Goal: Task Accomplishment & Management: Manage account settings

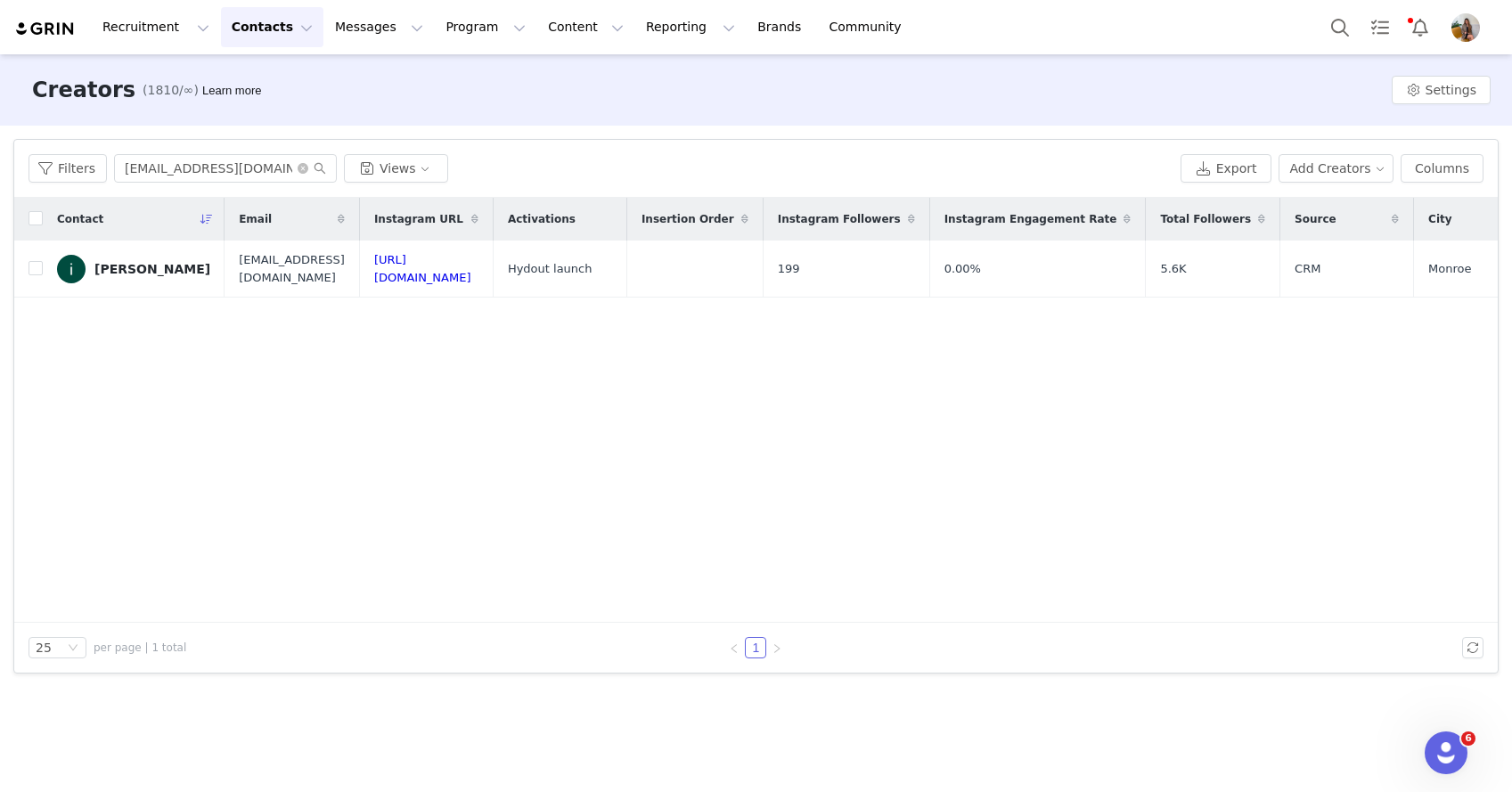
click at [1468, 39] on img "Profile" at bounding box center [1465, 27] width 28 height 28
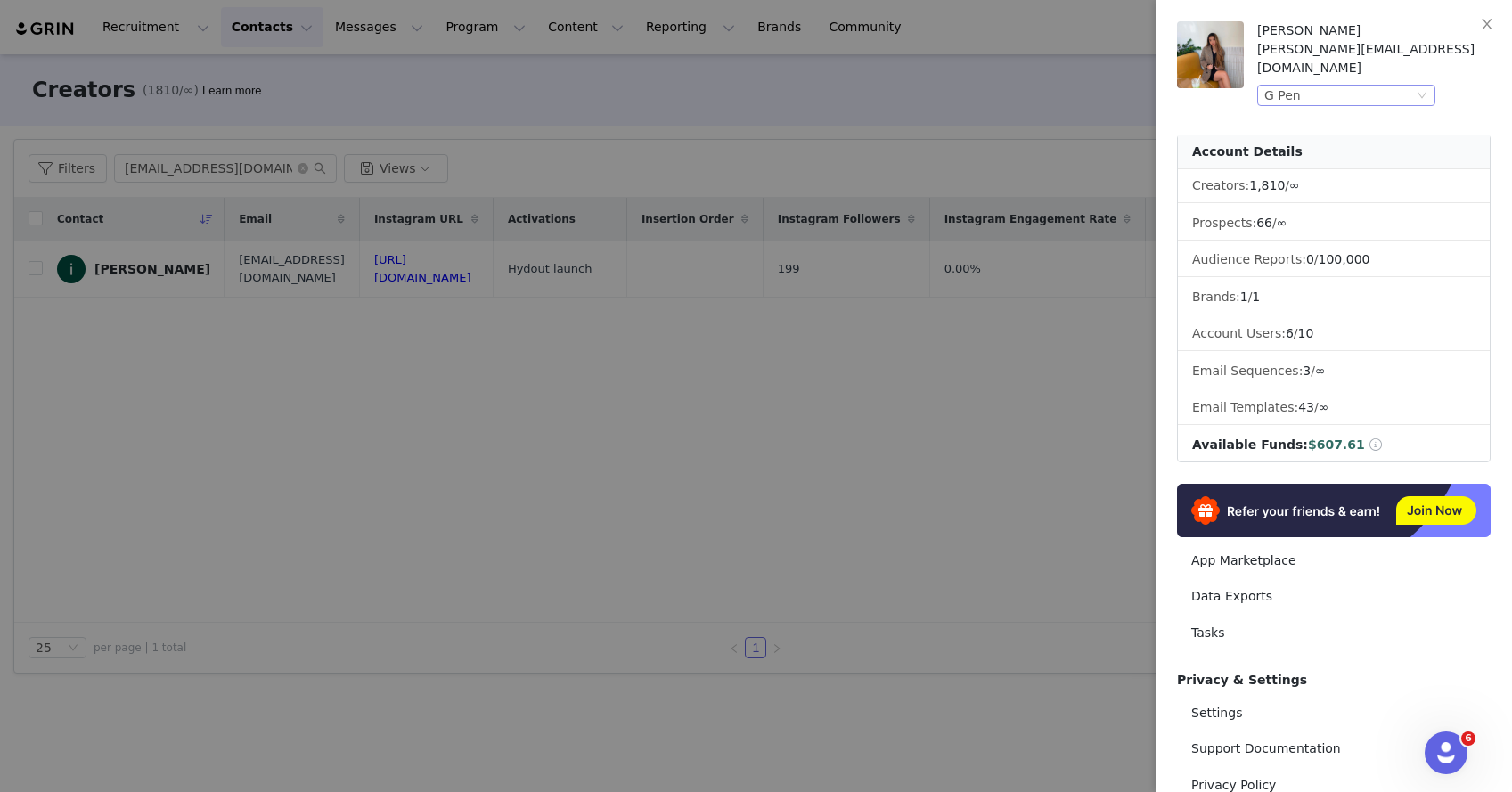
click at [1335, 85] on div "G Pen" at bounding box center [1339, 95] width 149 height 20
click at [886, 148] on div at bounding box center [756, 396] width 1512 height 792
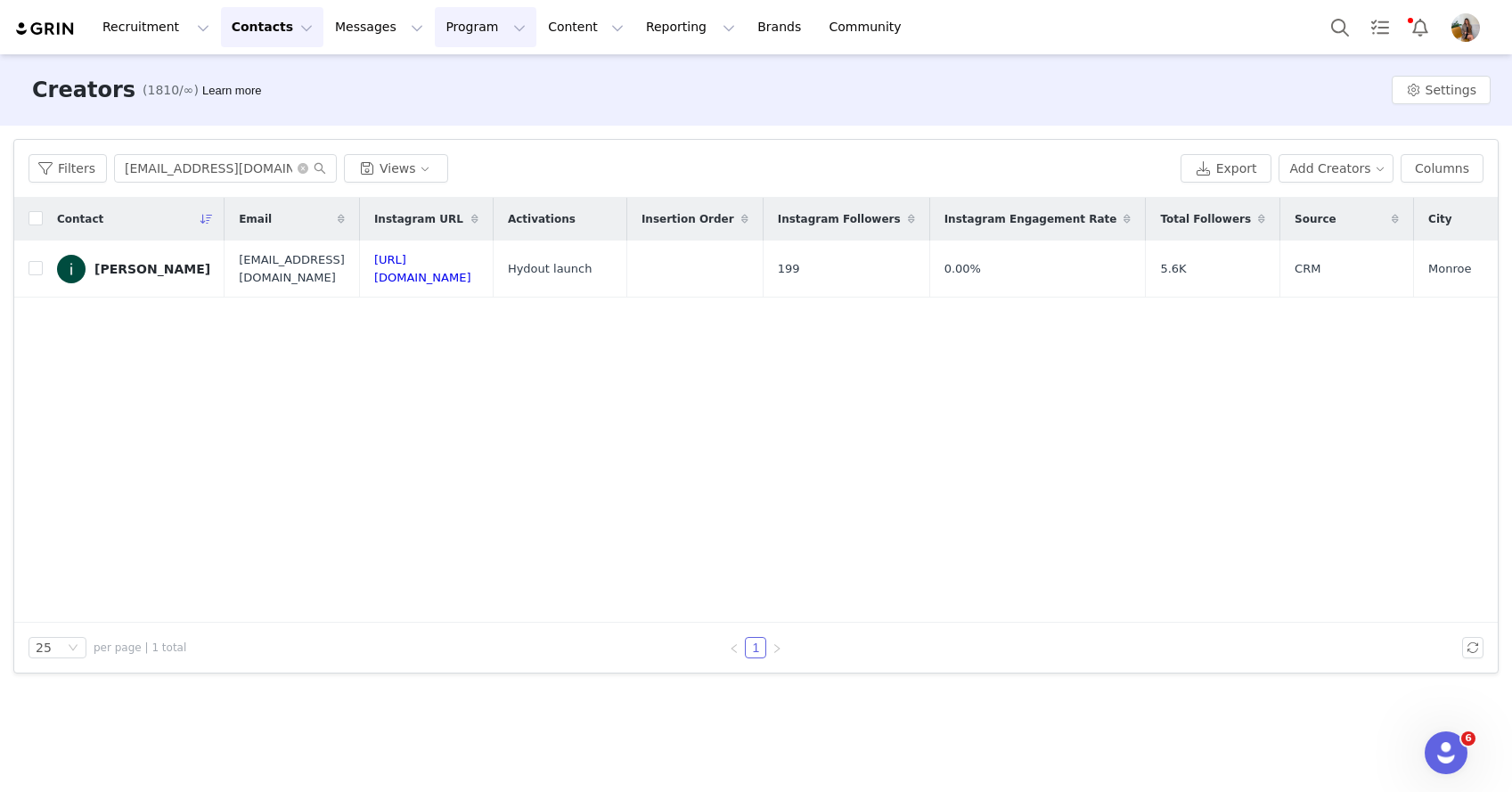
click at [440, 31] on button "Program Program" at bounding box center [486, 27] width 102 height 40
click at [472, 142] on p "Payments" at bounding box center [452, 144] width 62 height 19
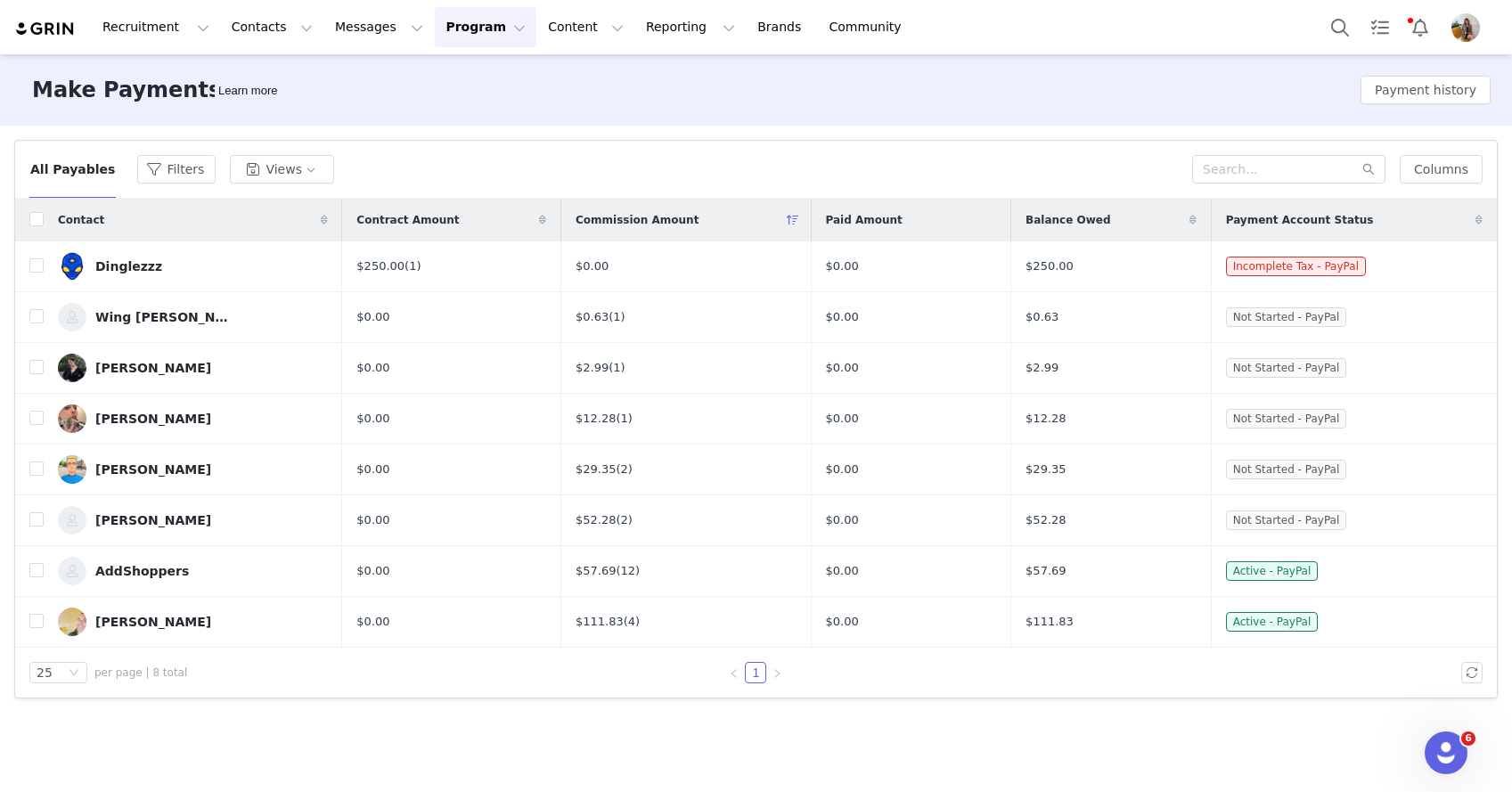
click at [1462, 34] on img "Profile" at bounding box center [1465, 27] width 28 height 28
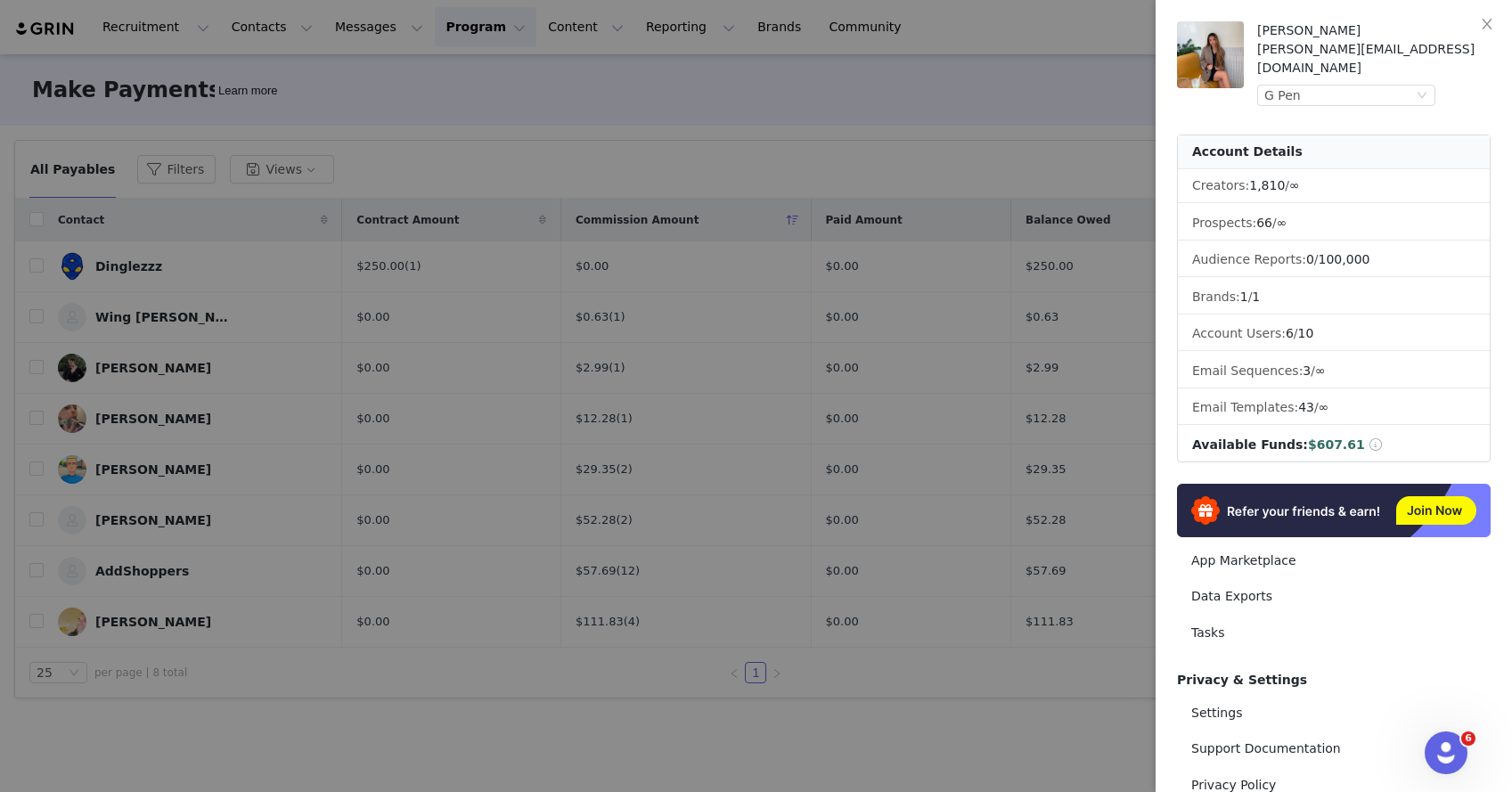
click at [964, 200] on div at bounding box center [756, 396] width 1512 height 792
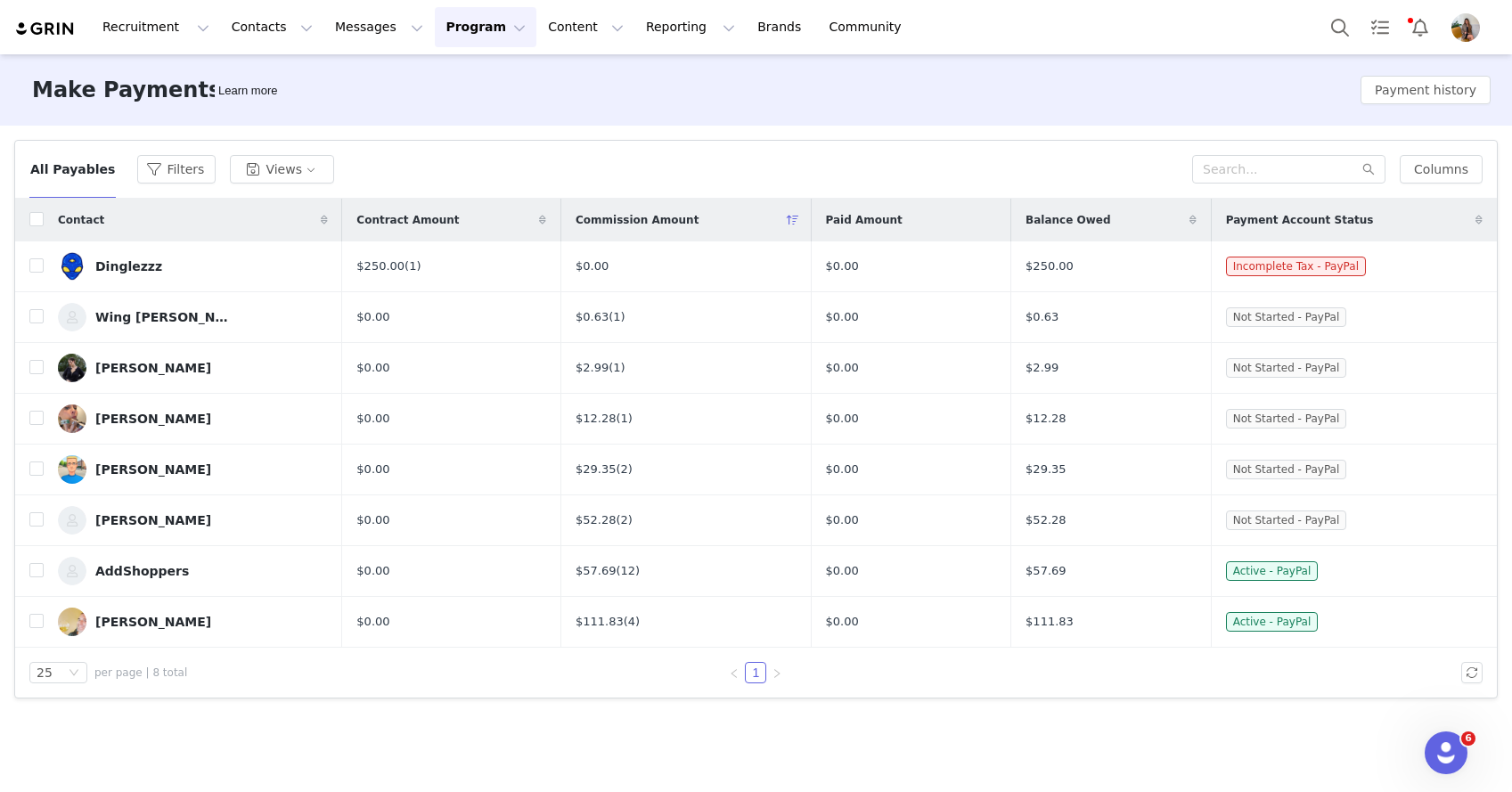
click at [39, 206] on th at bounding box center [29, 220] width 28 height 43
click at [37, 235] on th at bounding box center [29, 220] width 28 height 43
click at [39, 217] on input "checkbox" at bounding box center [36, 220] width 15 height 15
checkbox input "true"
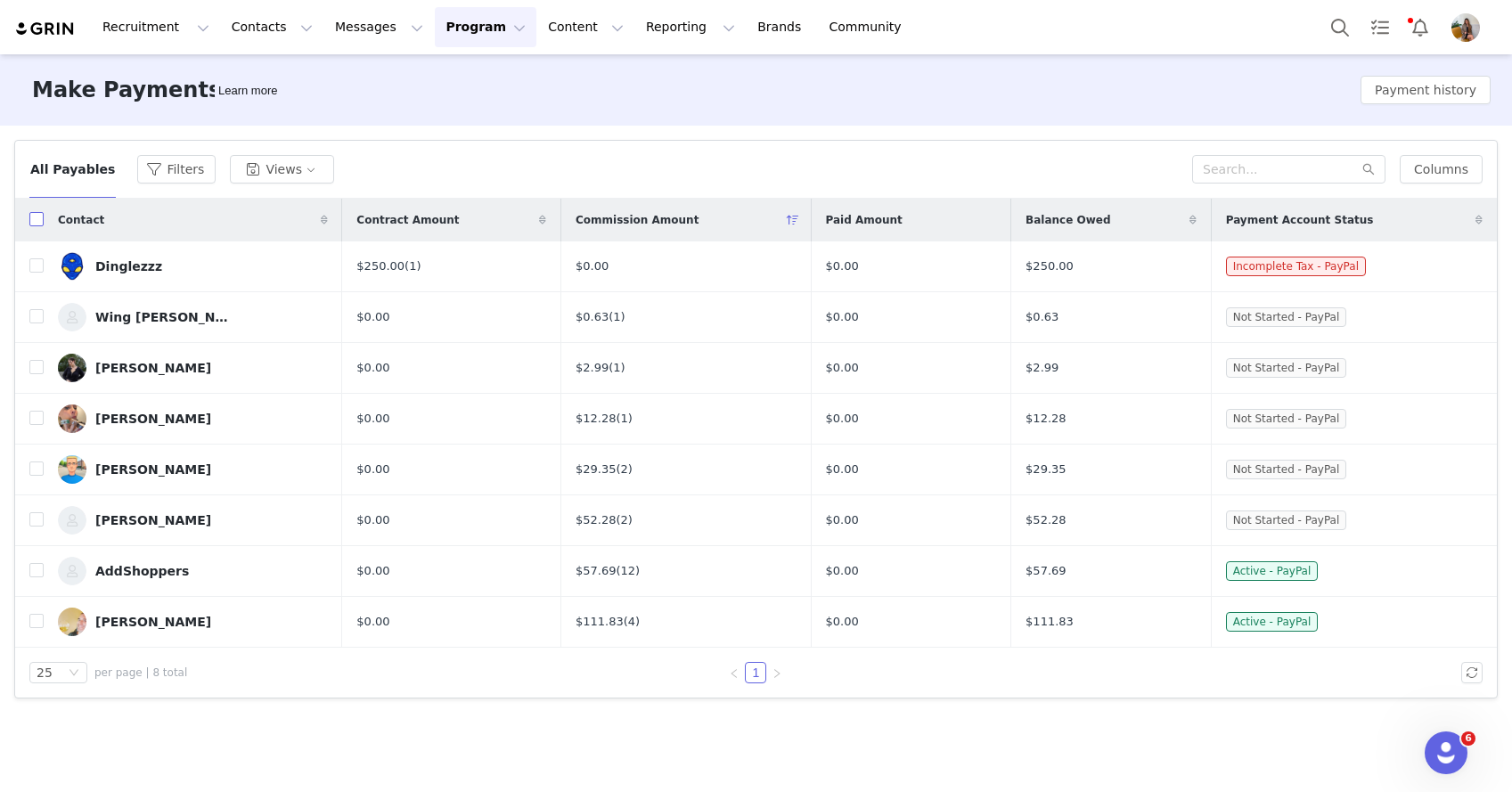
checkbox input "true"
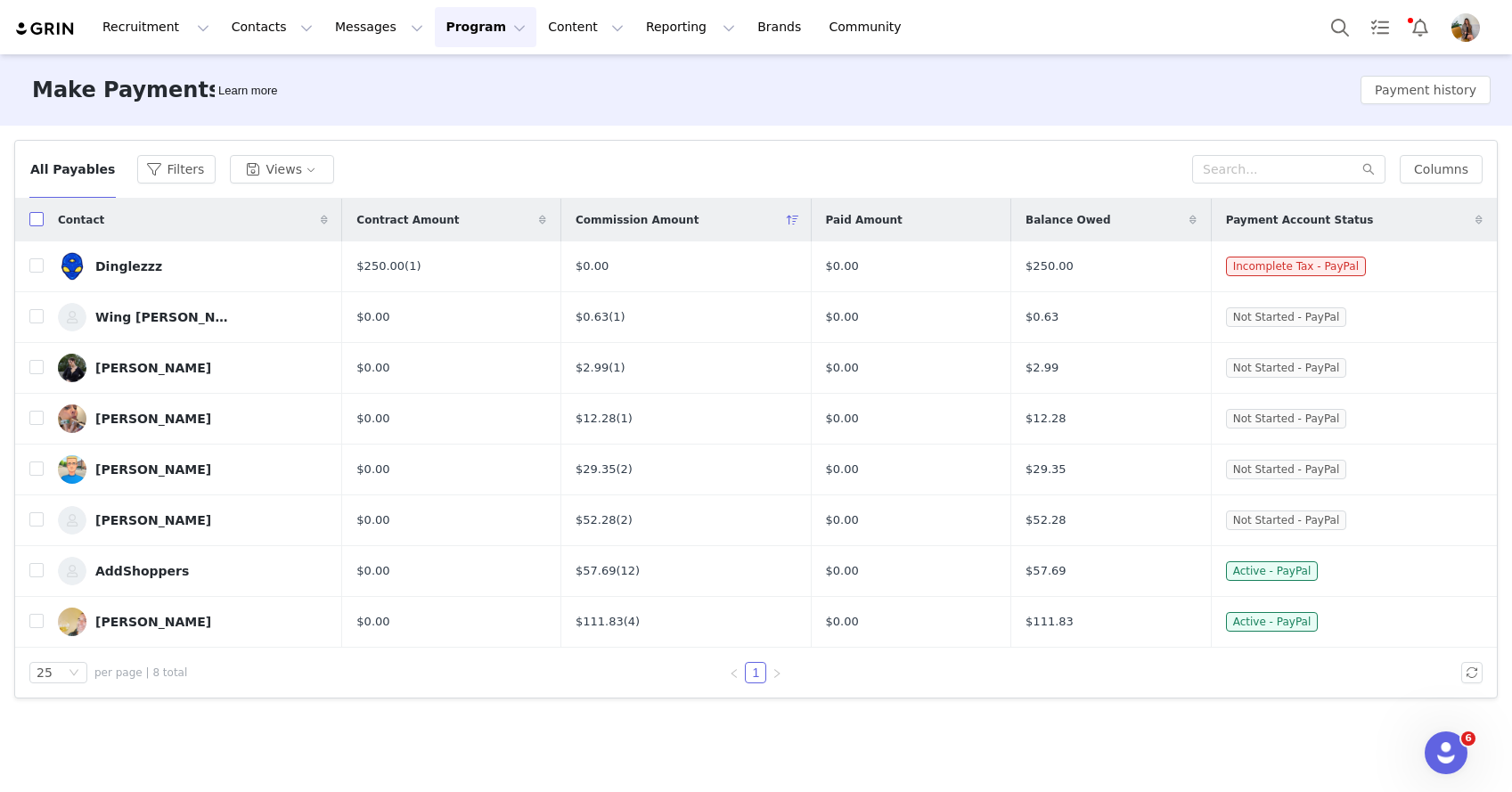
checkbox input "true"
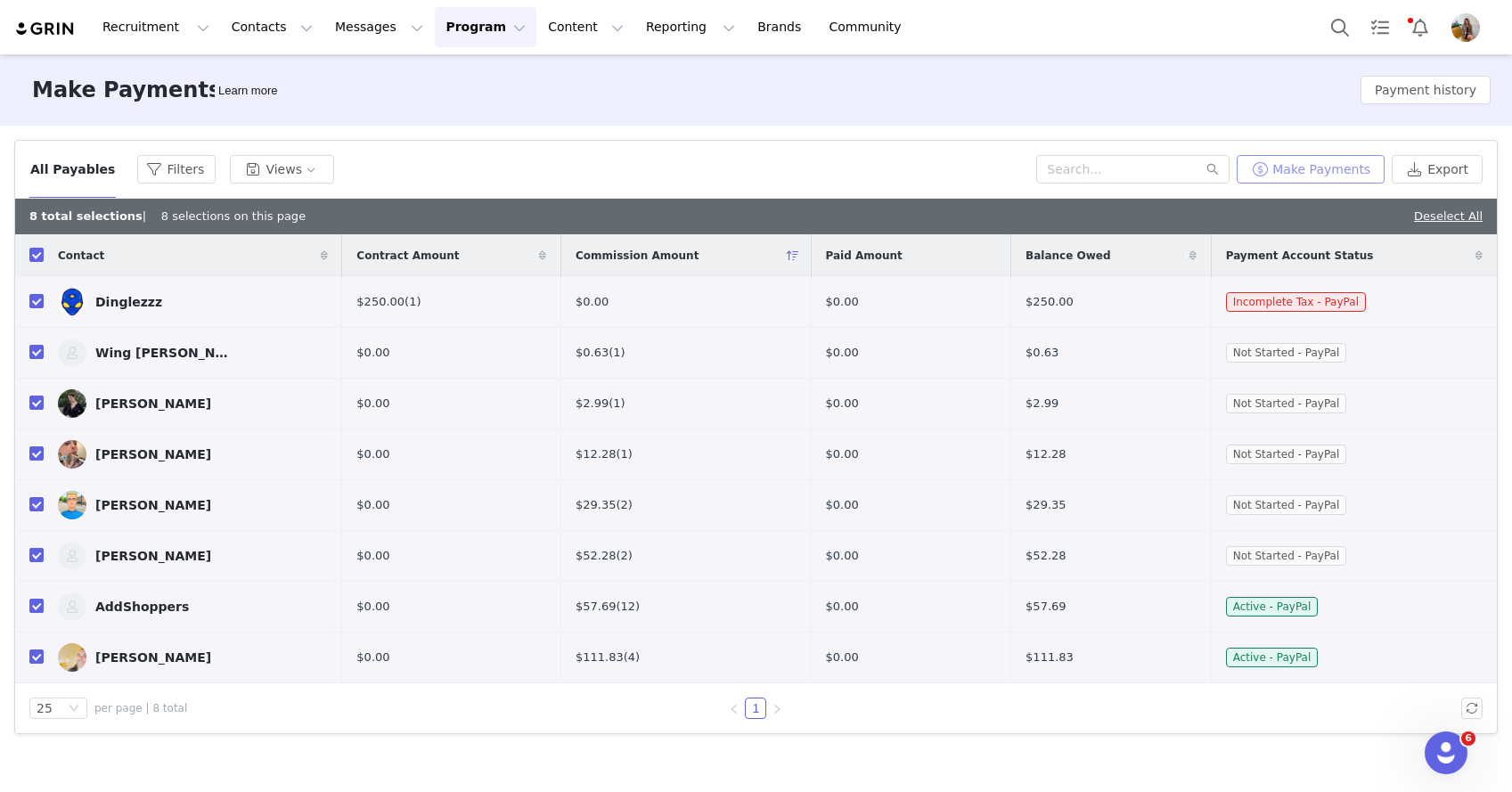
click at [1308, 173] on button "Make Payments" at bounding box center [1310, 169] width 148 height 28
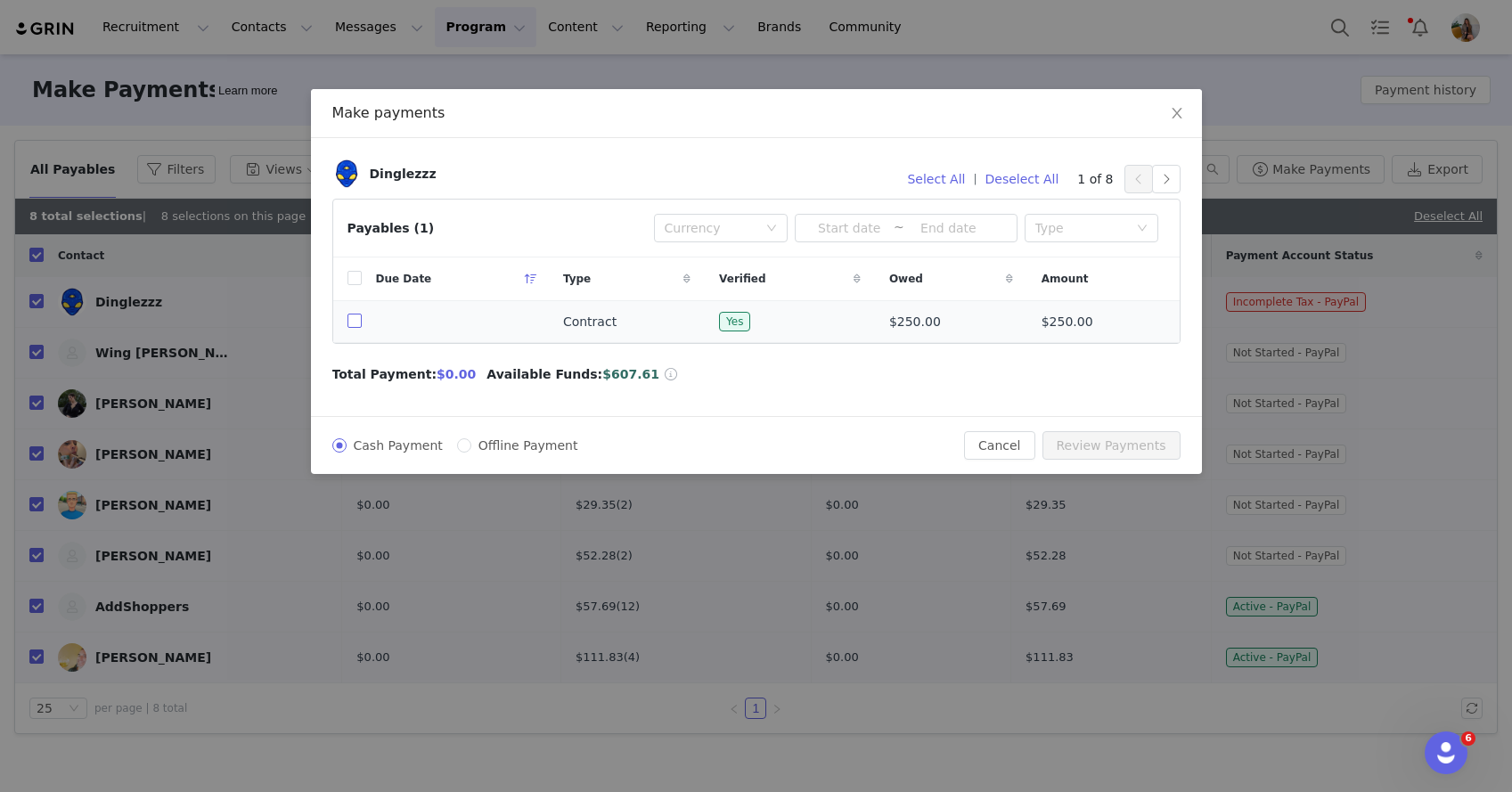
click at [353, 320] on input "checkbox" at bounding box center [355, 321] width 15 height 15
checkbox input "true"
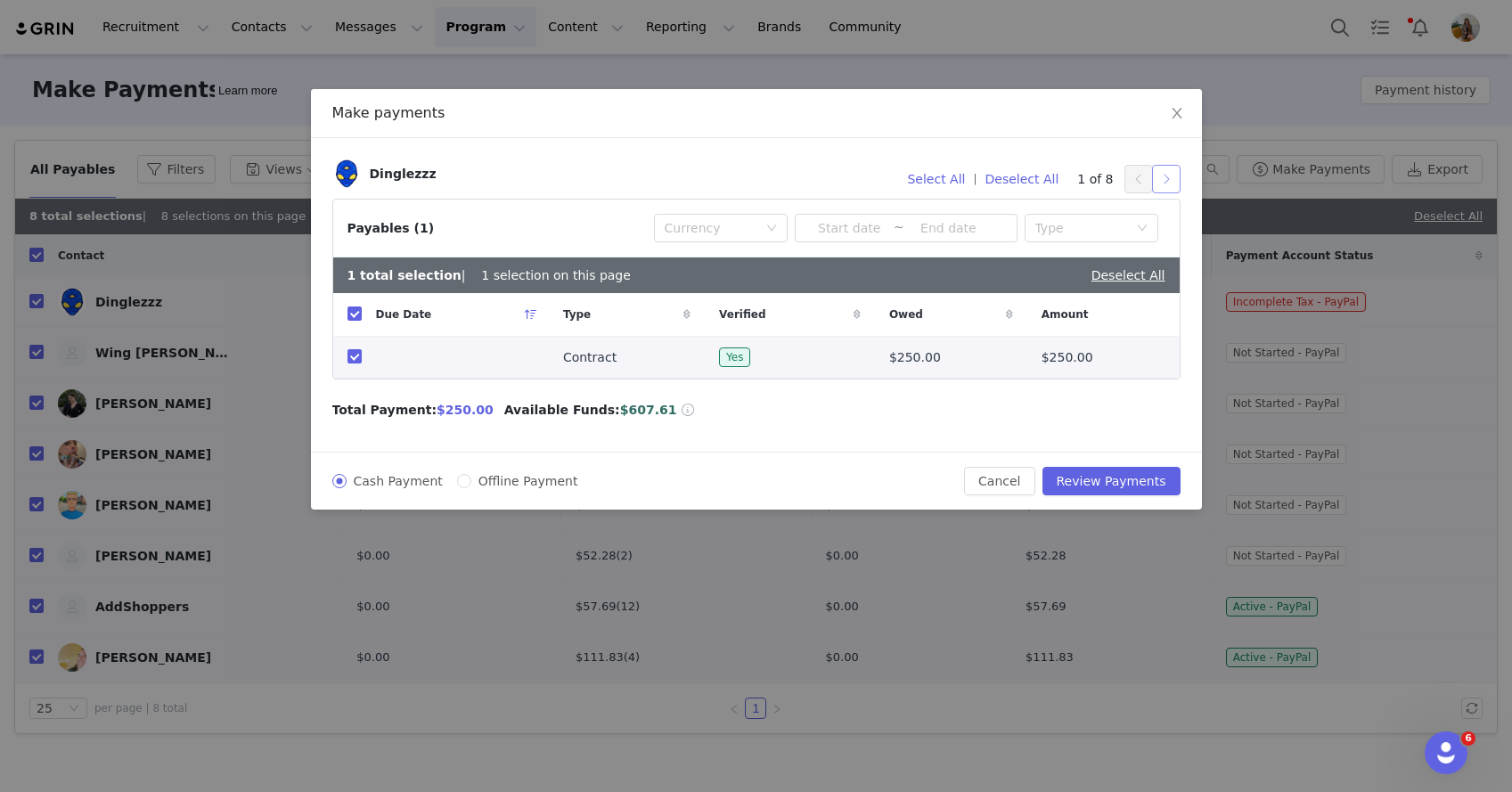
click at [1160, 173] on button "button" at bounding box center [1166, 179] width 28 height 28
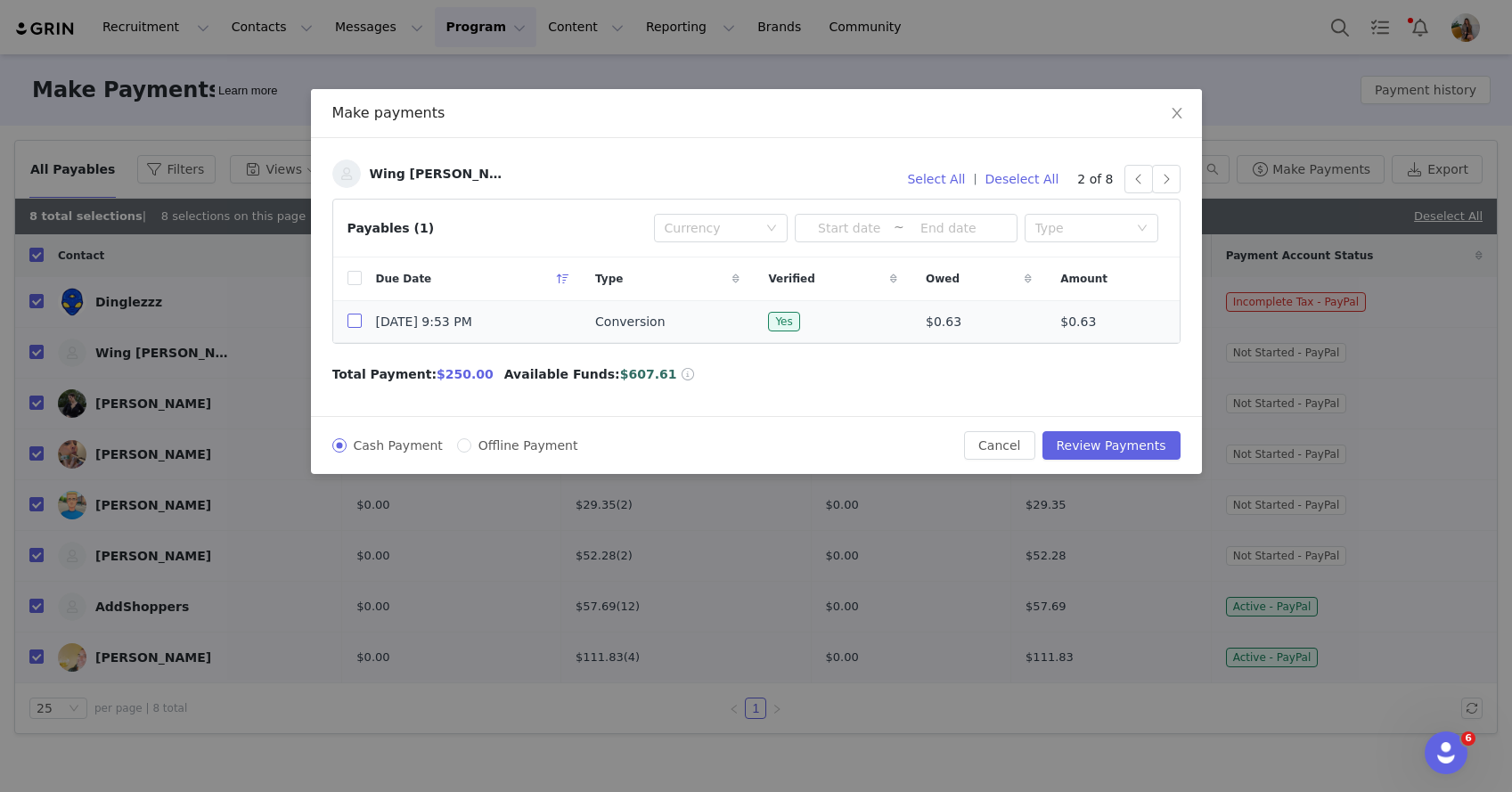
click at [353, 319] on input "checkbox" at bounding box center [355, 321] width 15 height 15
checkbox input "true"
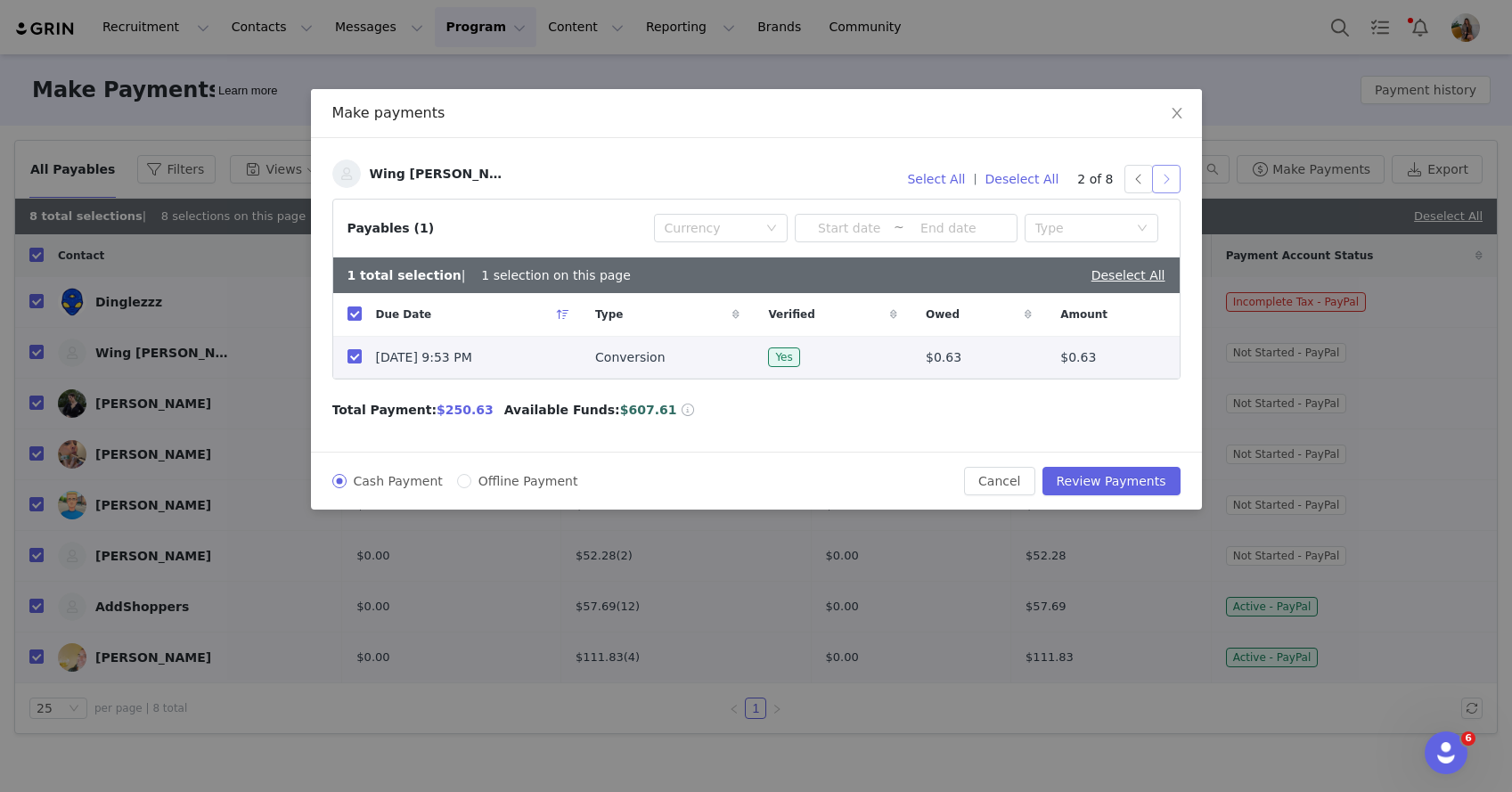
click at [1158, 177] on button "button" at bounding box center [1166, 179] width 28 height 28
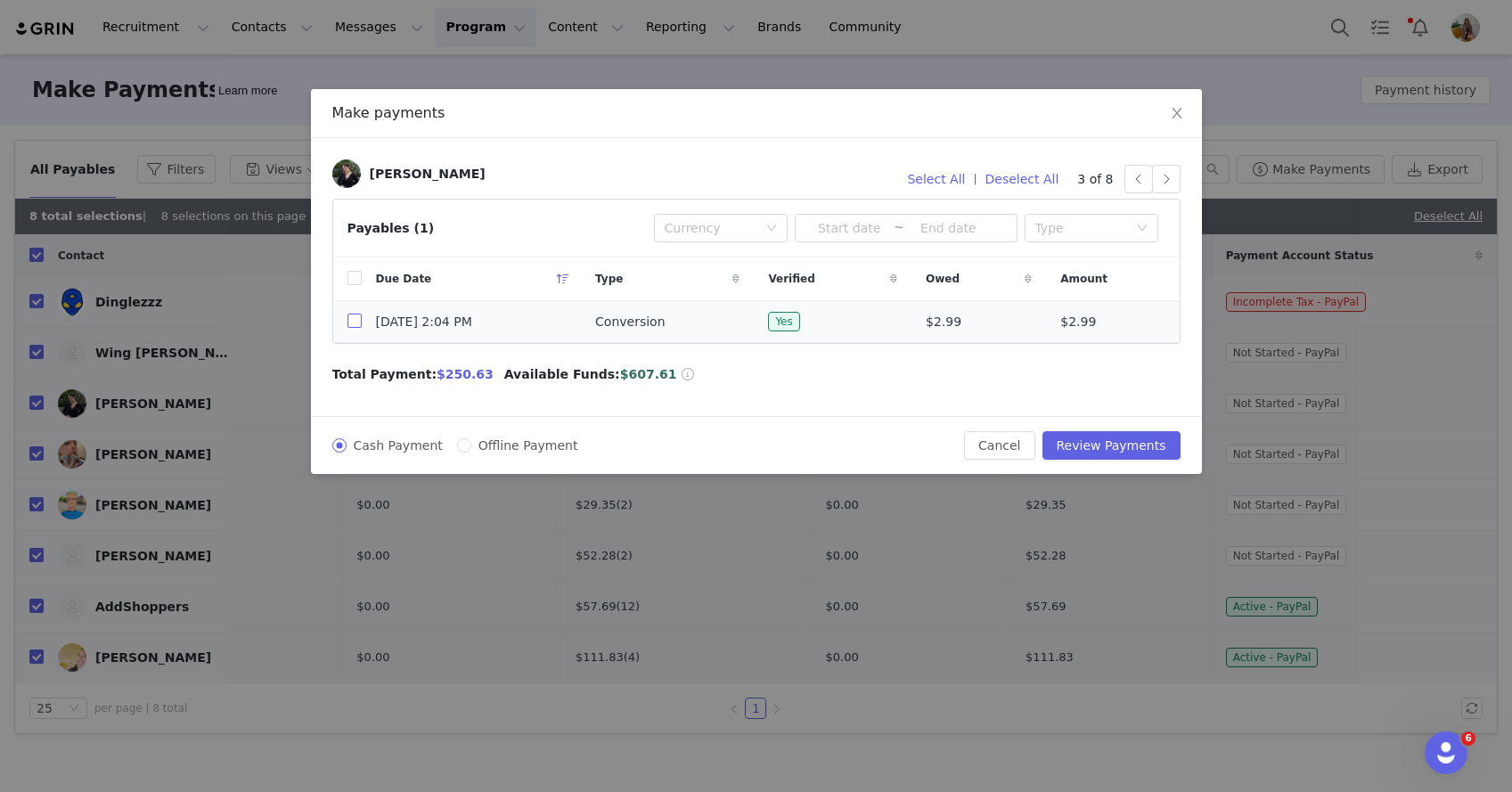
click at [351, 322] on input "checkbox" at bounding box center [355, 321] width 15 height 15
checkbox input "true"
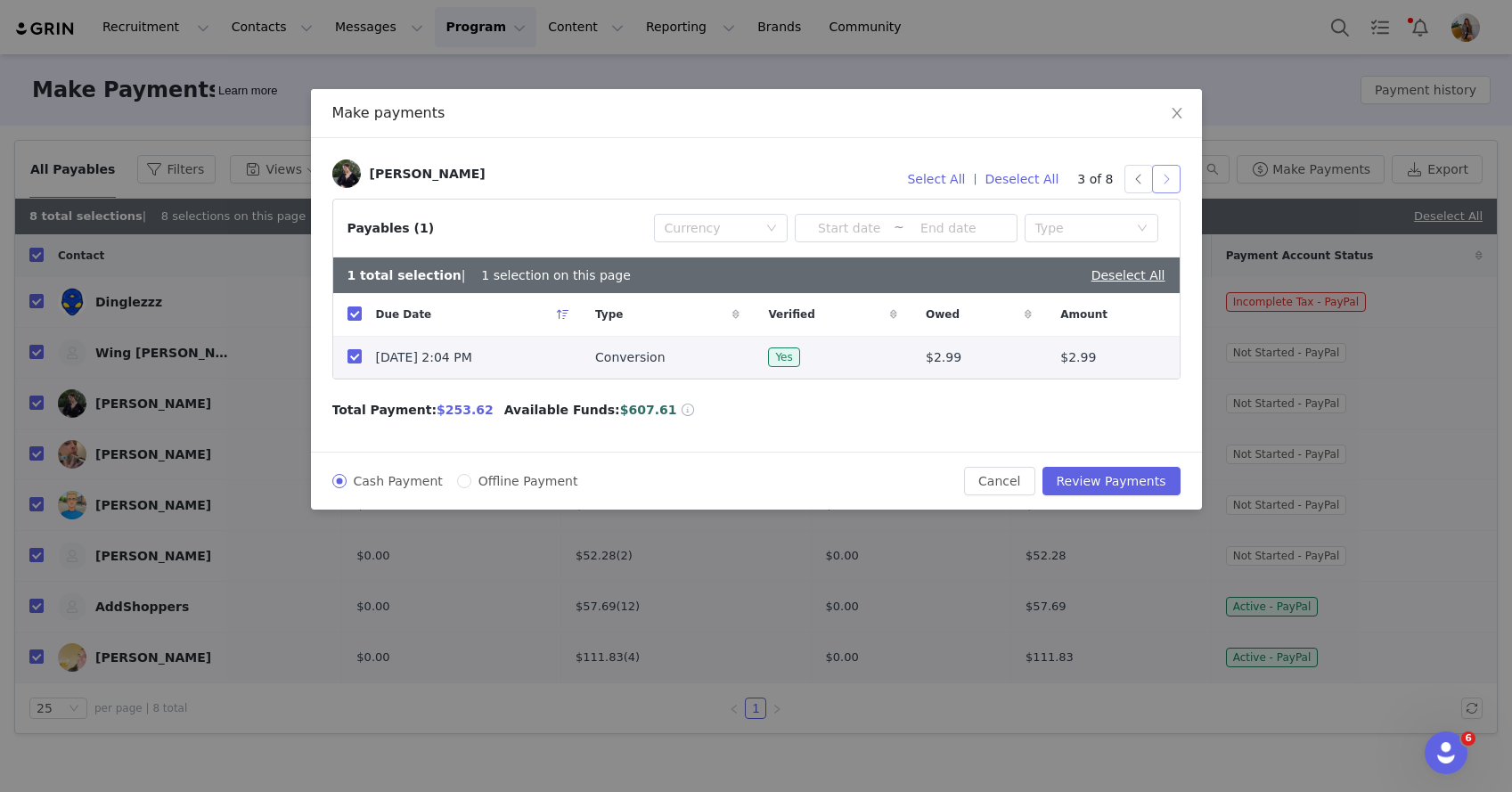
click at [1169, 180] on button "button" at bounding box center [1166, 179] width 28 height 28
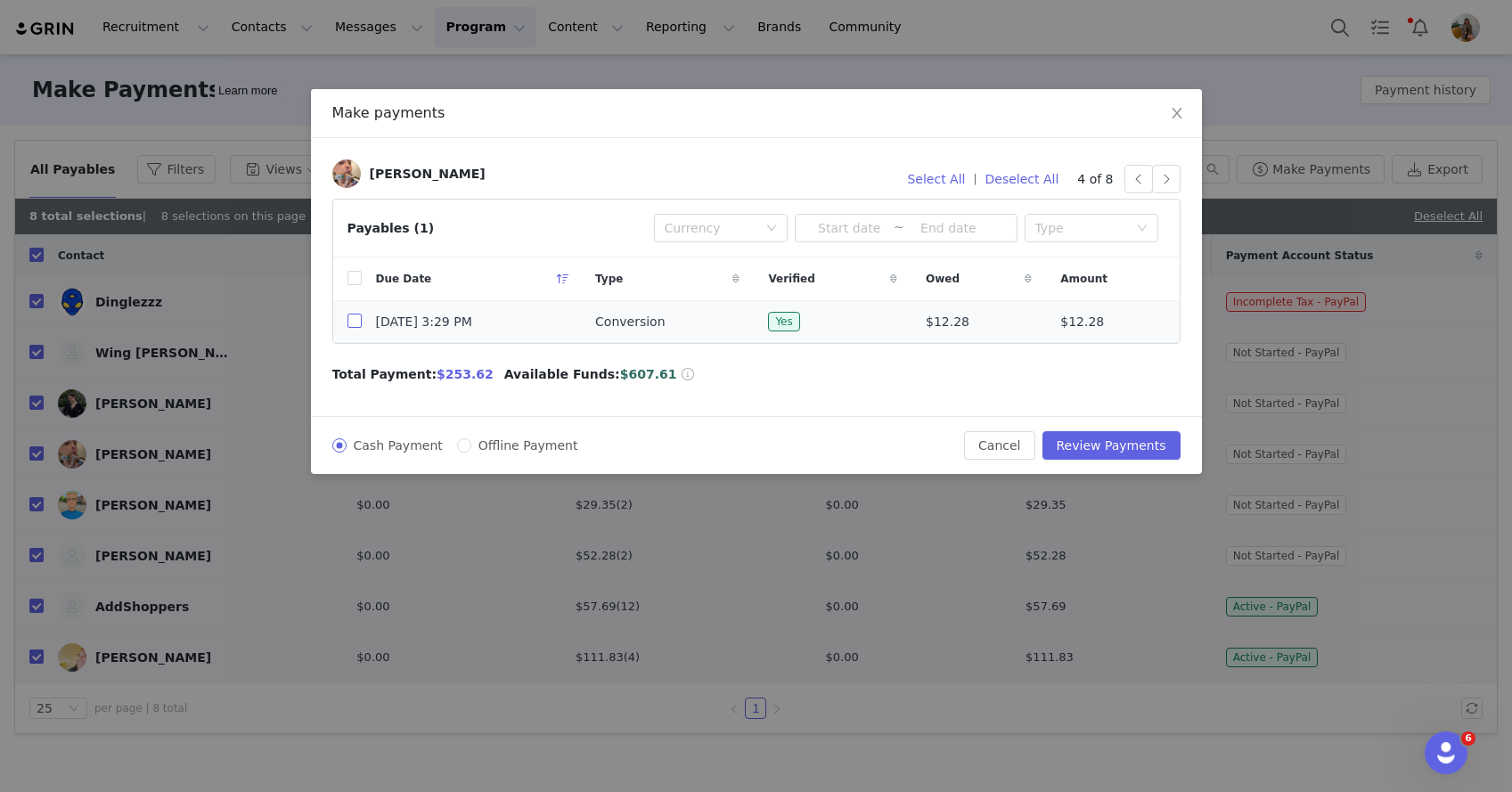
click at [356, 321] on input "checkbox" at bounding box center [355, 321] width 15 height 15
checkbox input "true"
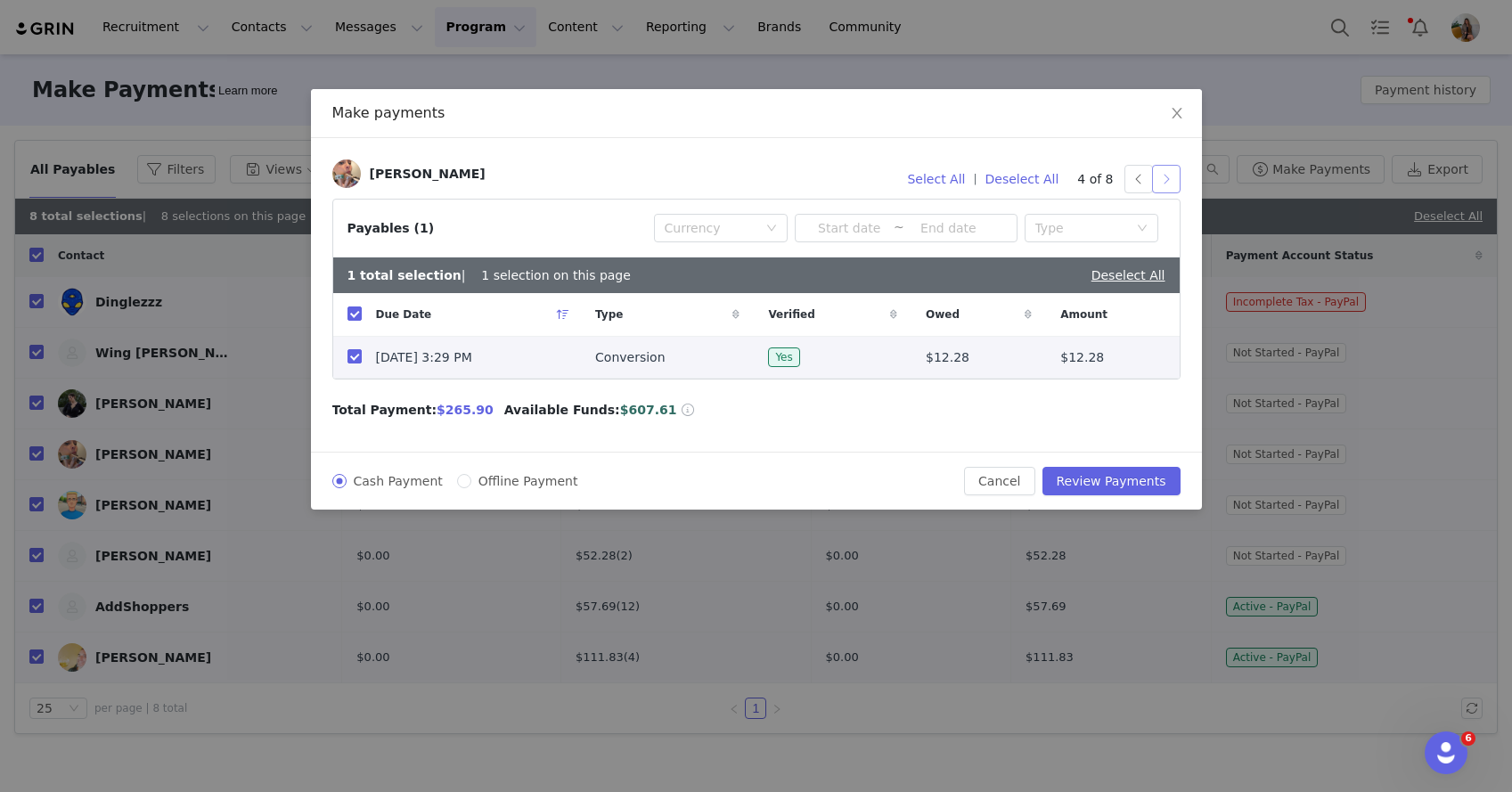
click at [1171, 175] on button "button" at bounding box center [1166, 179] width 28 height 28
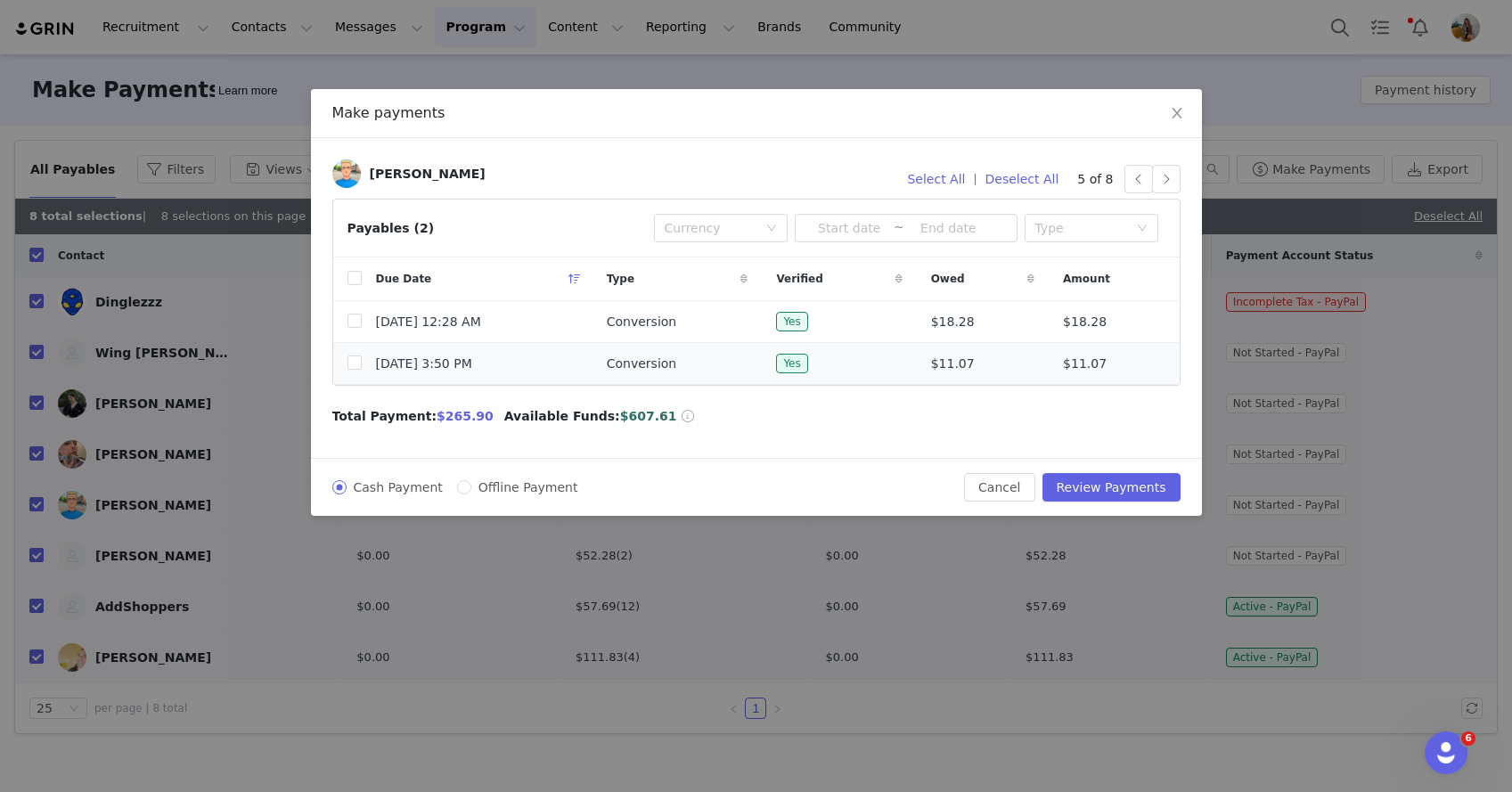
click at [345, 356] on td at bounding box center [347, 364] width 28 height 42
click at [345, 329] on td at bounding box center [347, 322] width 28 height 42
click at [353, 323] on input "checkbox" at bounding box center [355, 321] width 15 height 15
checkbox input "true"
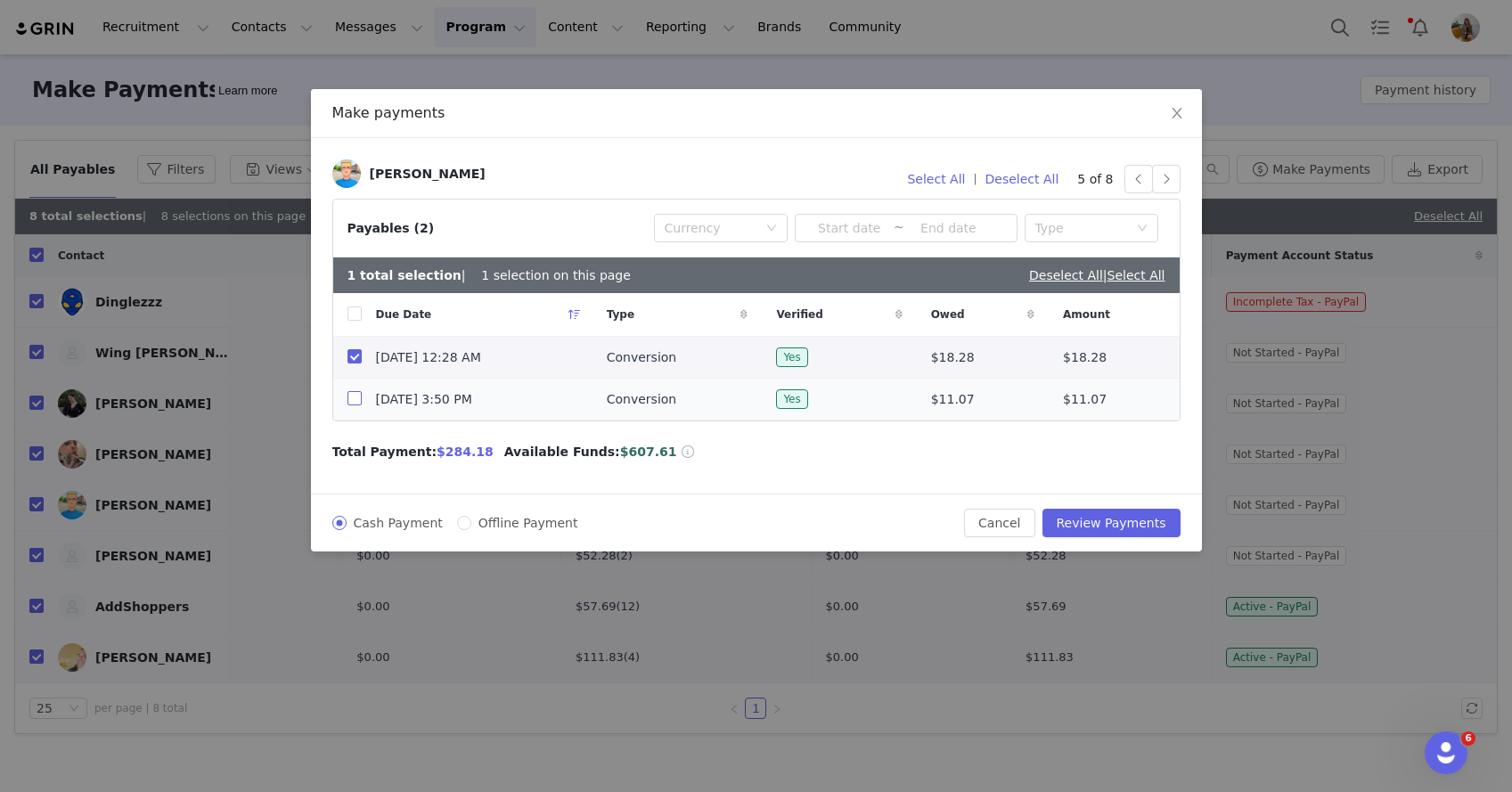
click at [351, 396] on input "checkbox" at bounding box center [355, 399] width 15 height 15
checkbox input "true"
click at [1157, 179] on button "button" at bounding box center [1166, 179] width 28 height 28
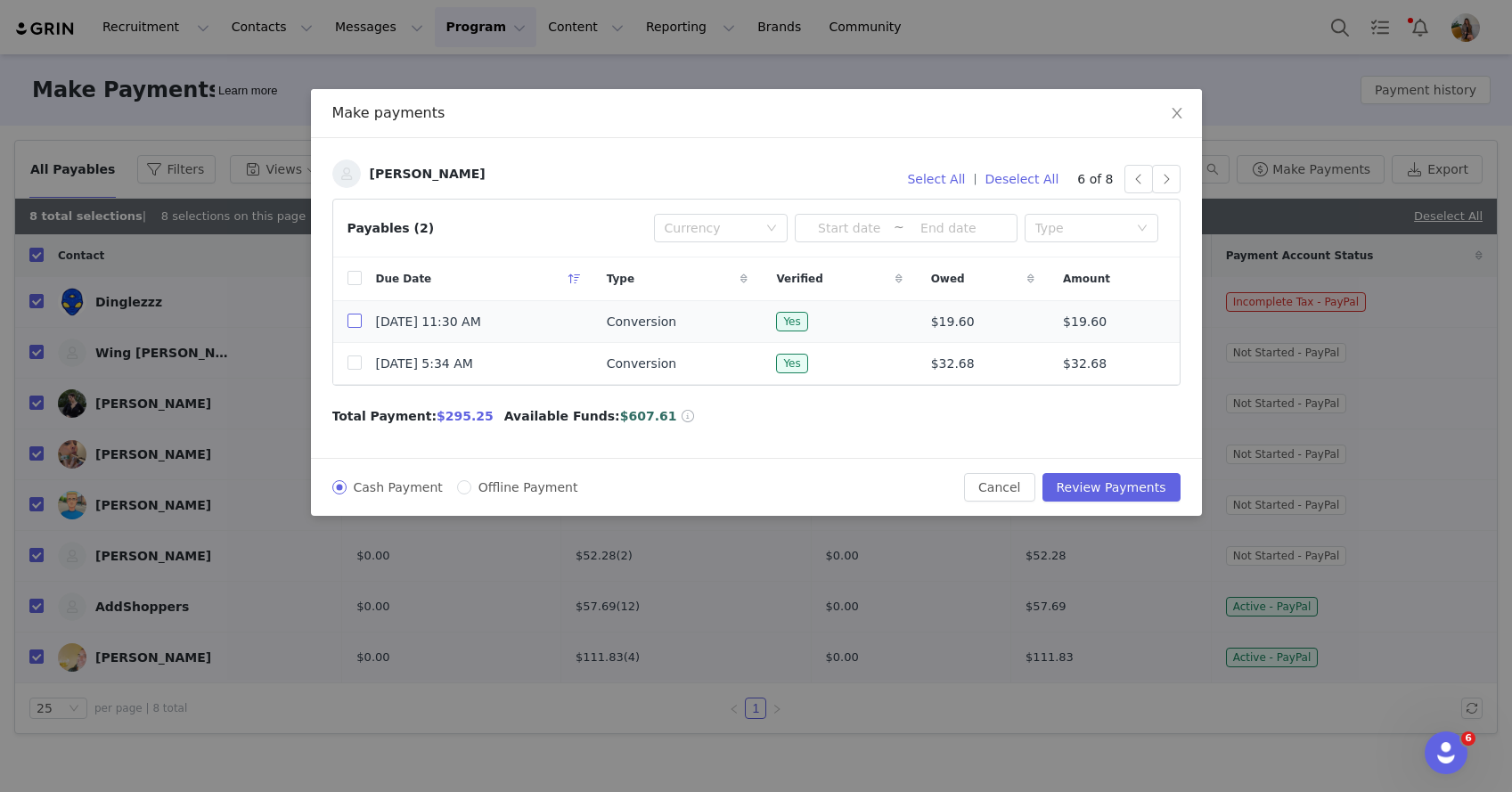
click at [354, 318] on input "checkbox" at bounding box center [355, 321] width 15 height 15
checkbox input "true"
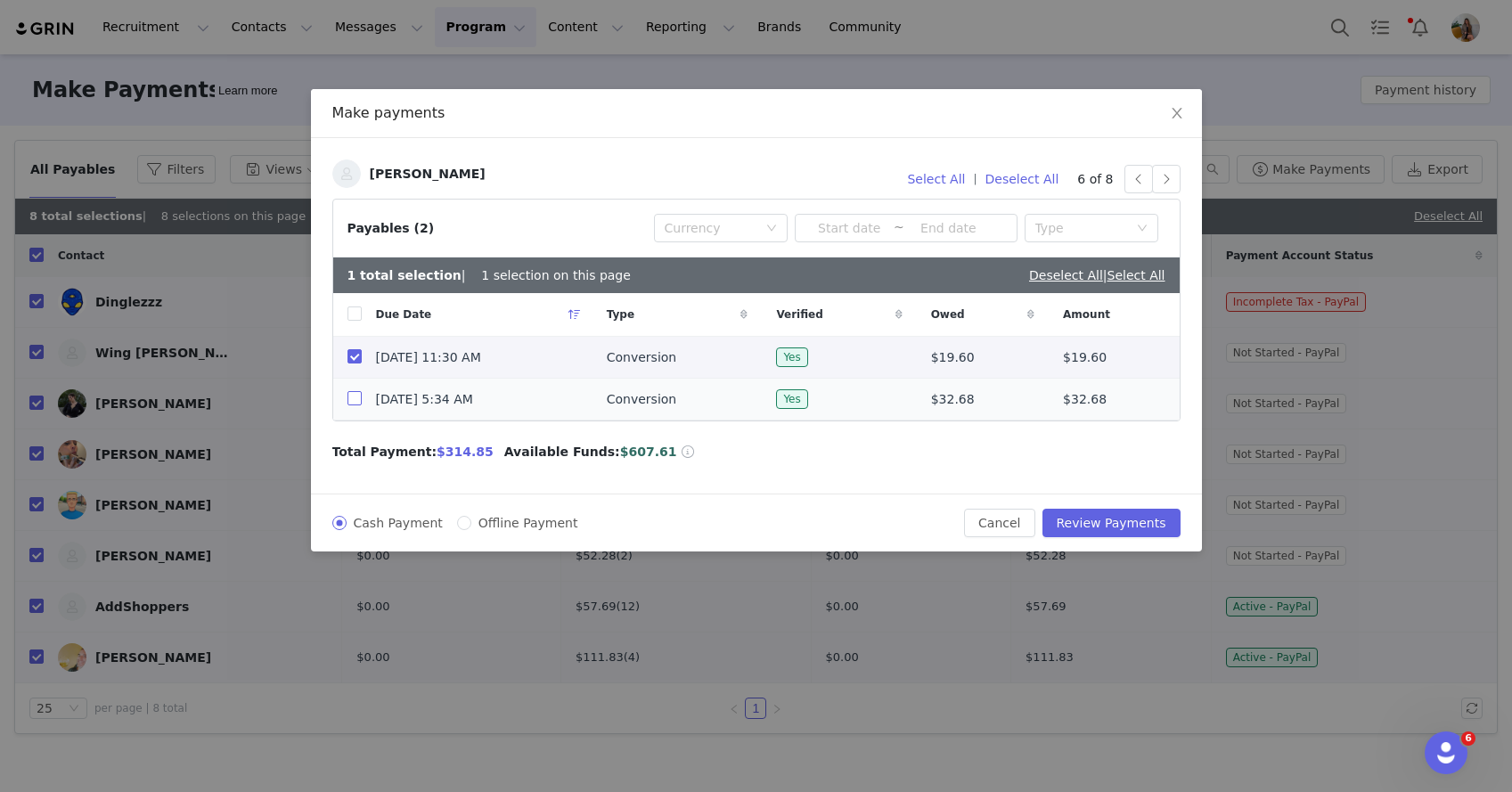
click at [351, 406] on label at bounding box center [355, 400] width 15 height 19
click at [351, 405] on input "checkbox" at bounding box center [355, 399] width 15 height 15
checkbox input "true"
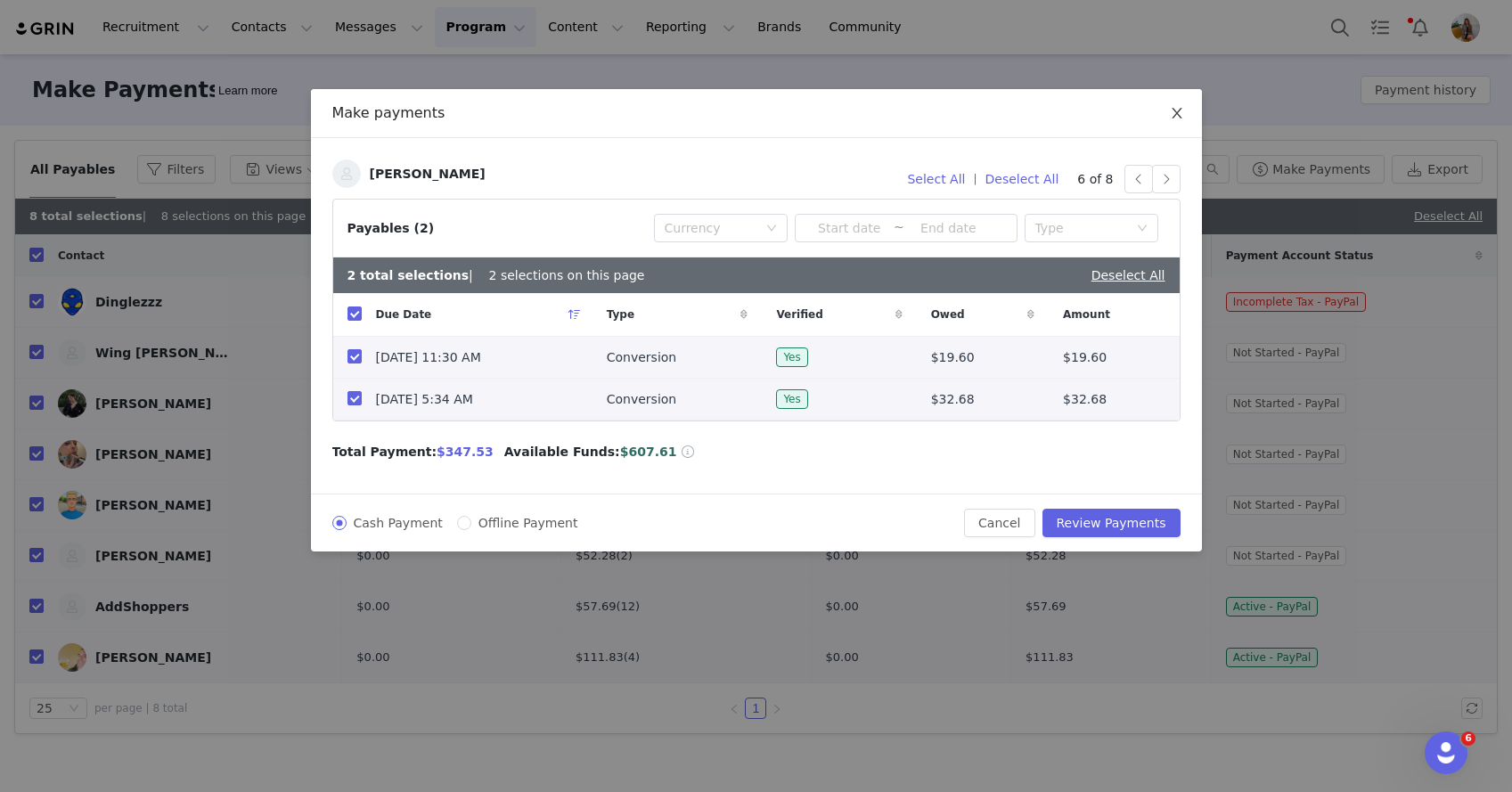
click at [1182, 117] on icon "icon: close" at bounding box center [1177, 114] width 15 height 15
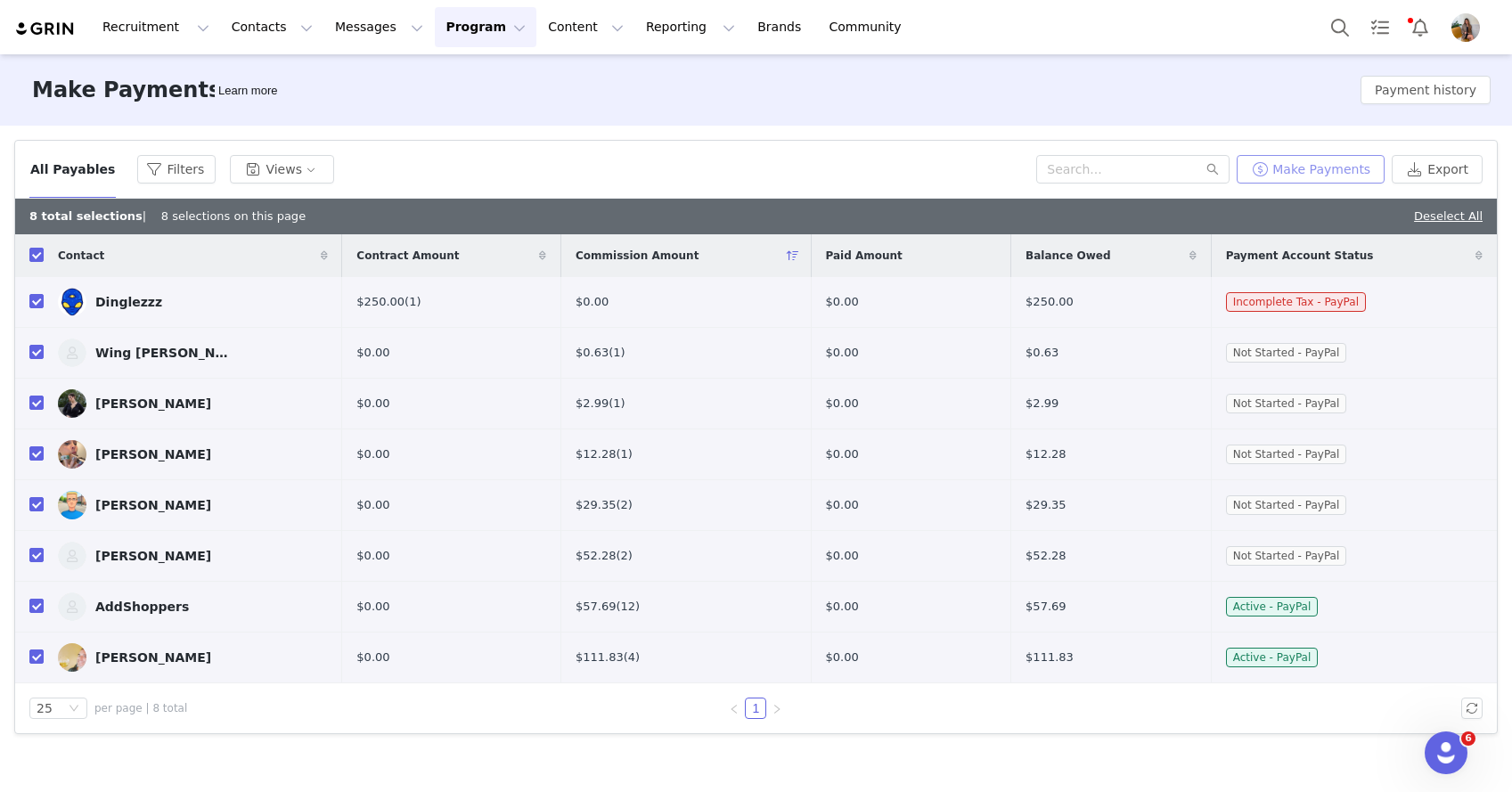
click at [1323, 174] on button "Make Payments" at bounding box center [1310, 169] width 148 height 28
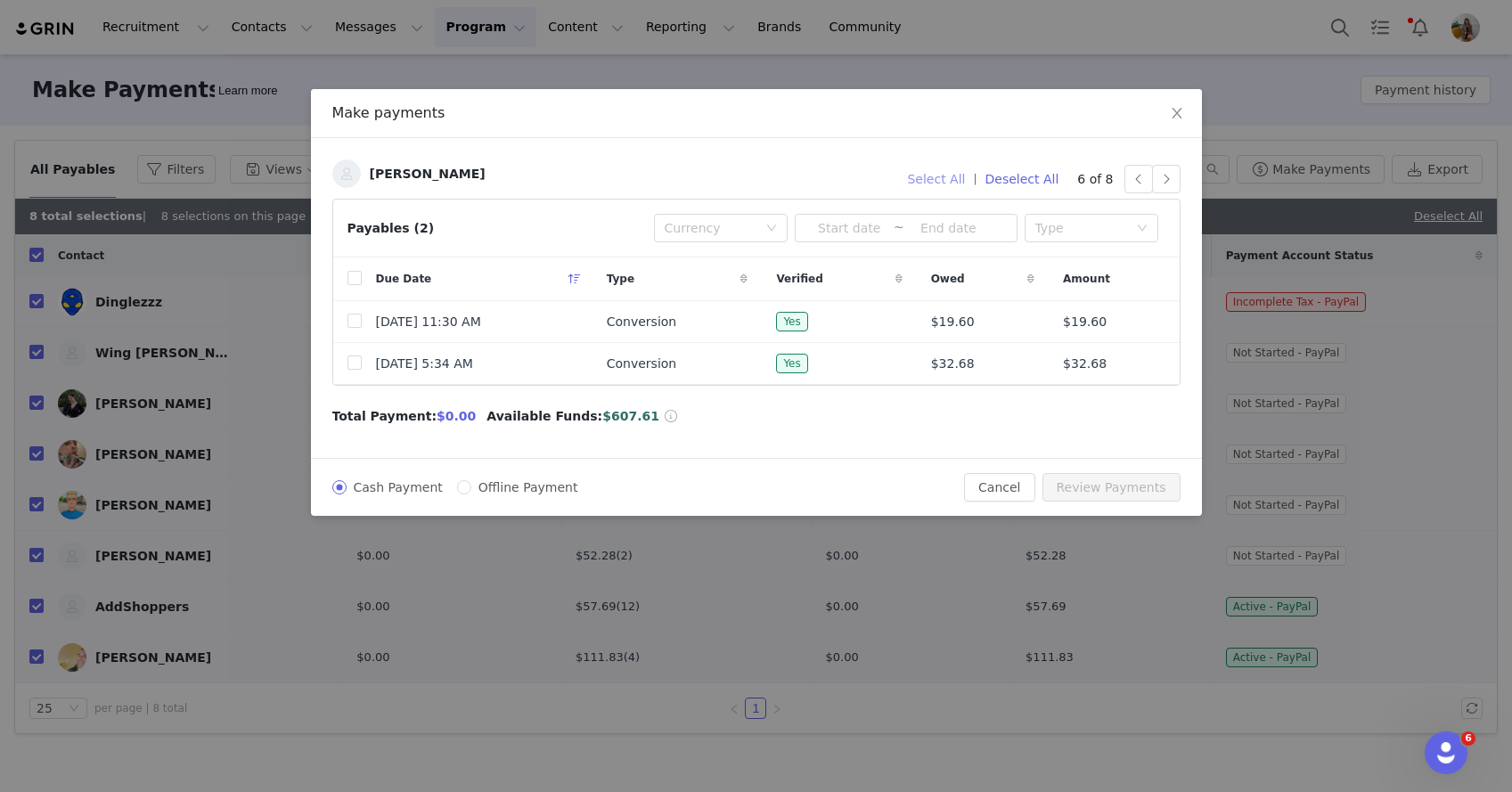
click at [954, 169] on button "Select All" at bounding box center [935, 179] width 74 height 28
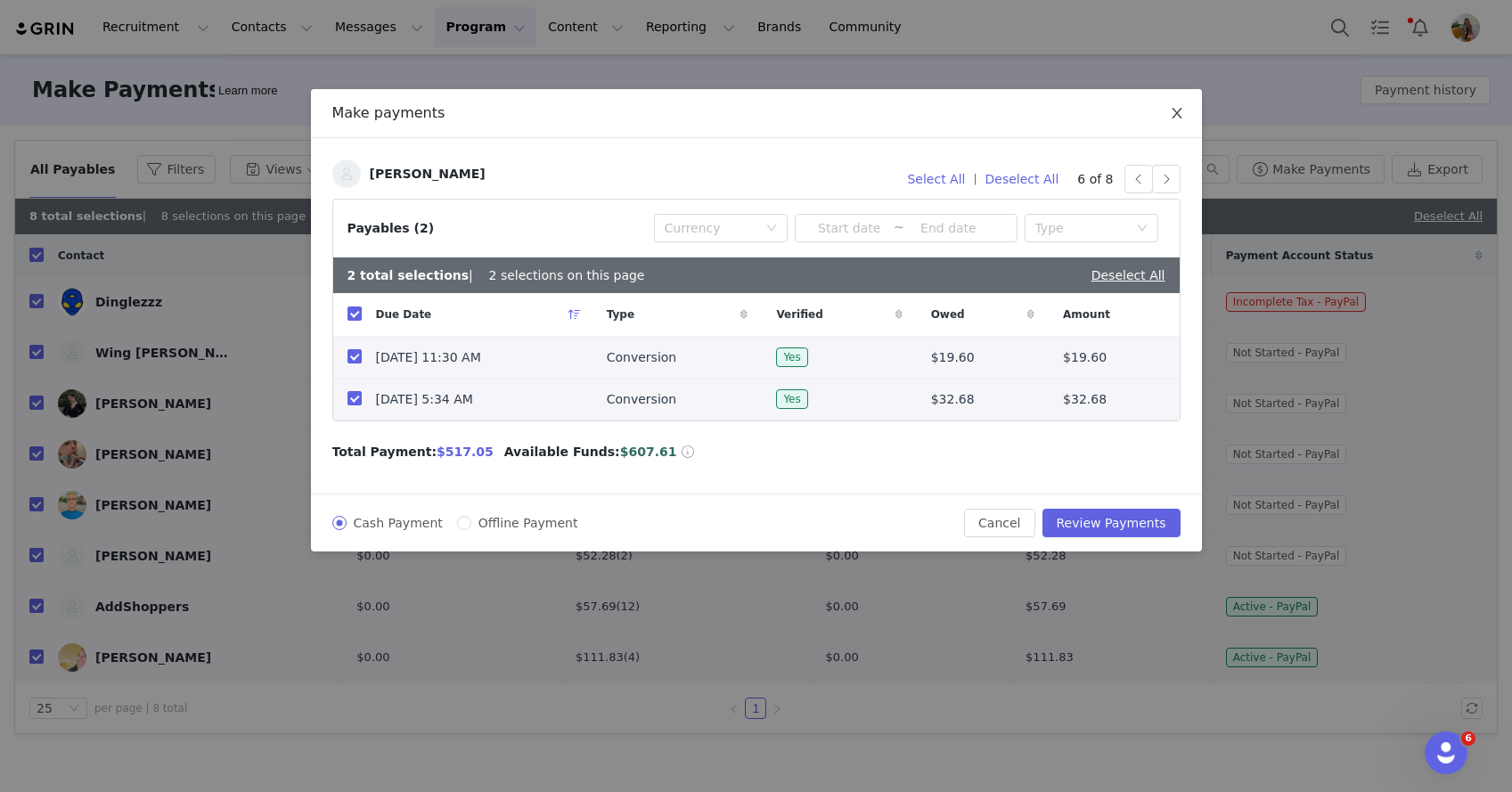
click at [1172, 110] on icon "icon: close" at bounding box center [1176, 114] width 10 height 11
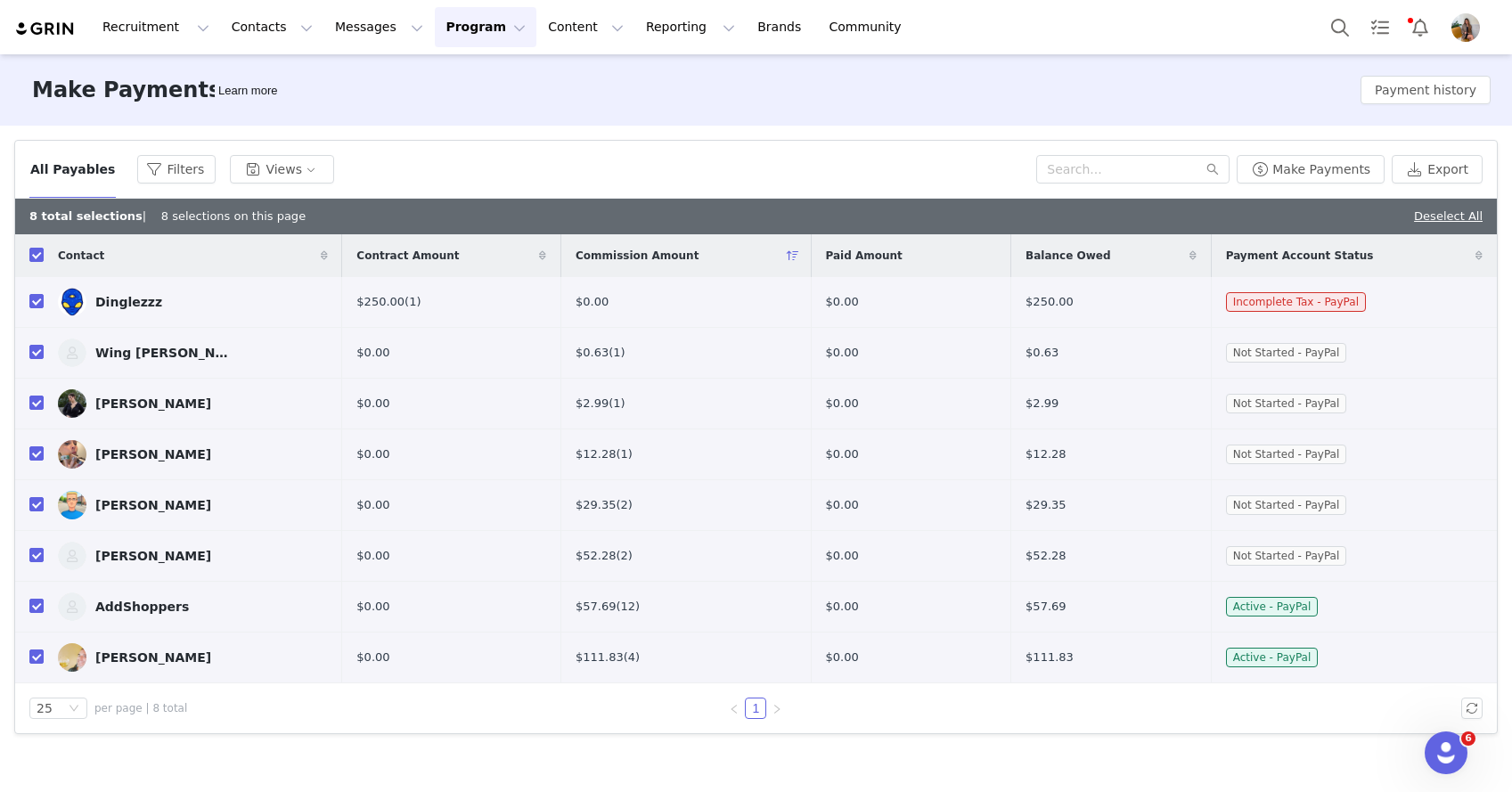
click at [1453, 23] on img "Profile" at bounding box center [1465, 27] width 28 height 28
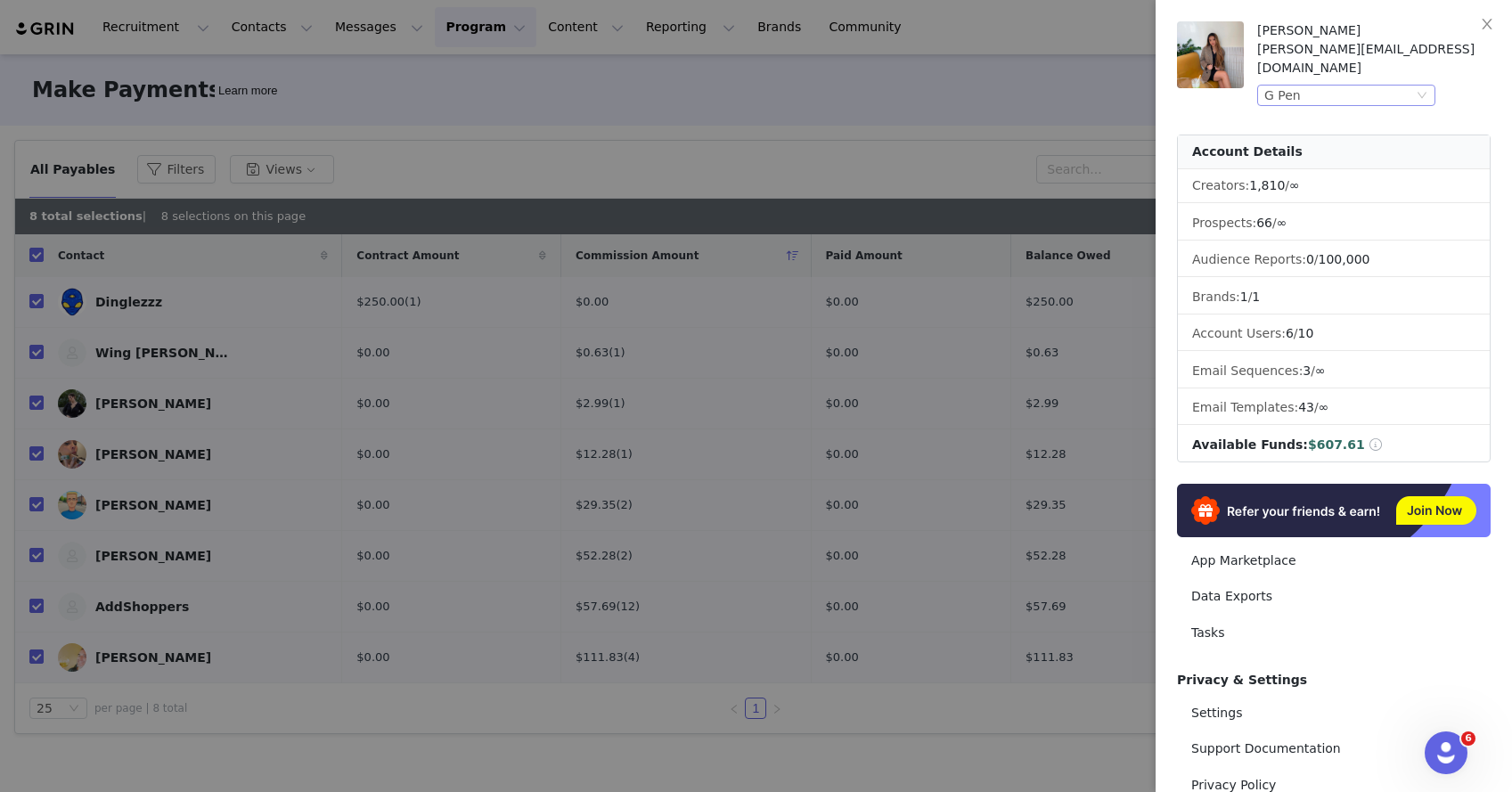
click at [1379, 85] on div "G Pen" at bounding box center [1339, 95] width 149 height 20
click at [1302, 110] on li "G Pen" at bounding box center [1381, 108] width 250 height 28
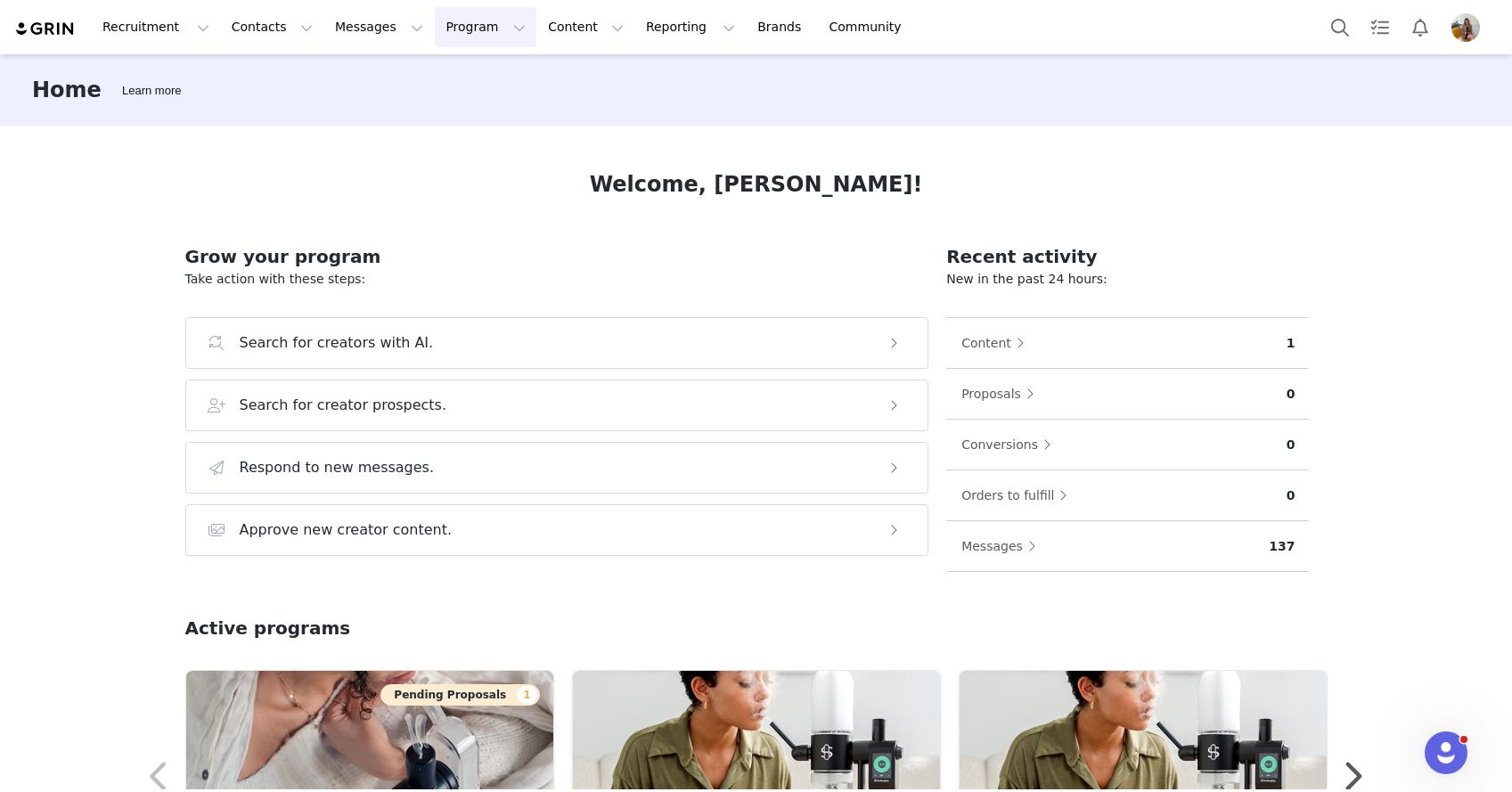
click at [479, 24] on button "Program Program" at bounding box center [486, 27] width 102 height 40
click at [461, 134] on link "Payments" at bounding box center [477, 144] width 141 height 33
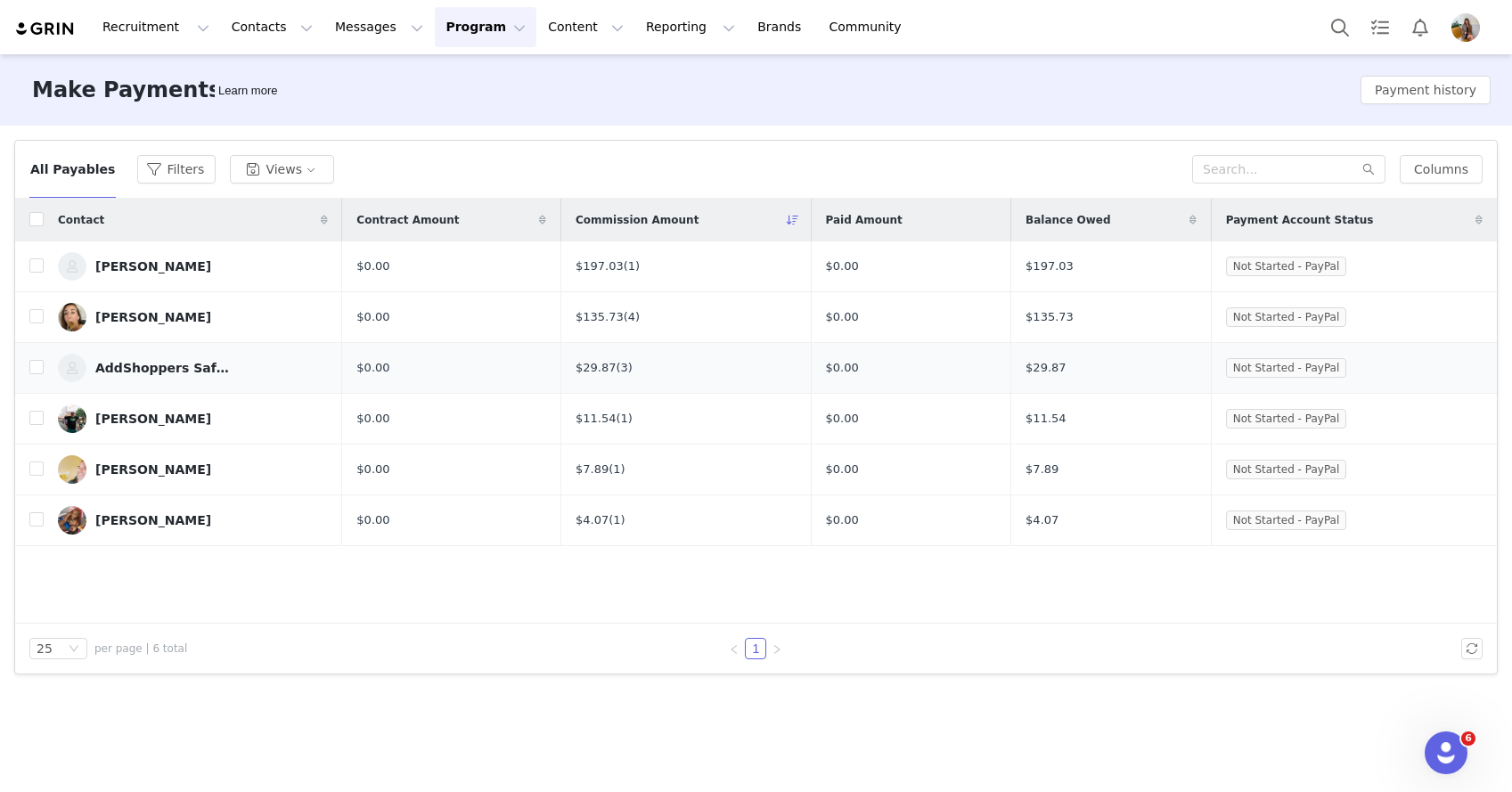
click at [172, 370] on div "AddShoppers SafeOpt" at bounding box center [162, 368] width 133 height 15
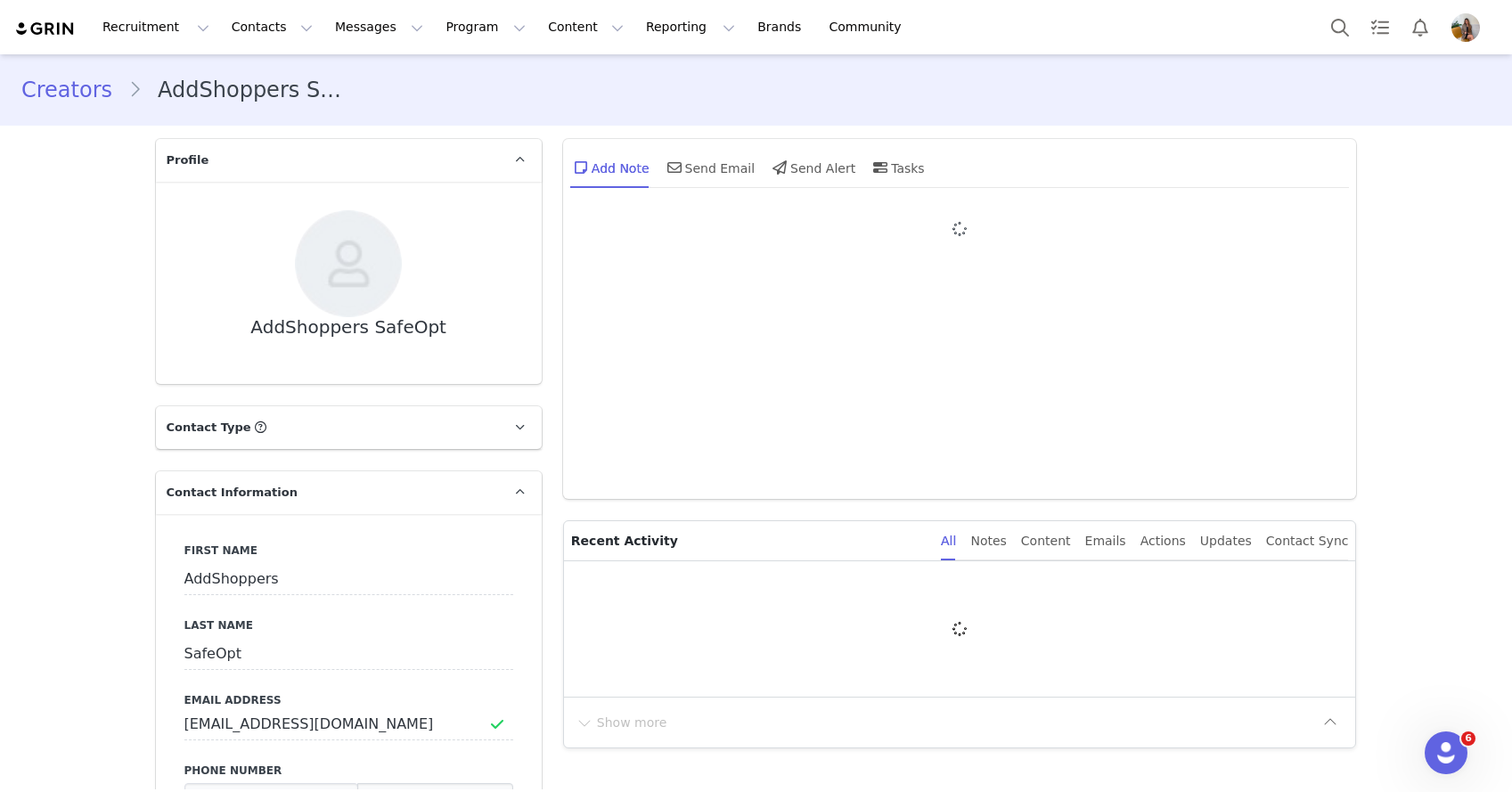
type input "+1 (United States)"
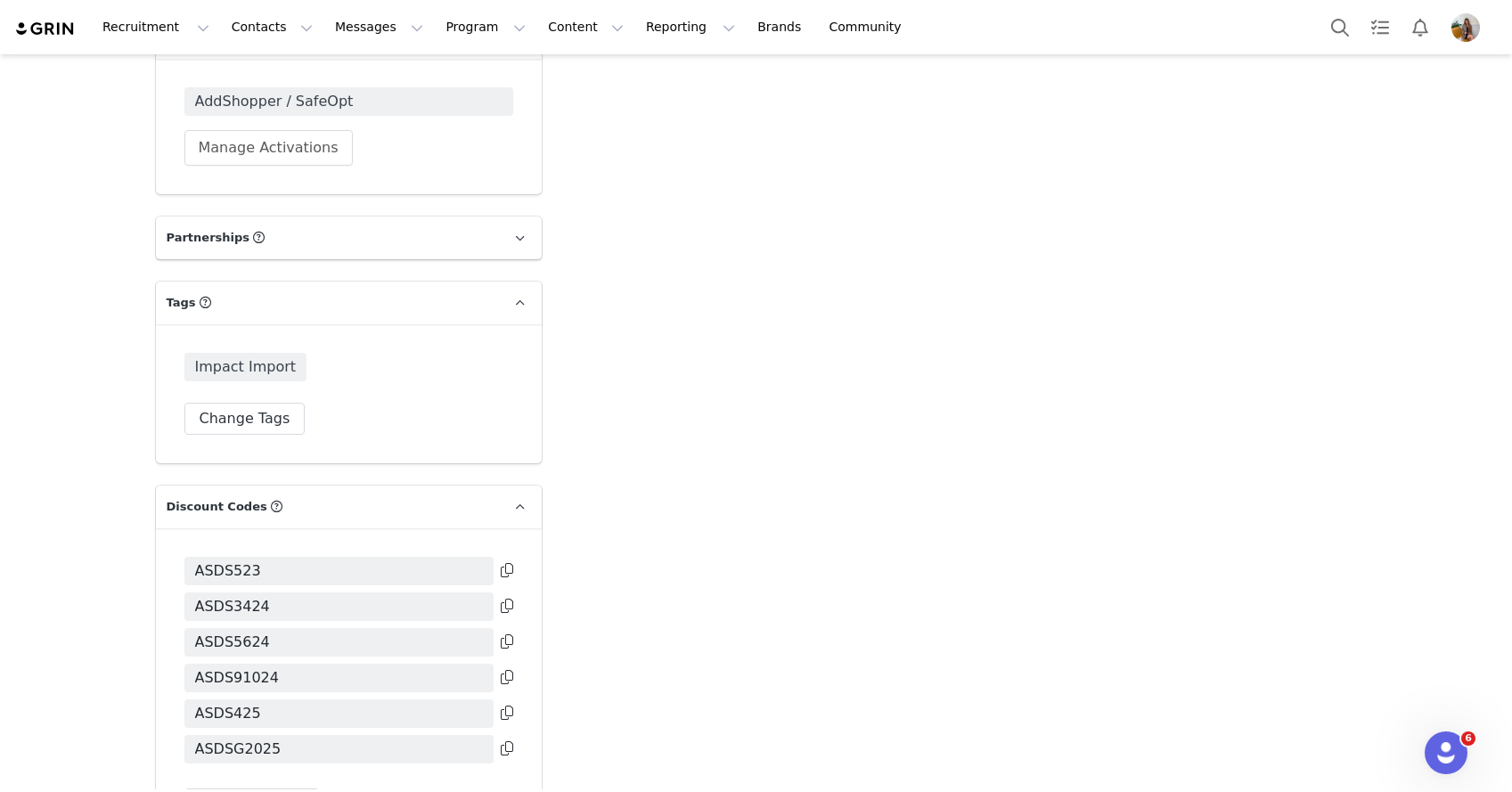
scroll to position [2718, 0]
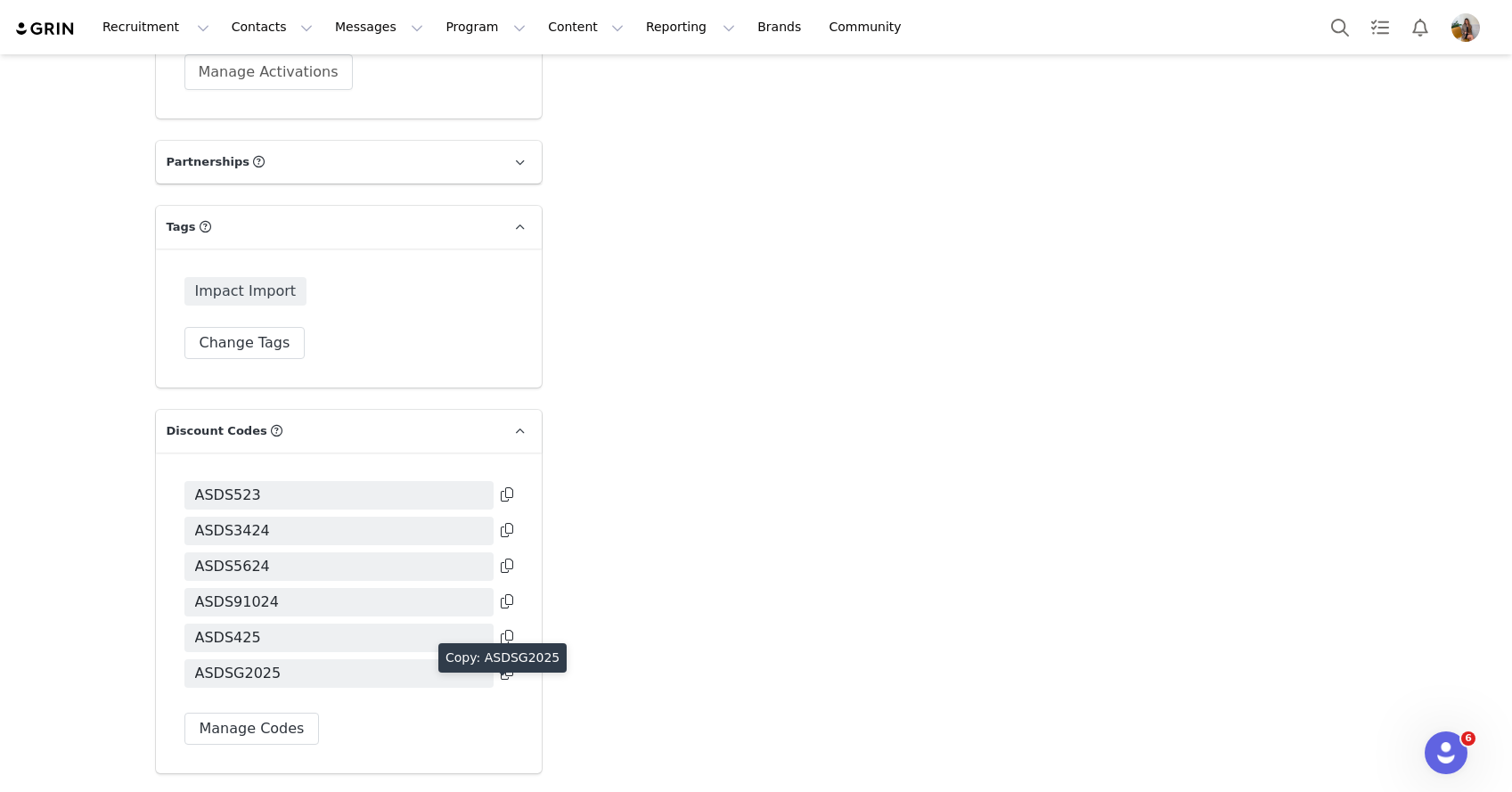
click at [502, 680] on icon at bounding box center [507, 673] width 13 height 15
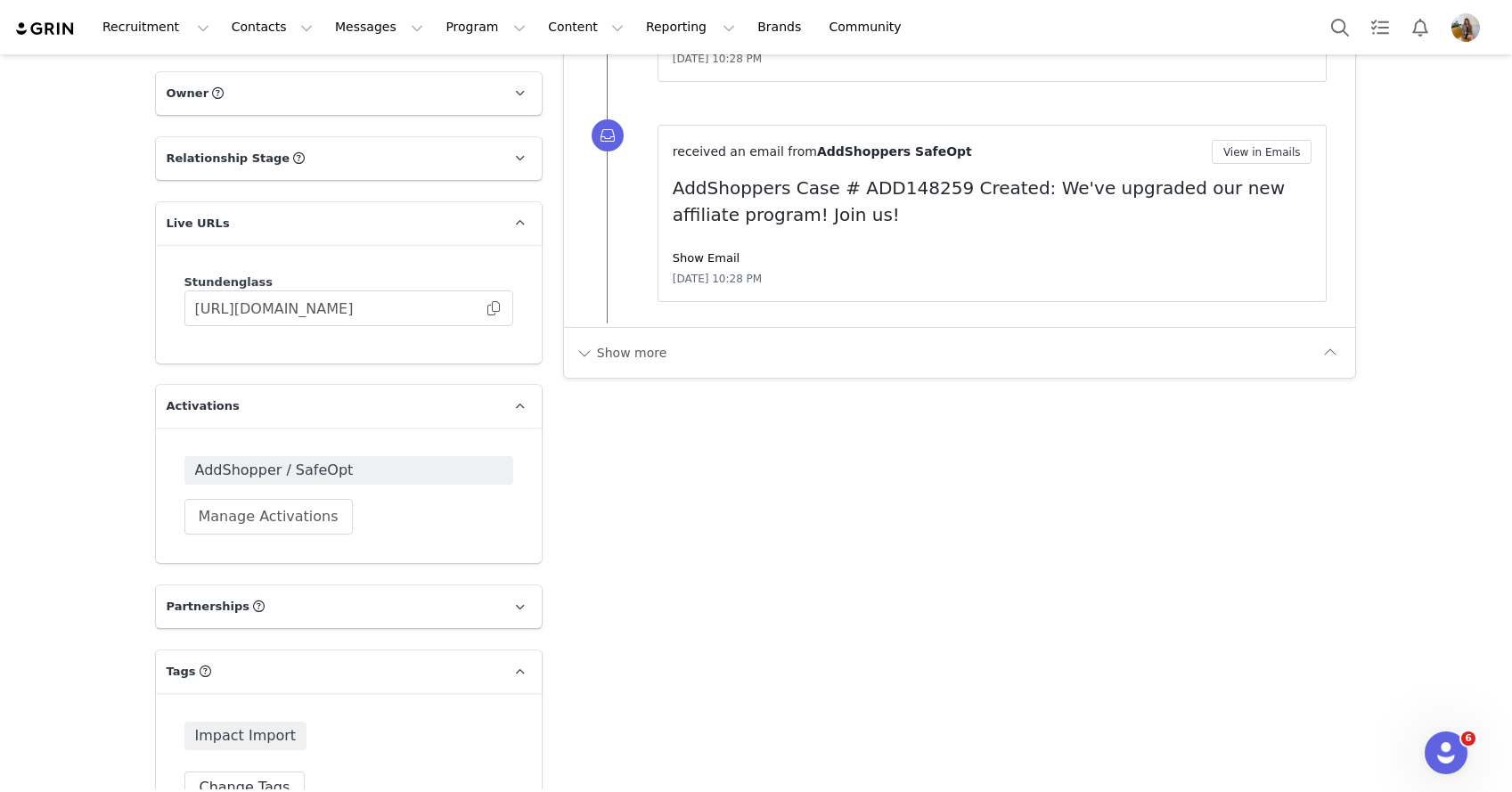
scroll to position [2889, 0]
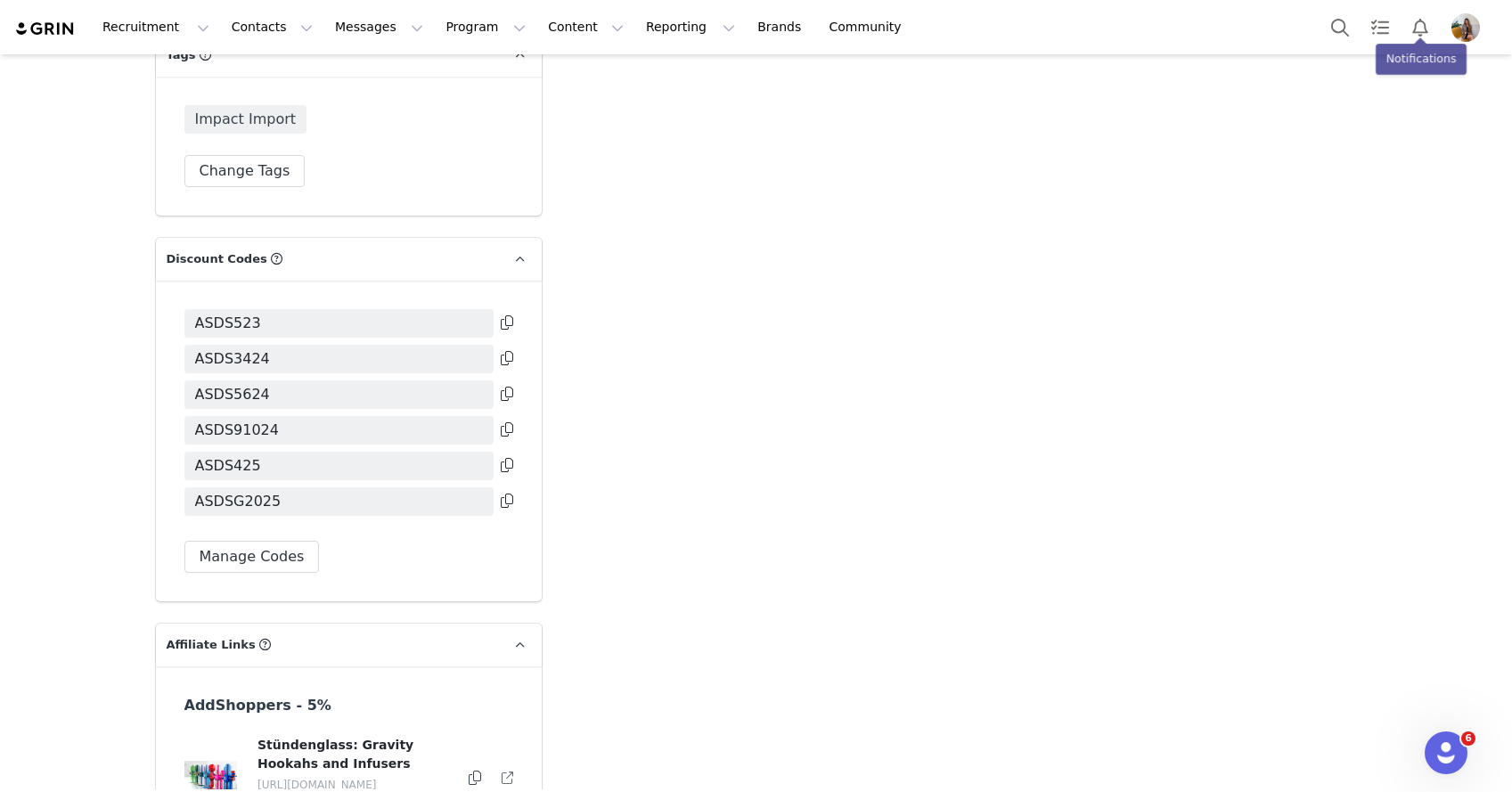
click at [1458, 24] on img "Profile" at bounding box center [1465, 27] width 28 height 28
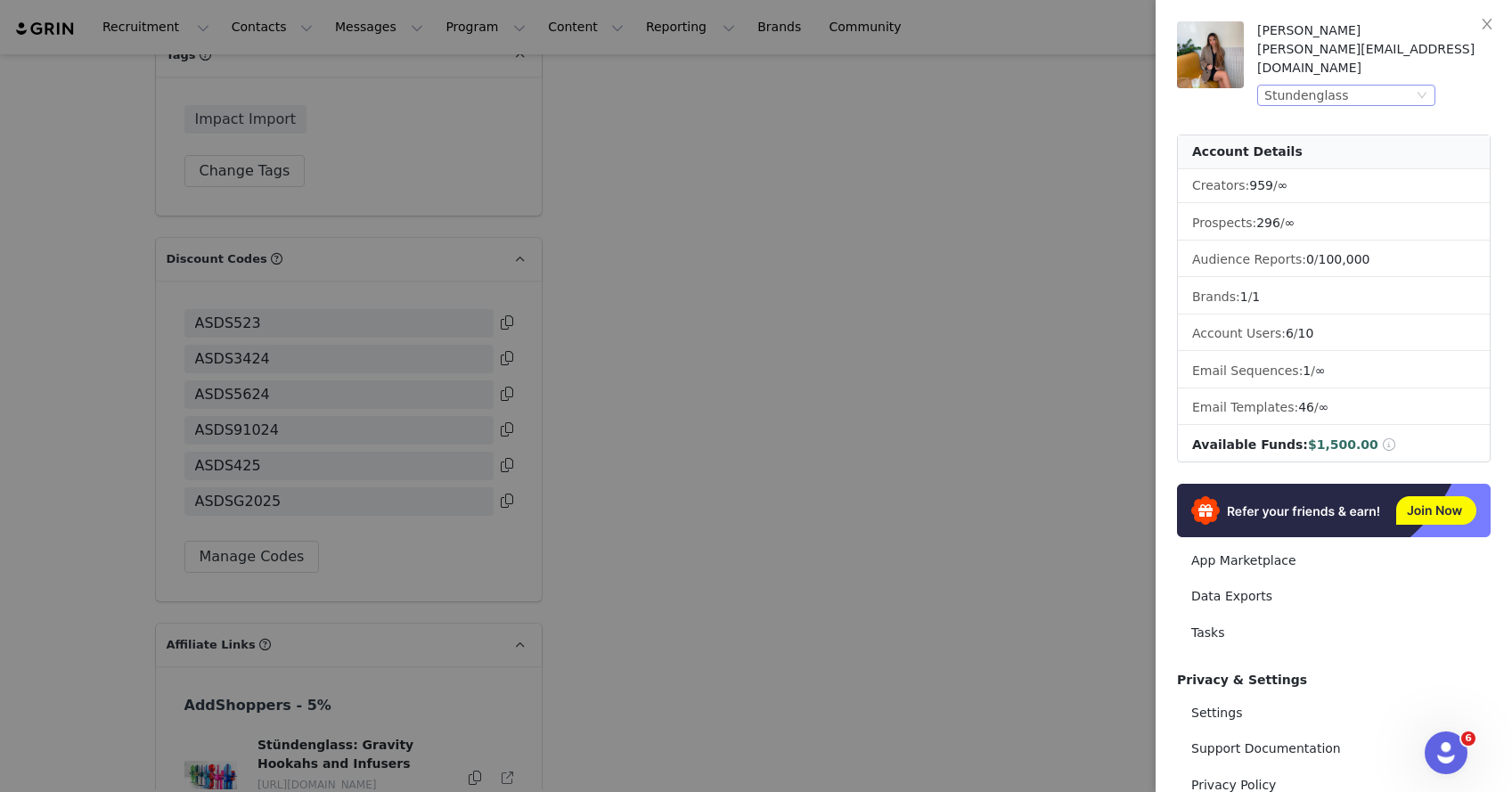
click at [1400, 85] on div "Stundenglass" at bounding box center [1339, 95] width 149 height 20
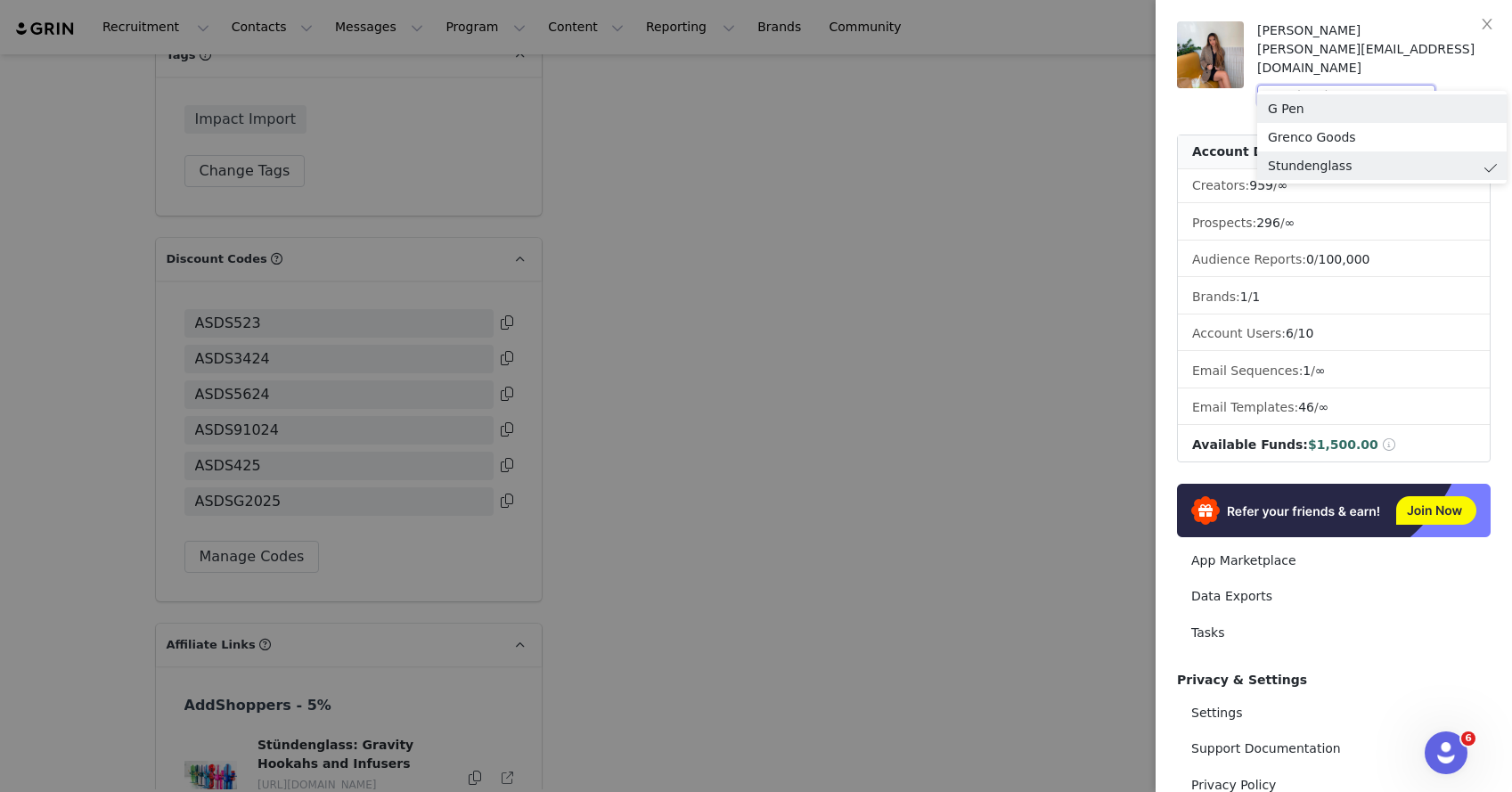
click at [1013, 262] on div at bounding box center [756, 396] width 1512 height 792
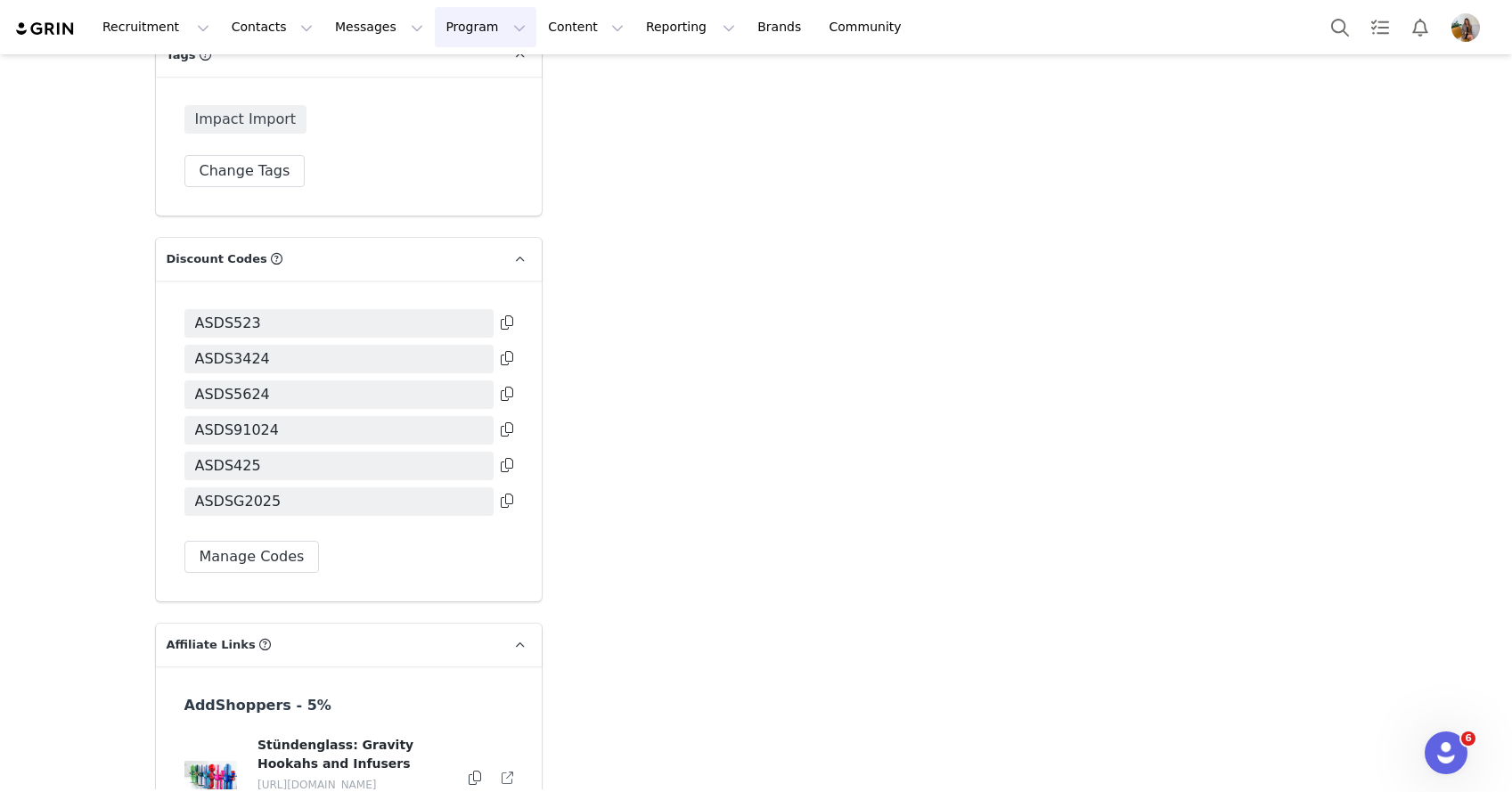
click at [449, 26] on button "Program Program" at bounding box center [486, 27] width 102 height 40
click at [447, 153] on p "Payments" at bounding box center [452, 144] width 62 height 19
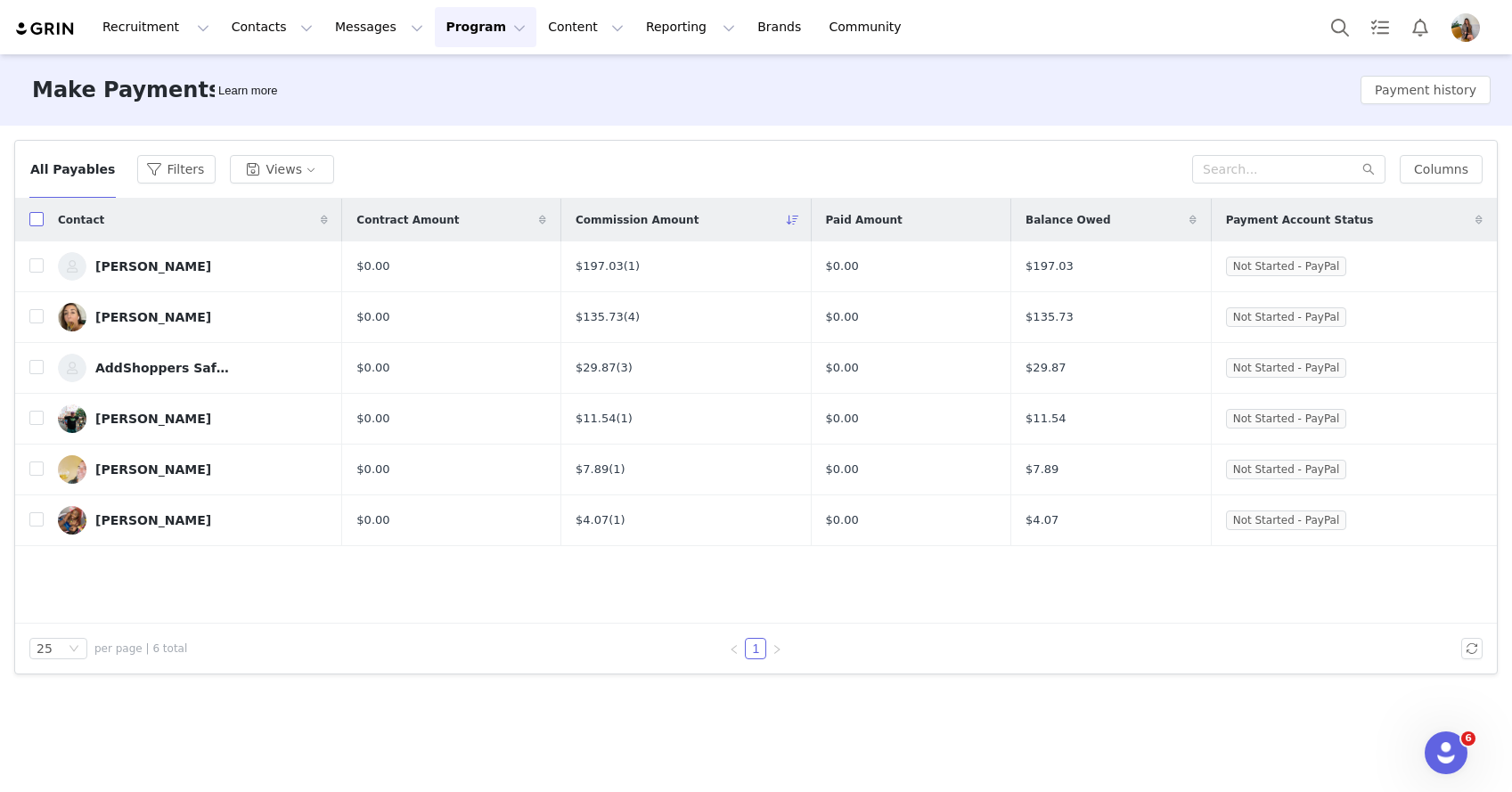
click at [34, 213] on input "checkbox" at bounding box center [36, 220] width 15 height 15
checkbox input "true"
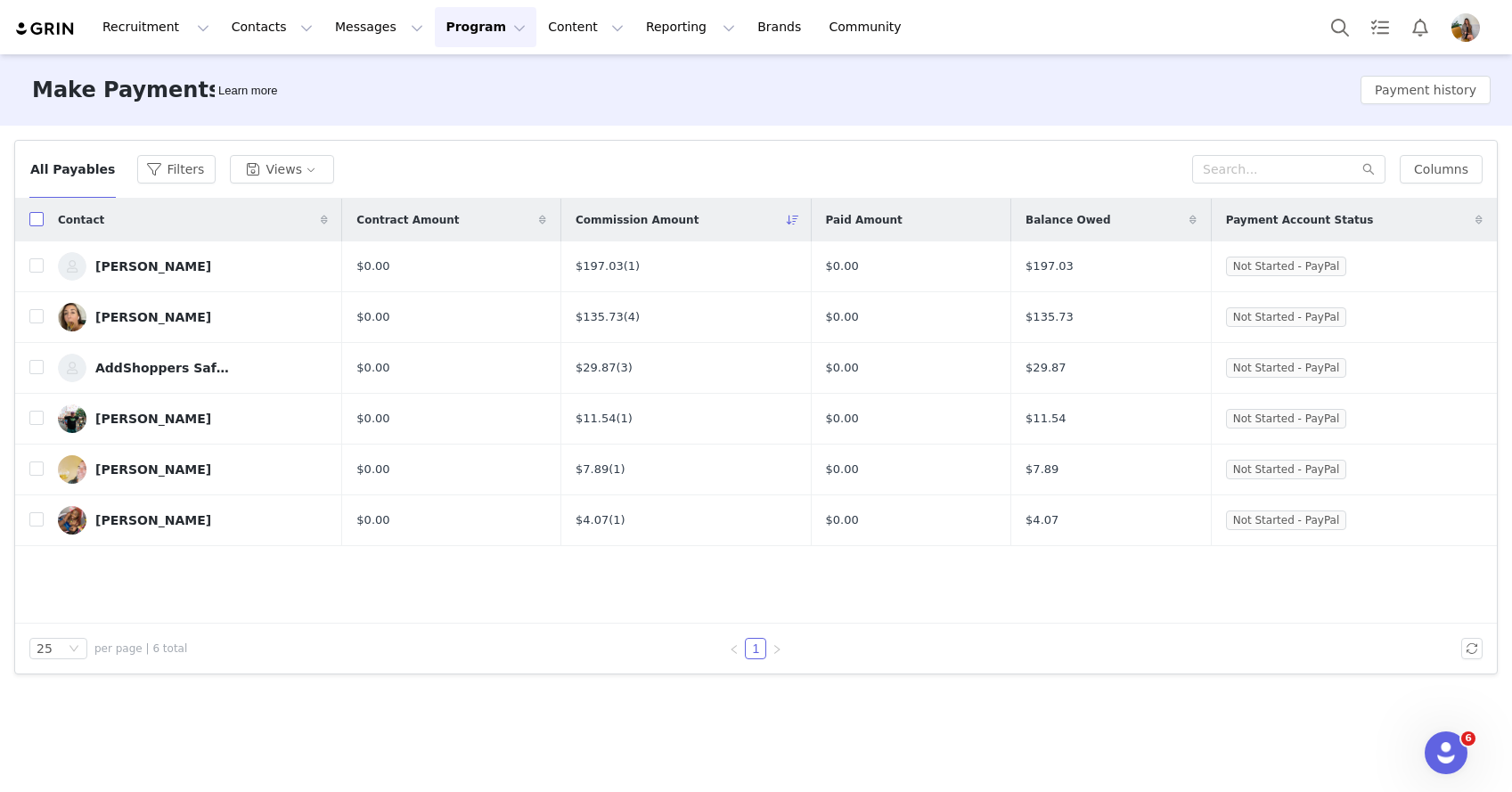
checkbox input "true"
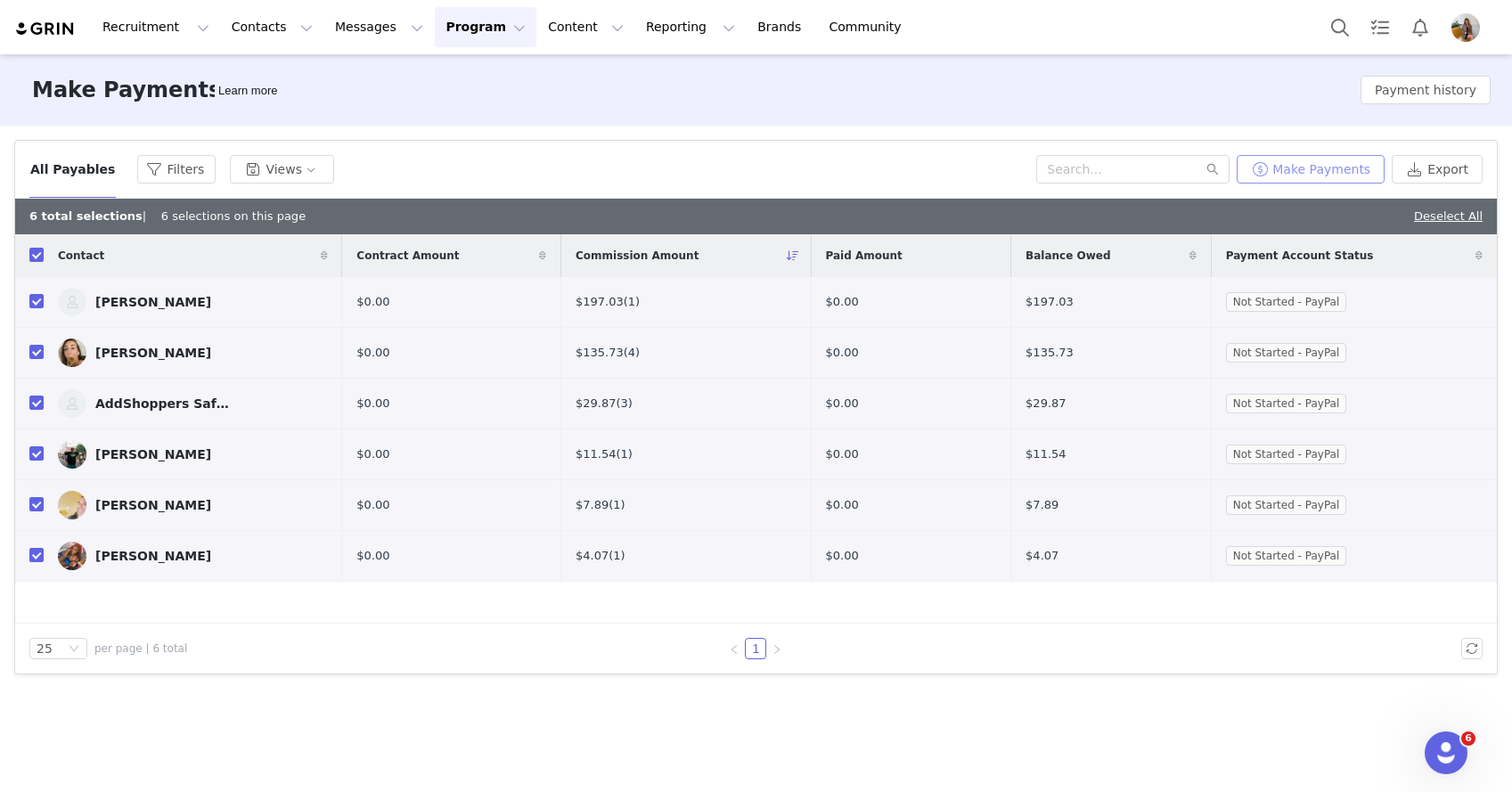
click at [1347, 173] on button "Make Payments" at bounding box center [1310, 169] width 148 height 28
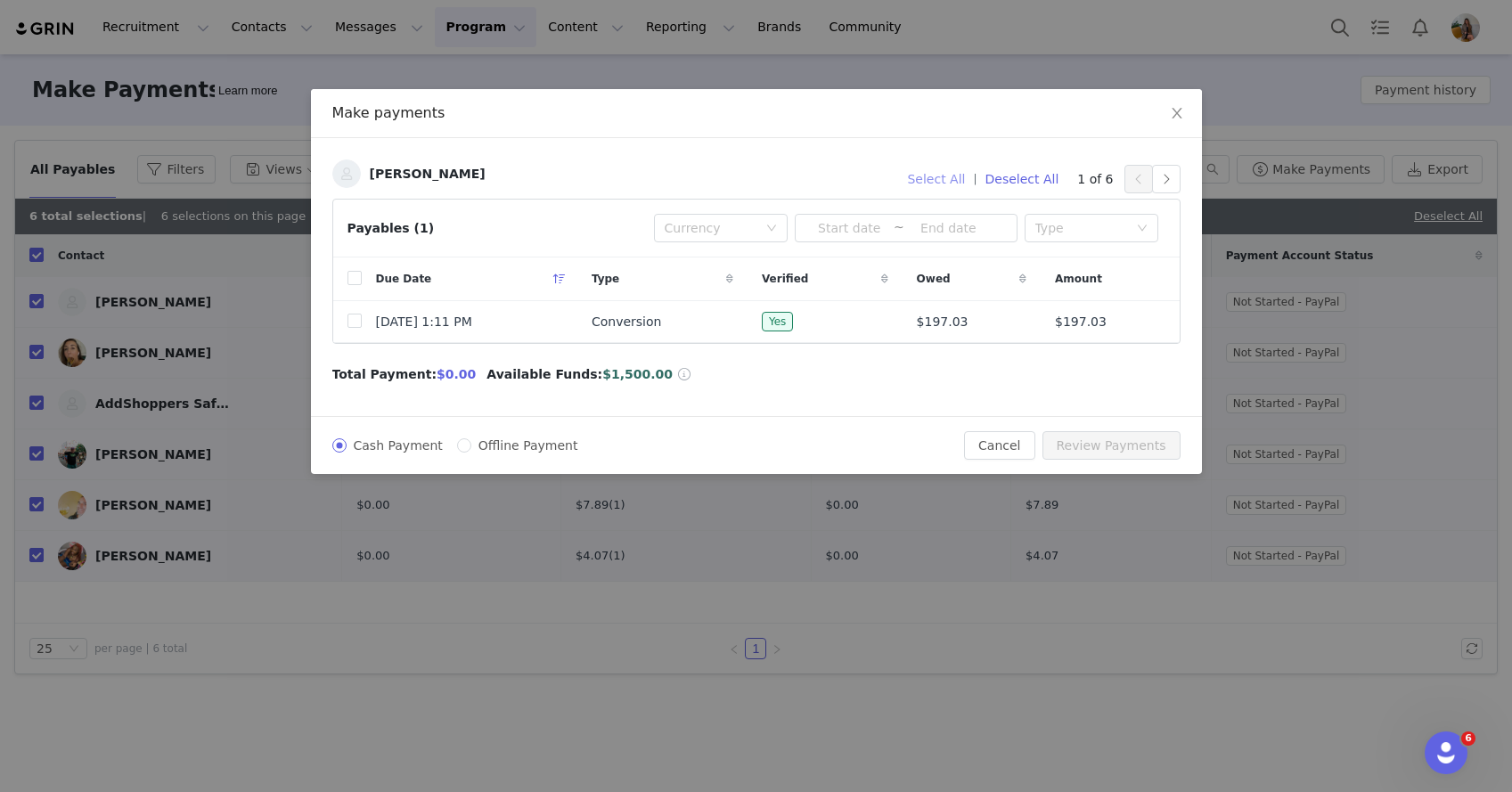
click at [961, 180] on button "Select All" at bounding box center [935, 179] width 74 height 28
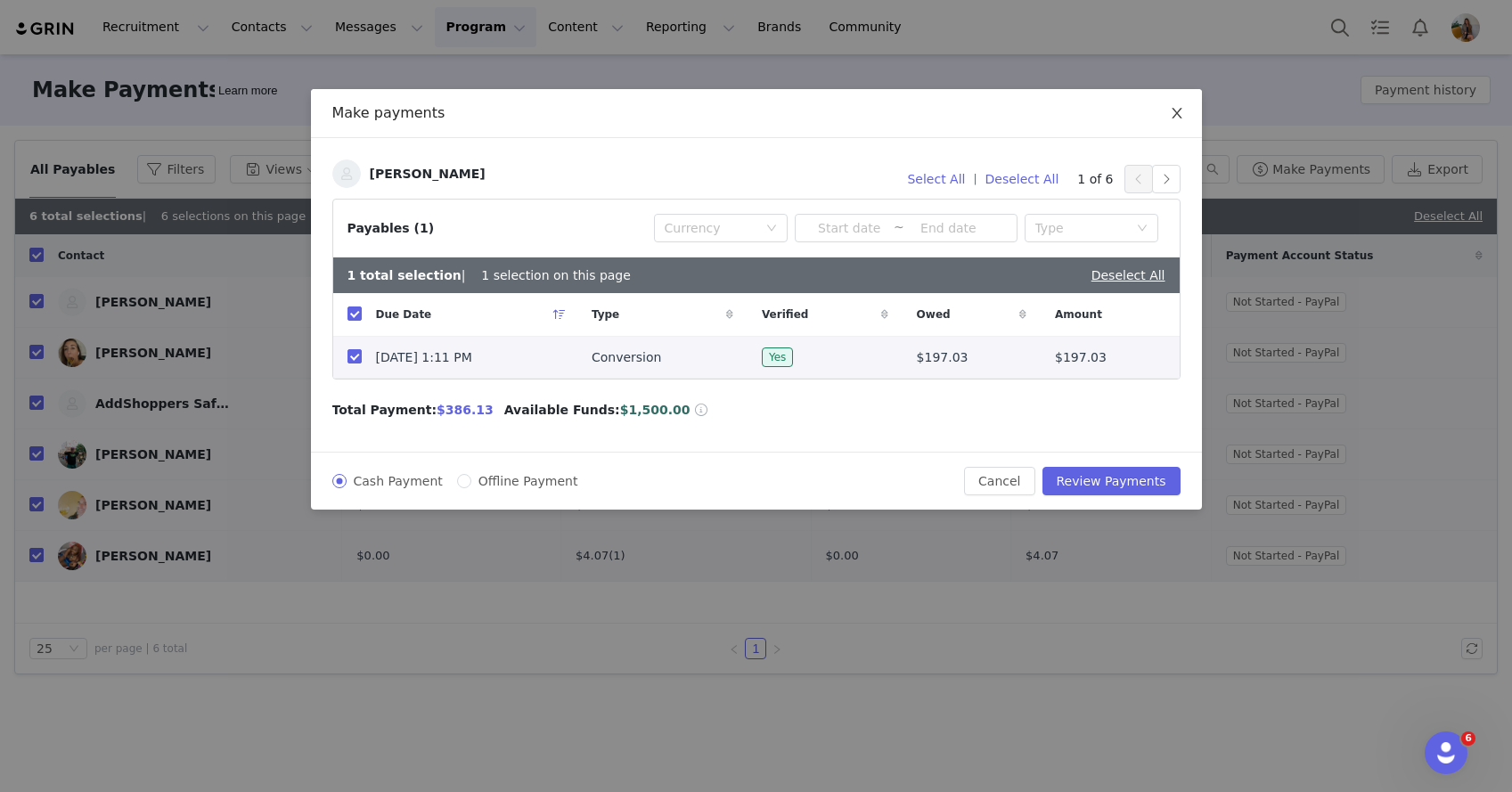
click at [1168, 118] on span "Close" at bounding box center [1177, 114] width 50 height 50
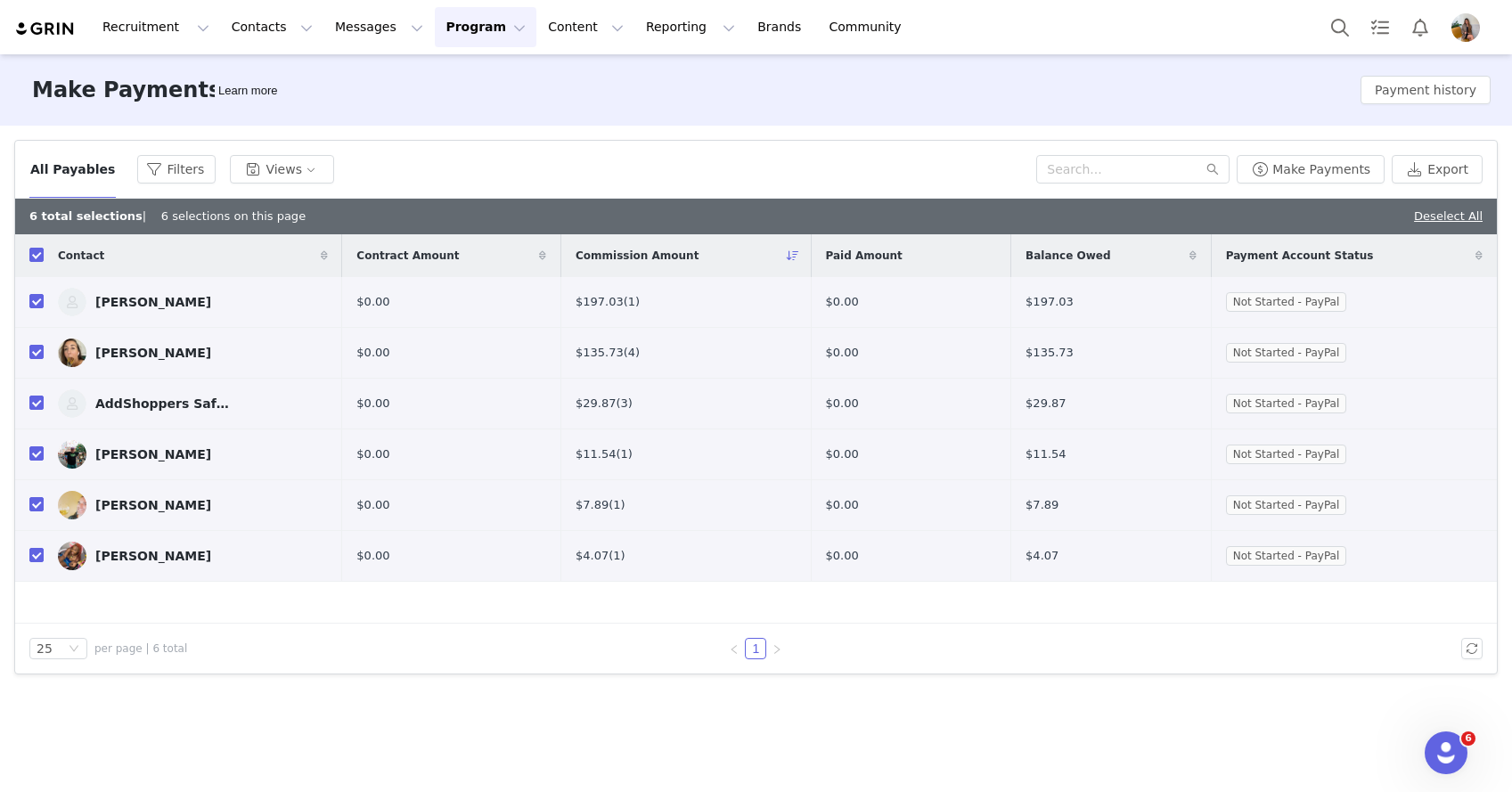
click at [628, 123] on div "Make Payments Learn more Payment history" at bounding box center [756, 90] width 1512 height 71
click at [138, 307] on div "John Gaudelli" at bounding box center [153, 302] width 116 height 15
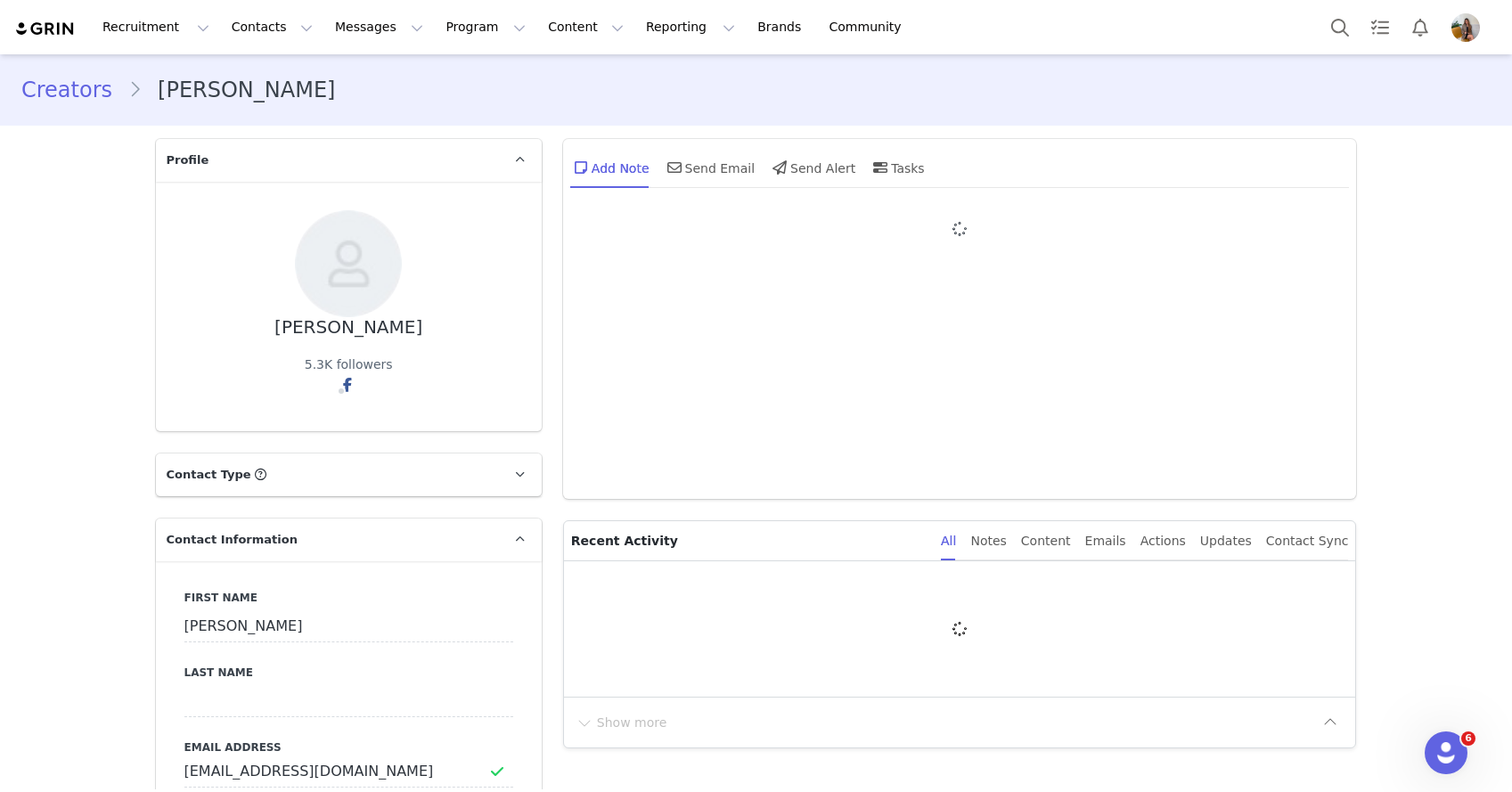
type input "+1 ([GEOGRAPHIC_DATA])"
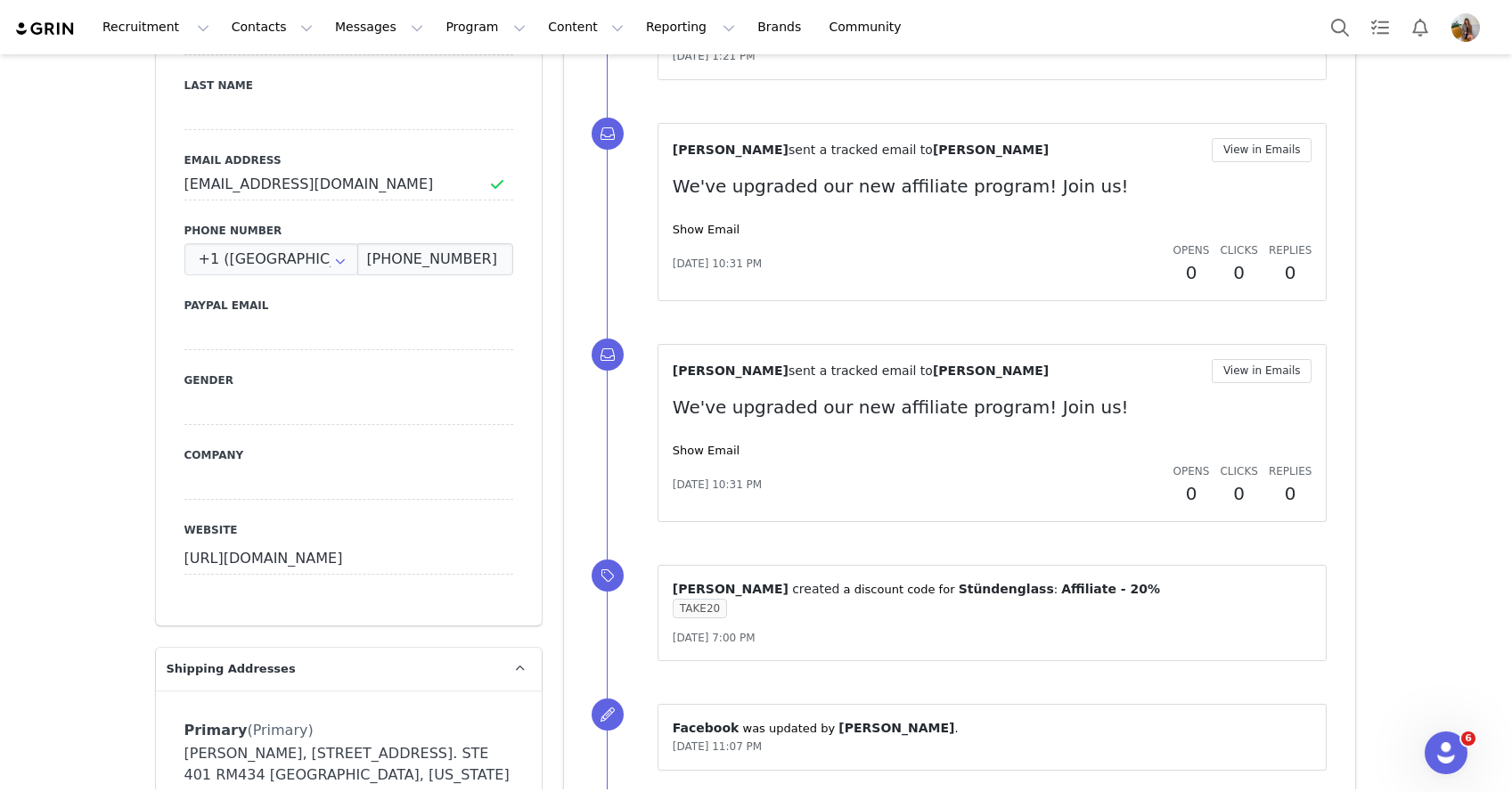
scroll to position [837, 0]
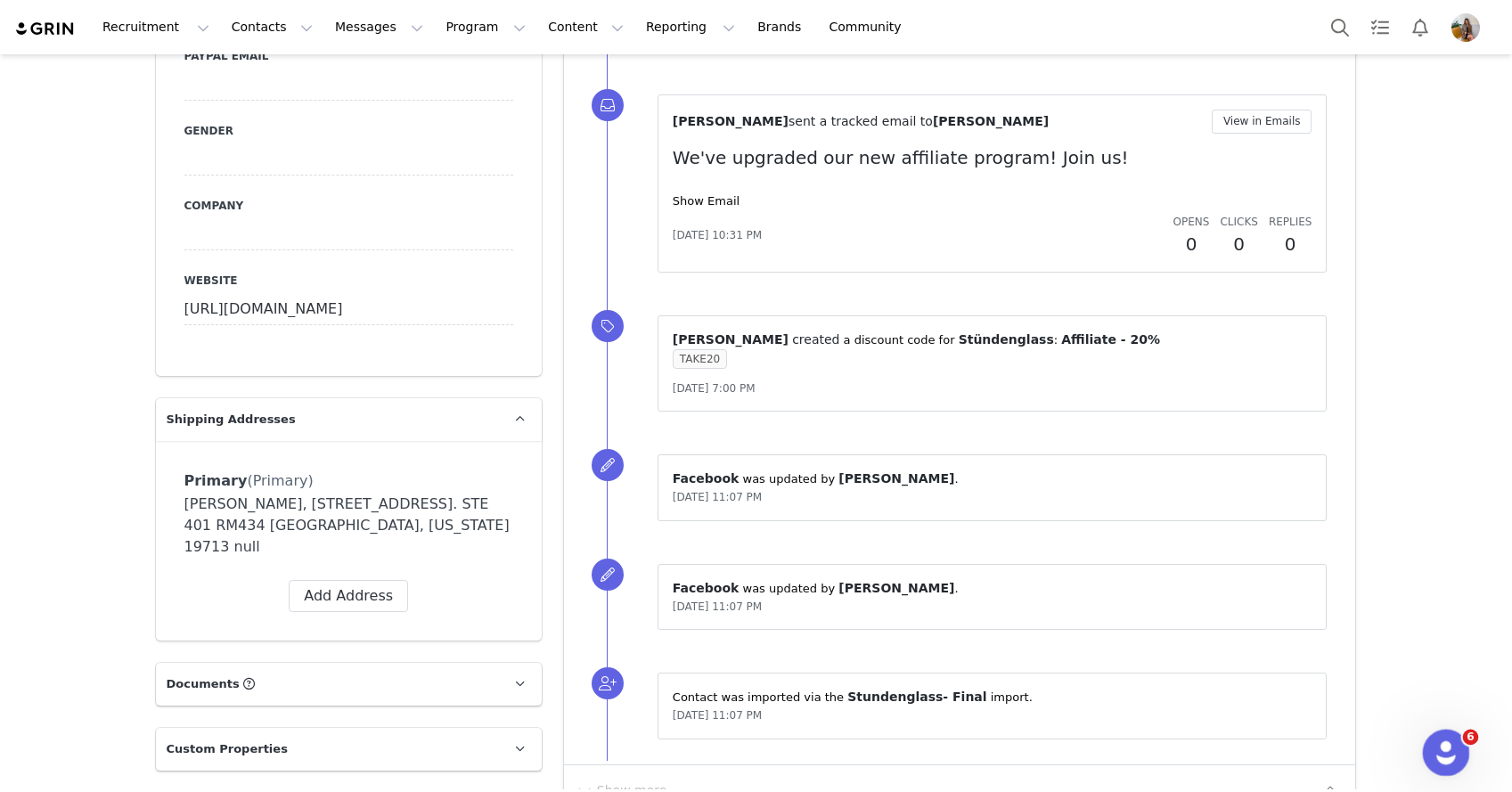
click at [1439, 742] on icon "Open Intercom Messenger" at bounding box center [1444, 750] width 29 height 29
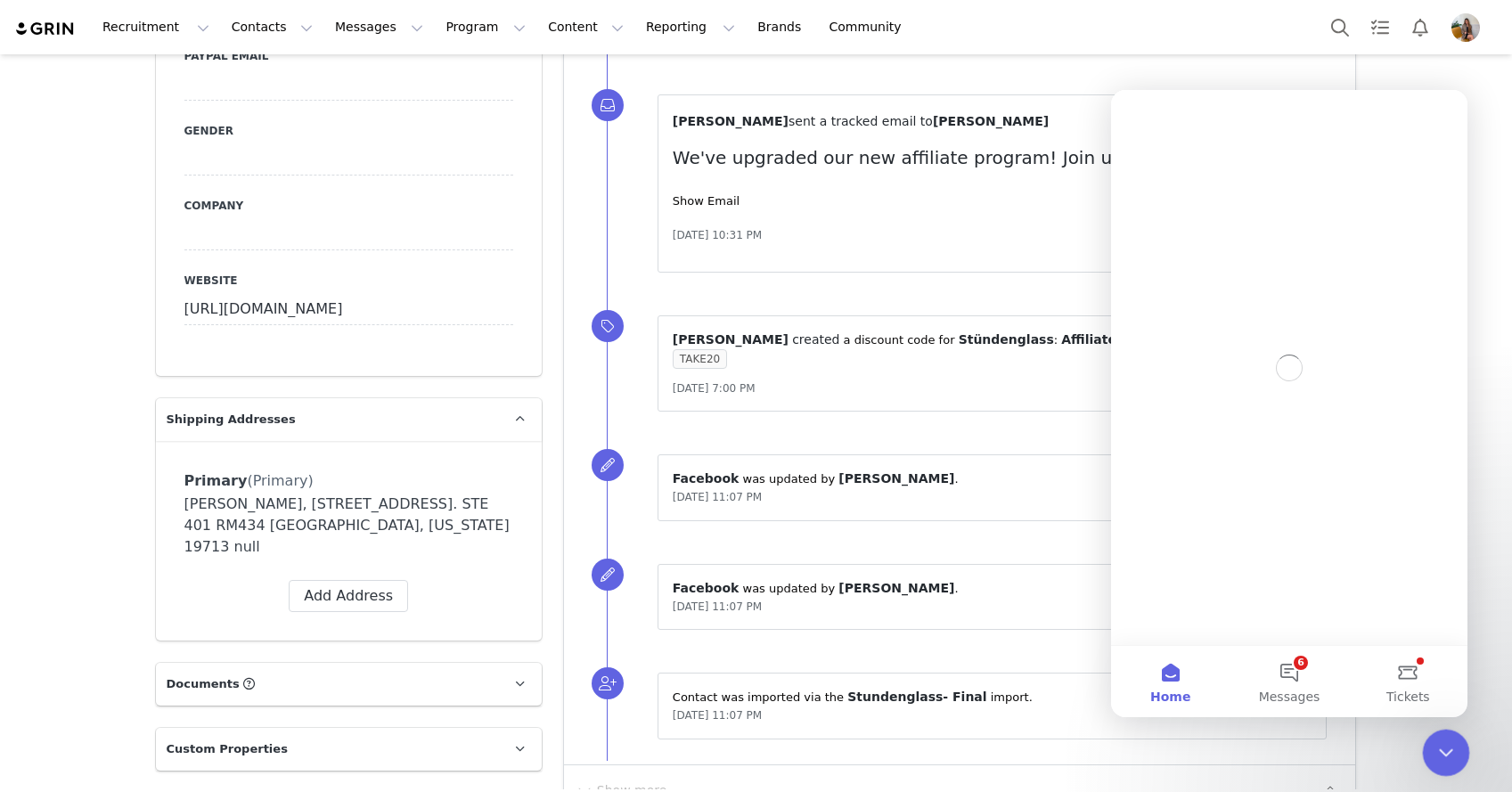
scroll to position [0, 0]
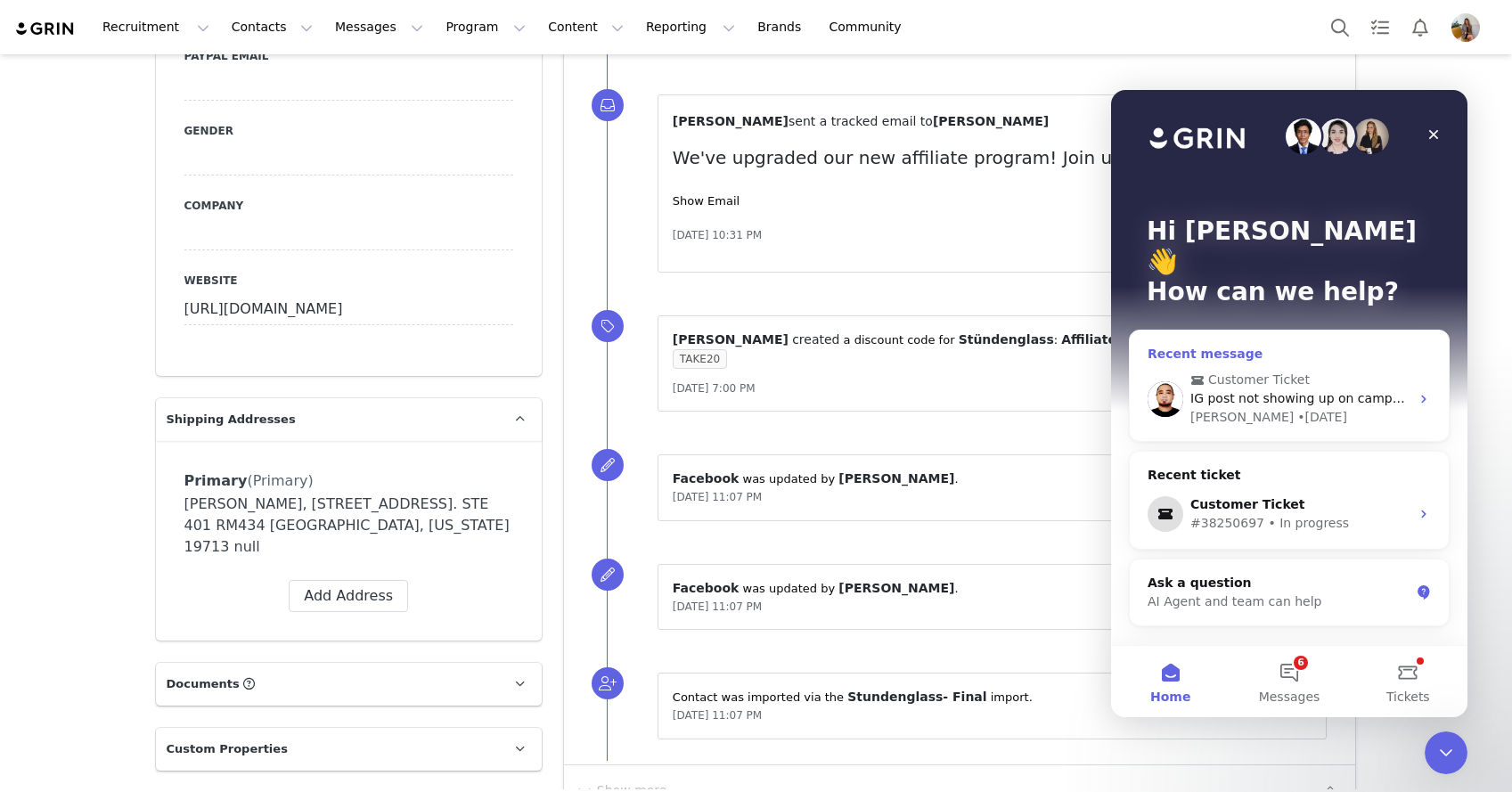
click at [1352, 408] on div "Raymond • 1d ago" at bounding box center [1300, 417] width 219 height 19
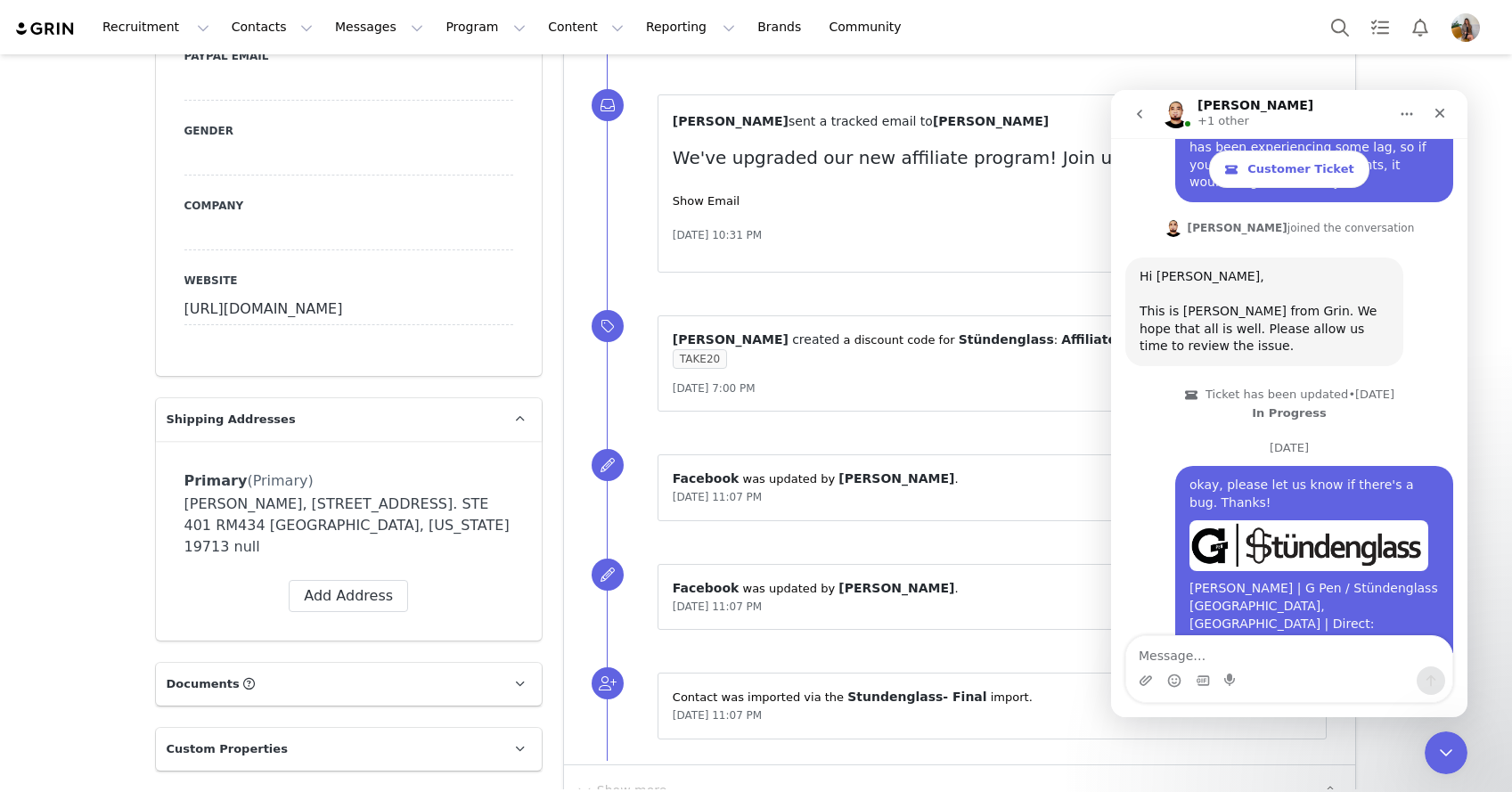
scroll to position [3842, 0]
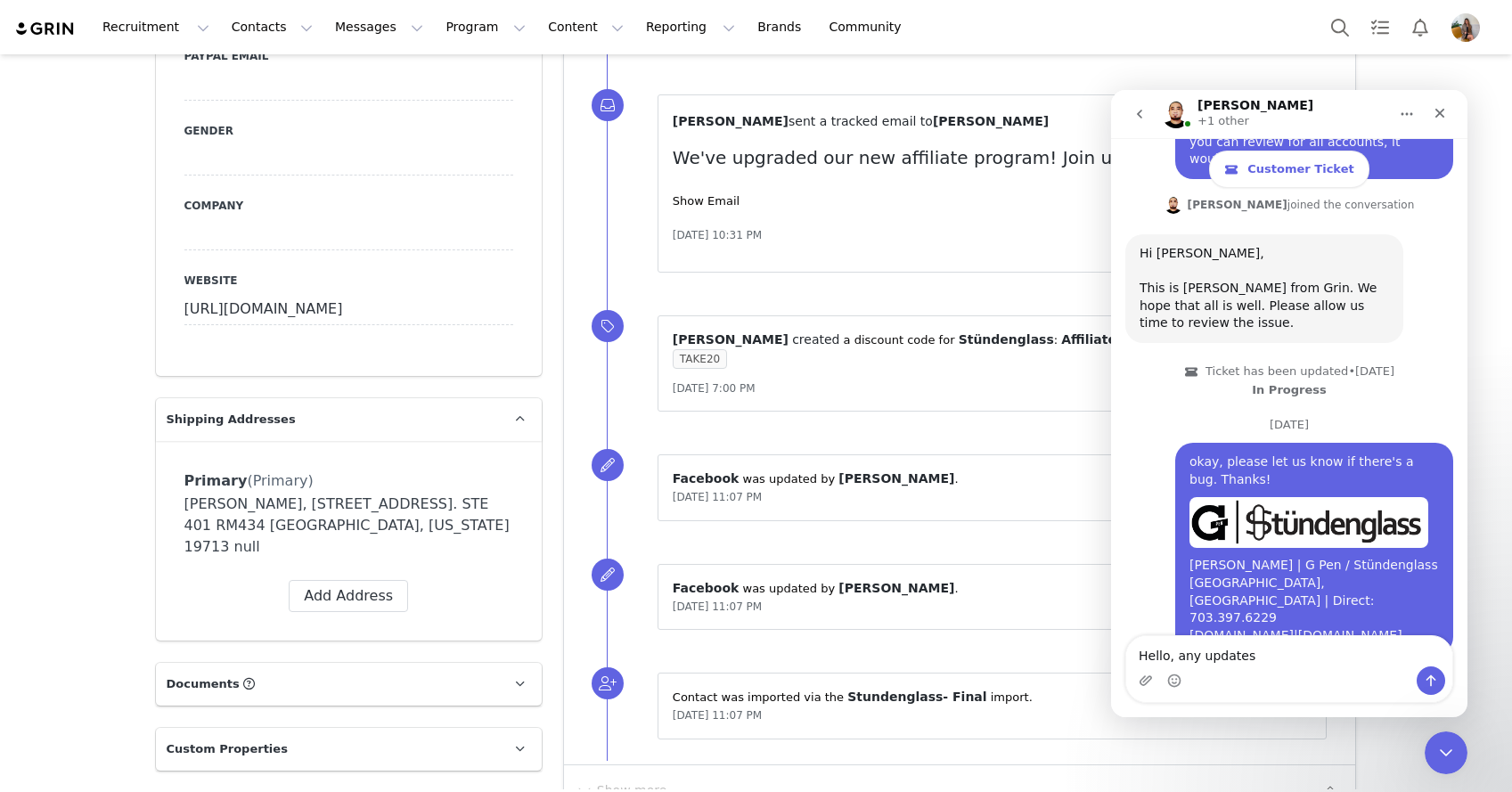
type textarea "Hello, any updates?"
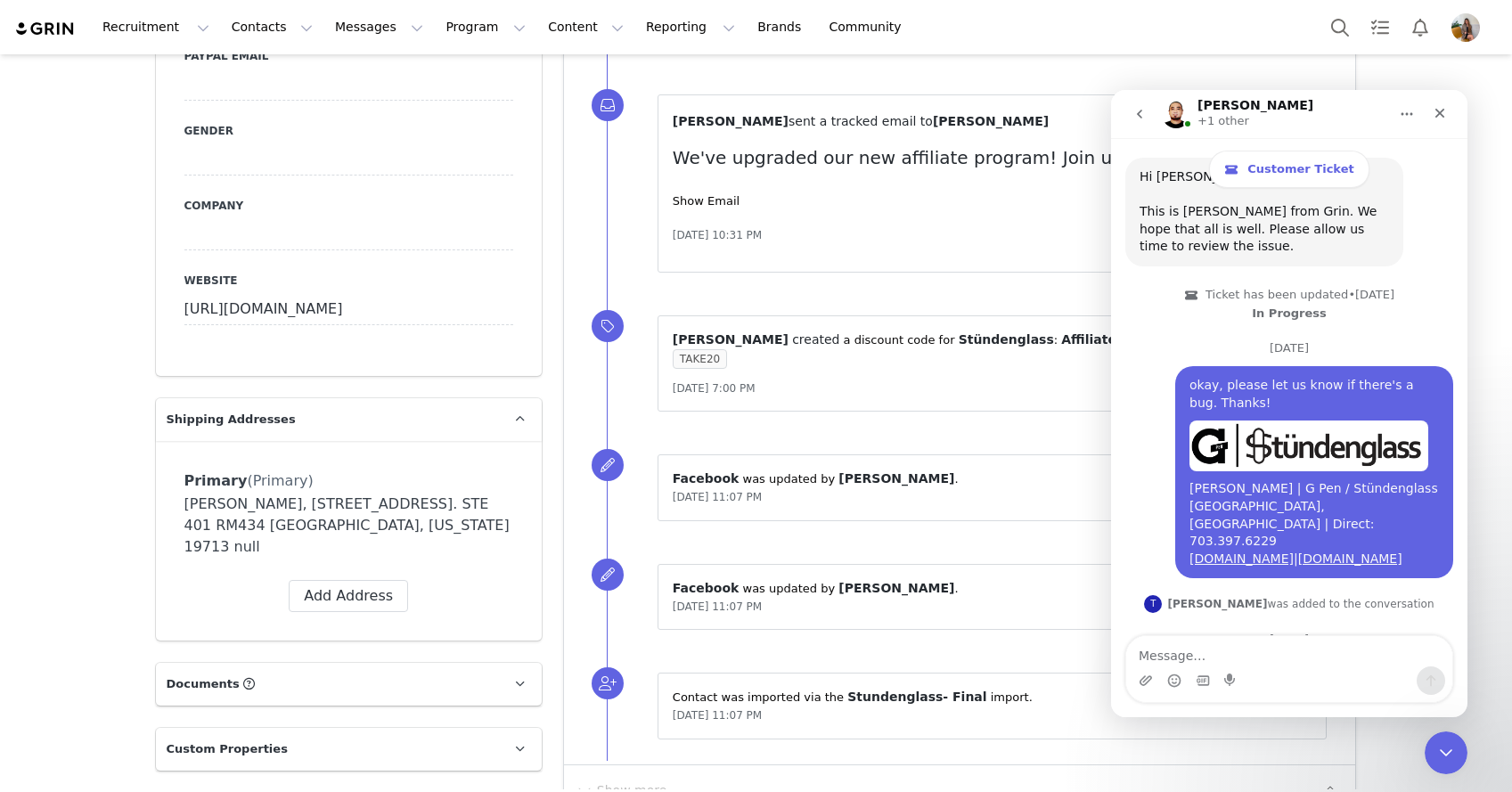
click at [1449, 25] on button "Profile" at bounding box center [1469, 27] width 57 height 28
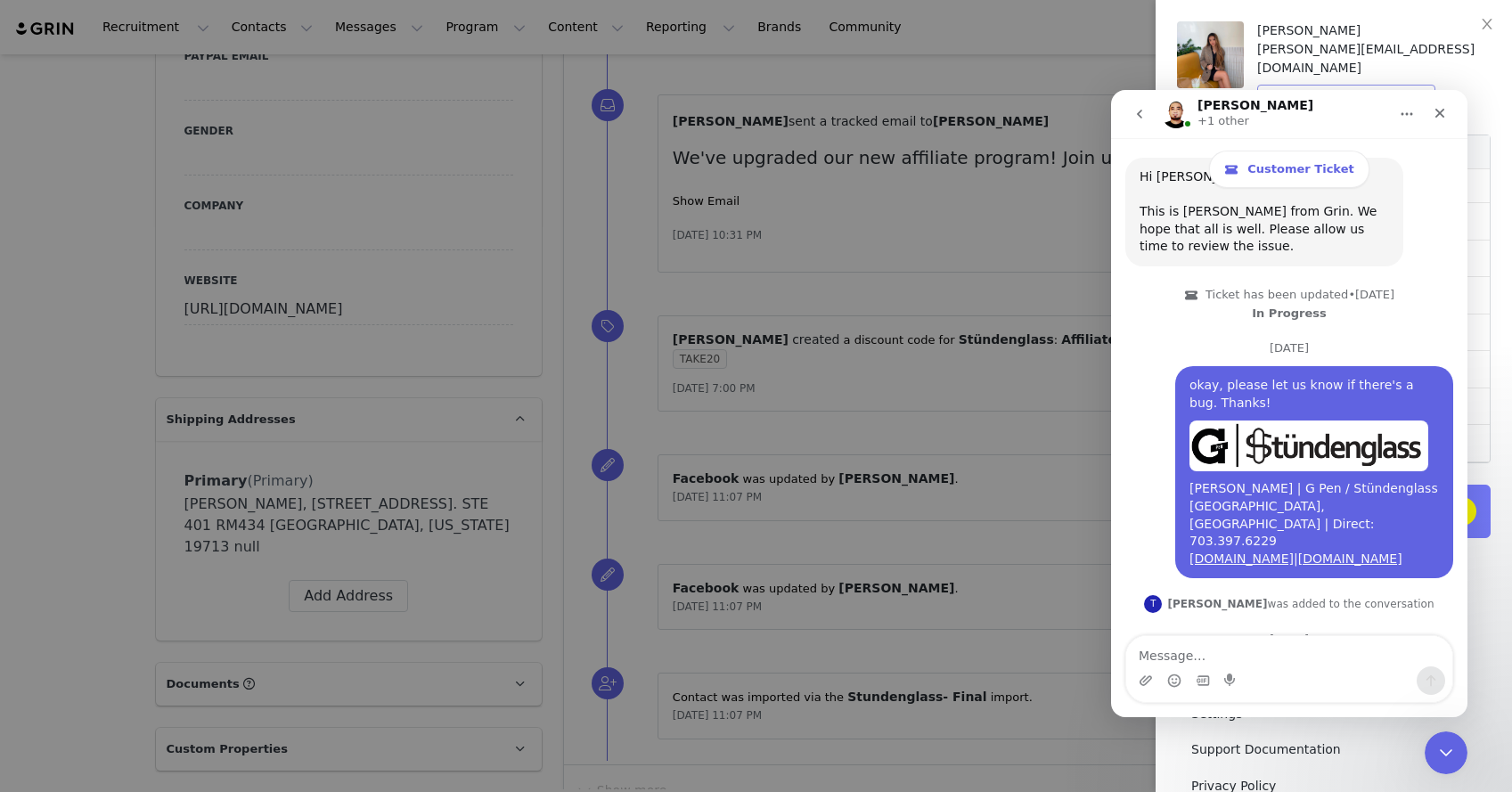
click at [1340, 85] on div "Stundenglass" at bounding box center [1306, 95] width 84 height 20
click at [1441, 114] on icon "Close" at bounding box center [1440, 114] width 10 height 10
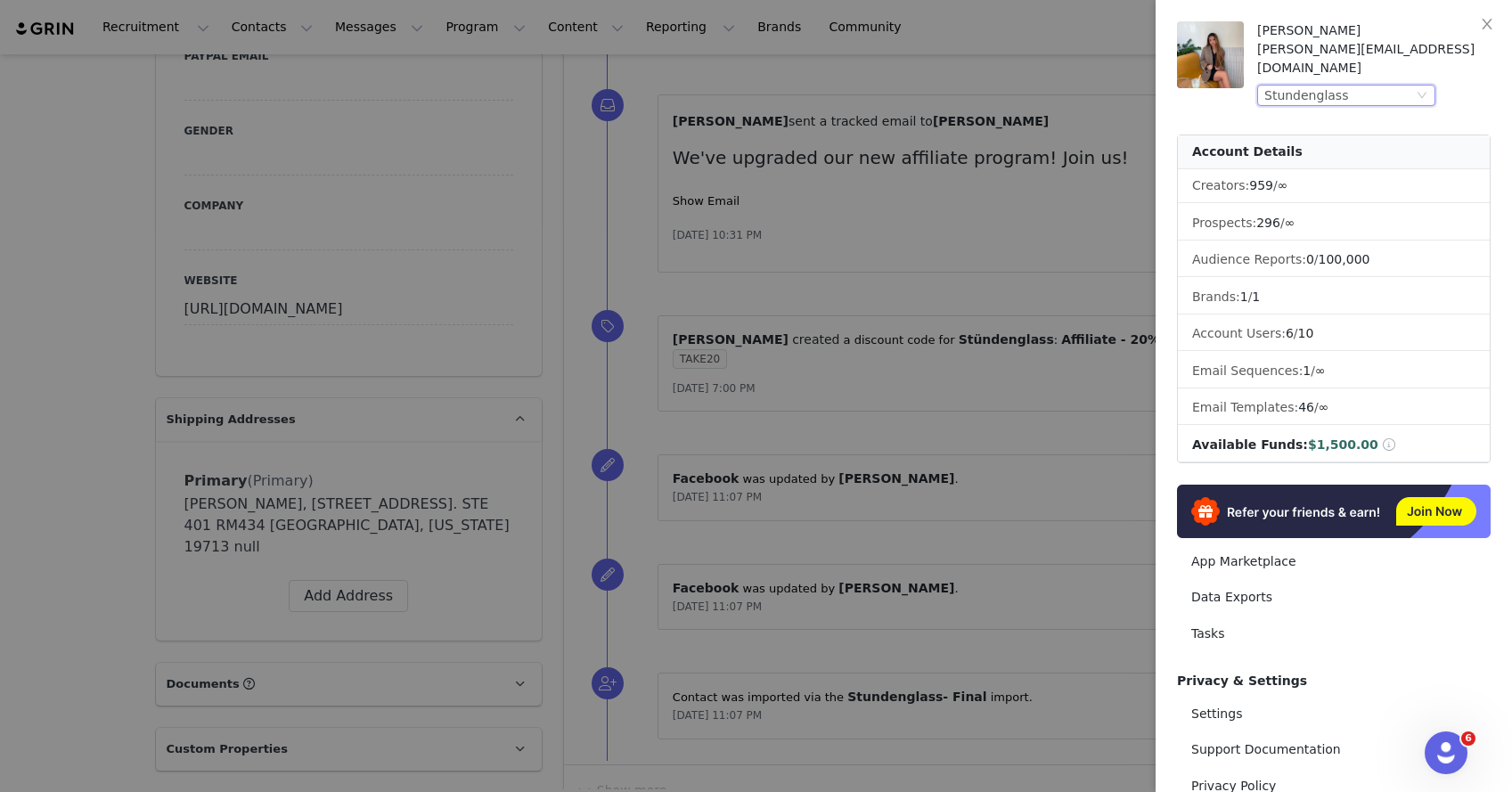
click at [1332, 85] on div "Stundenglass" at bounding box center [1306, 95] width 84 height 20
click at [1314, 115] on li "G Pen" at bounding box center [1381, 108] width 250 height 28
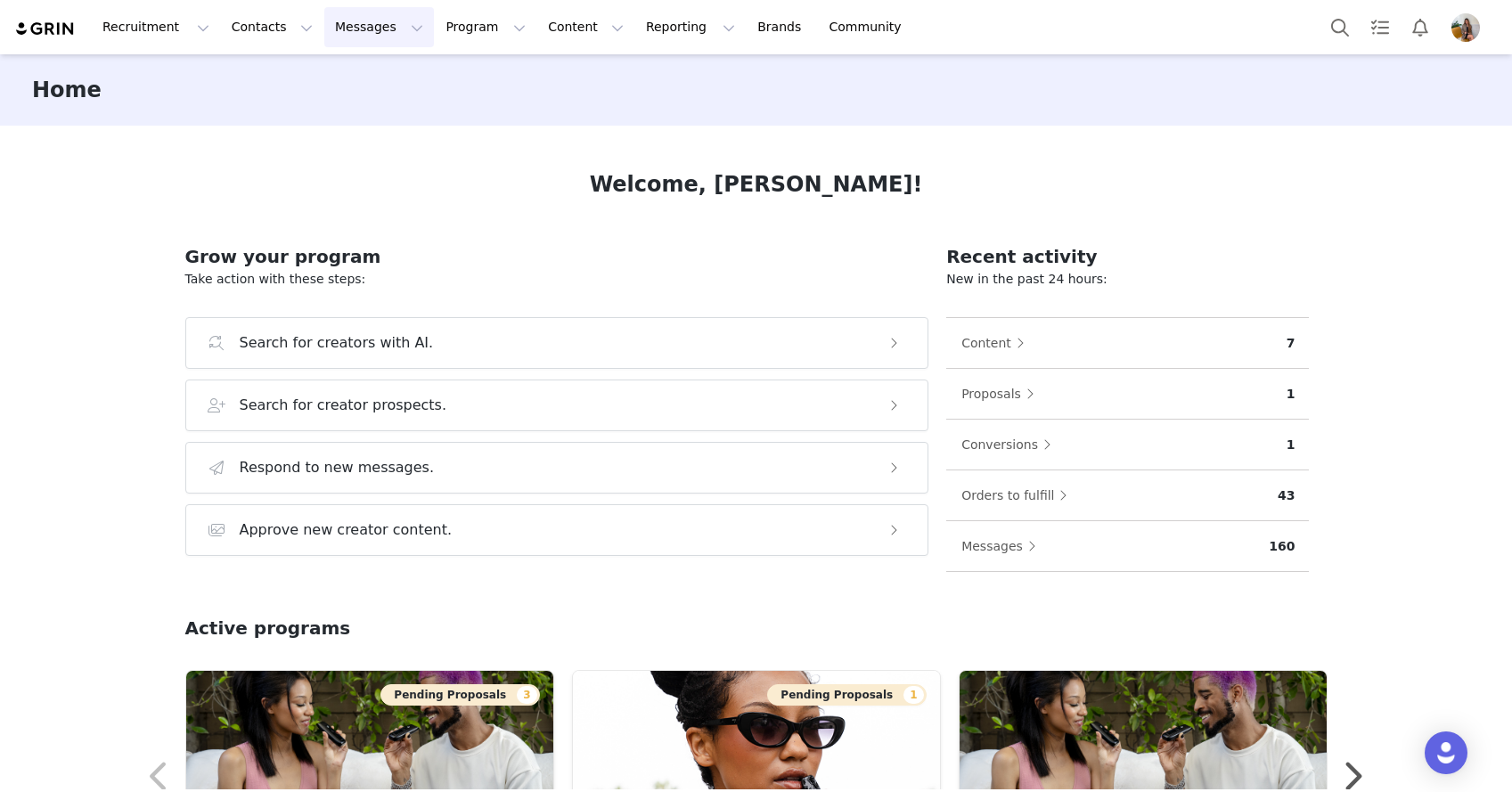
click at [366, 24] on button "Messages Messages" at bounding box center [379, 27] width 110 height 40
click at [357, 118] on div "Inbox" at bounding box center [374, 112] width 119 height 19
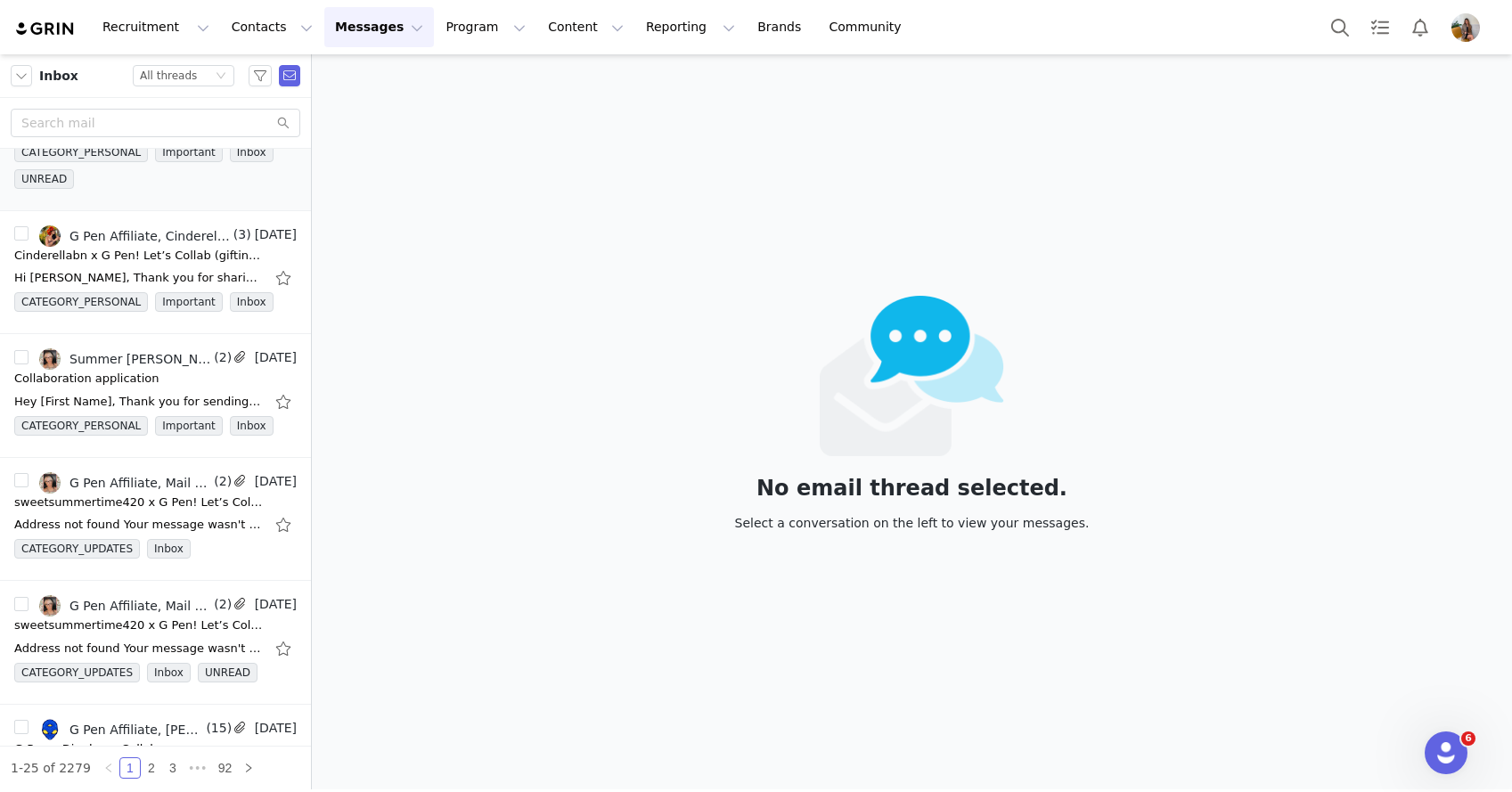
scroll to position [540, 0]
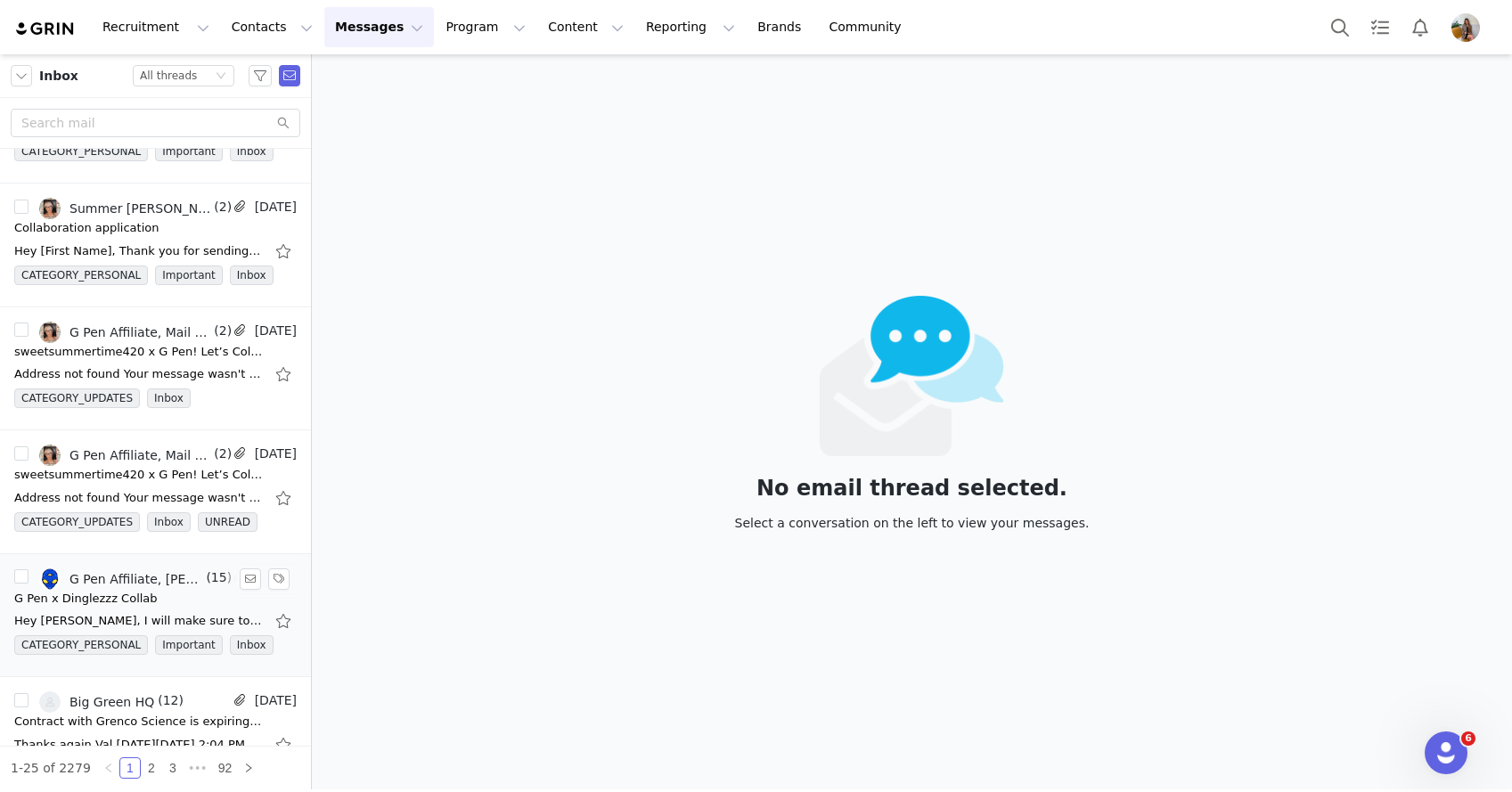
click at [105, 597] on div "G Pen x Dinglezzz Collab" at bounding box center [86, 599] width 143 height 18
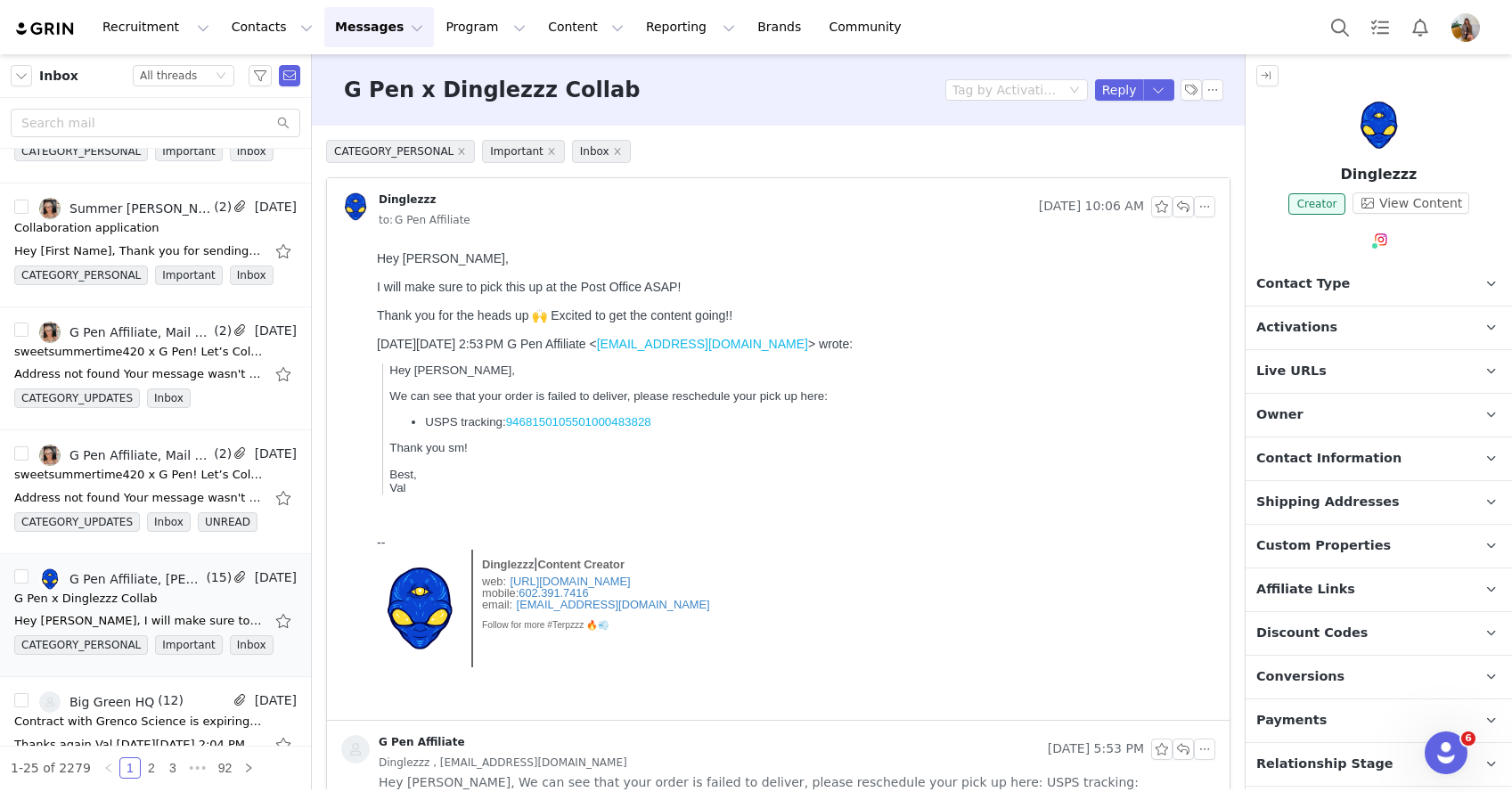
scroll to position [445, 0]
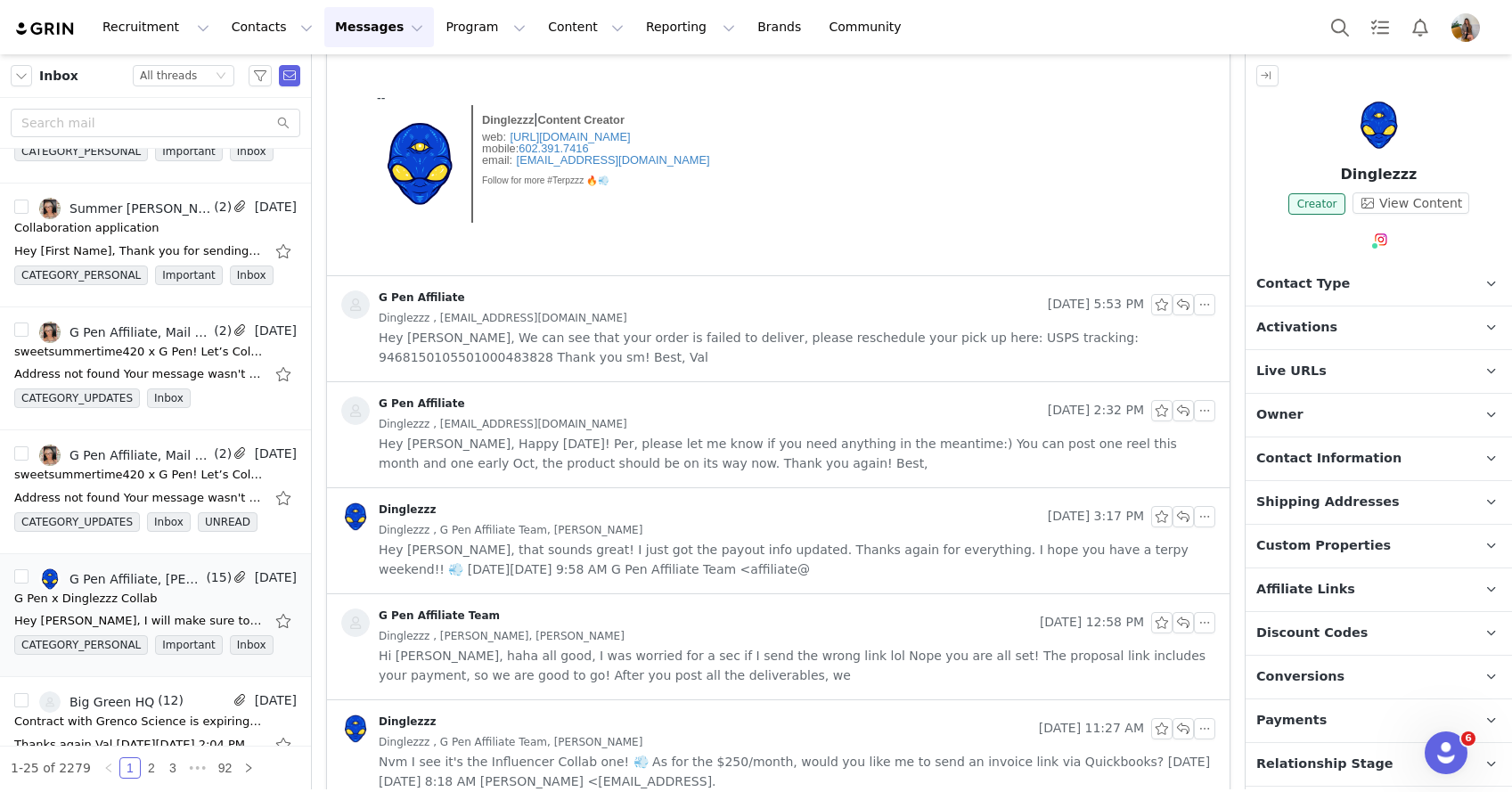
click at [487, 617] on div "G Pen Affiliate Team" at bounding box center [687, 622] width 691 height 28
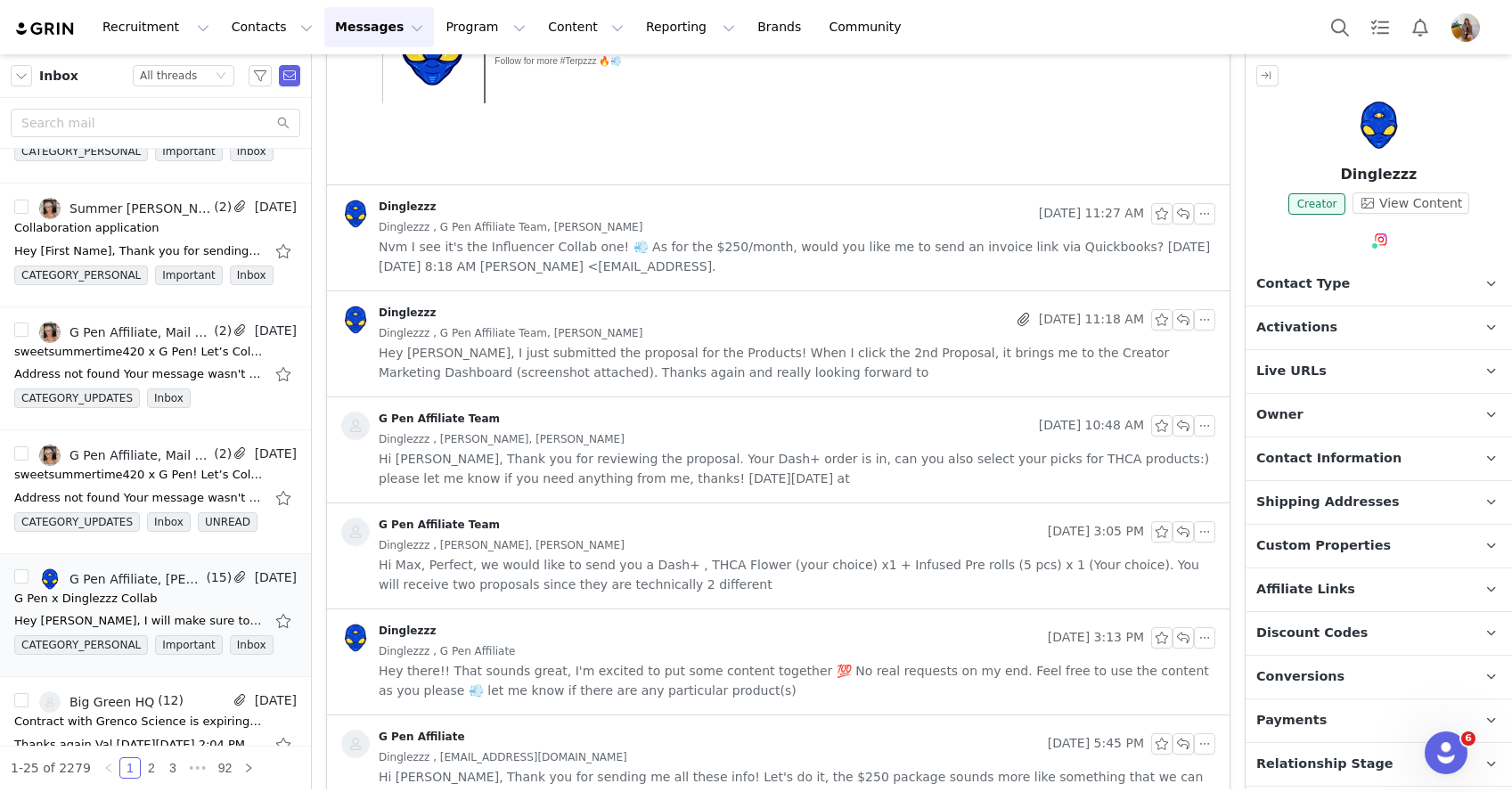
scroll to position [2303, 0]
click at [546, 252] on span "Nvm I see it's the Influencer Collab one! 💨 As for the $250/month, would you li…" at bounding box center [796, 254] width 836 height 39
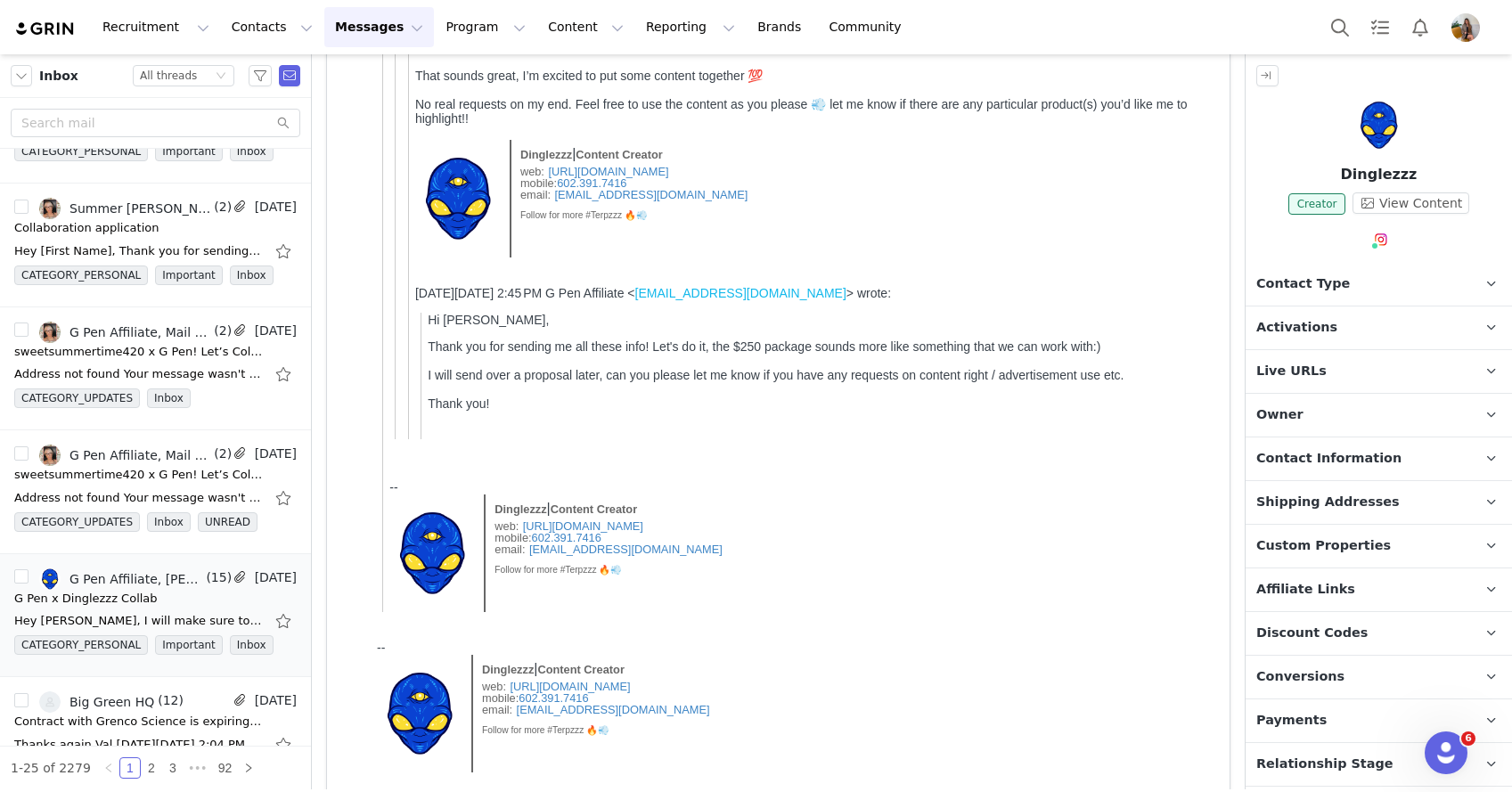
scroll to position [3331, 0]
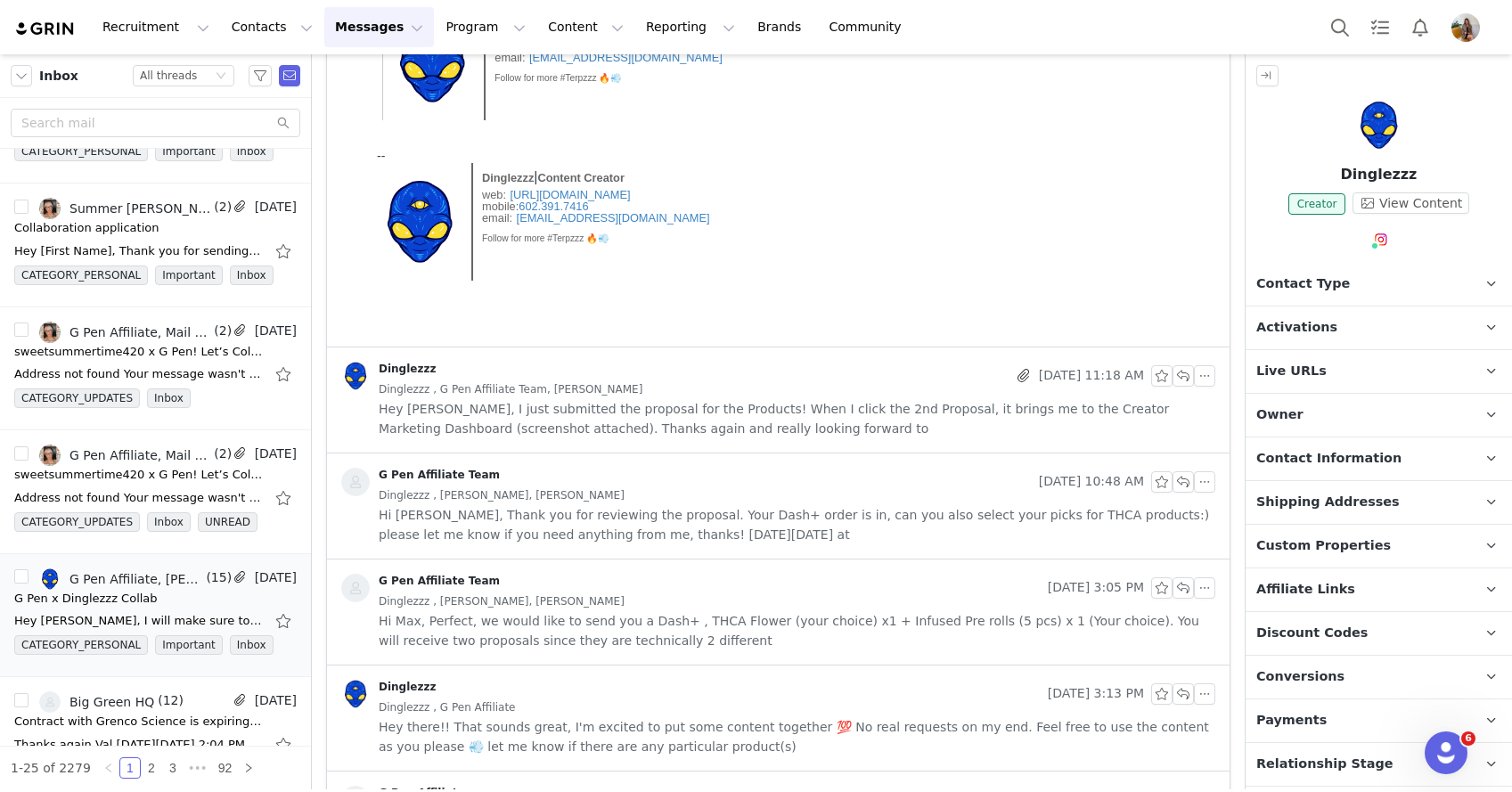
click at [510, 520] on span "Hi Max, Thank you for reviewing the proposal. Your Dash+ order is in, can you a…" at bounding box center [796, 524] width 836 height 39
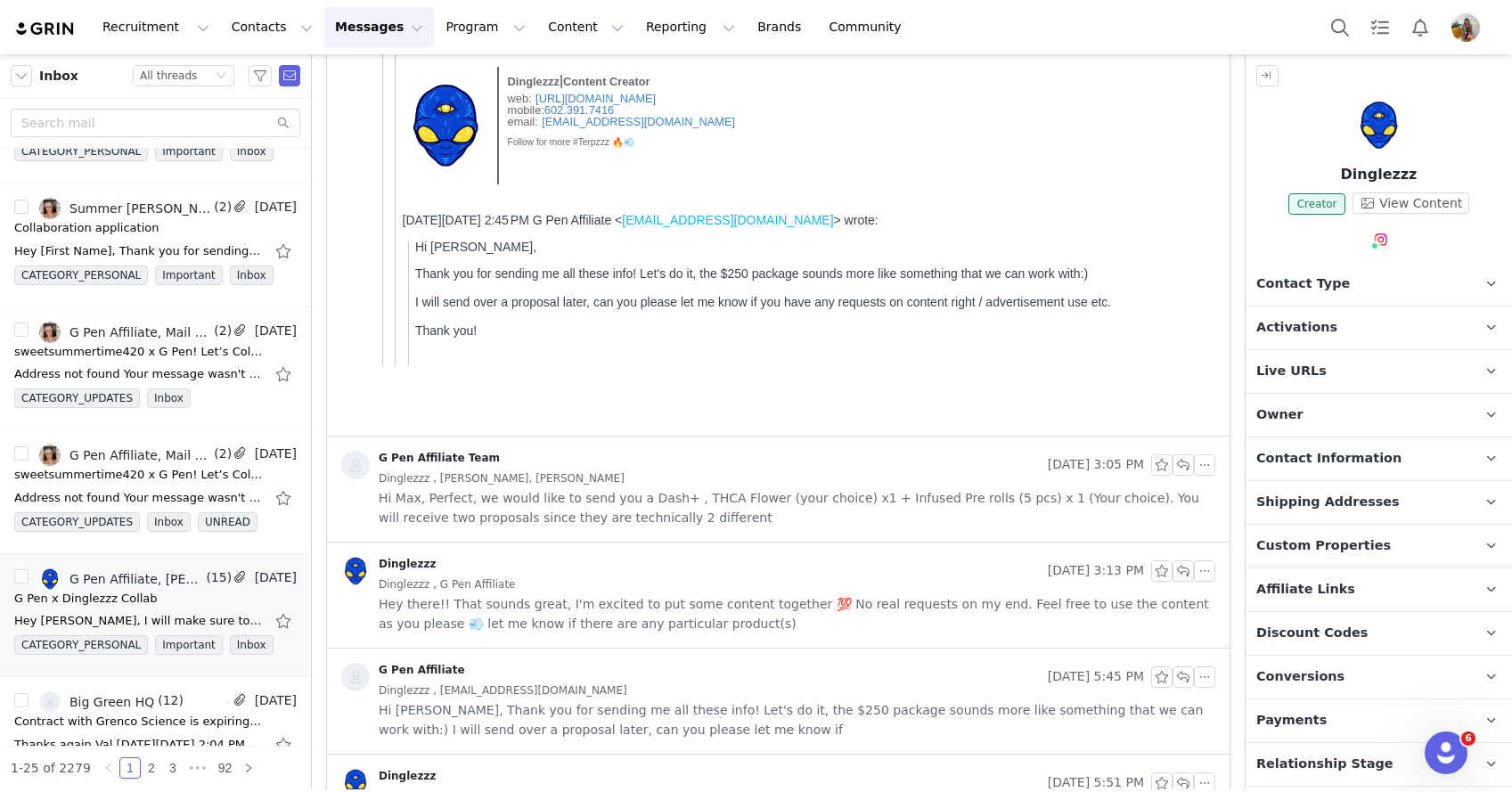
scroll to position [4405, 0]
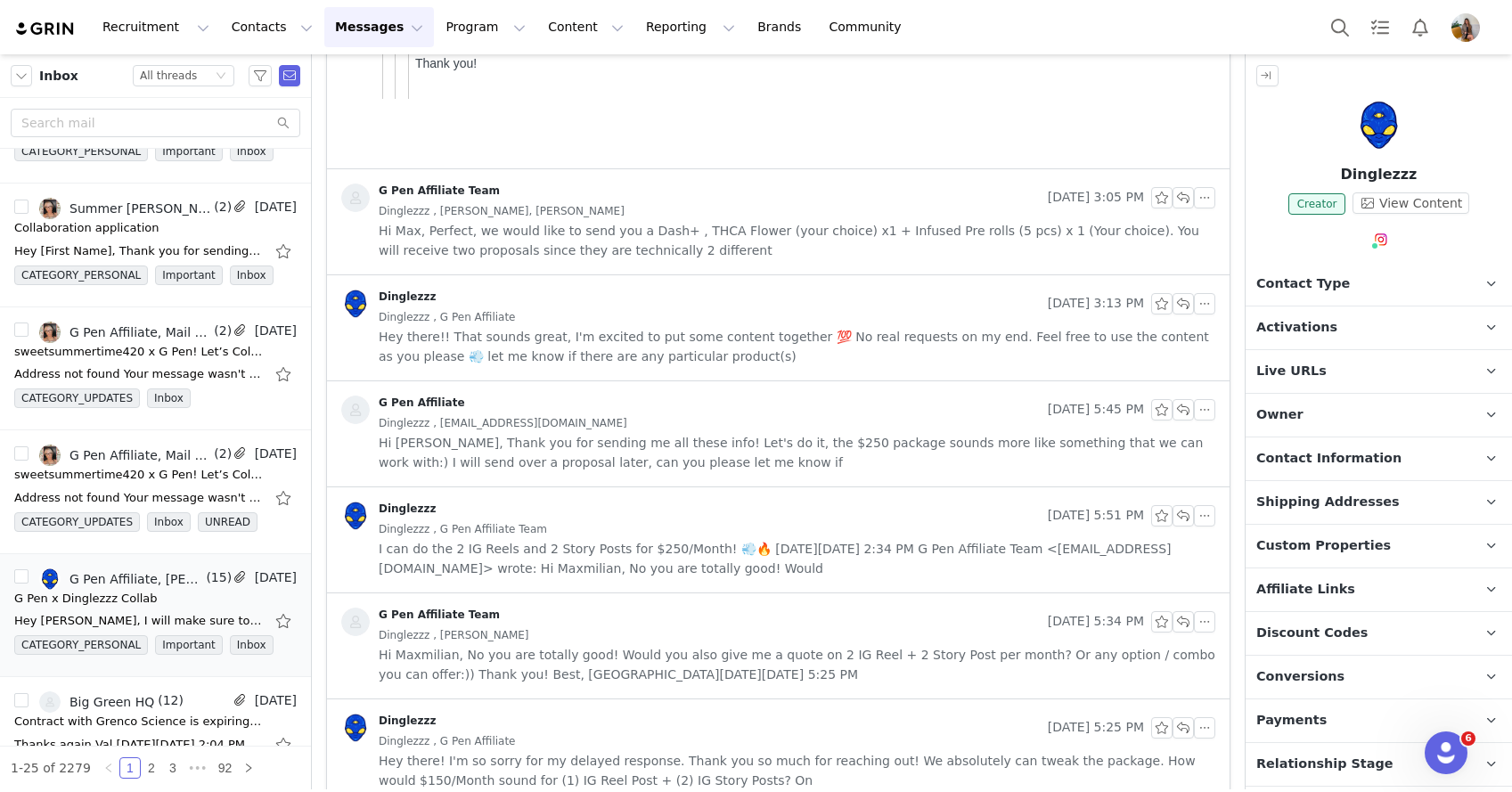
click at [585, 354] on span "Hey there!! That sounds great, I'm excited to put some content together 💯 No re…" at bounding box center [796, 346] width 836 height 39
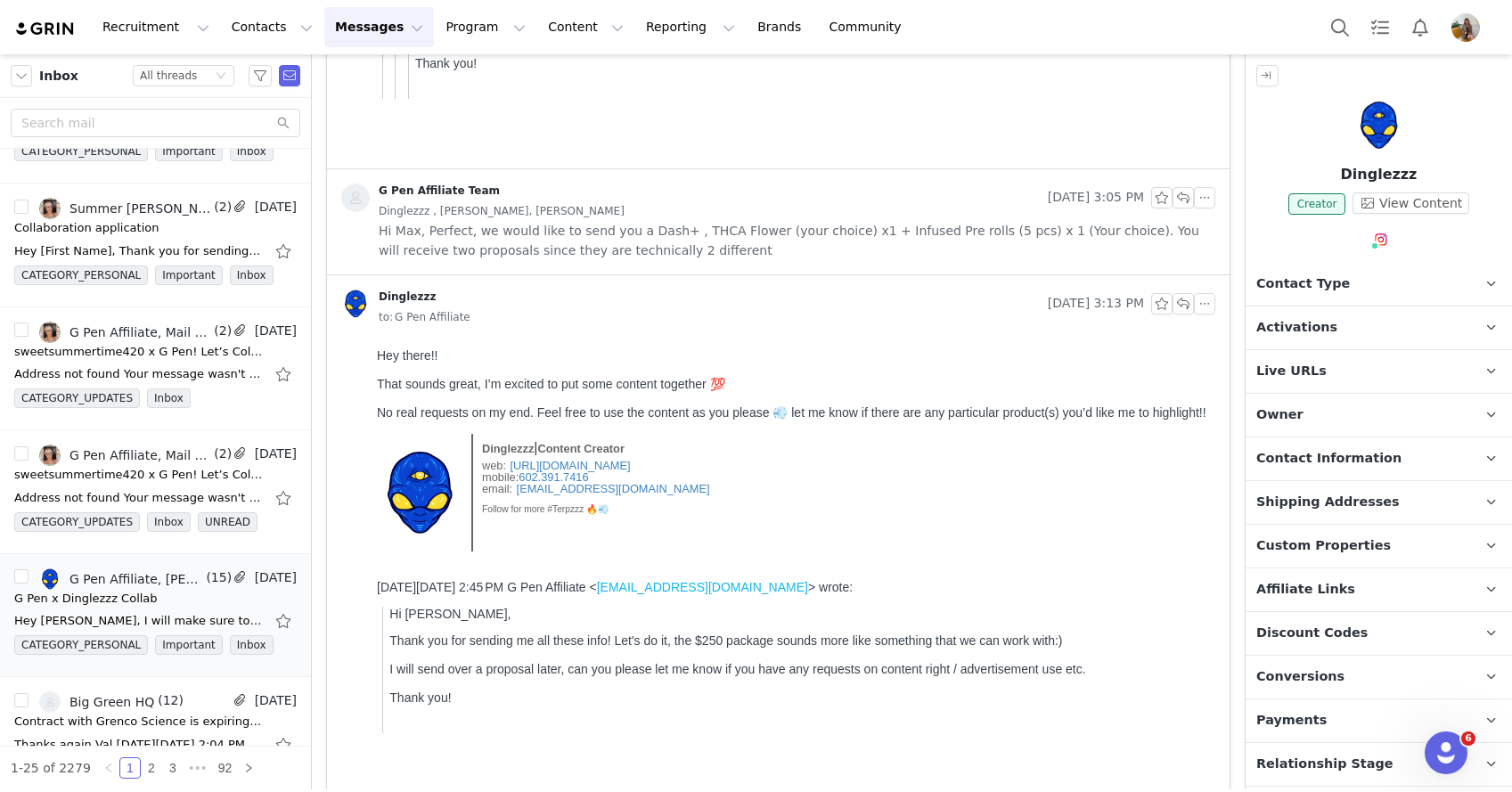
scroll to position [0, 0]
click at [620, 259] on span "Hi Max, Perfect, we would like to send you a Dash+ , THCA Flower (your choice) …" at bounding box center [796, 240] width 836 height 39
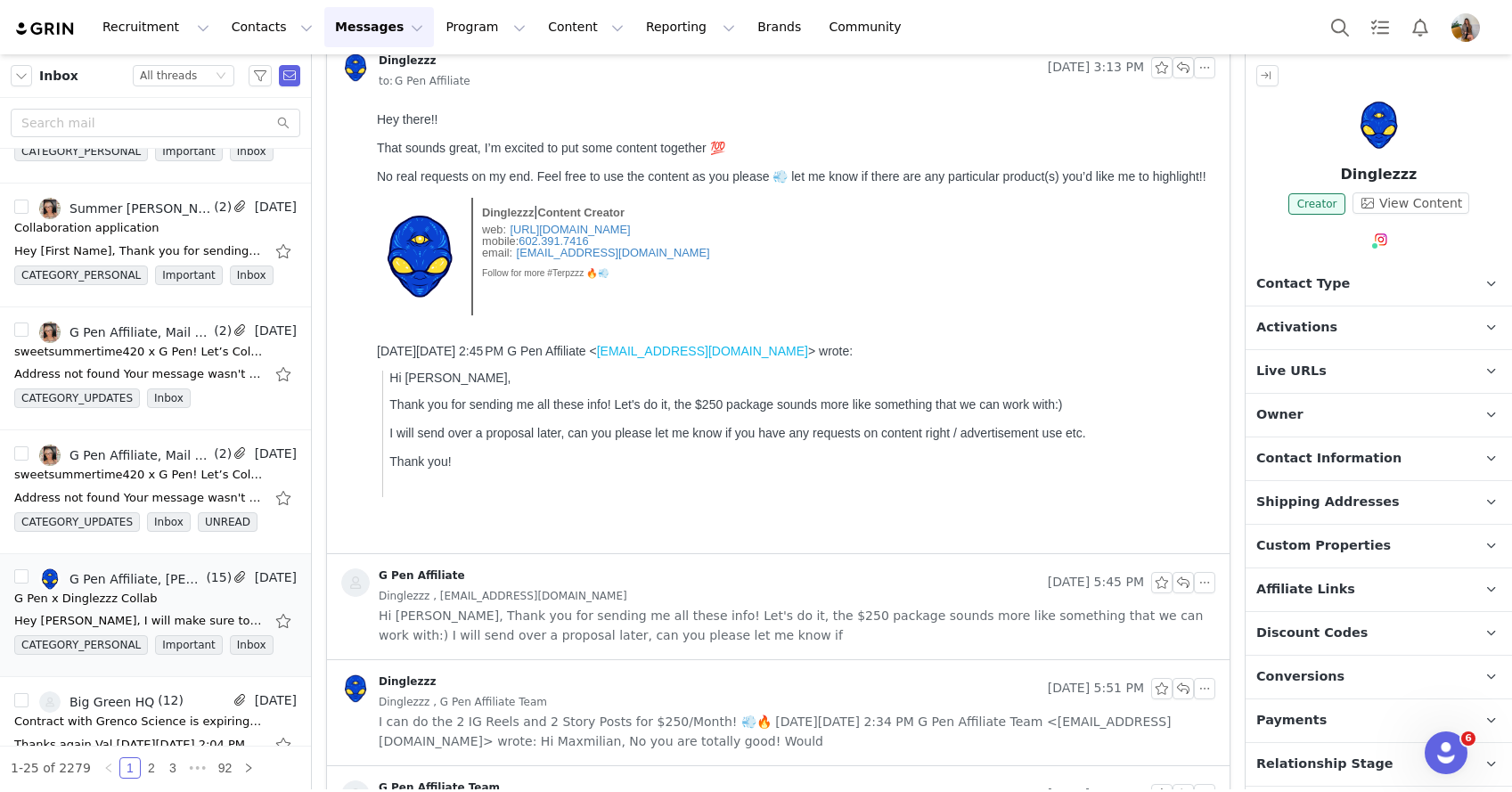
scroll to position [5295, 0]
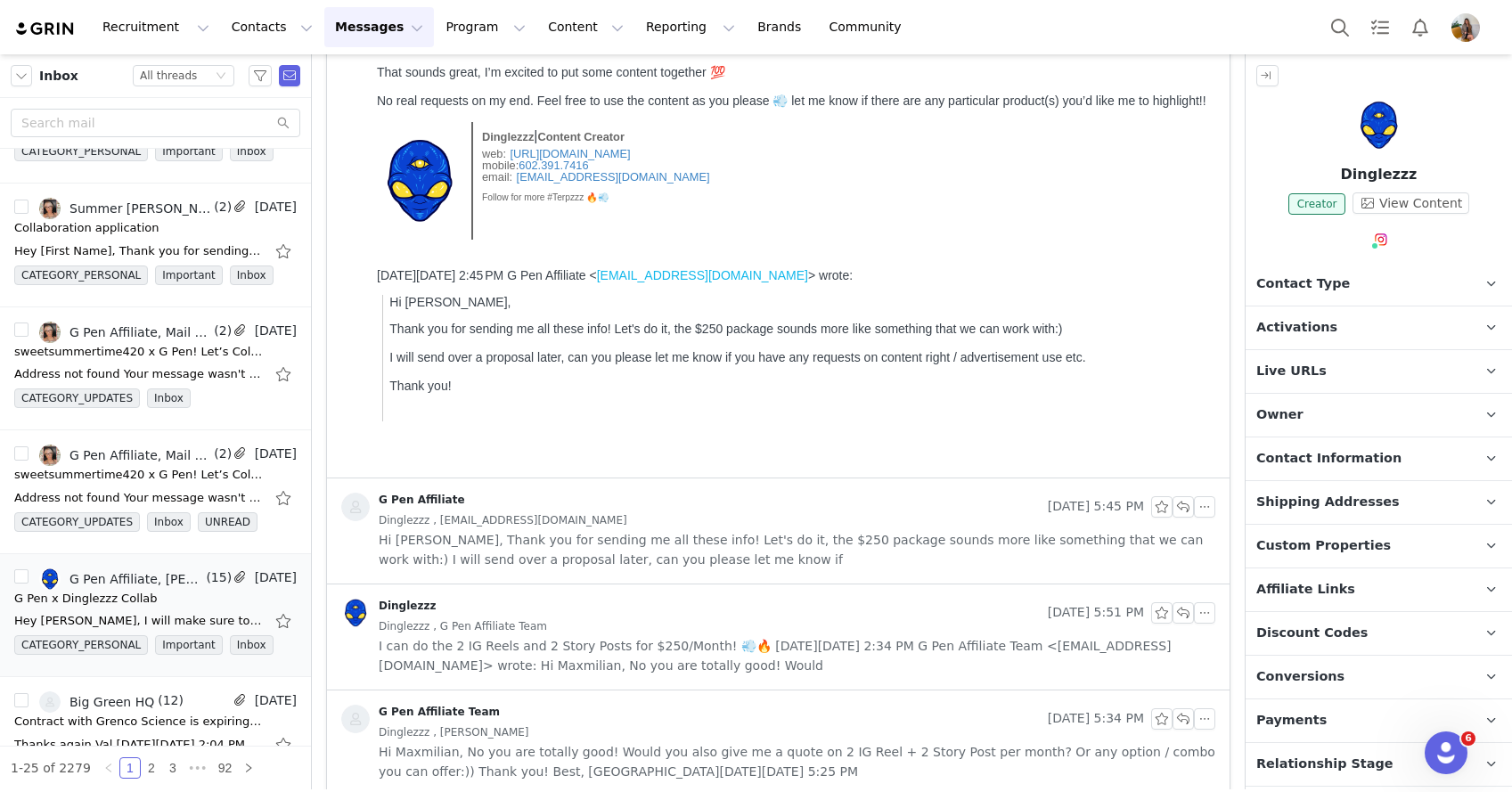
click at [689, 553] on span "Hi Max, Thank you for sending me all these info! Let's do it, the $250 package …" at bounding box center [796, 549] width 836 height 39
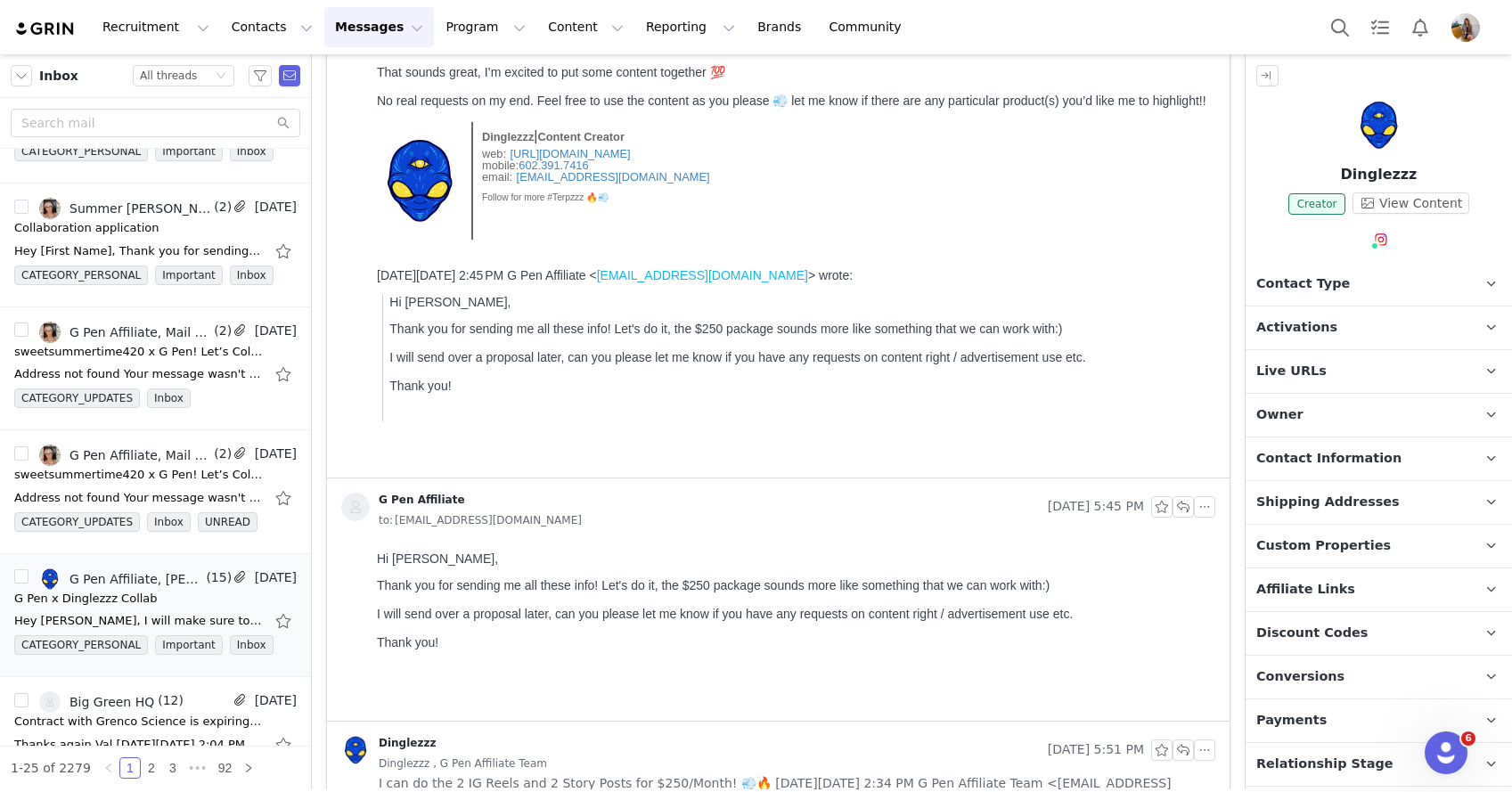
scroll to position [5496, 0]
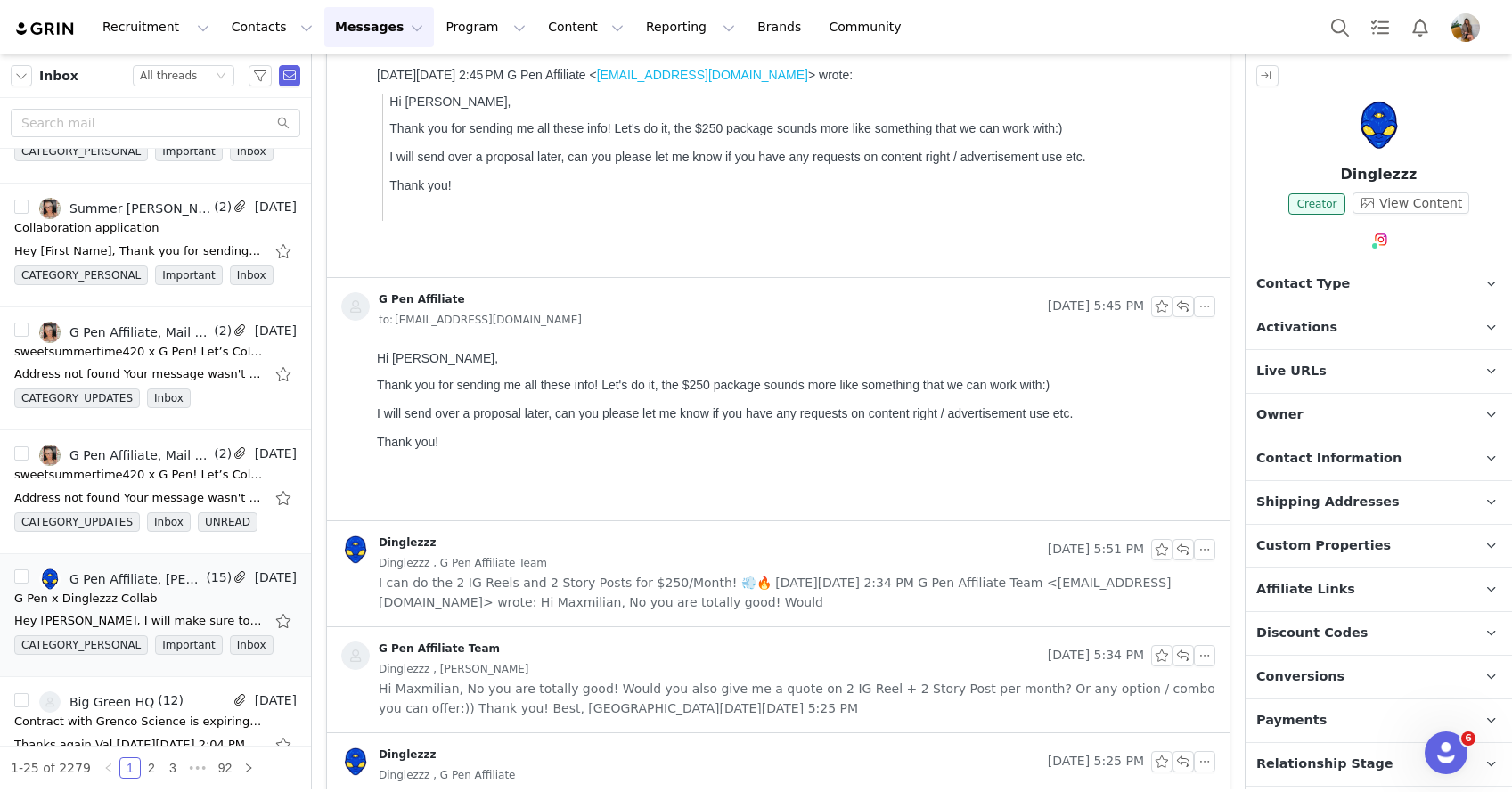
click at [669, 586] on span "I can do the 2 IG Reels and 2 Story Posts for $250/Month! 💨🔥 On Mon, Sep 8, 202…" at bounding box center [796, 592] width 836 height 39
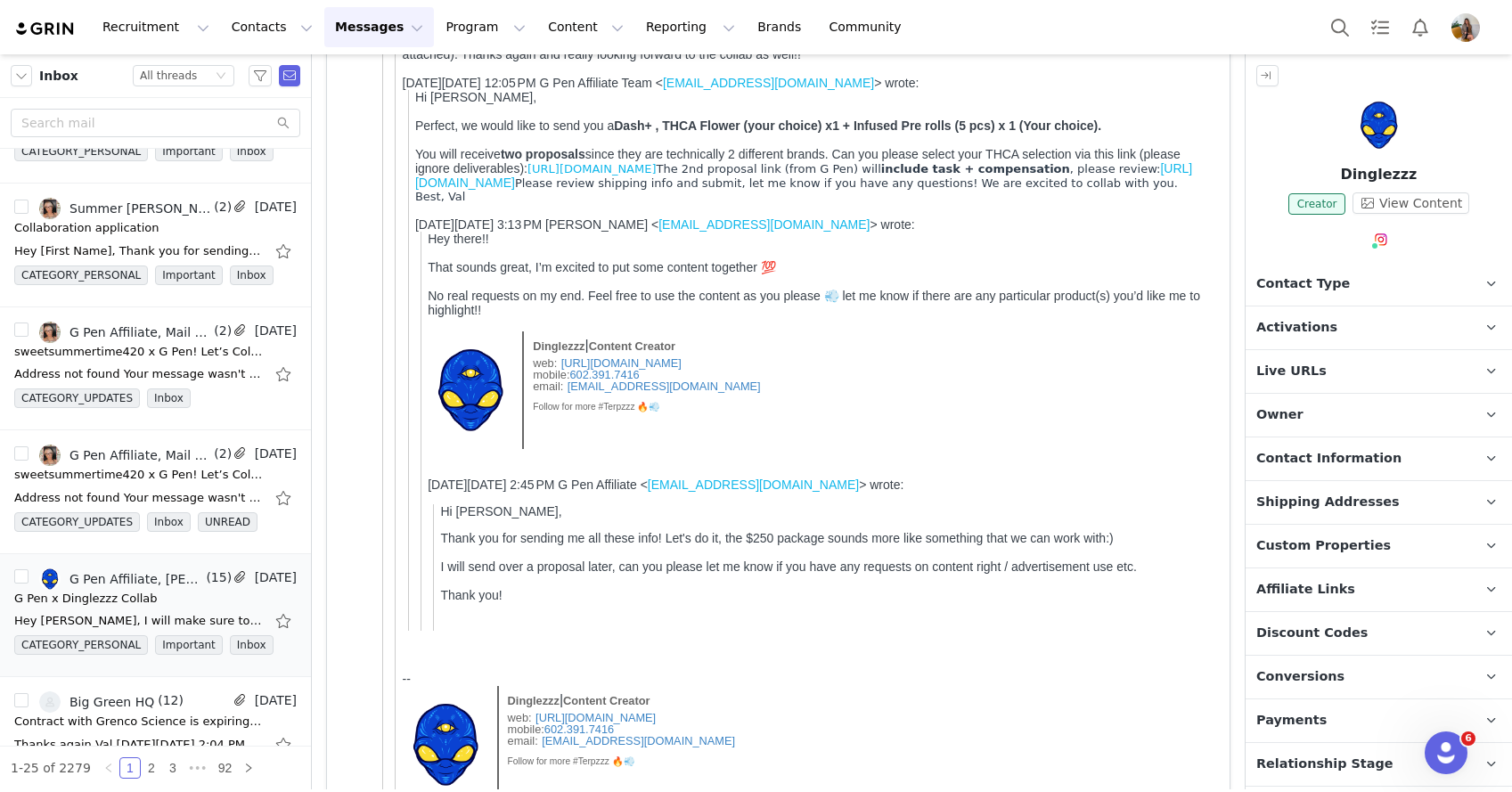
scroll to position [0, 0]
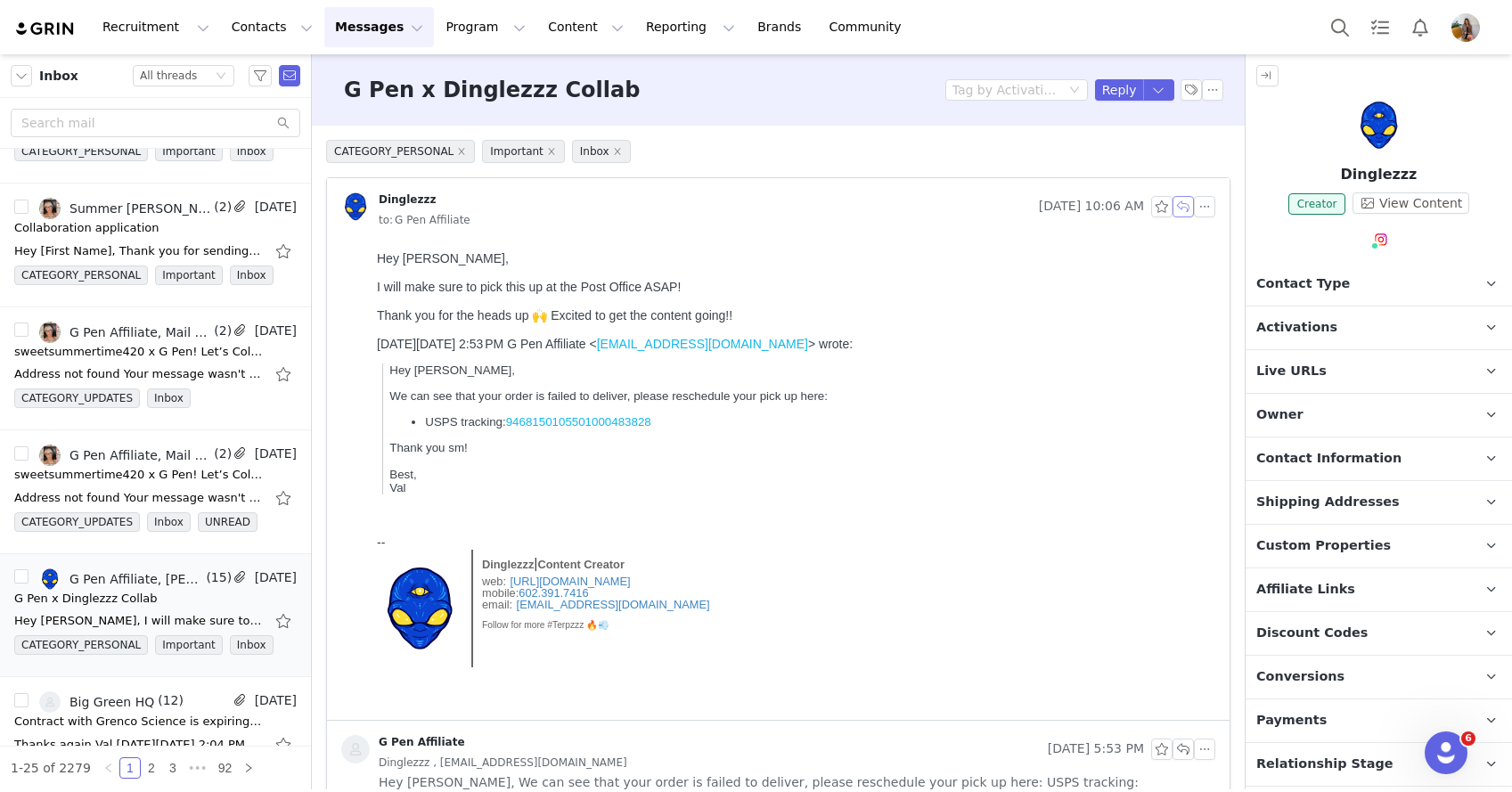
click at [1173, 211] on button "button" at bounding box center [1183, 207] width 22 height 22
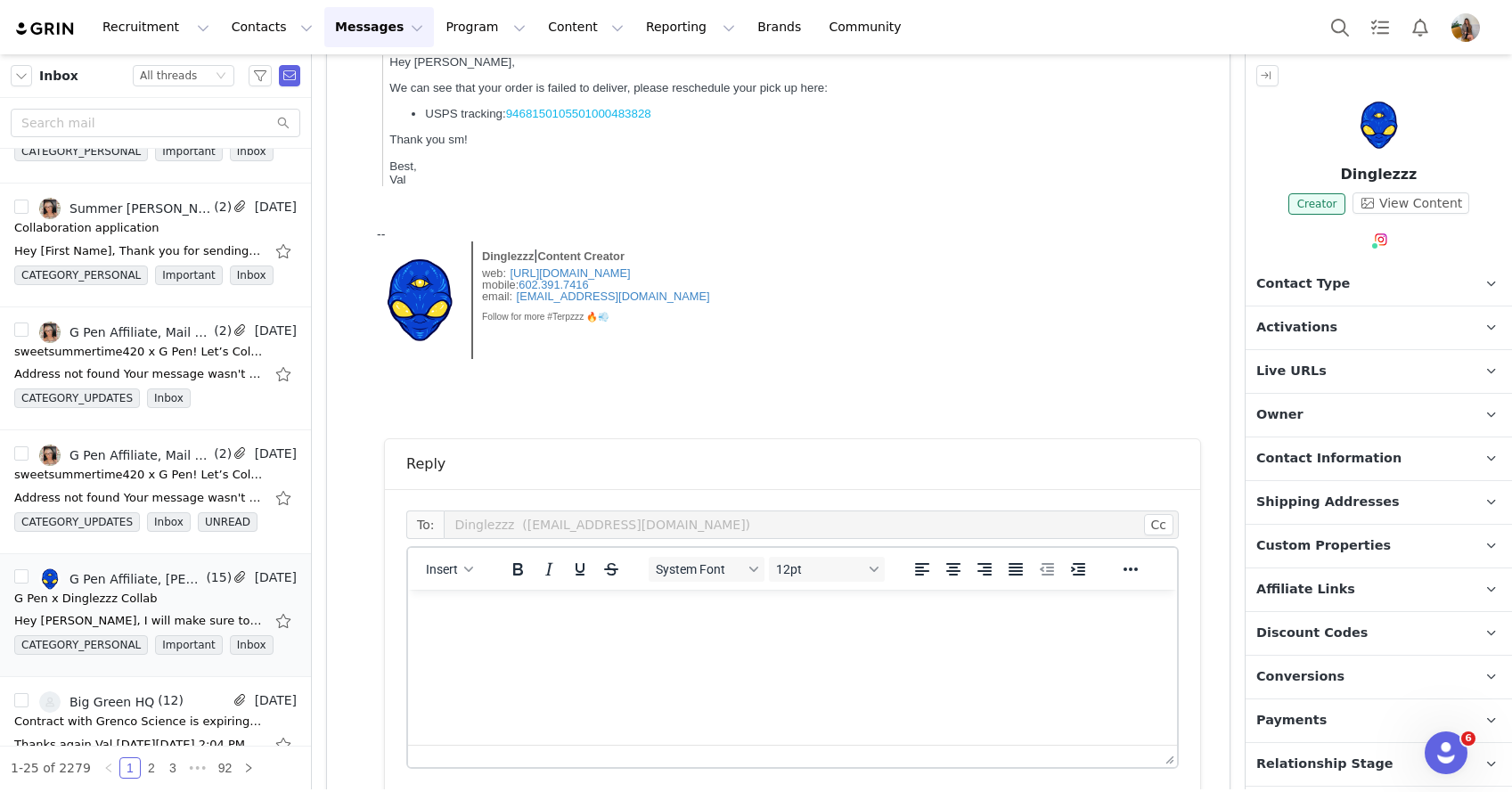
scroll to position [490, 0]
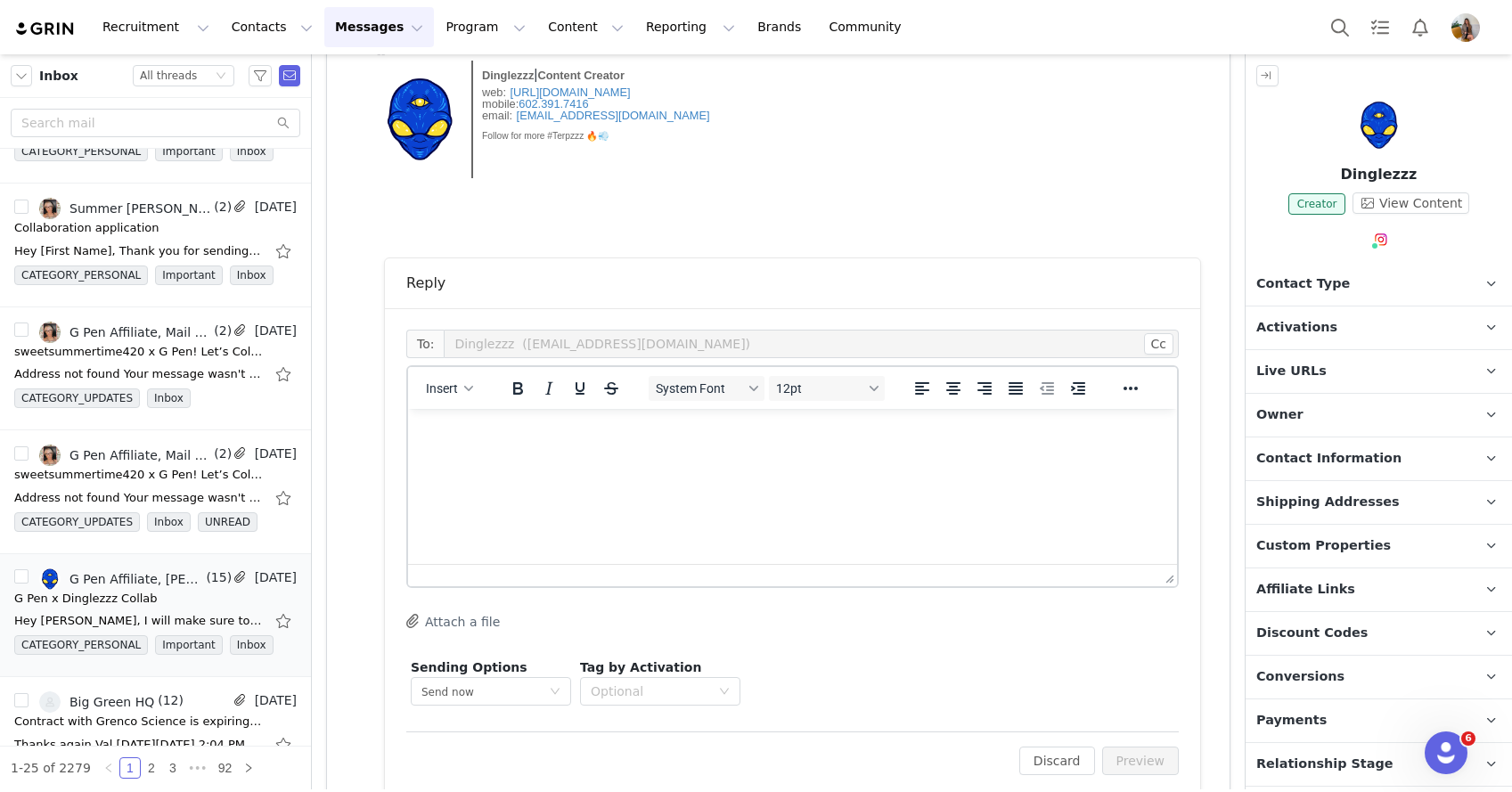
click at [494, 457] on html at bounding box center [792, 432] width 769 height 48
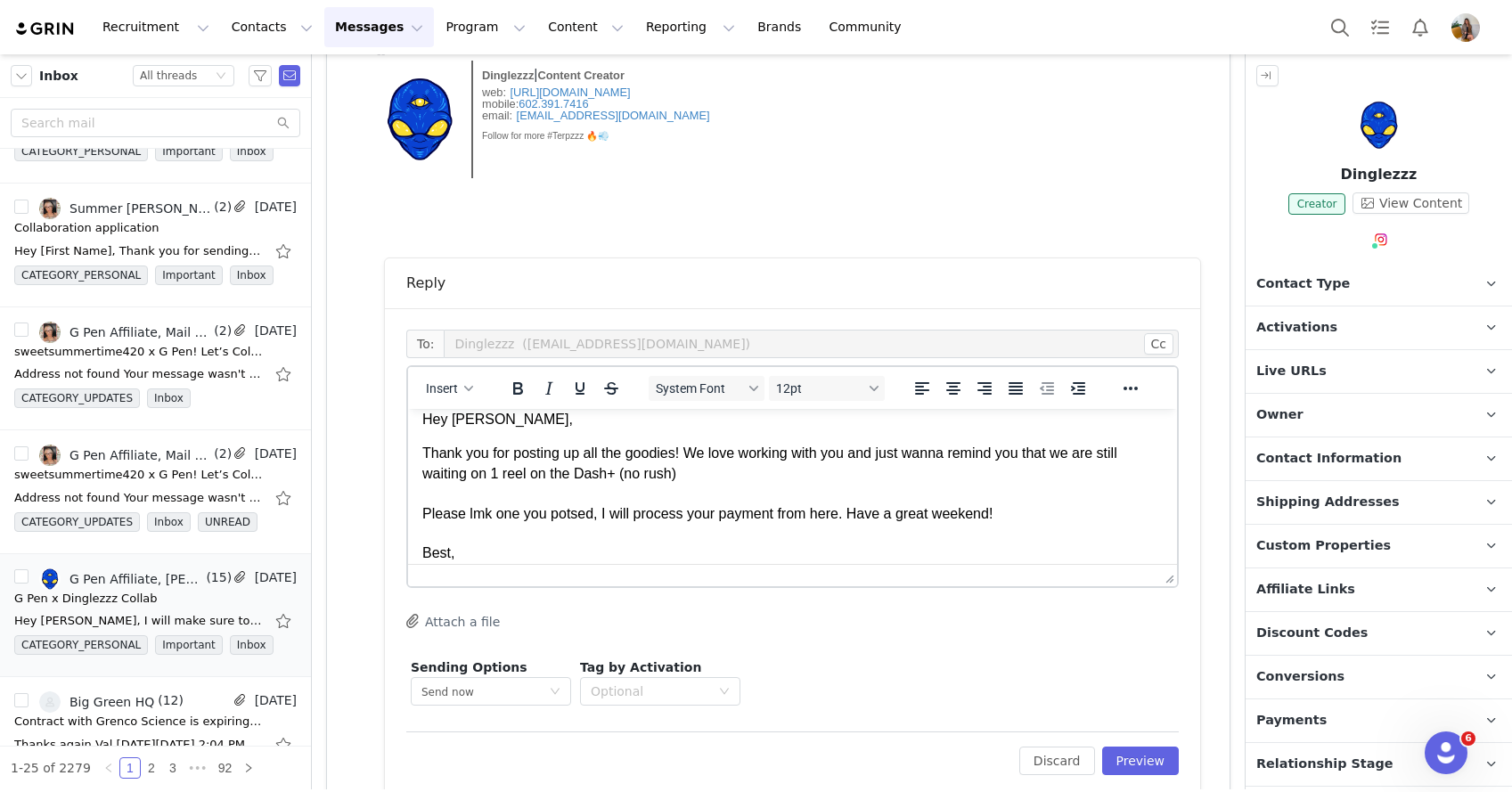
scroll to position [33, 0]
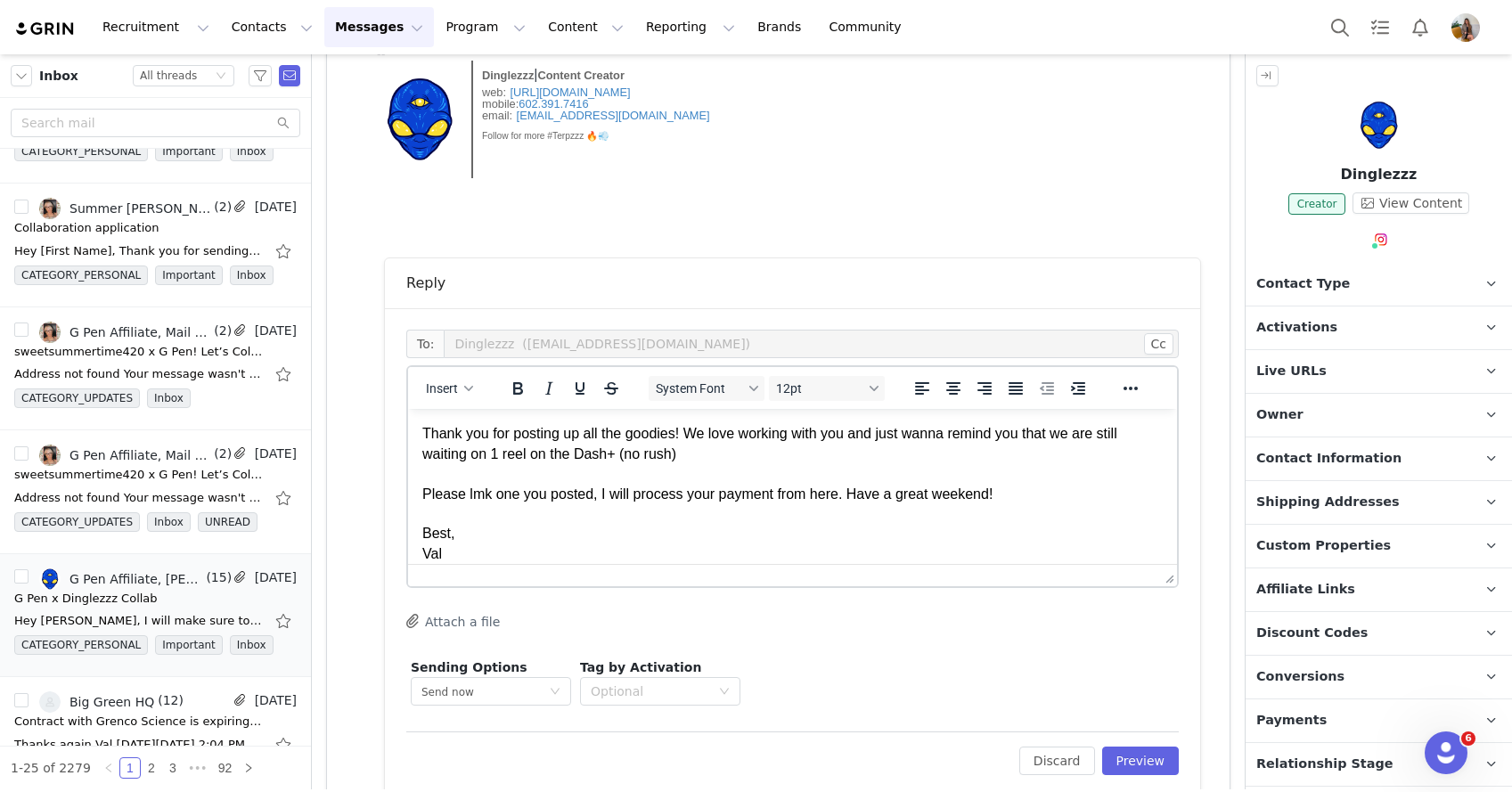
click at [529, 459] on p "Thank you for posting up all the goodies! We love working with you and just wan…" at bounding box center [792, 494] width 740 height 140
click at [1036, 499] on p "Thank you for posting up all the goodies! We love working with you and just wan…" at bounding box center [792, 494] width 740 height 140
click at [1126, 757] on button "Preview" at bounding box center [1141, 760] width 77 height 28
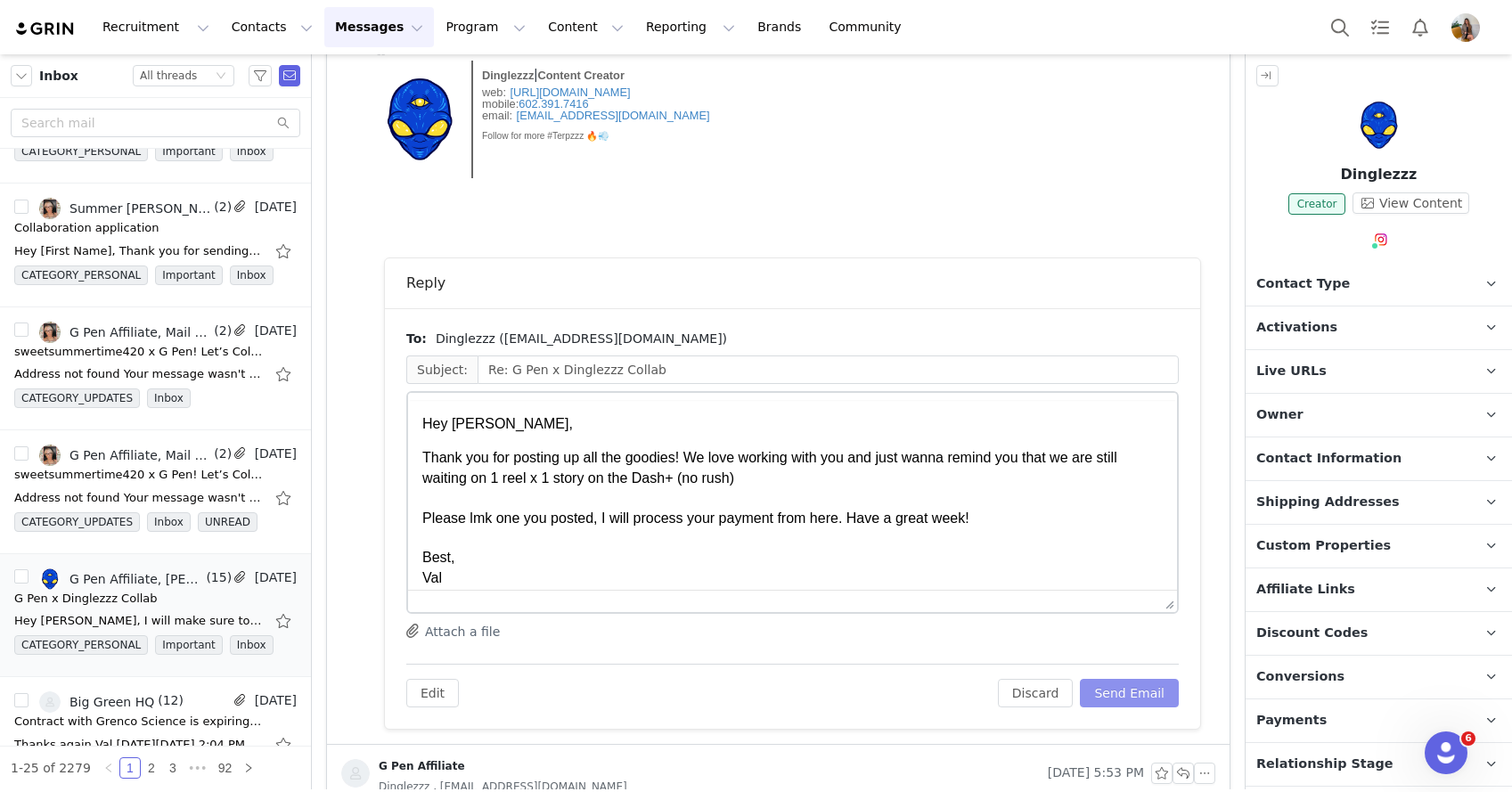
scroll to position [0, 0]
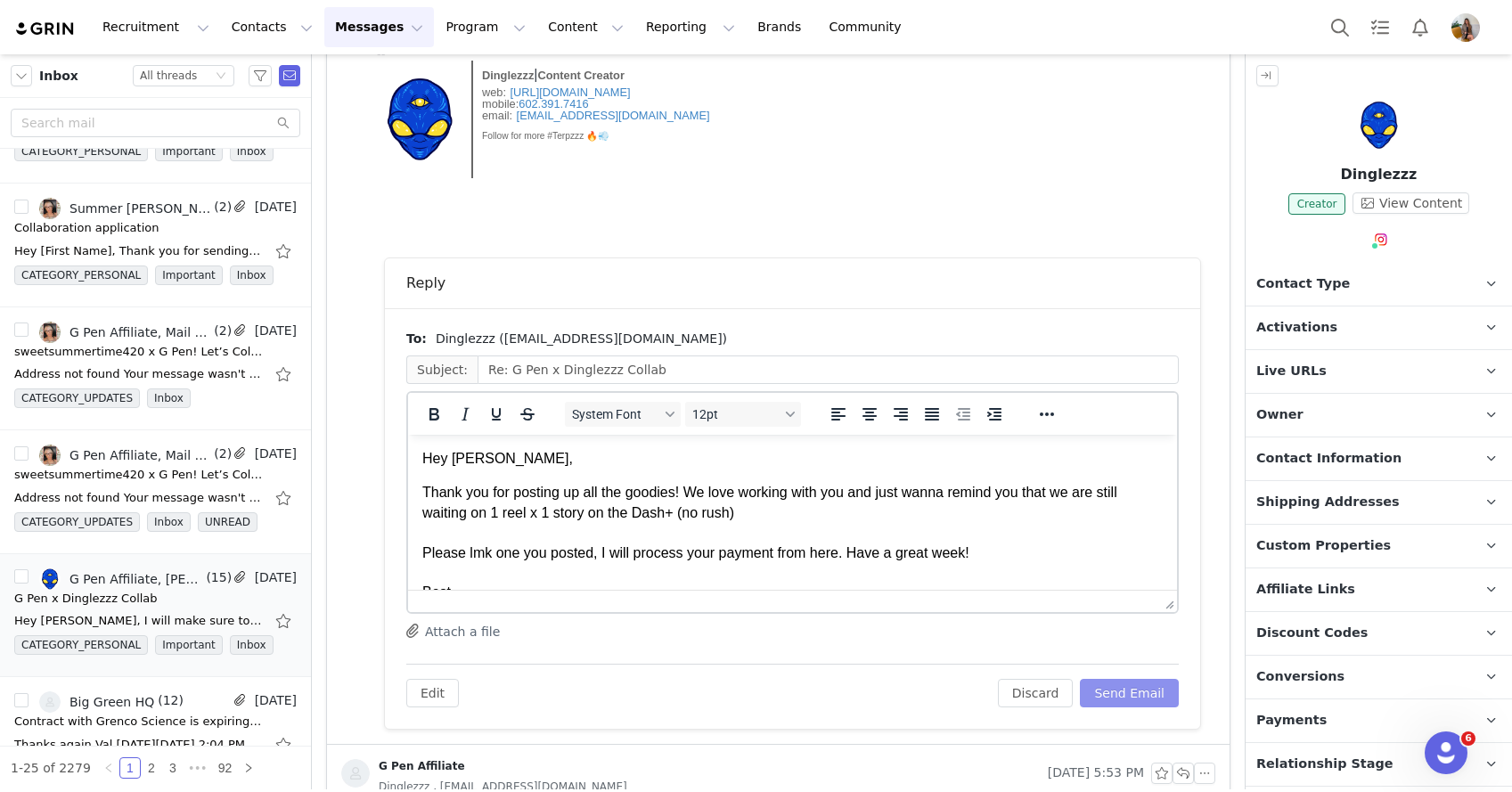
click at [1117, 690] on button "Send Email" at bounding box center [1129, 693] width 99 height 28
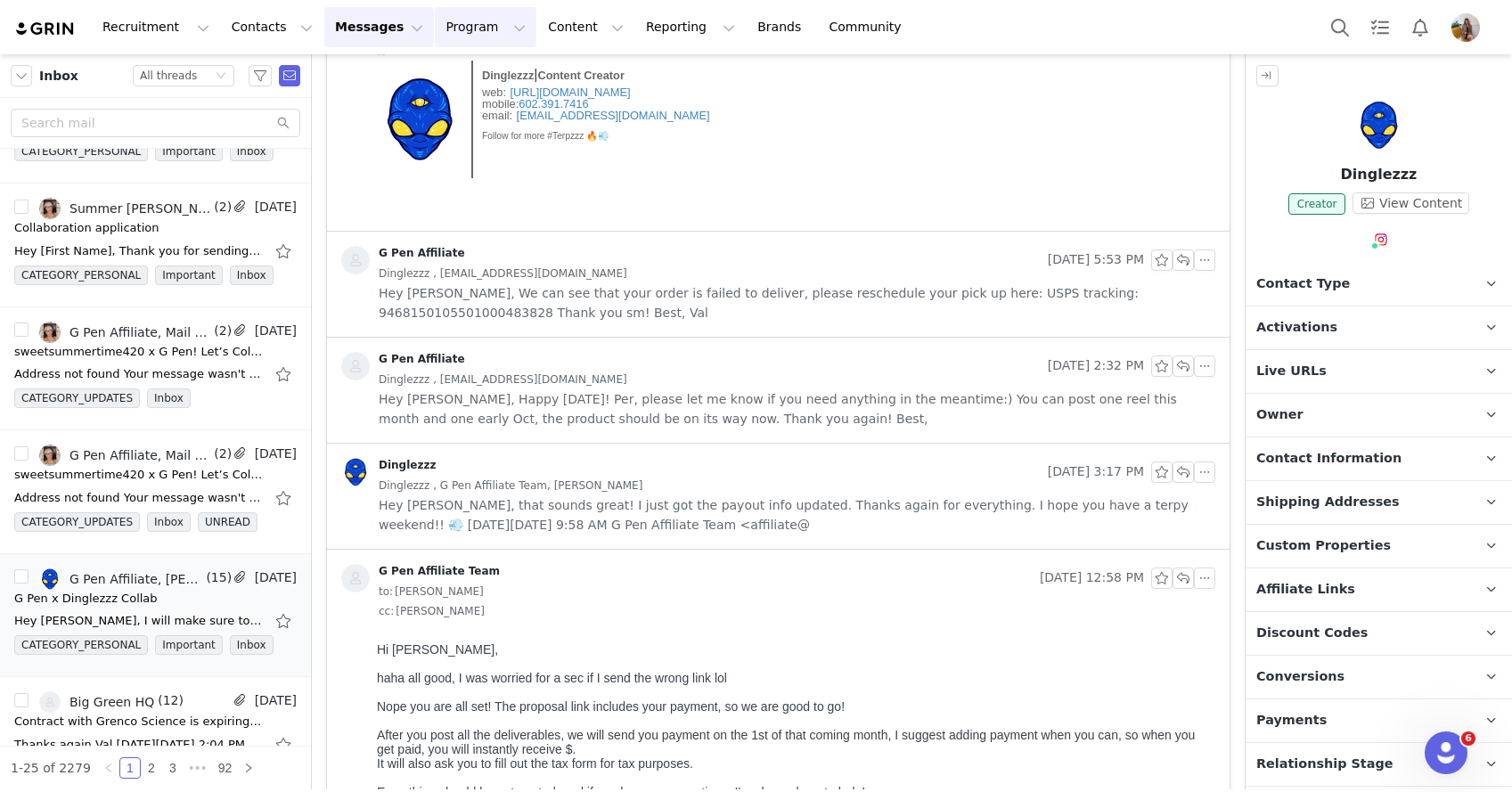
click at [466, 34] on button "Program Program" at bounding box center [486, 27] width 102 height 40
click at [480, 134] on link "Payments" at bounding box center [477, 144] width 141 height 33
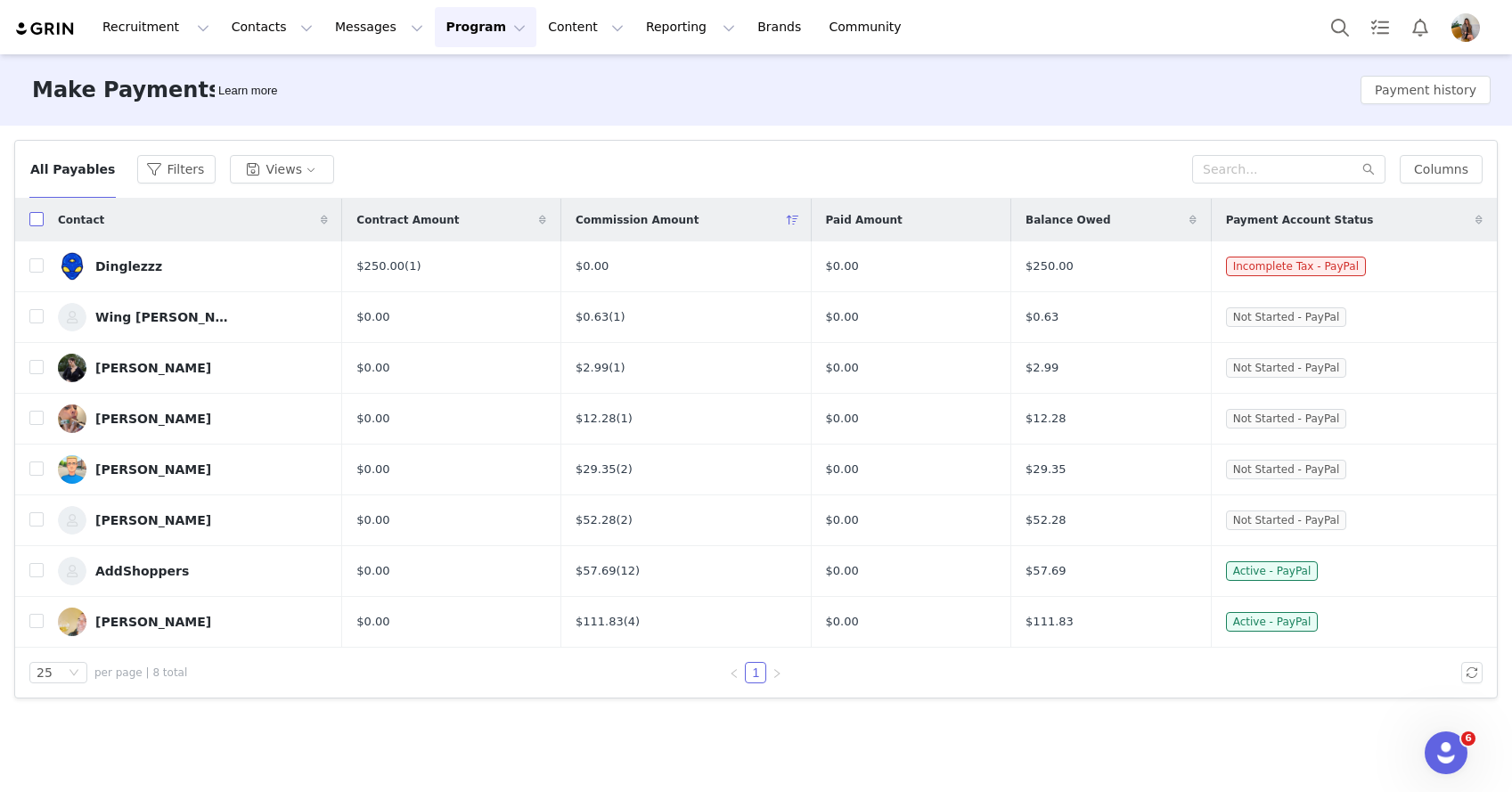
click at [36, 220] on input "checkbox" at bounding box center [36, 220] width 15 height 15
checkbox input "true"
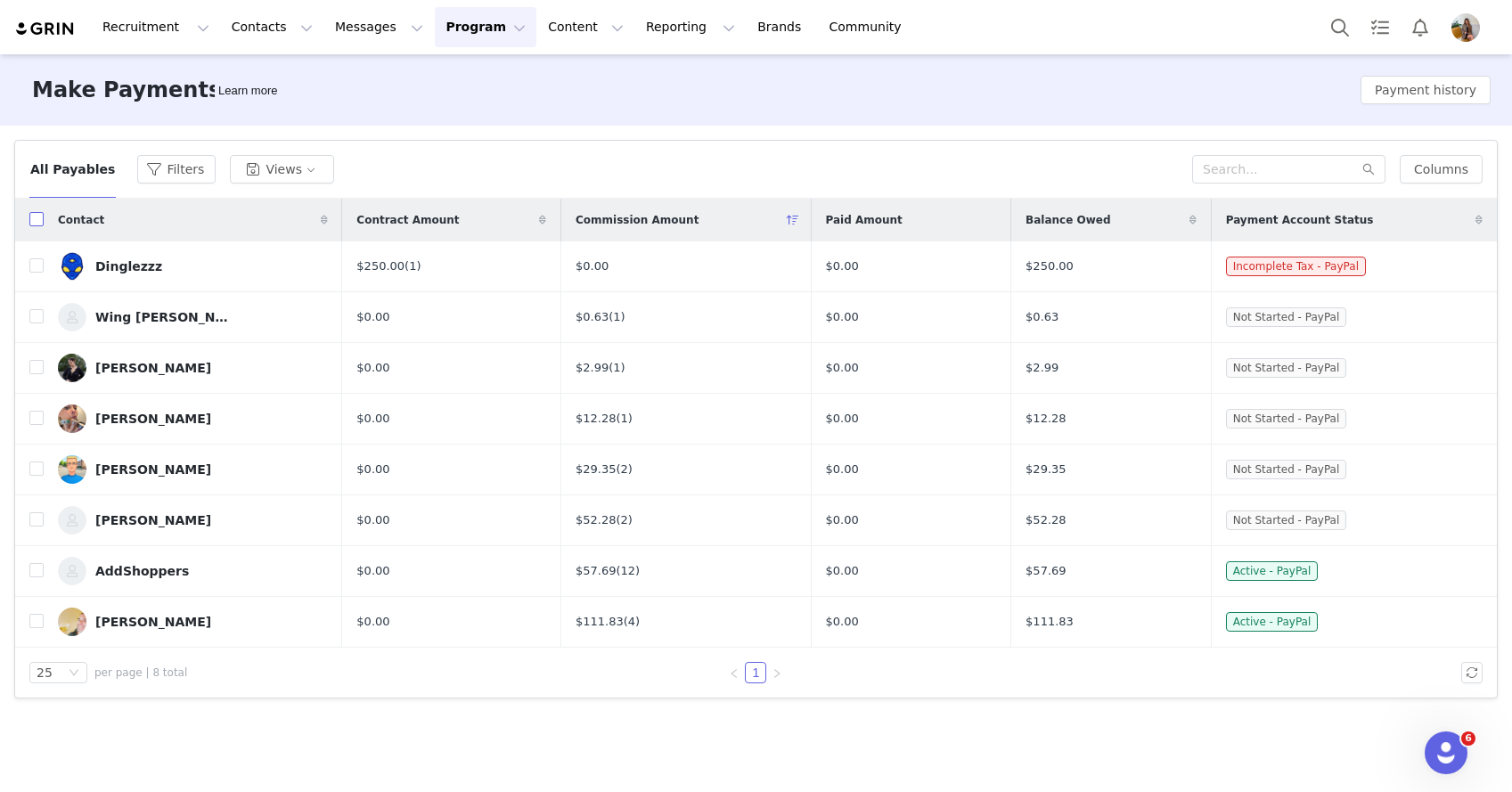
checkbox input "true"
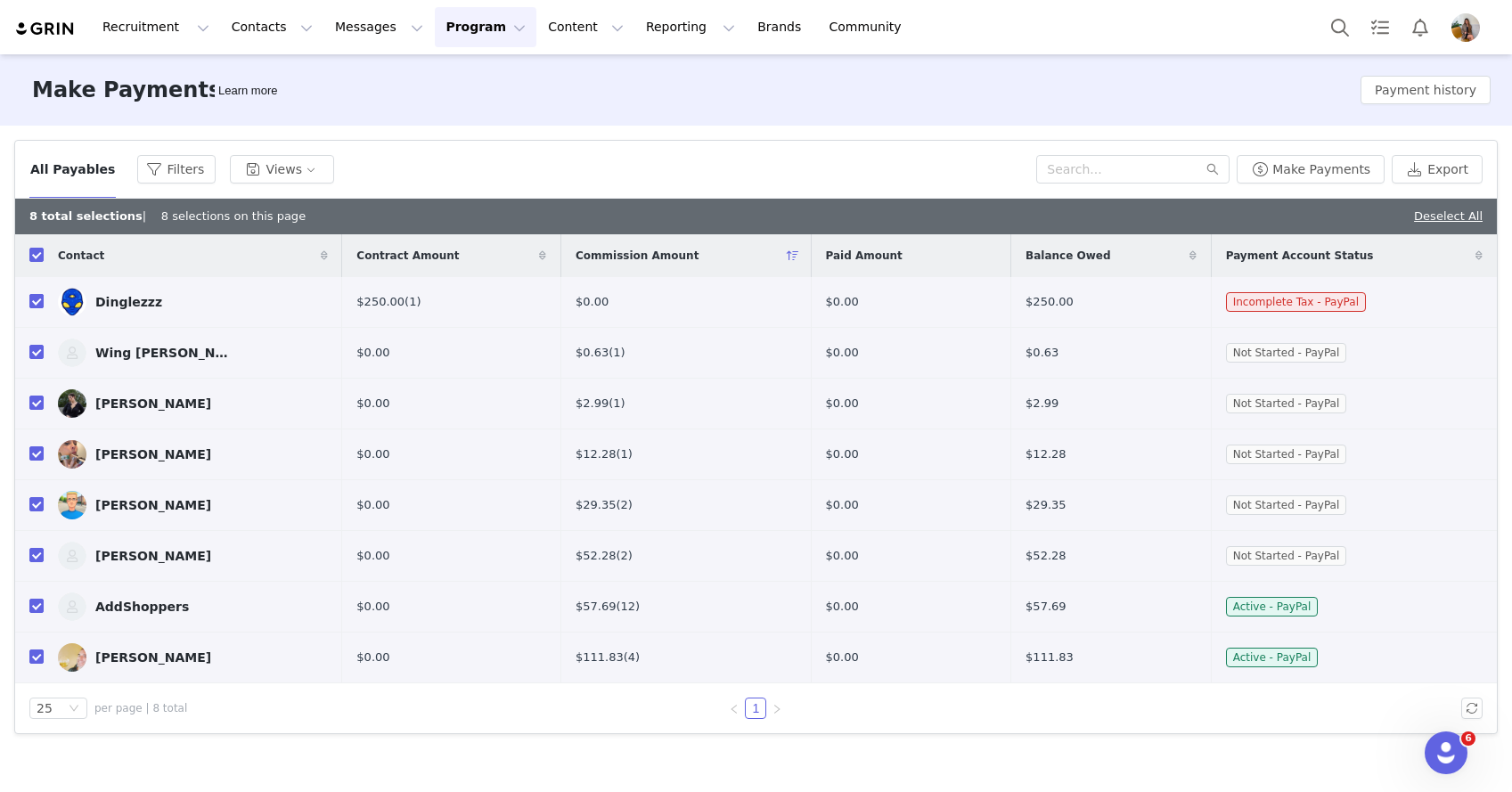
click at [36, 303] on input "checkbox" at bounding box center [36, 302] width 15 height 15
checkbox input "false"
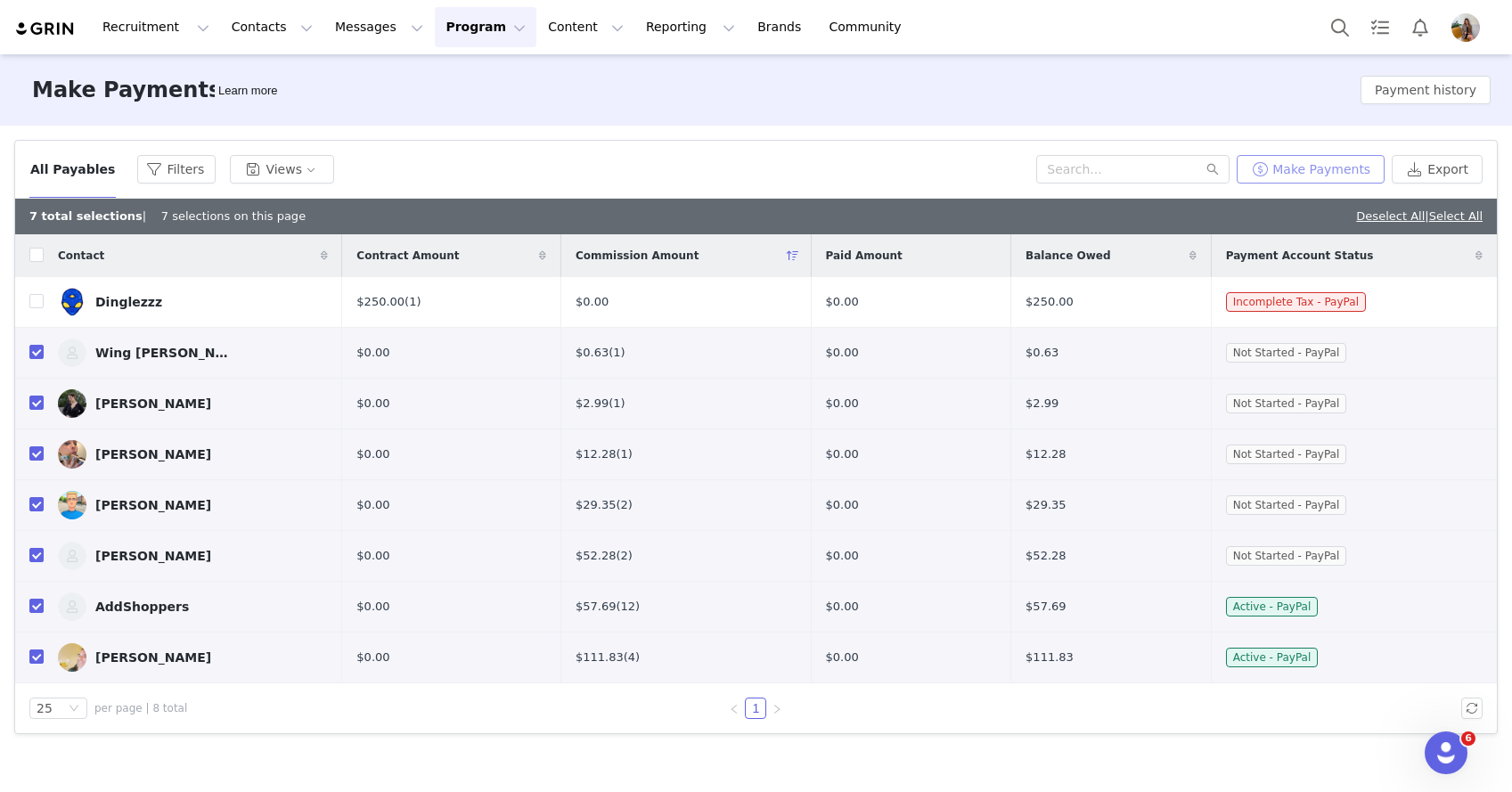
click at [1289, 161] on button "Make Payments" at bounding box center [1310, 169] width 148 height 28
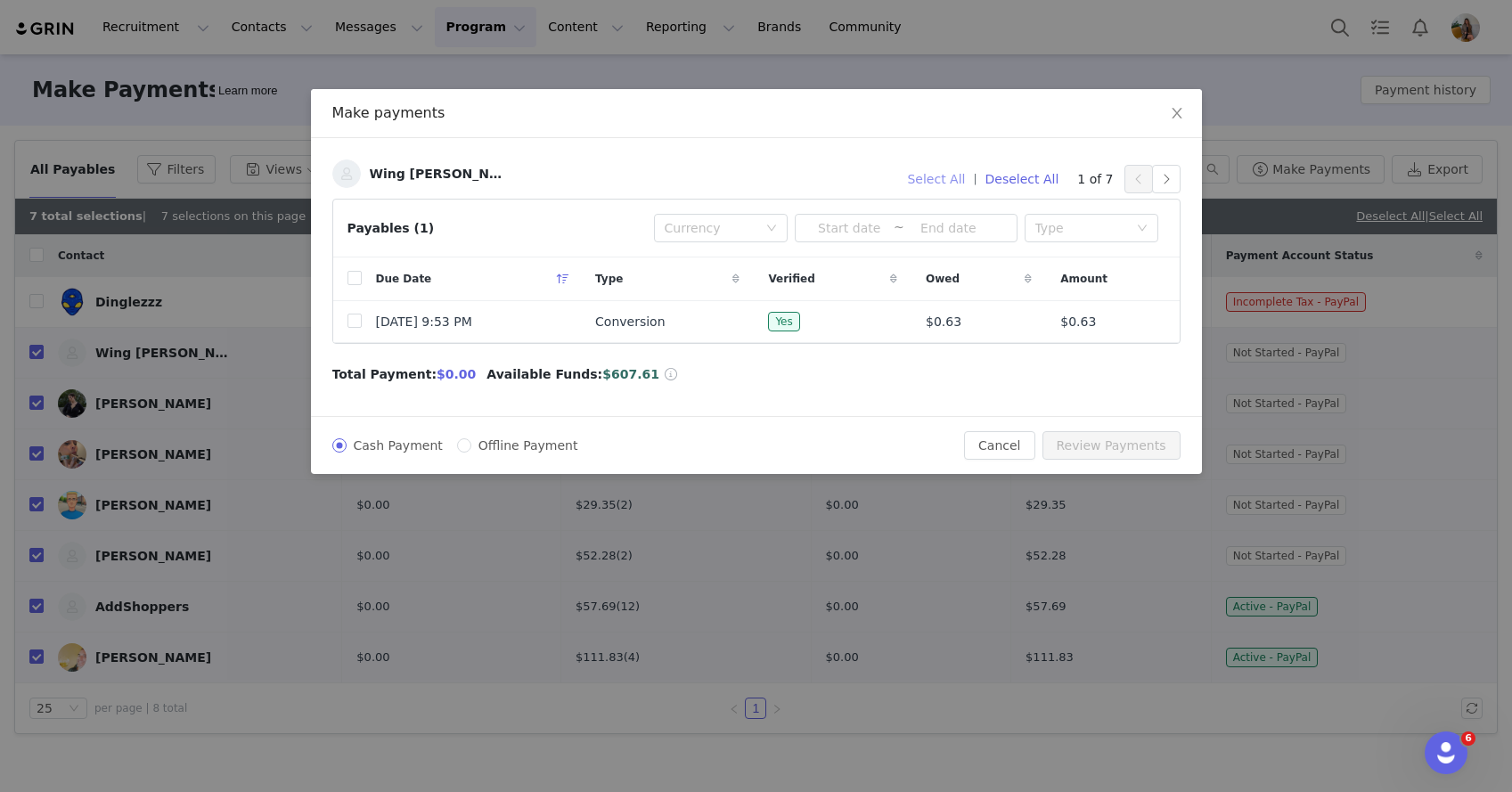
click at [954, 183] on button "Select All" at bounding box center [935, 179] width 74 height 28
checkbox input "true"
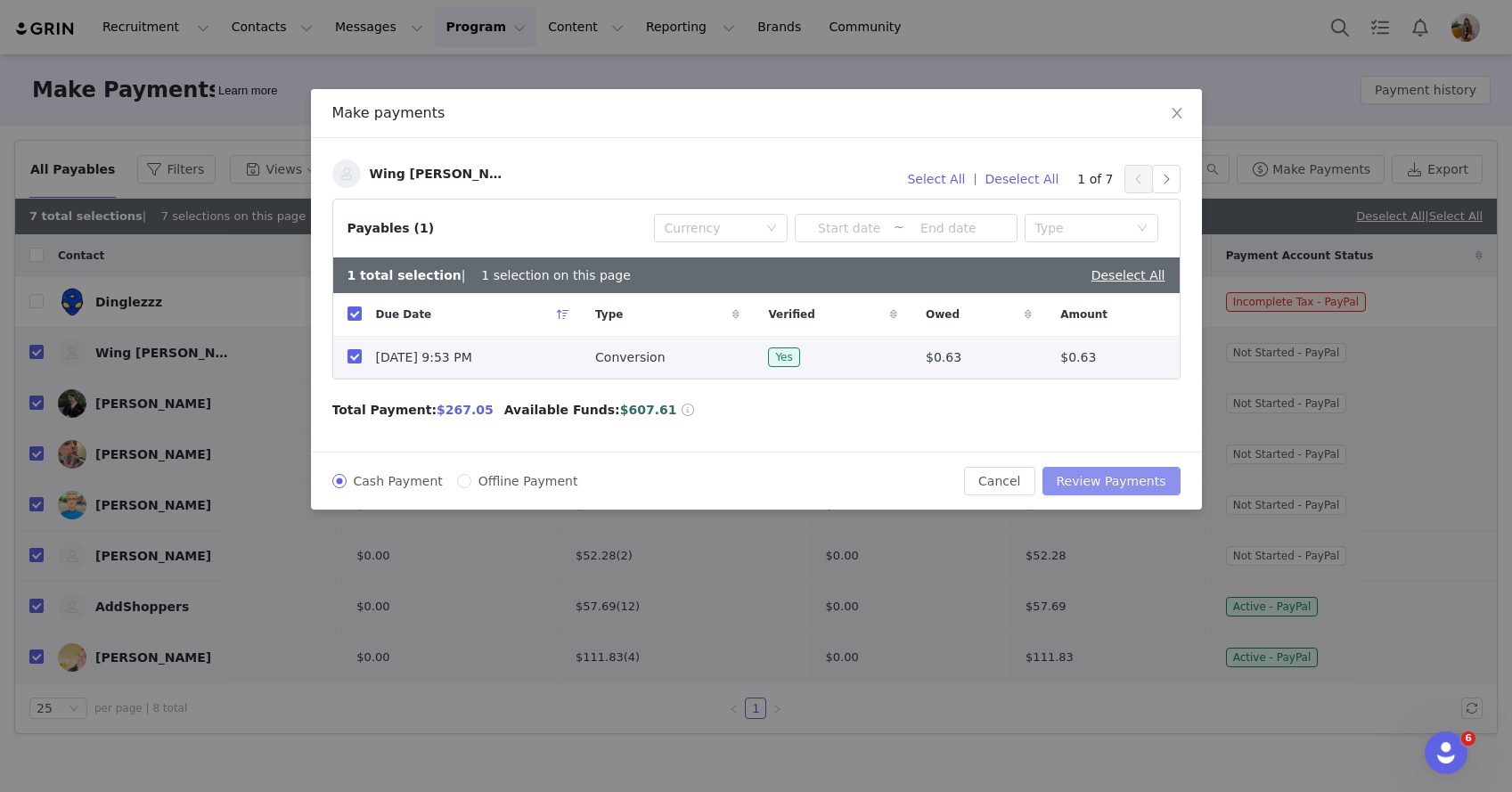
click at [1099, 474] on button "Review Payments" at bounding box center [1112, 480] width 138 height 28
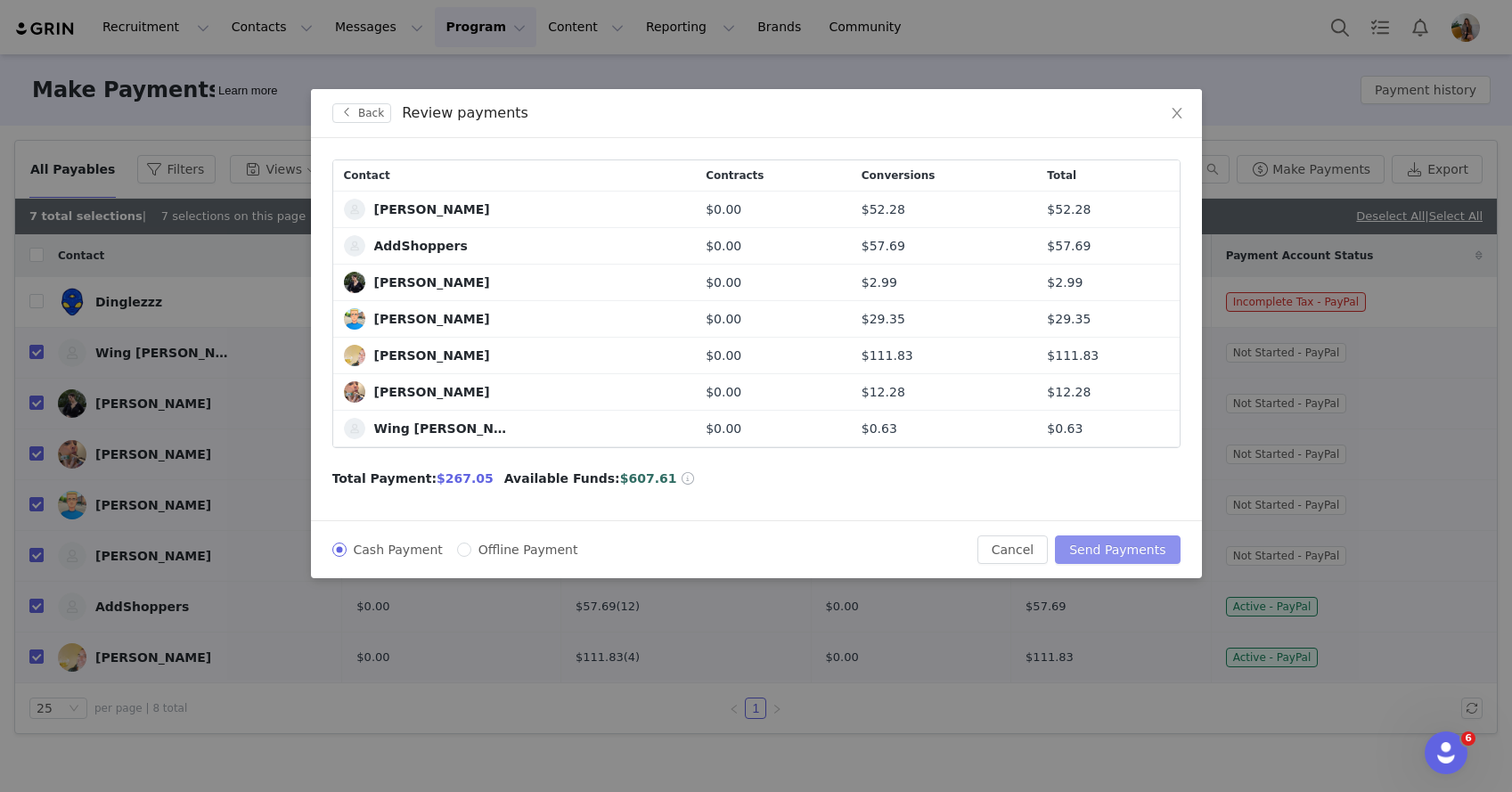
click at [1099, 559] on button "Send Payments" at bounding box center [1117, 549] width 124 height 28
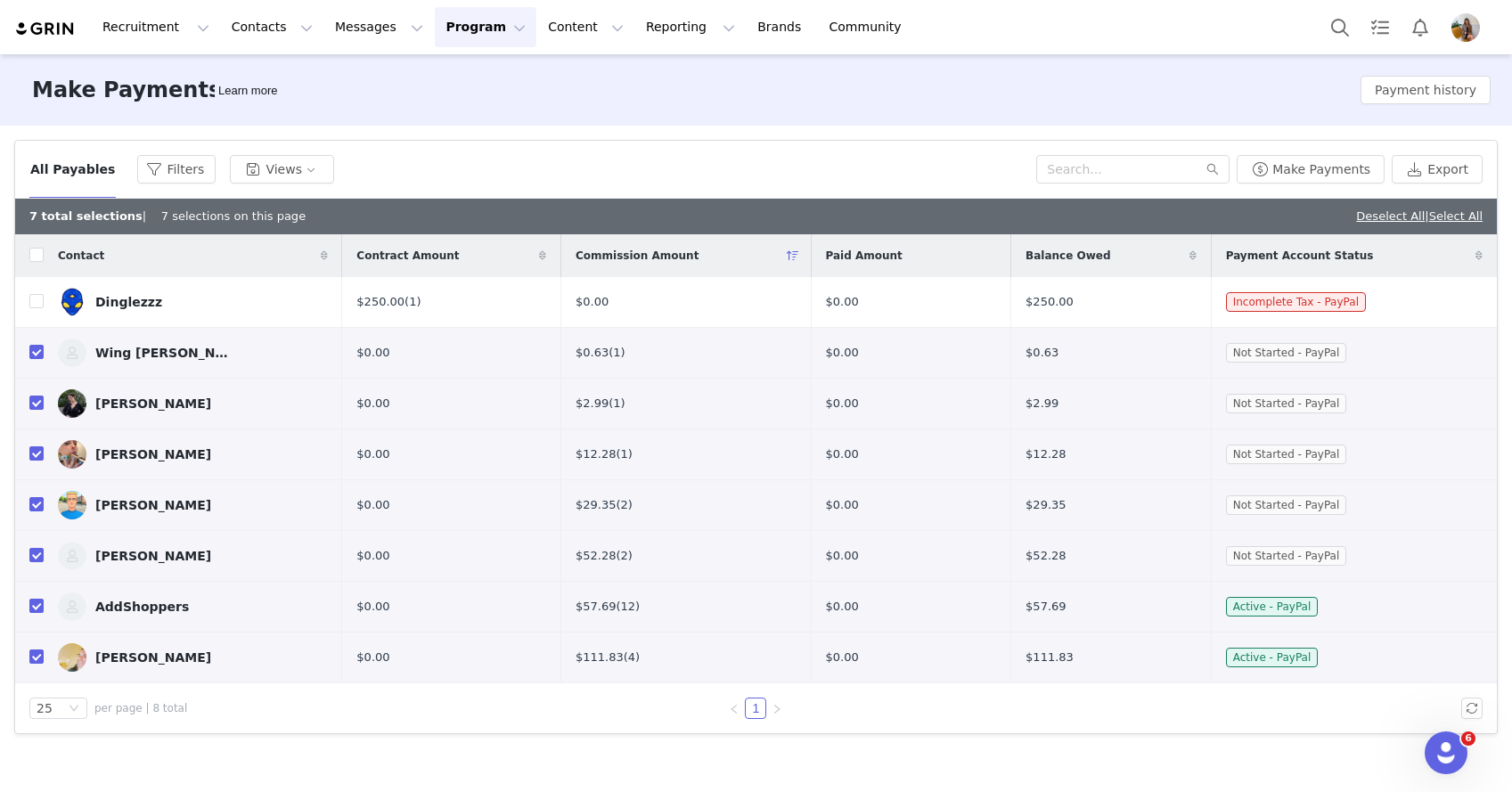
click at [1461, 38] on img "Profile" at bounding box center [1465, 27] width 28 height 28
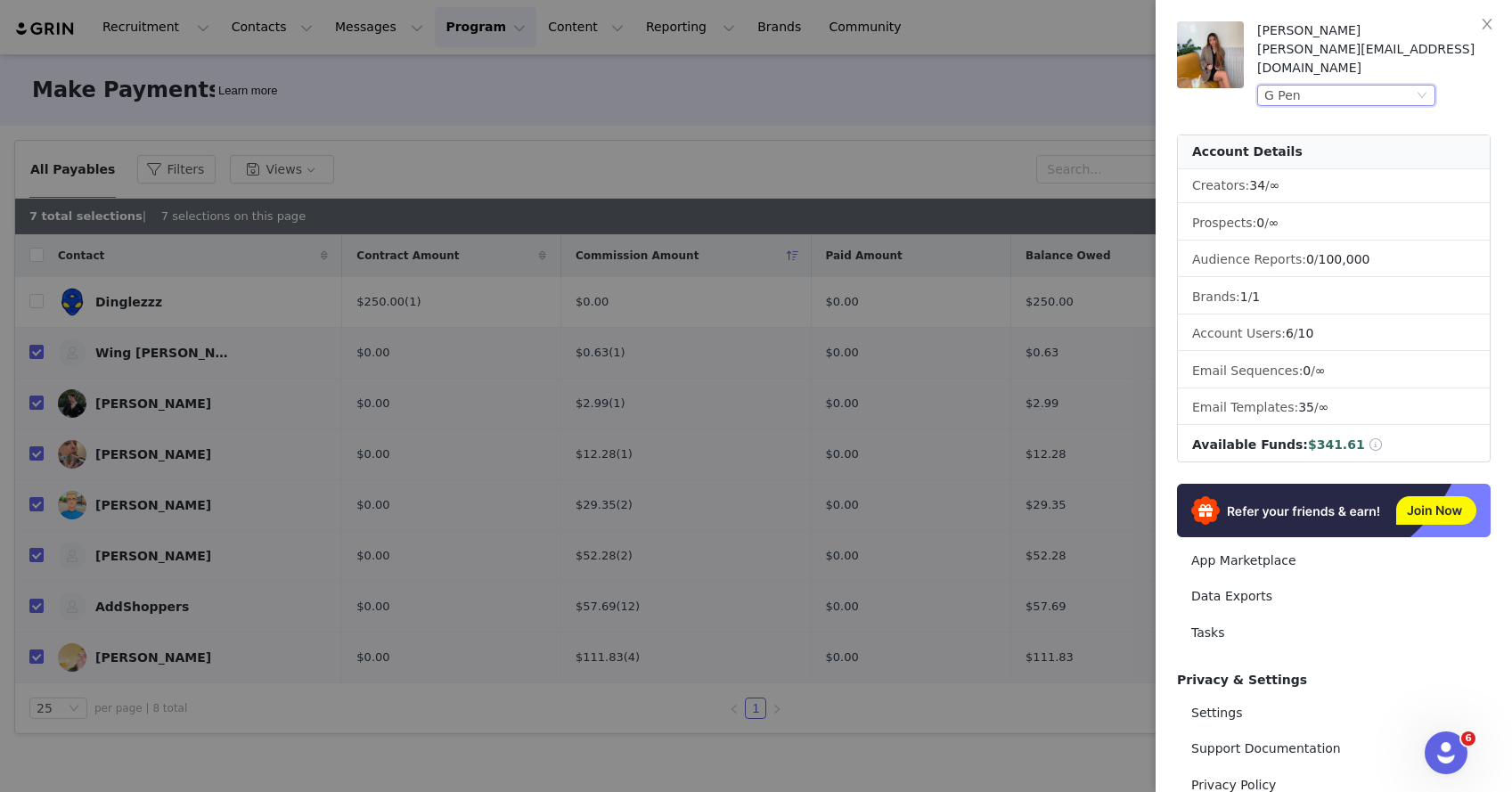
click at [1359, 85] on div "G Pen" at bounding box center [1339, 95] width 149 height 20
click at [1326, 152] on li "Stundenglass" at bounding box center [1381, 165] width 250 height 28
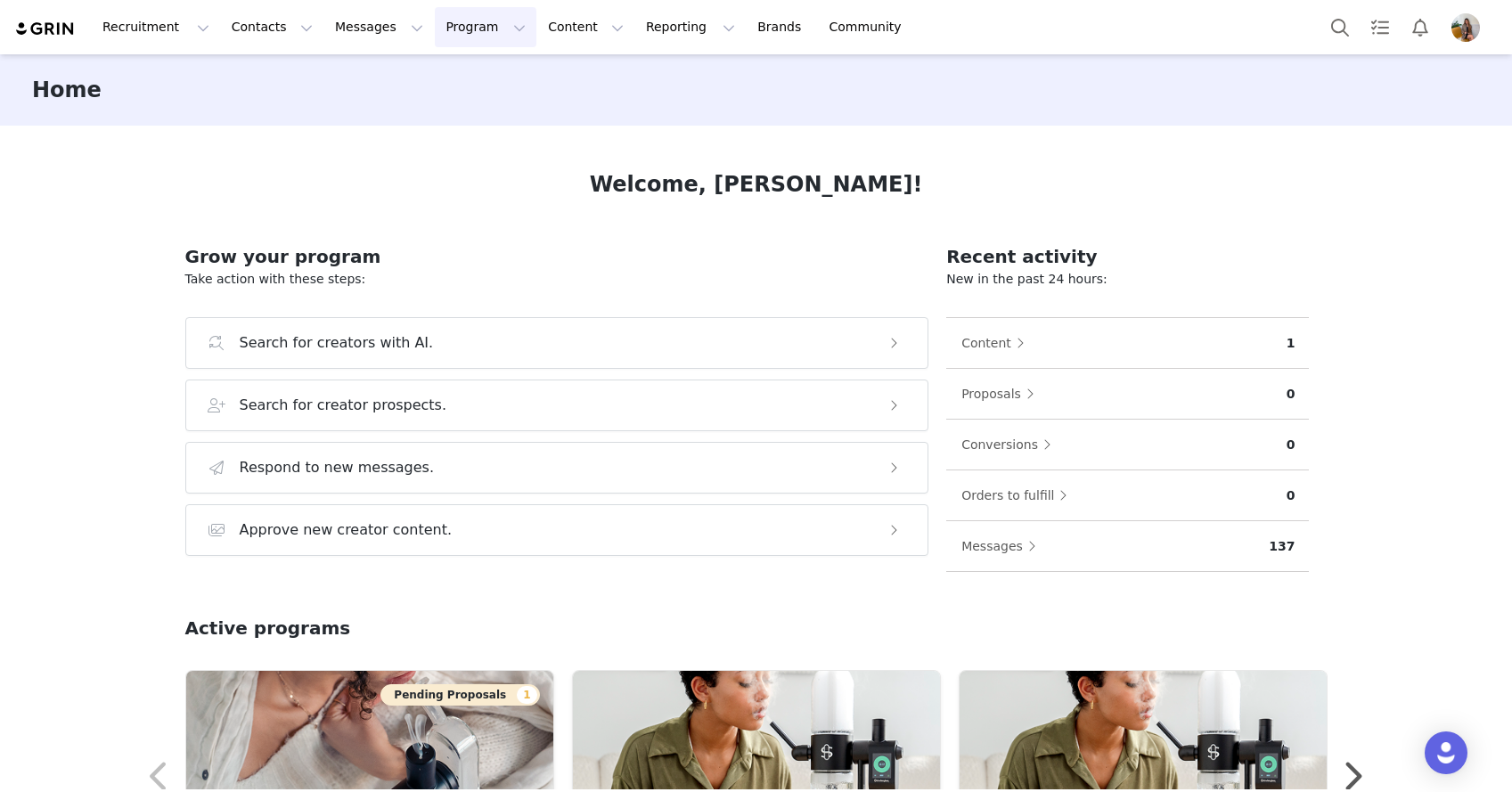
click at [469, 35] on button "Program Program" at bounding box center [486, 27] width 102 height 40
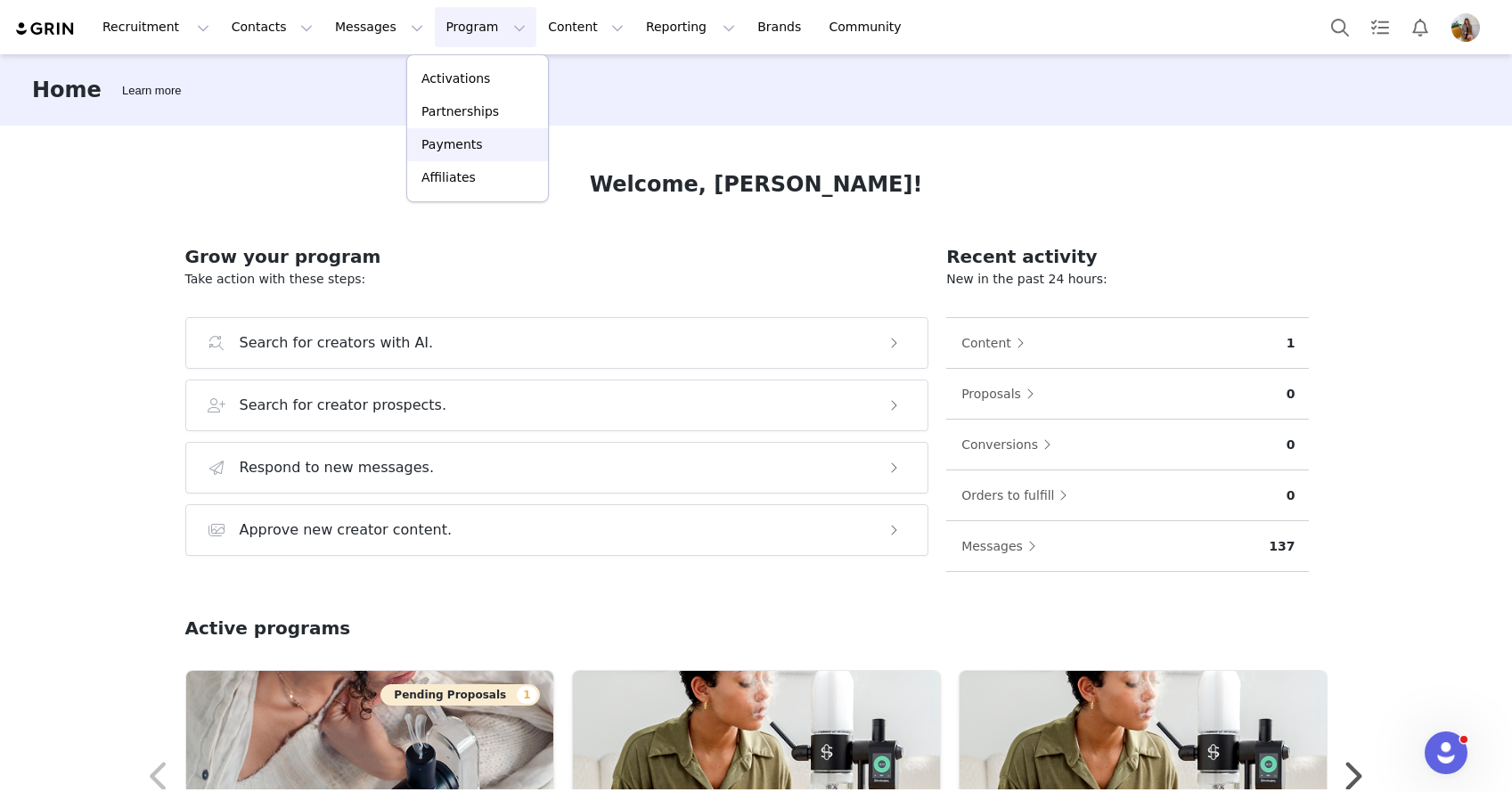
click at [468, 148] on p "Payments" at bounding box center [452, 144] width 62 height 19
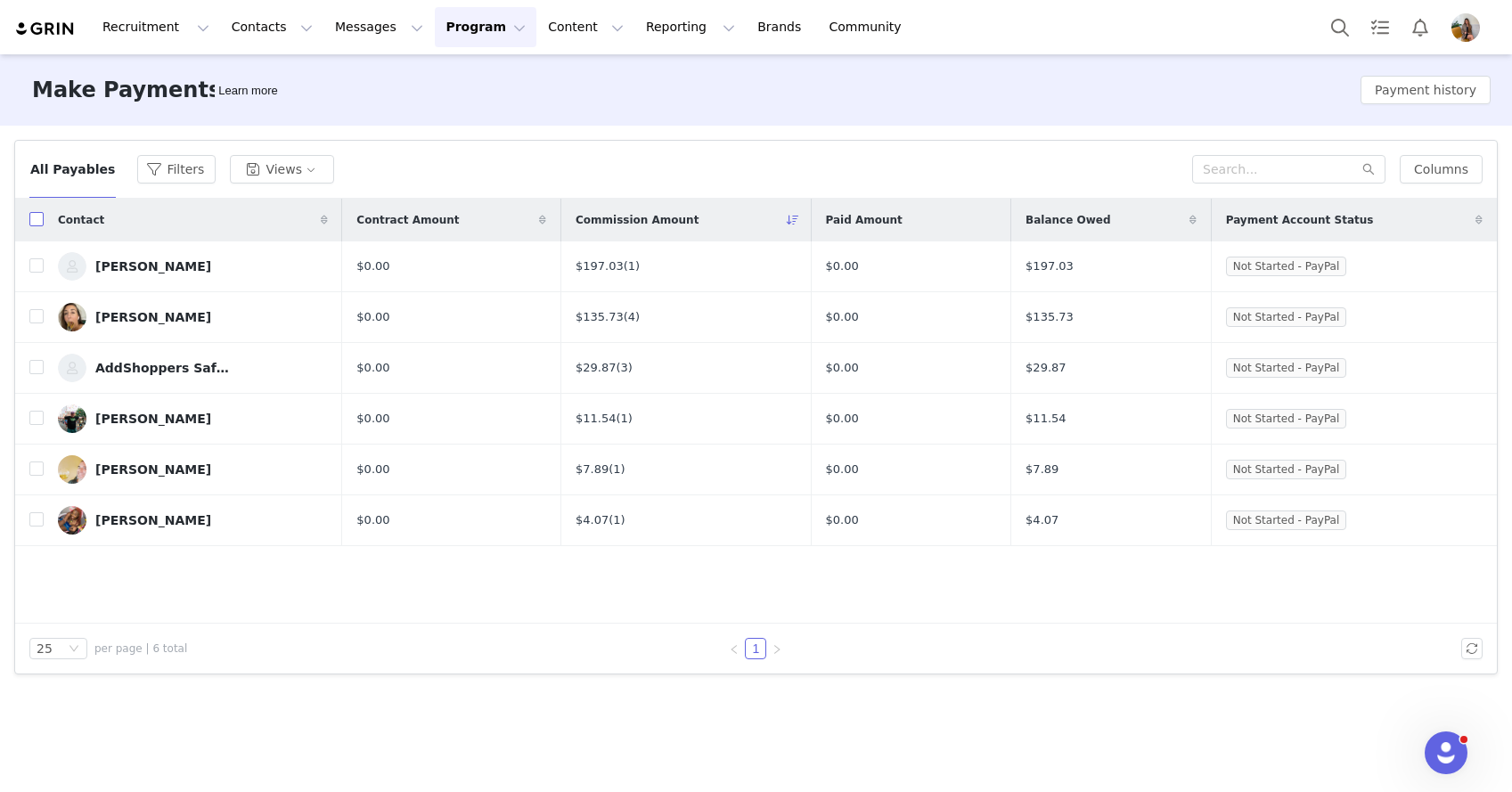
click at [40, 217] on input "checkbox" at bounding box center [36, 220] width 15 height 15
checkbox input "true"
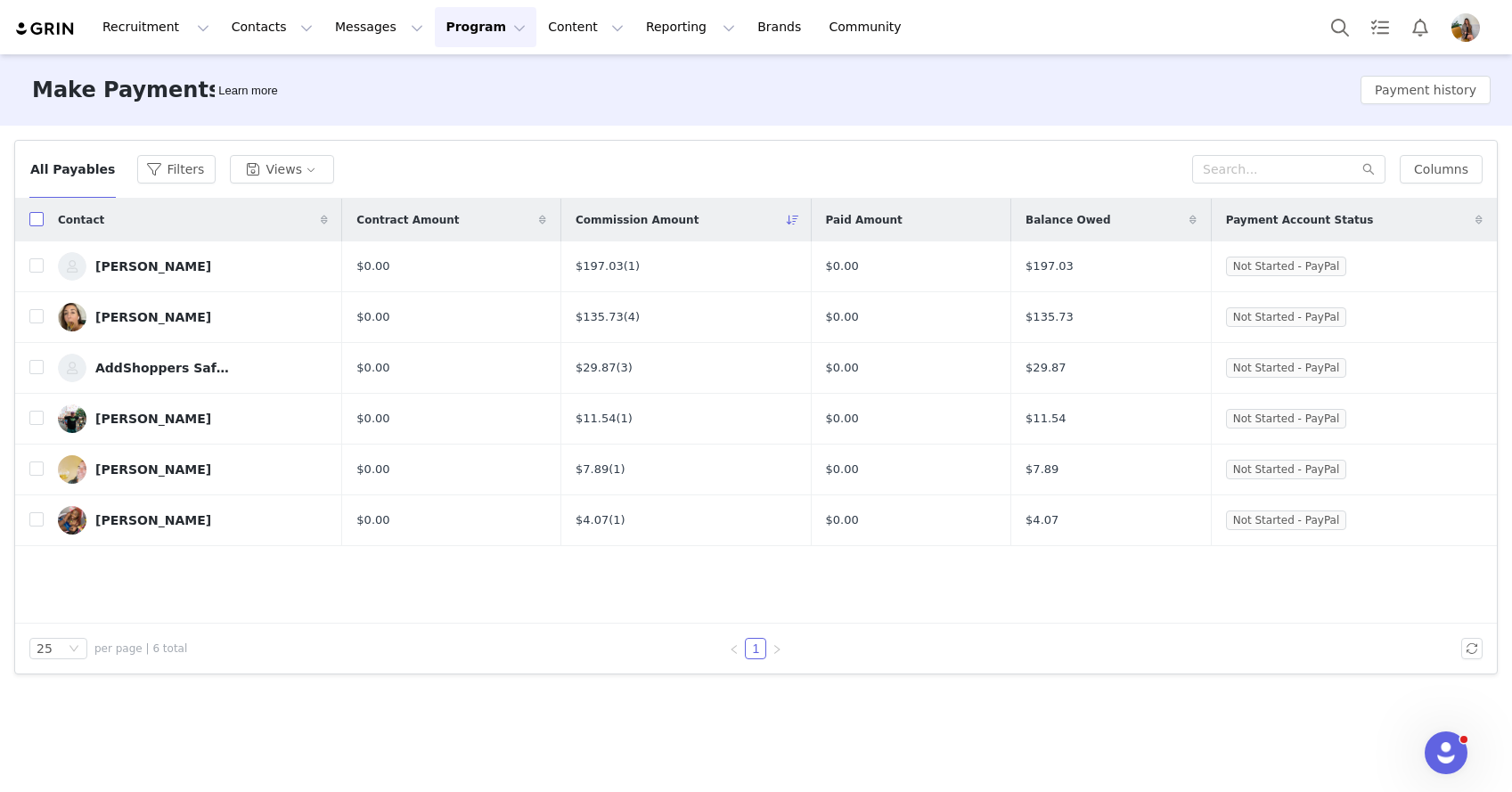
checkbox input "true"
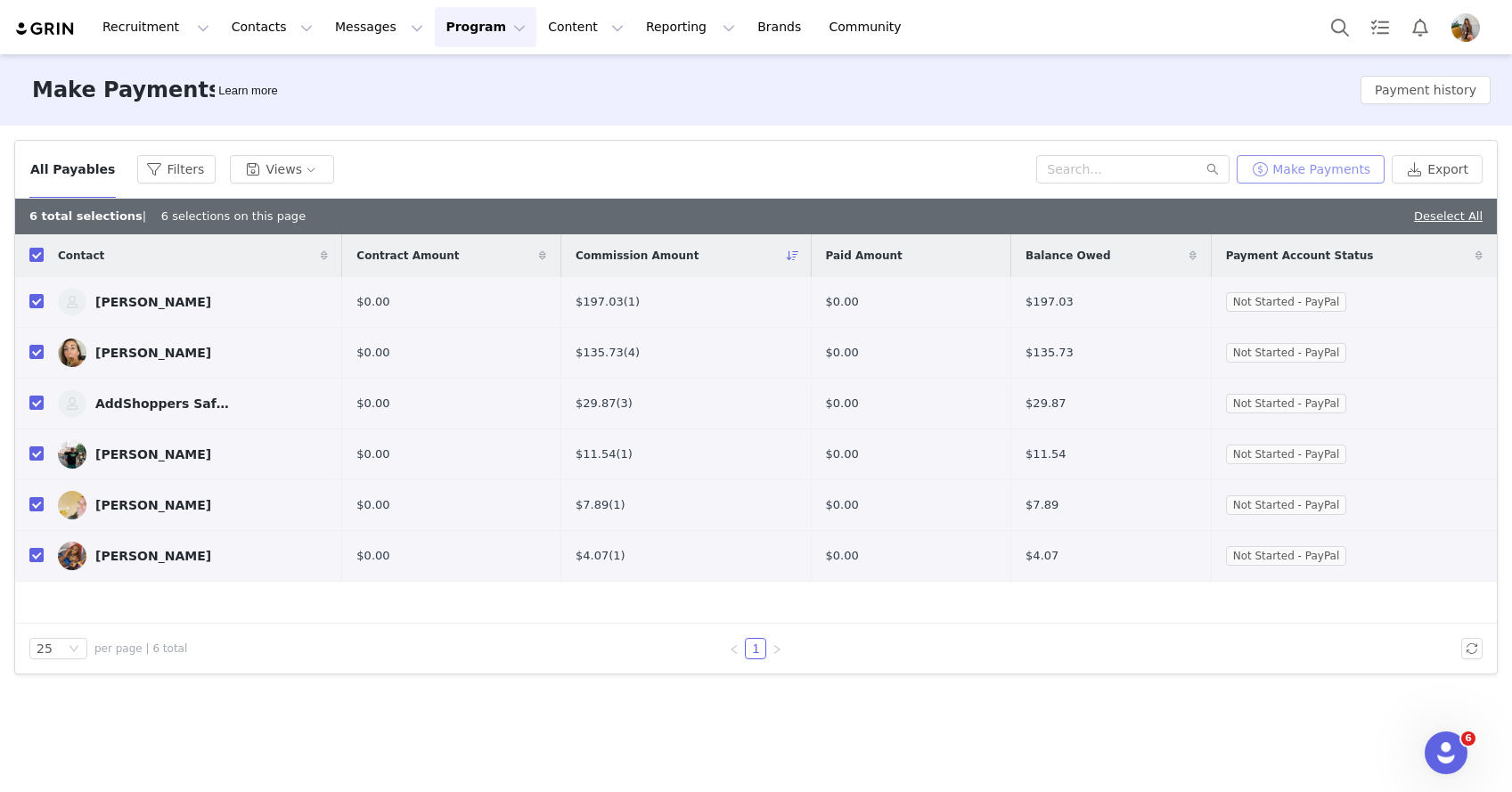
click at [1319, 167] on button "Make Payments" at bounding box center [1310, 169] width 148 height 28
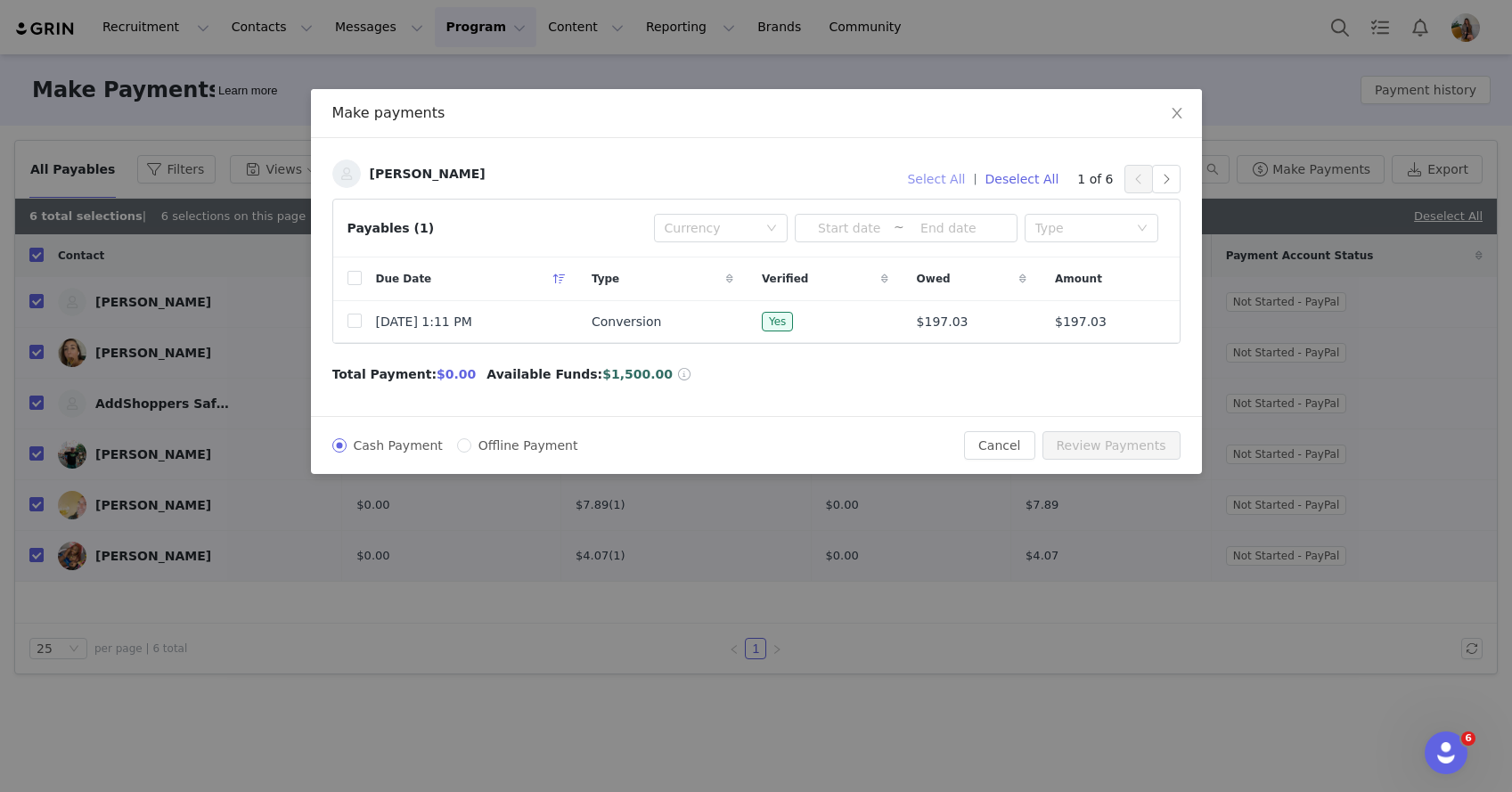
click at [952, 182] on button "Select All" at bounding box center [935, 179] width 74 height 28
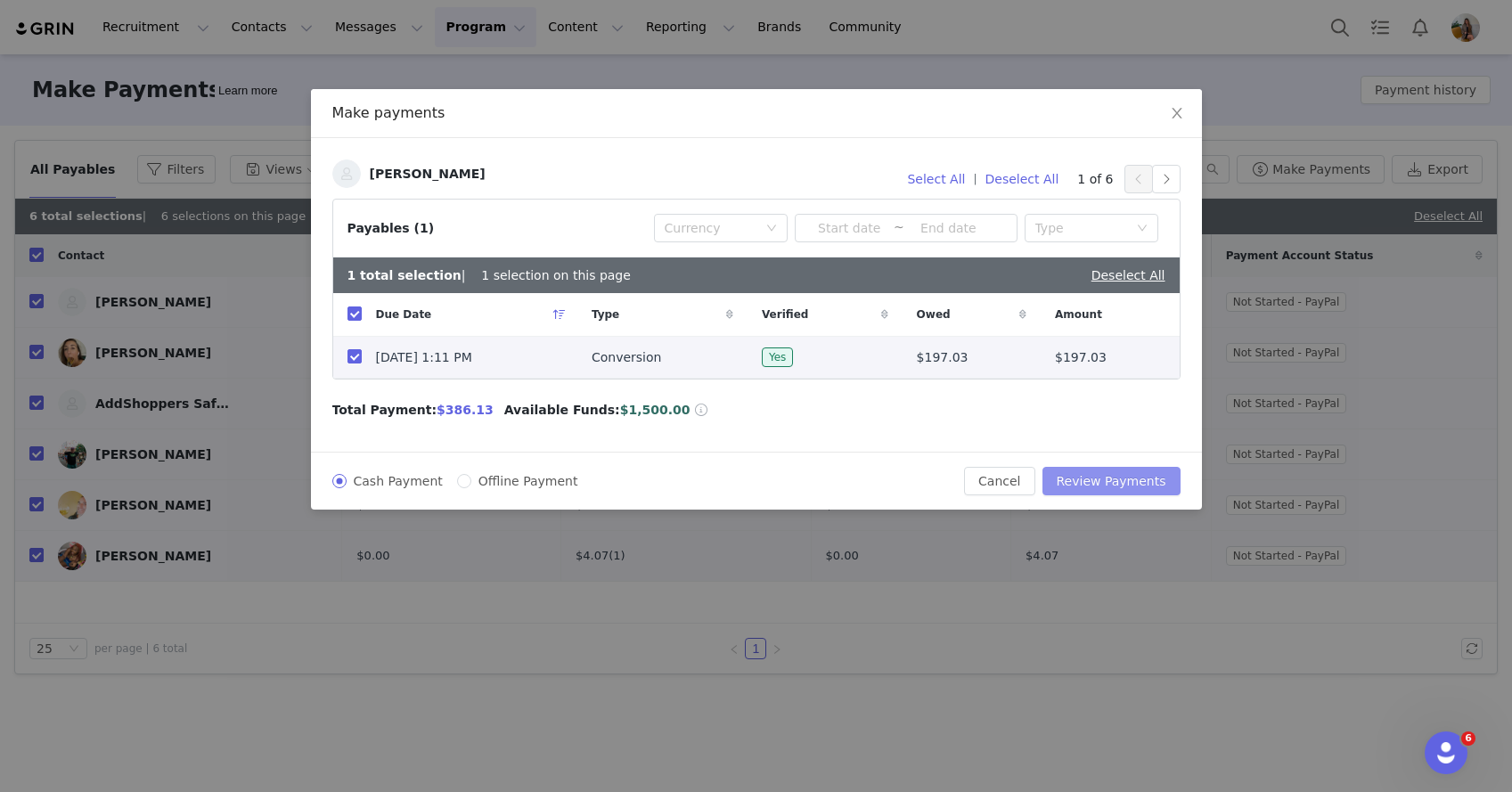
click at [1130, 489] on button "Review Payments" at bounding box center [1112, 480] width 138 height 28
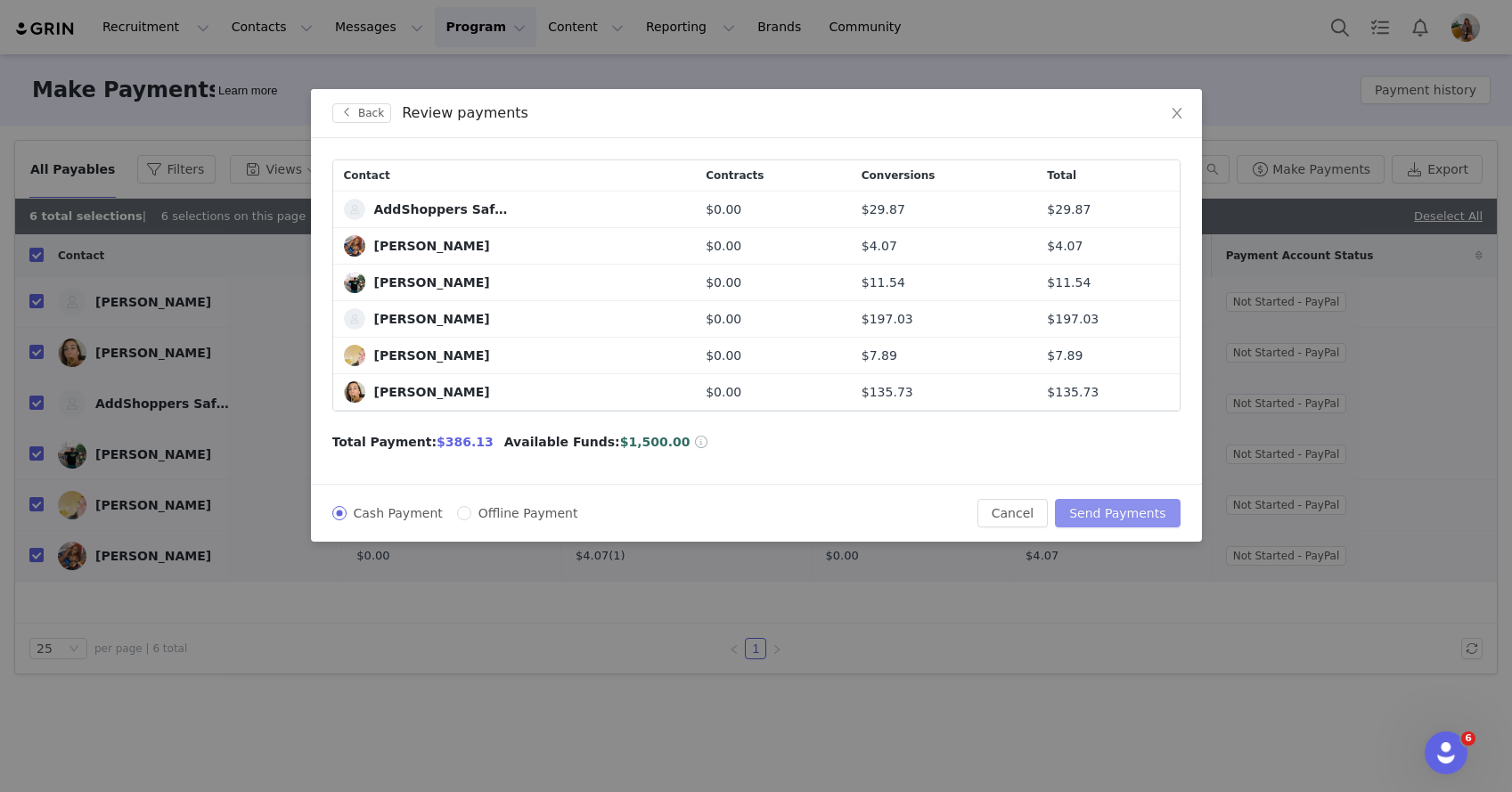
click at [1093, 517] on button "Send Payments" at bounding box center [1117, 512] width 124 height 28
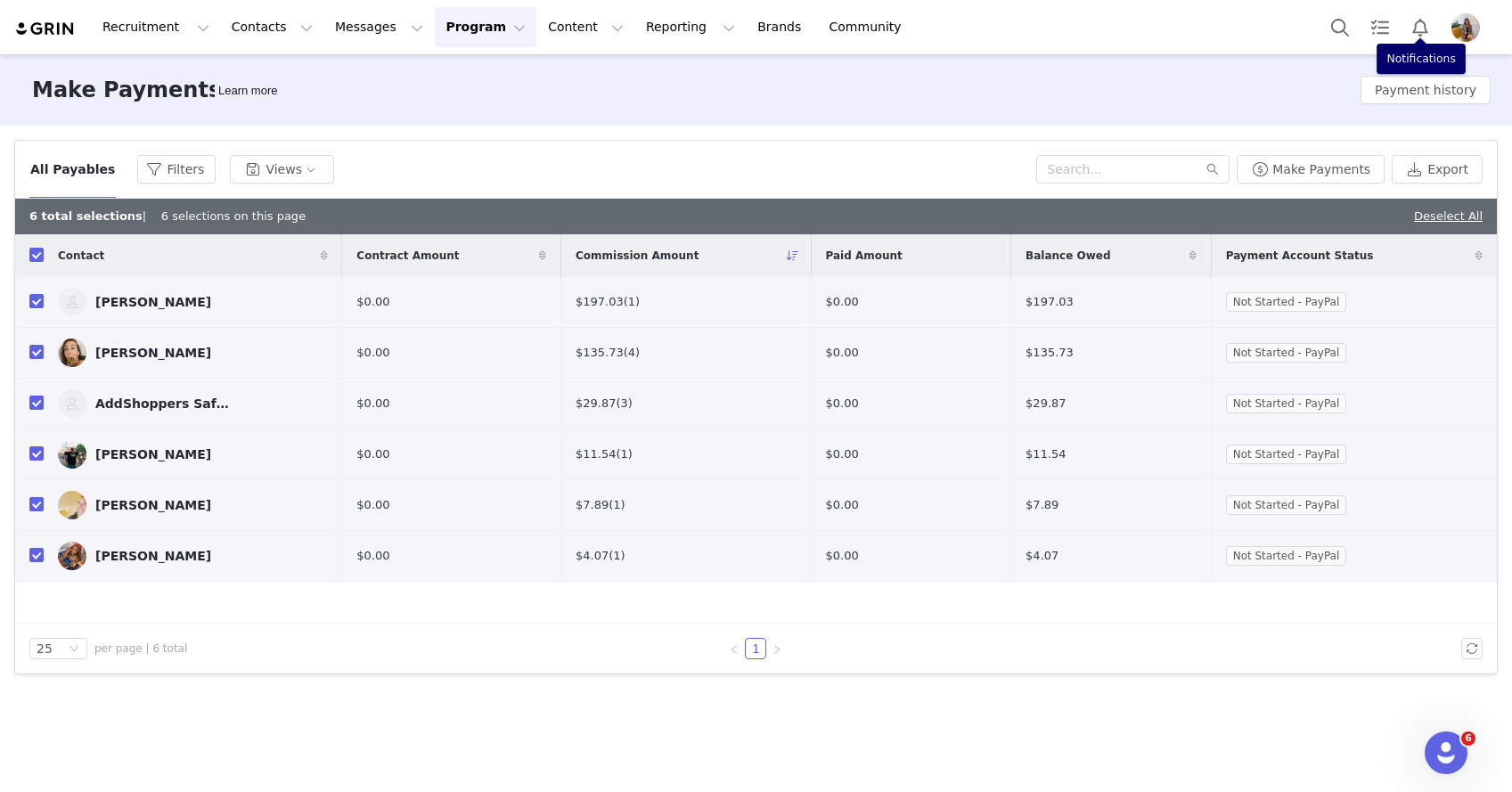
click at [1448, 25] on button "Profile" at bounding box center [1469, 27] width 57 height 28
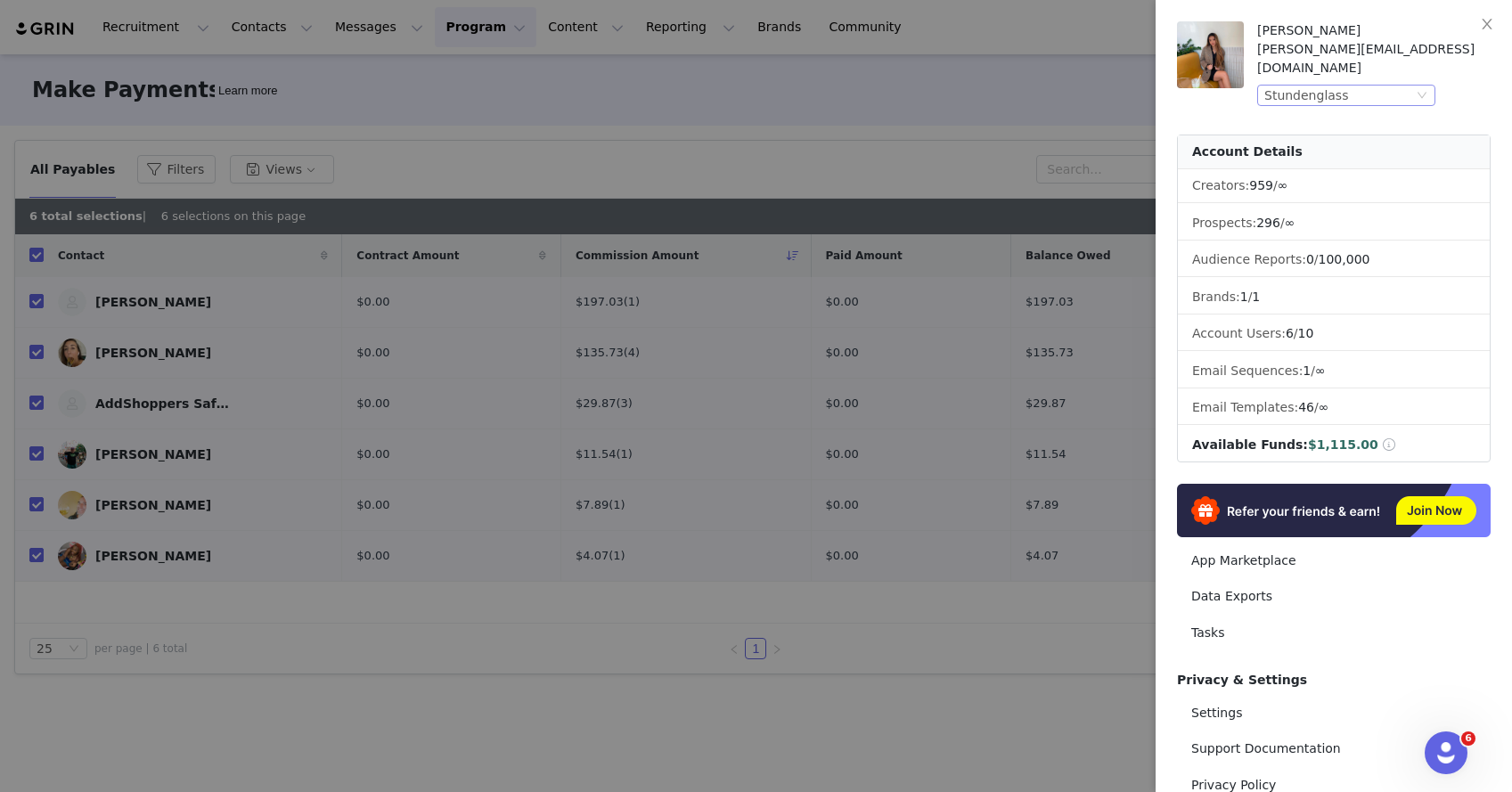
click at [1357, 85] on div "Stundenglass" at bounding box center [1339, 95] width 149 height 20
click at [1313, 111] on li "G Pen" at bounding box center [1381, 108] width 250 height 28
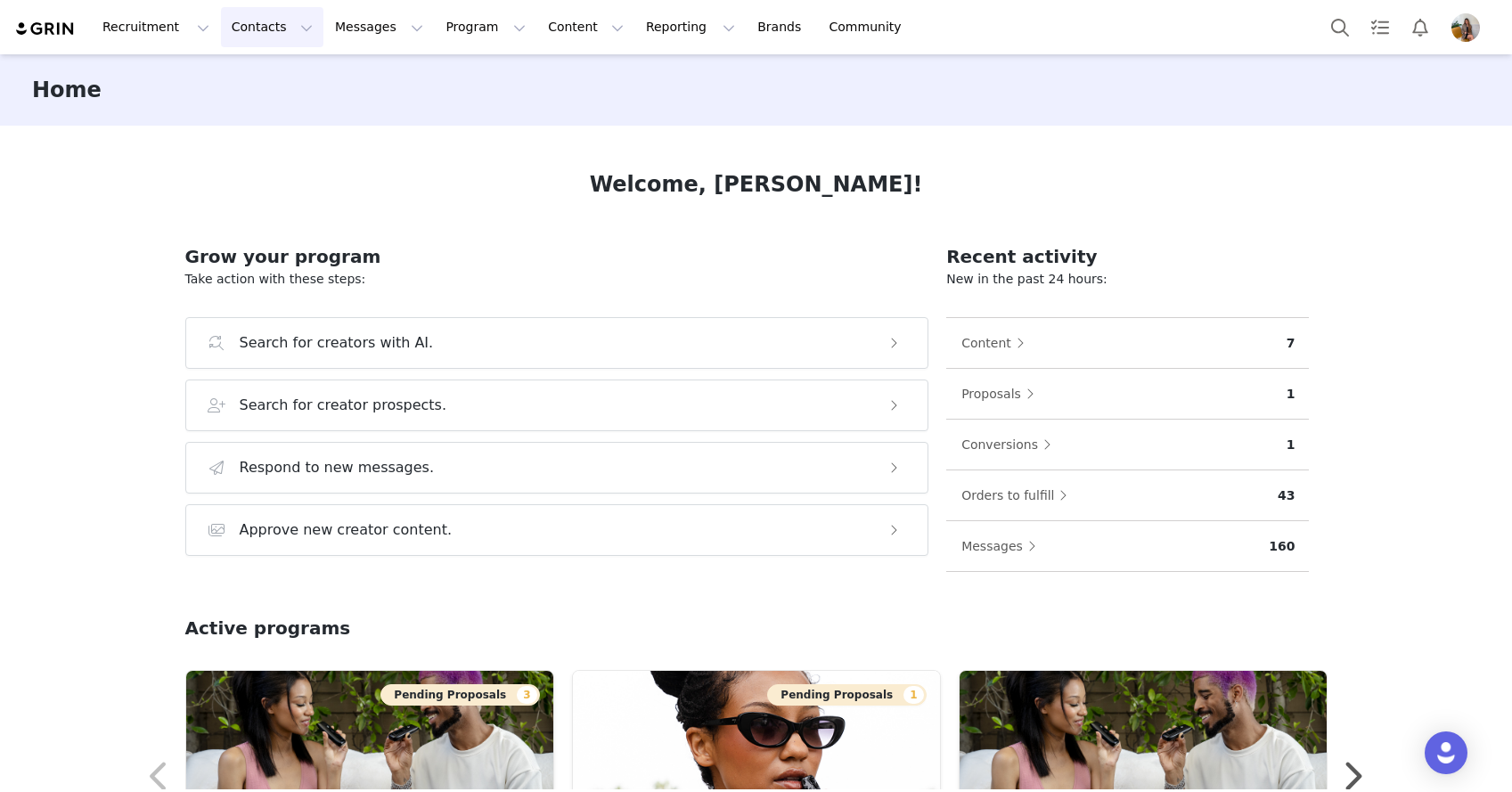
click at [262, 32] on button "Contacts Contacts" at bounding box center [272, 27] width 103 height 40
click at [274, 85] on div "Creators" at bounding box center [278, 79] width 119 height 19
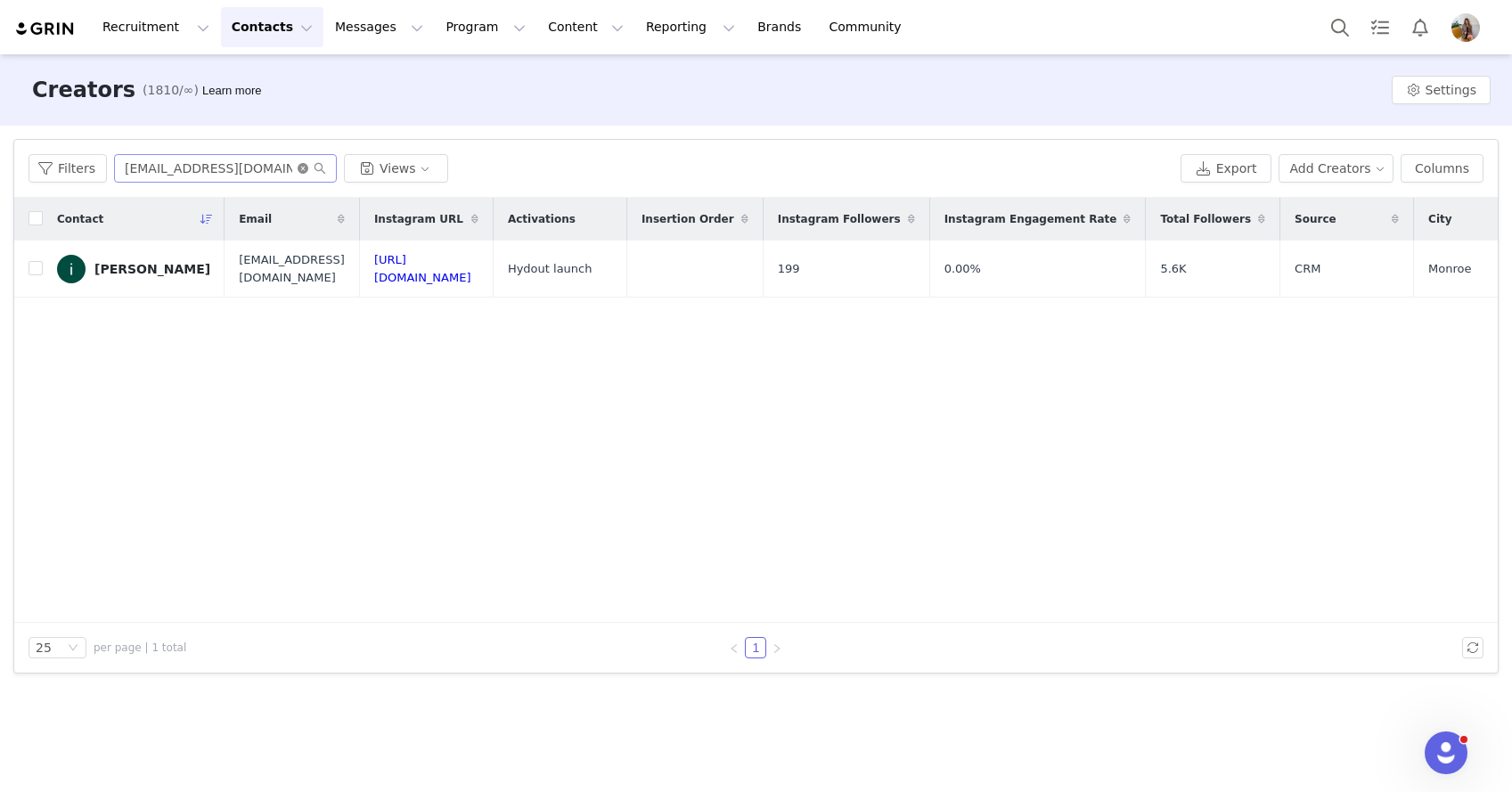
click at [304, 169] on icon "icon: close-circle" at bounding box center [303, 169] width 11 height 11
click at [268, 169] on input "text" at bounding box center [225, 168] width 222 height 28
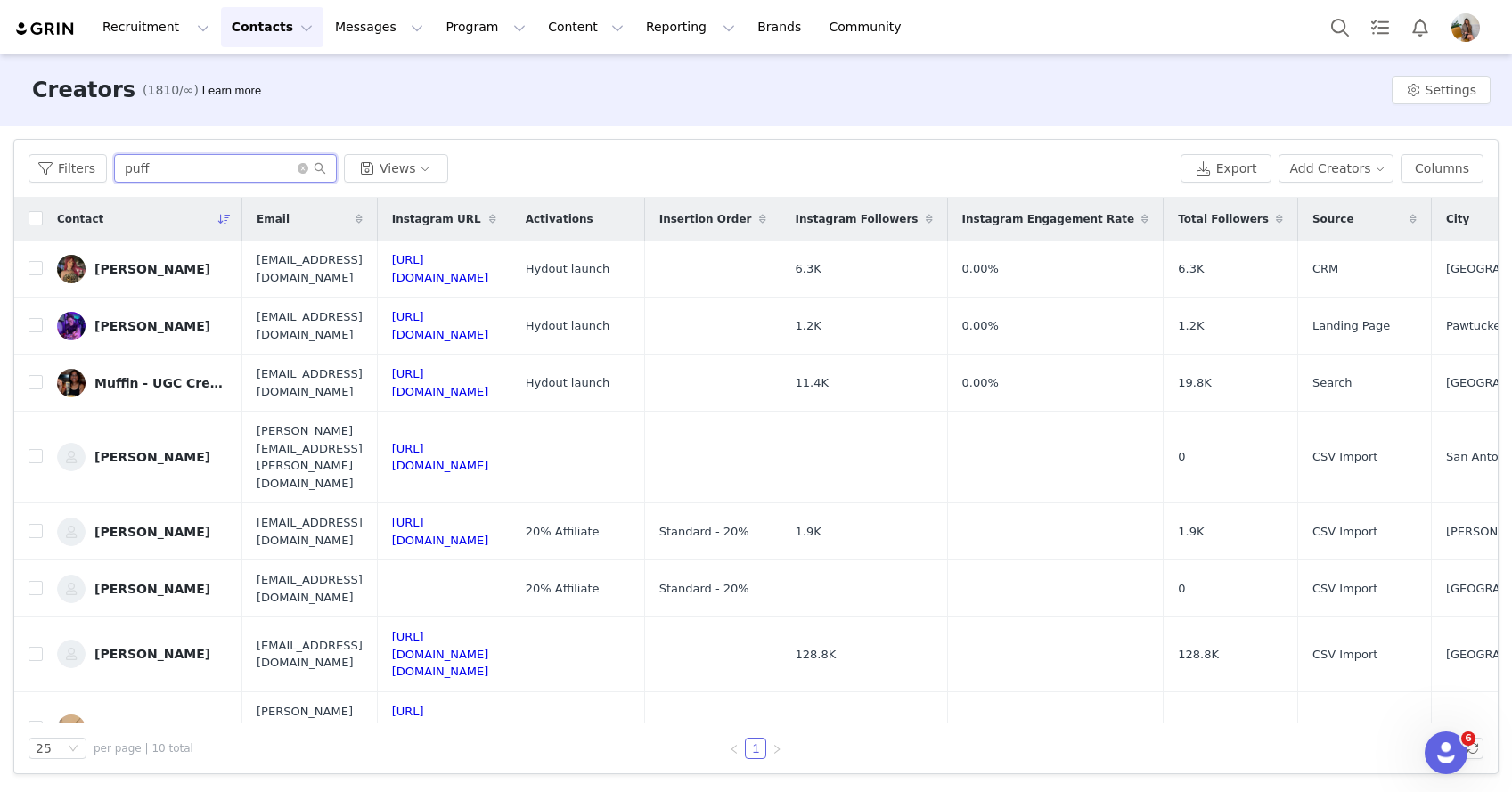
type input "puff"
click at [144, 260] on link "[PERSON_NAME]" at bounding box center [143, 269] width 171 height 28
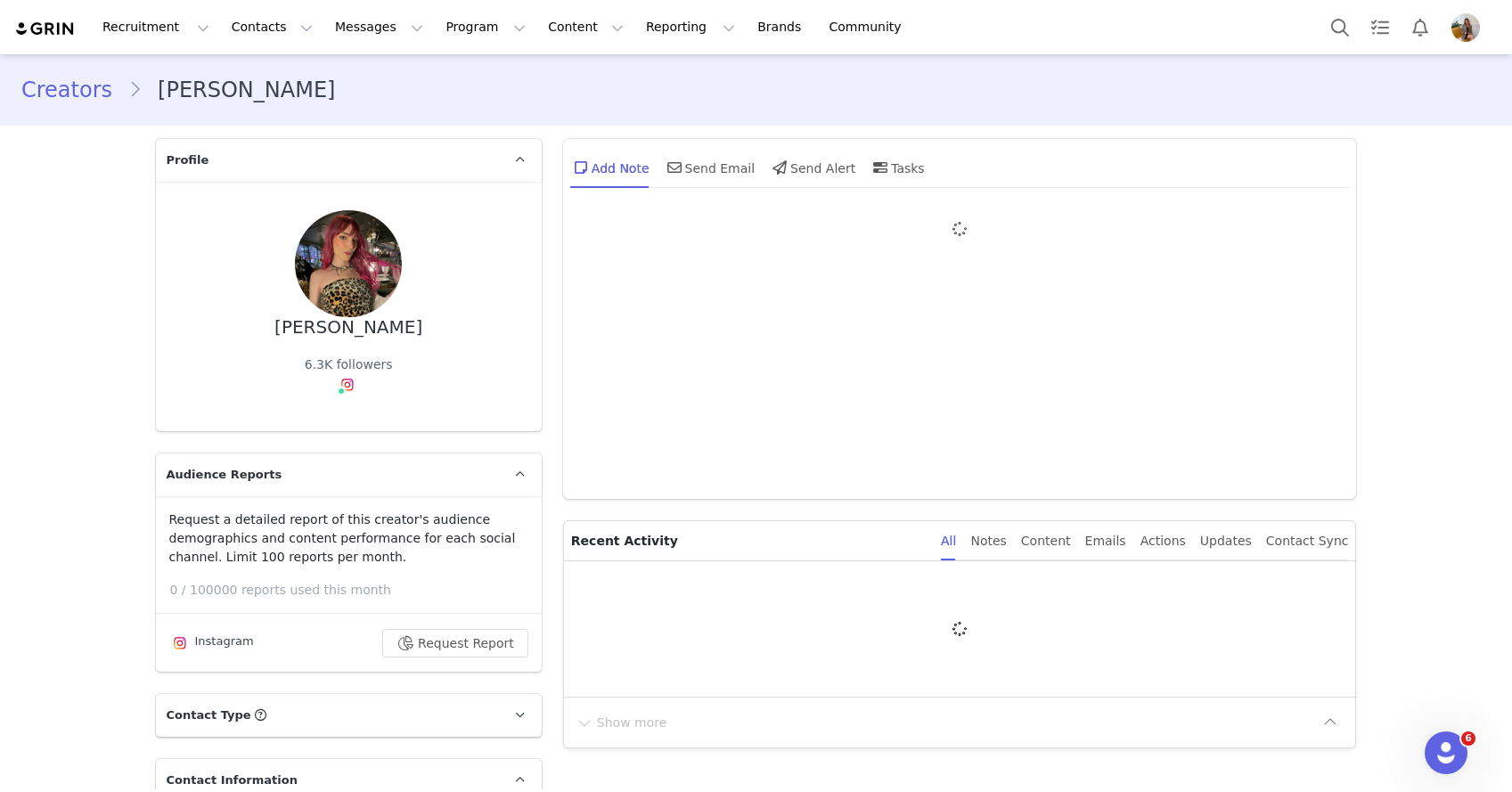
type input "+1 ([GEOGRAPHIC_DATA])"
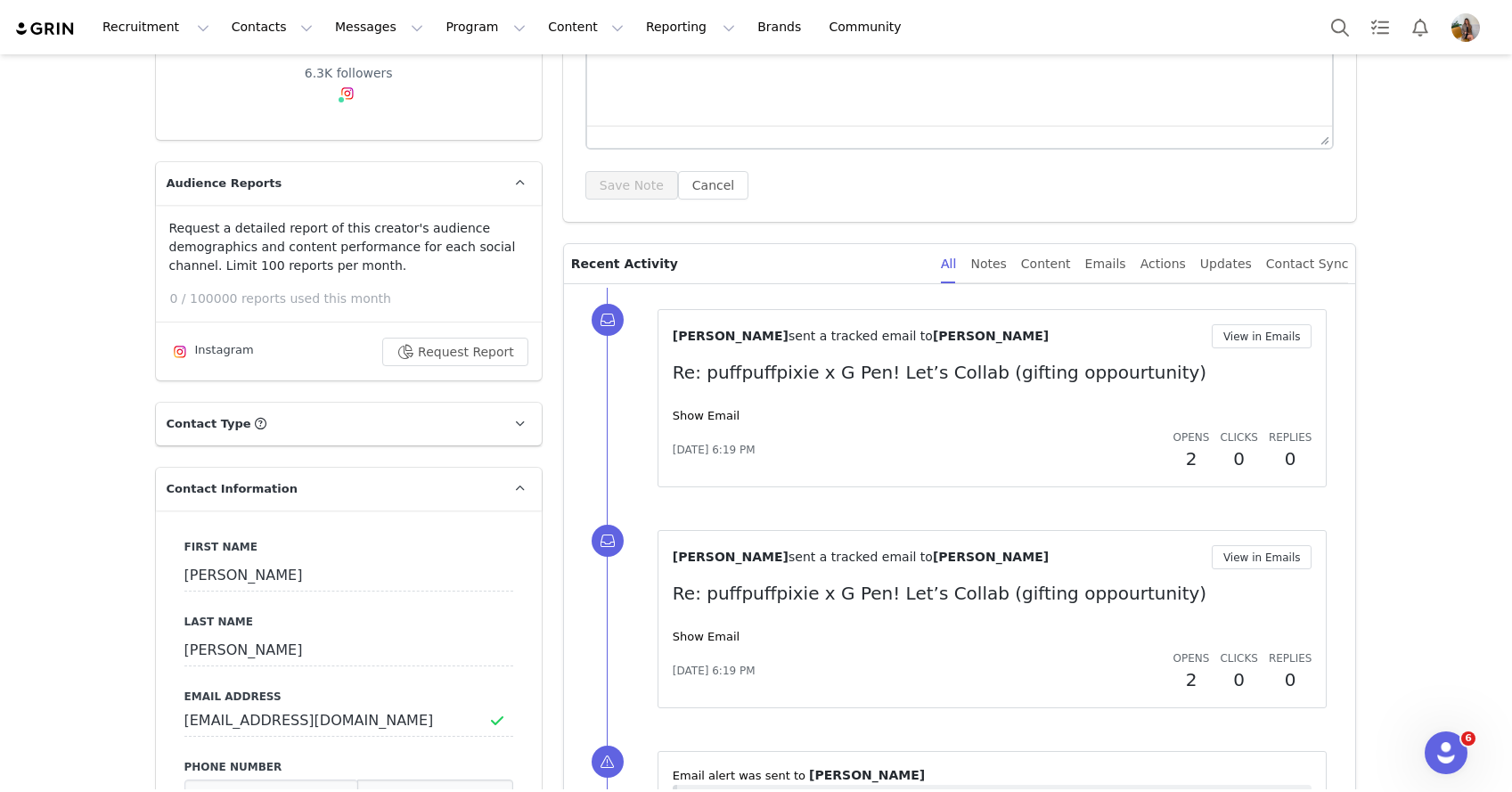
scroll to position [134, 0]
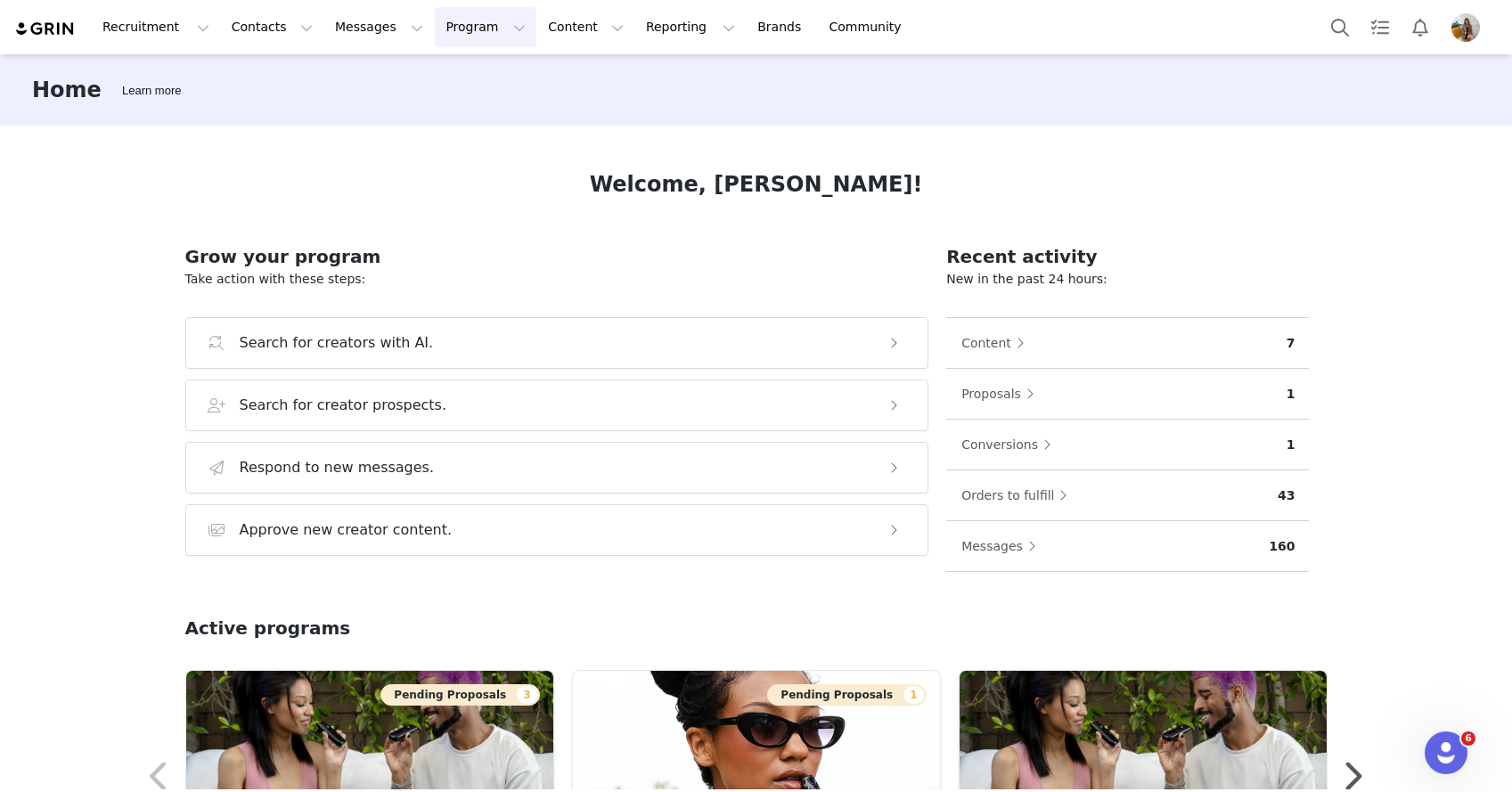
click at [449, 21] on button "Program Program" at bounding box center [486, 27] width 102 height 40
click at [446, 76] on p "Activations" at bounding box center [456, 79] width 69 height 19
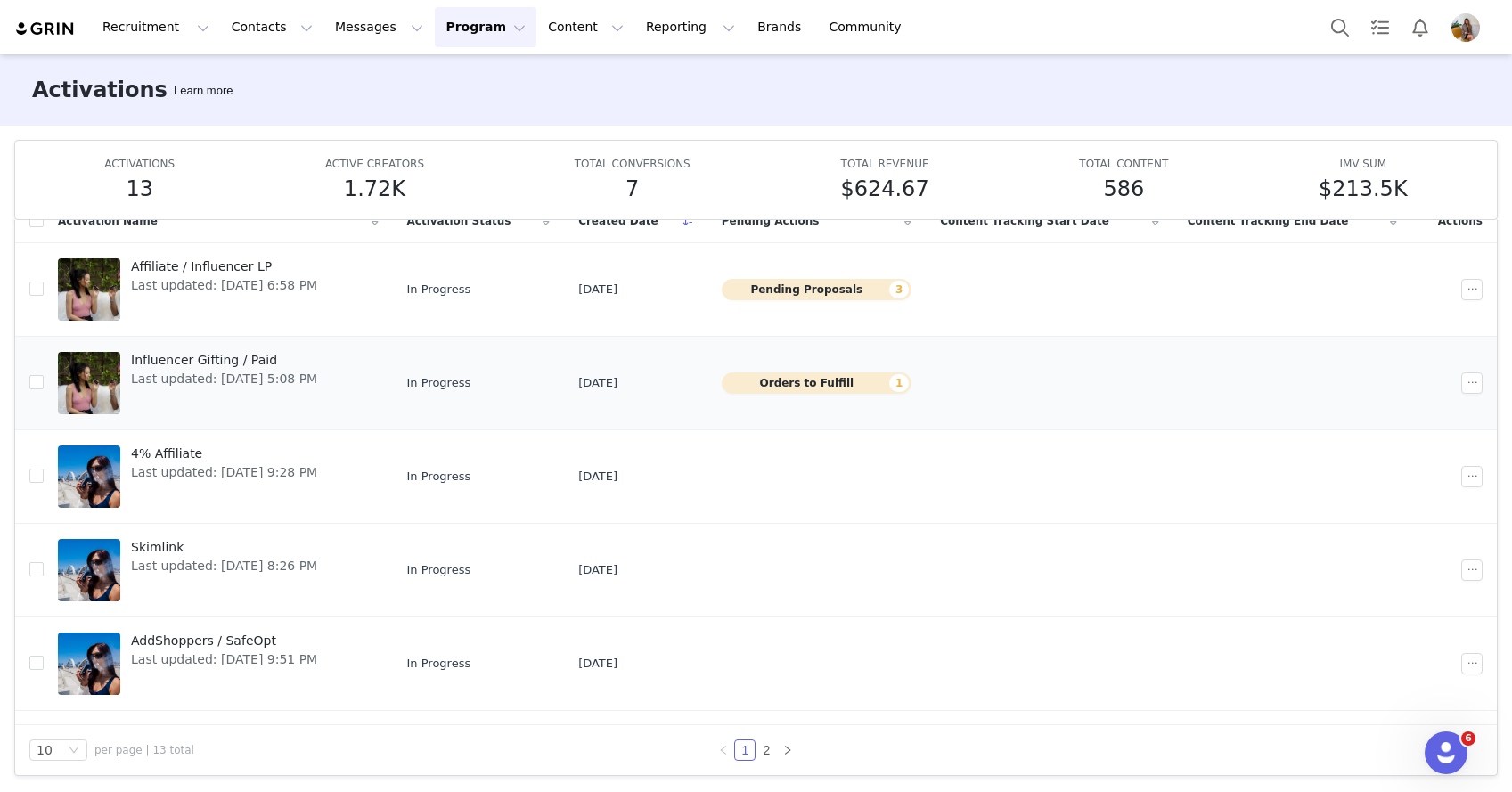
click at [837, 406] on td "Orders to Fulfill 1" at bounding box center [816, 382] width 218 height 94
click at [598, 376] on td "[DATE]" at bounding box center [636, 382] width 143 height 94
click at [247, 361] on span "Influencer Gifting / Paid" at bounding box center [223, 361] width 186 height 19
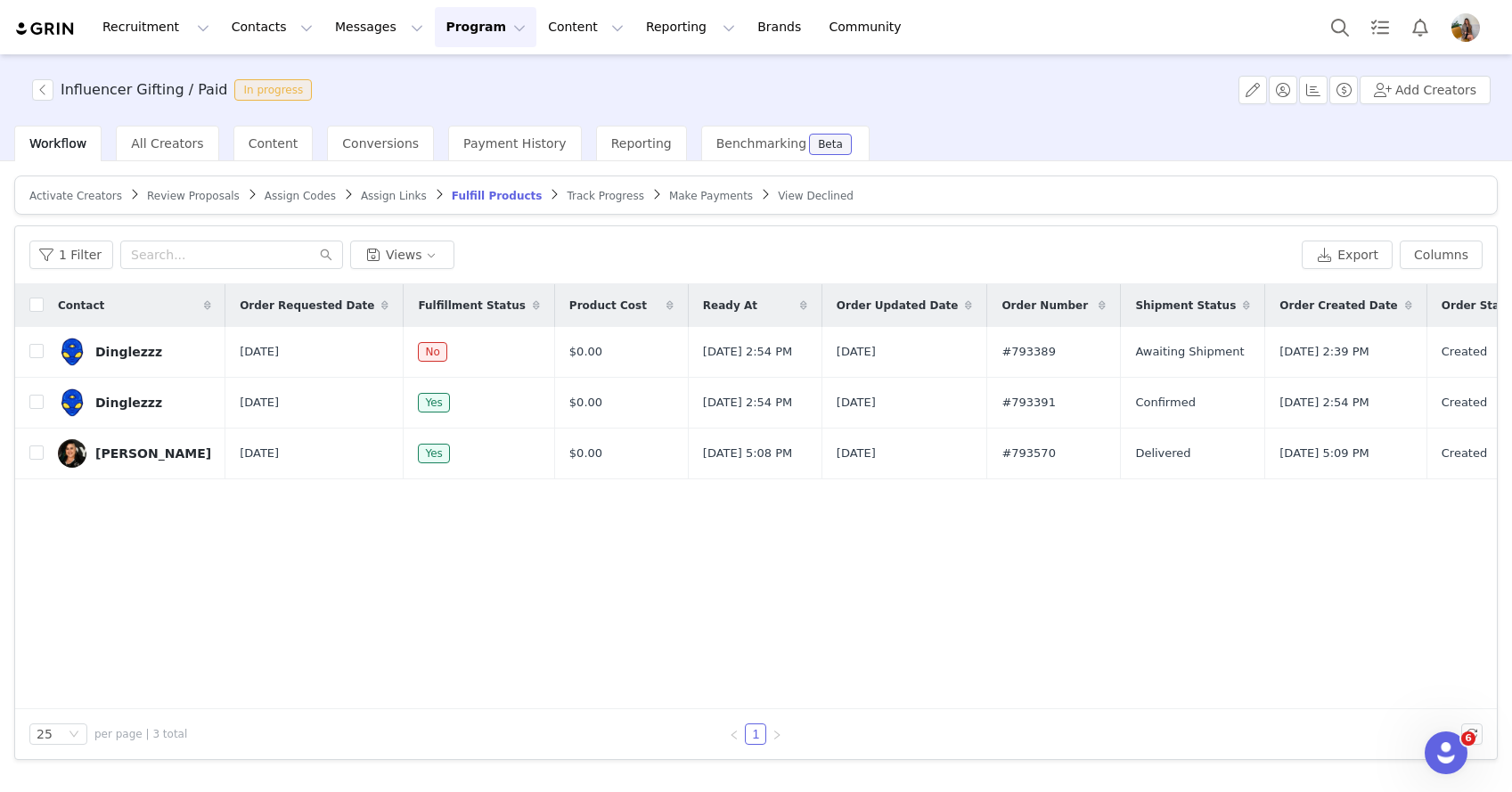
click at [453, 26] on button "Program Program" at bounding box center [486, 27] width 102 height 40
click at [450, 81] on p "Activations" at bounding box center [456, 79] width 69 height 19
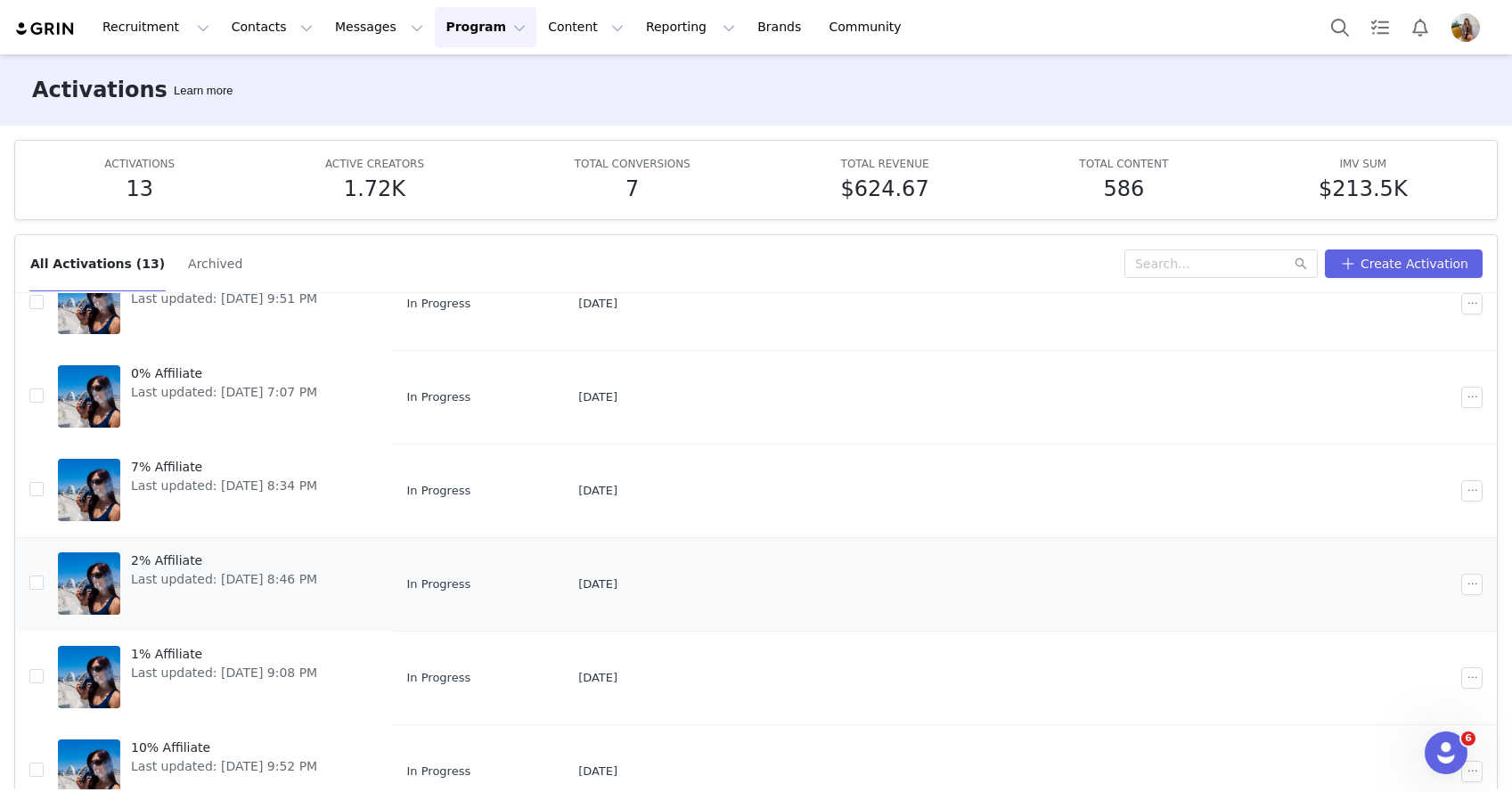
scroll to position [94, 0]
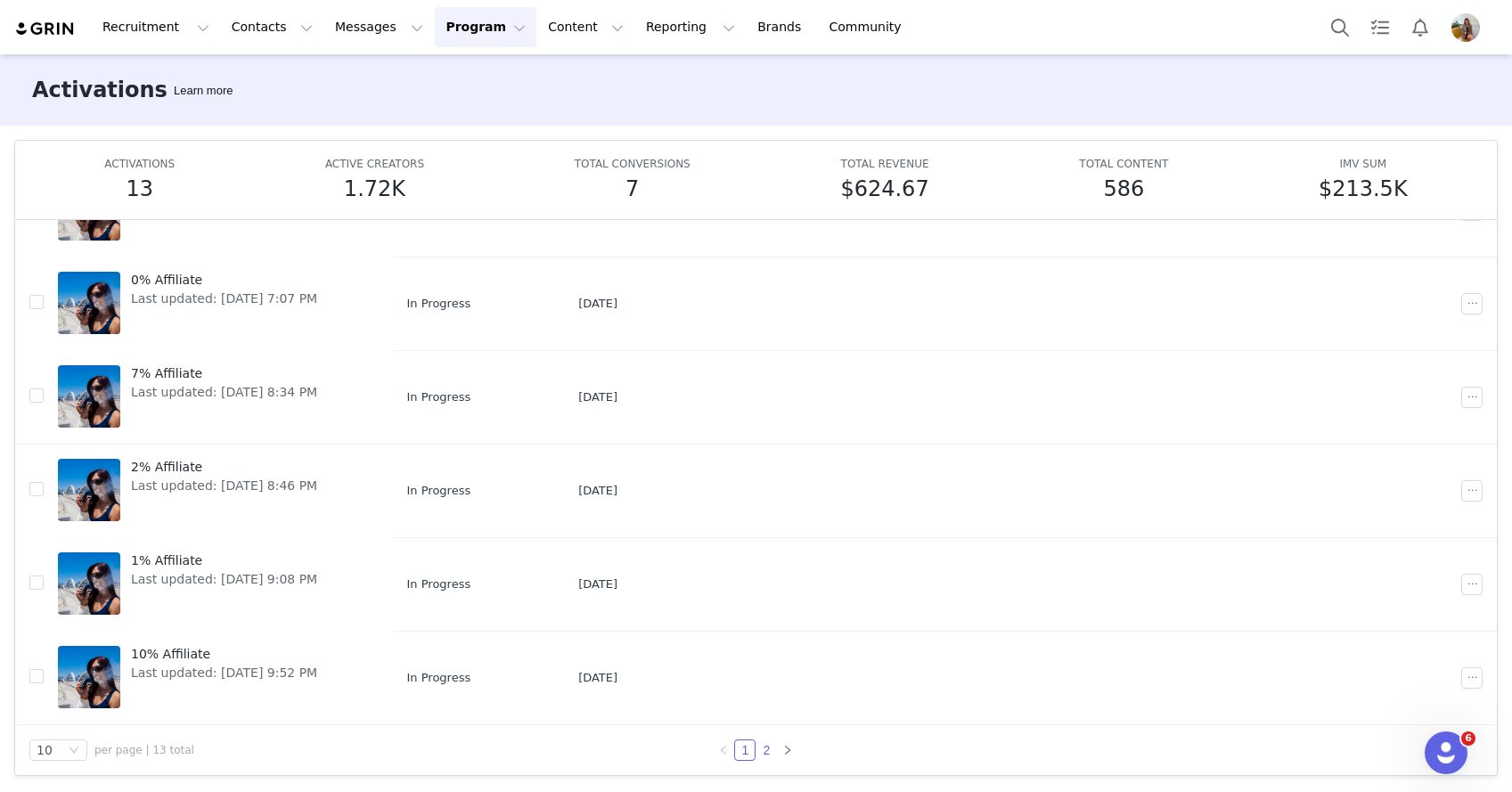
click at [756, 745] on link "2" at bounding box center [766, 750] width 20 height 20
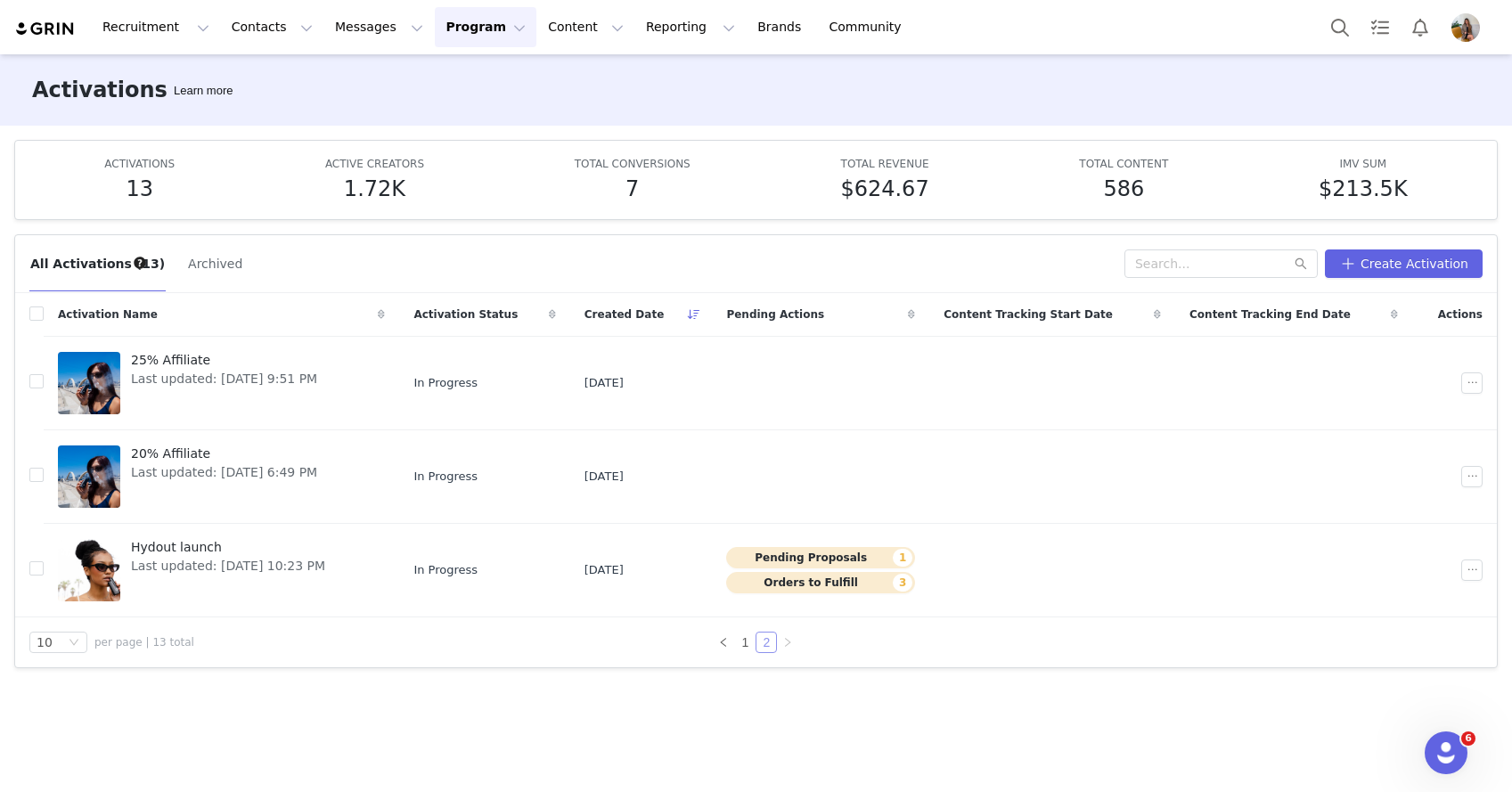
scroll to position [0, 0]
click at [624, 571] on span "[DATE]" at bounding box center [604, 570] width 39 height 18
click at [197, 543] on span "Hydout launch" at bounding box center [228, 548] width 194 height 19
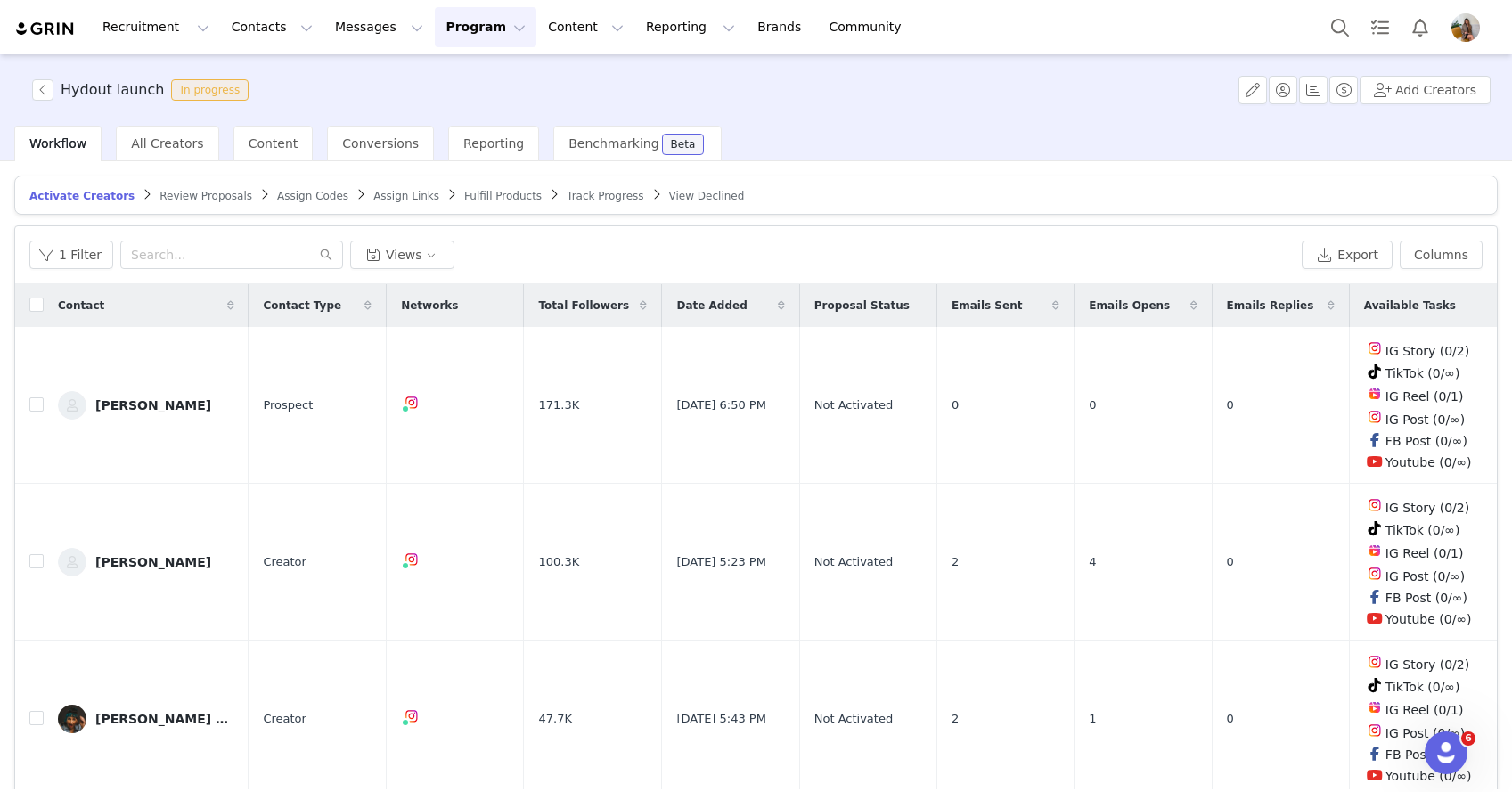
click at [196, 192] on span "Review Proposals" at bounding box center [206, 196] width 93 height 13
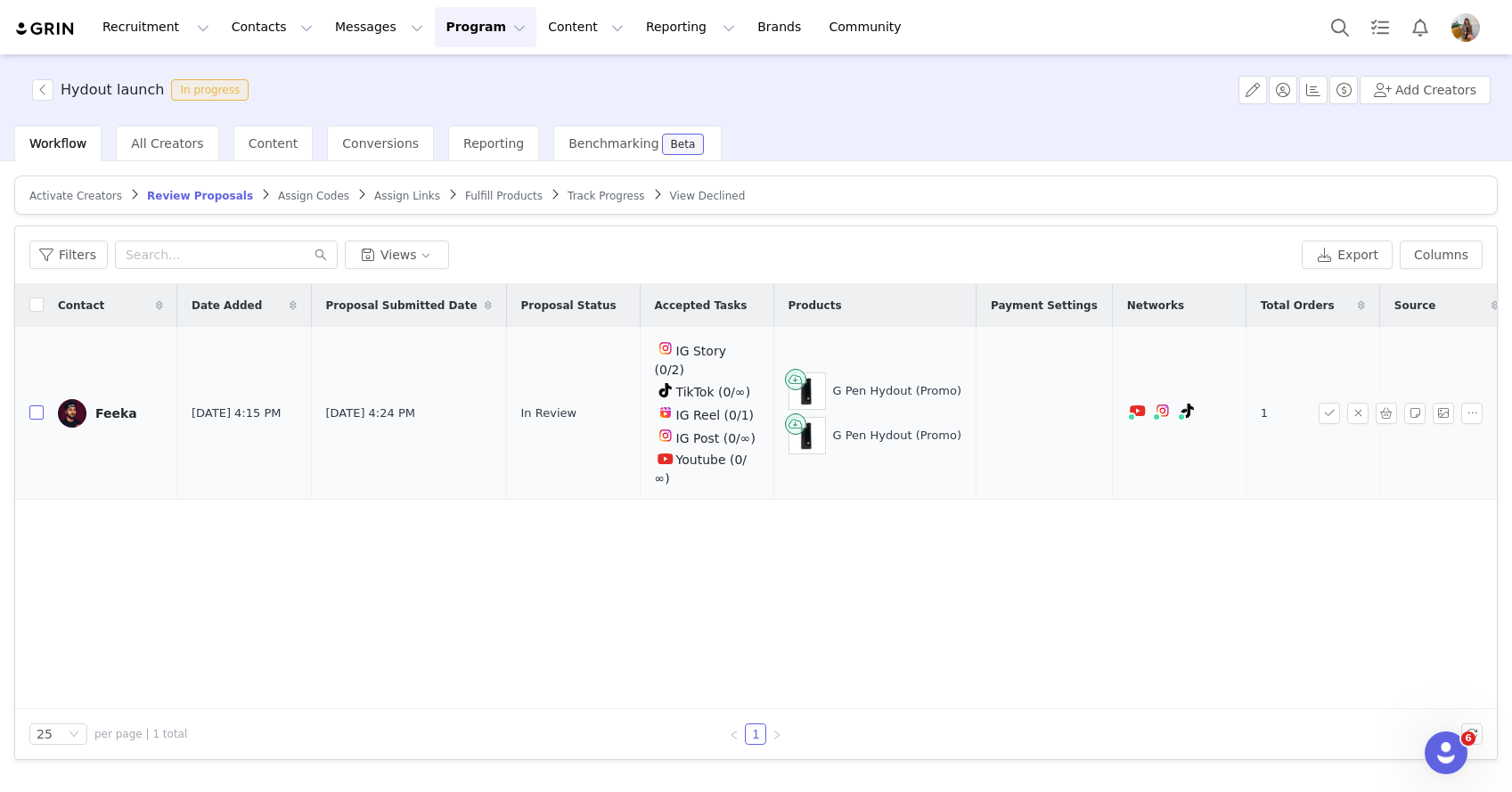
click at [37, 403] on label at bounding box center [36, 412] width 15 height 19
click at [37, 405] on input "checkbox" at bounding box center [36, 412] width 15 height 15
checkbox input "true"
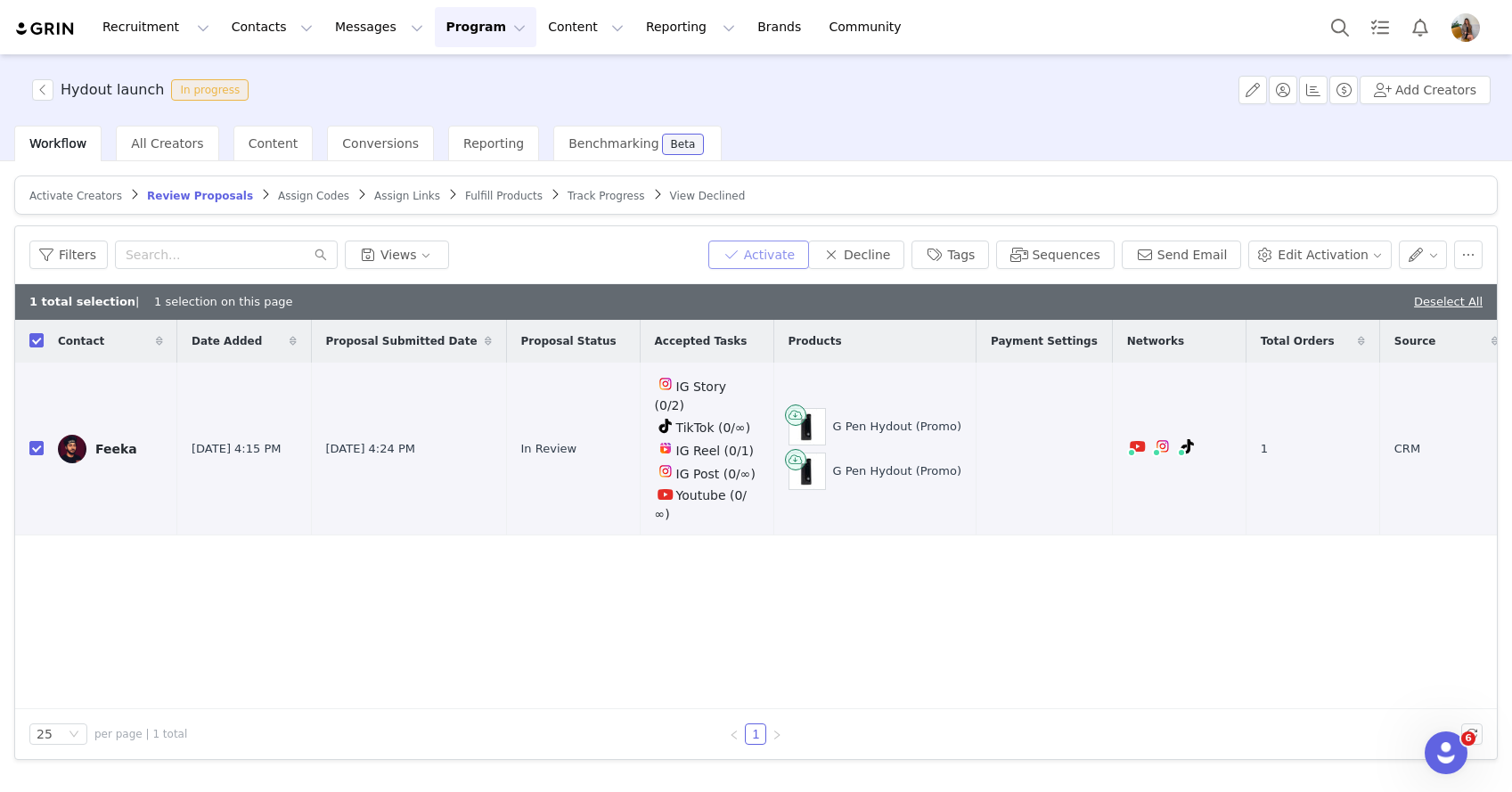
click at [793, 255] on button "Activate" at bounding box center [758, 254] width 101 height 28
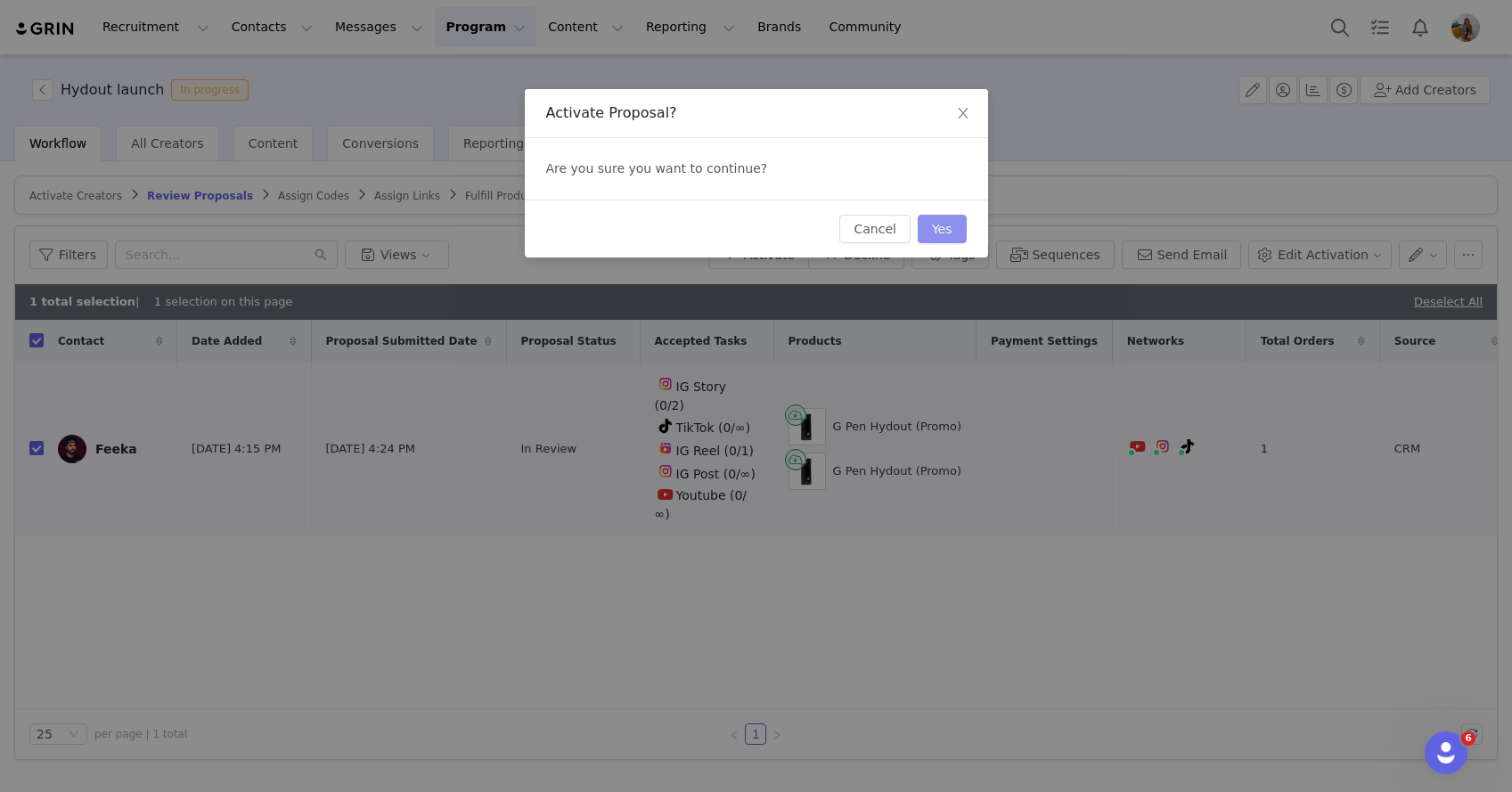
click at [945, 236] on button "Yes" at bounding box center [943, 228] width 49 height 28
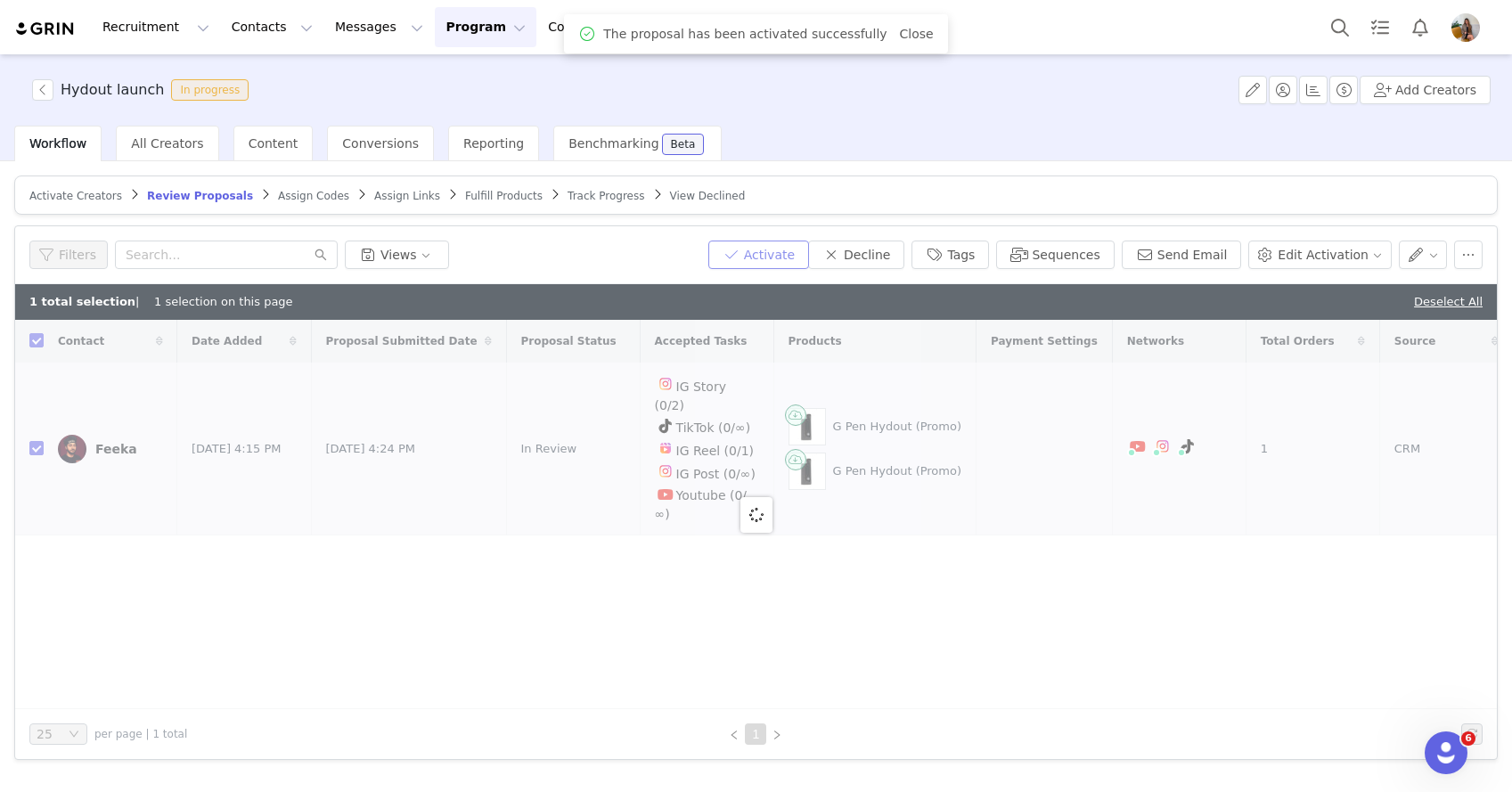
checkbox input "false"
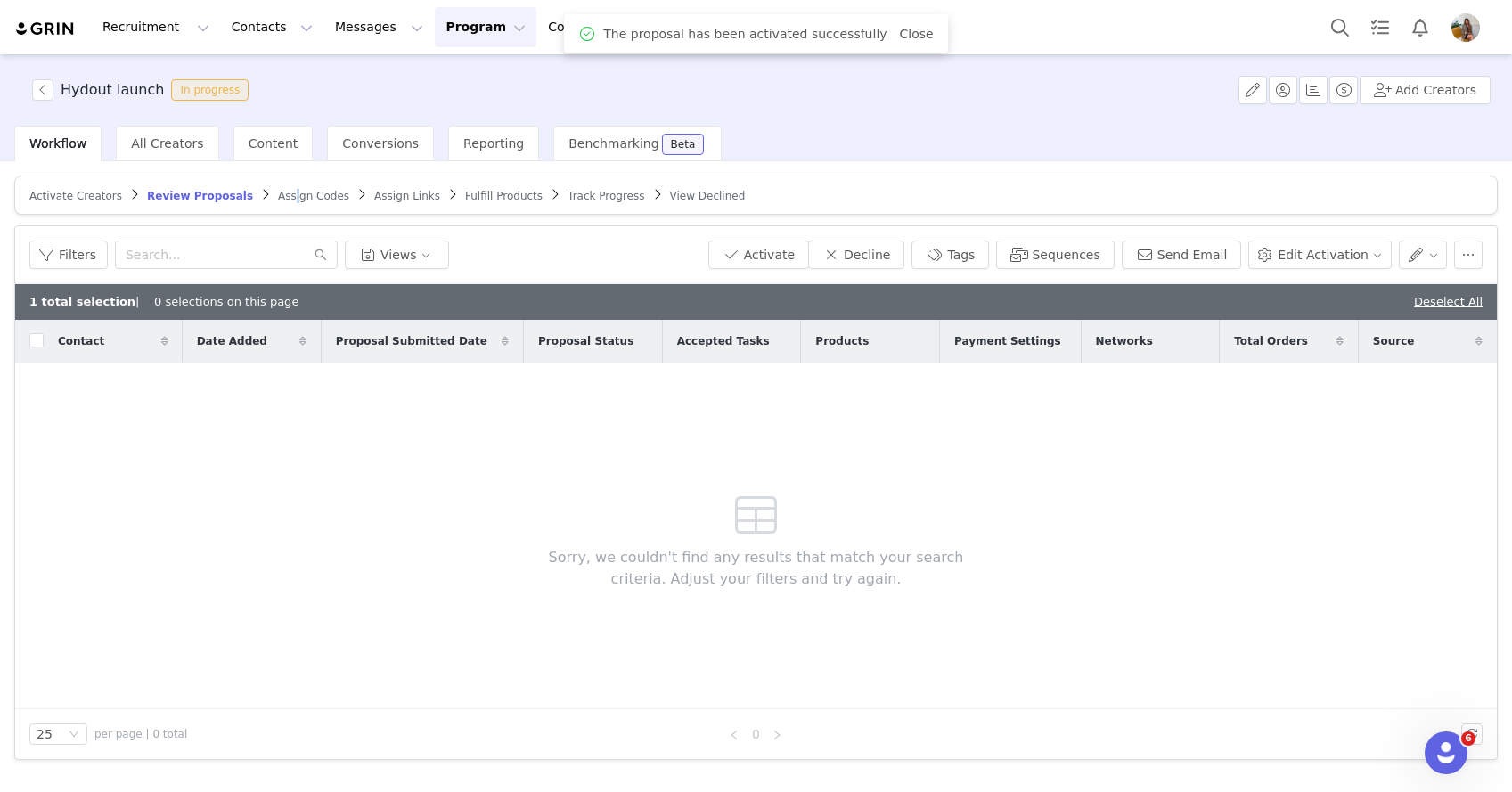
click at [278, 189] on link "Assign Codes" at bounding box center [313, 195] width 71 height 14
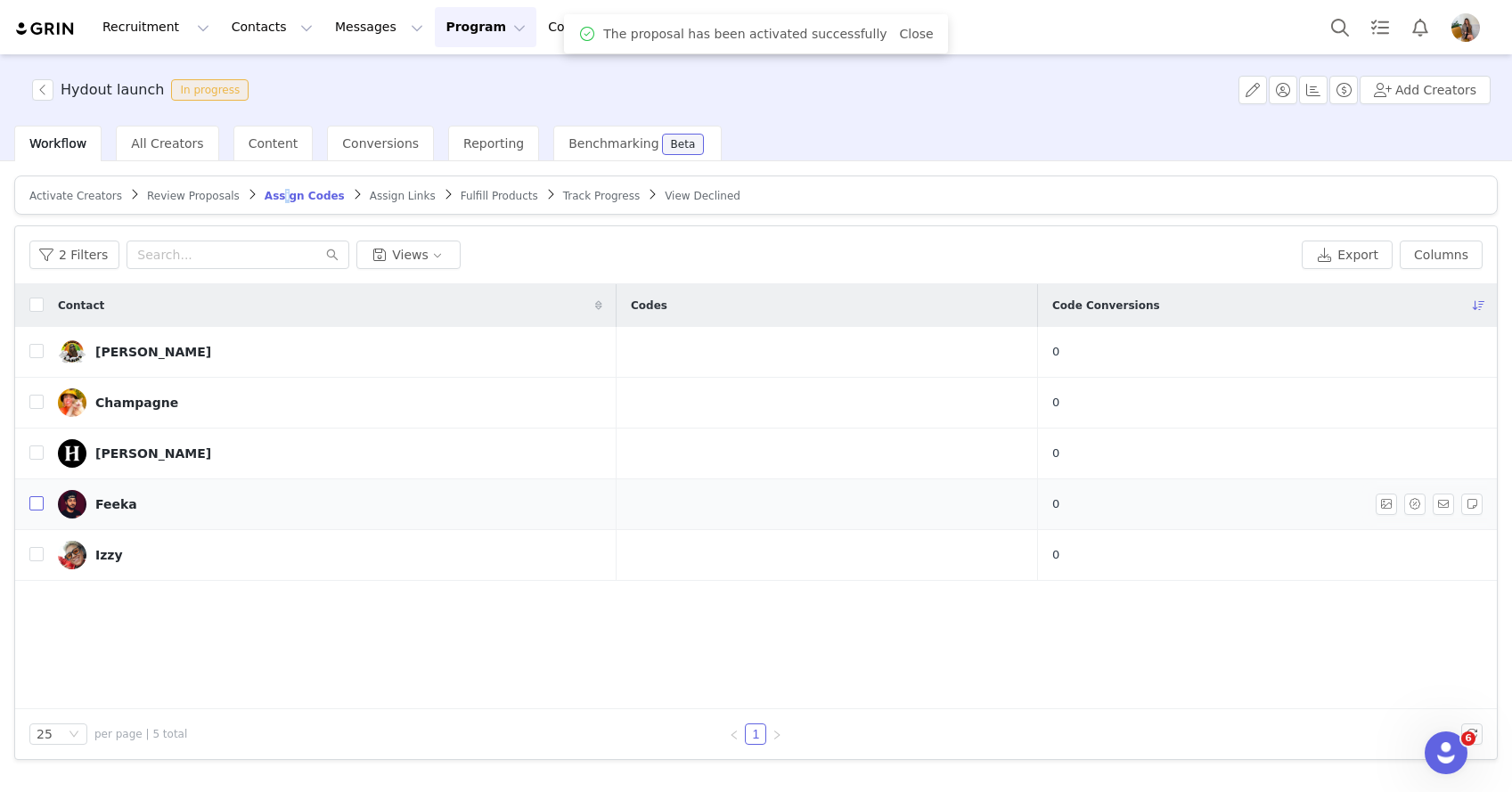
click at [36, 499] on input "checkbox" at bounding box center [36, 504] width 15 height 15
checkbox input "true"
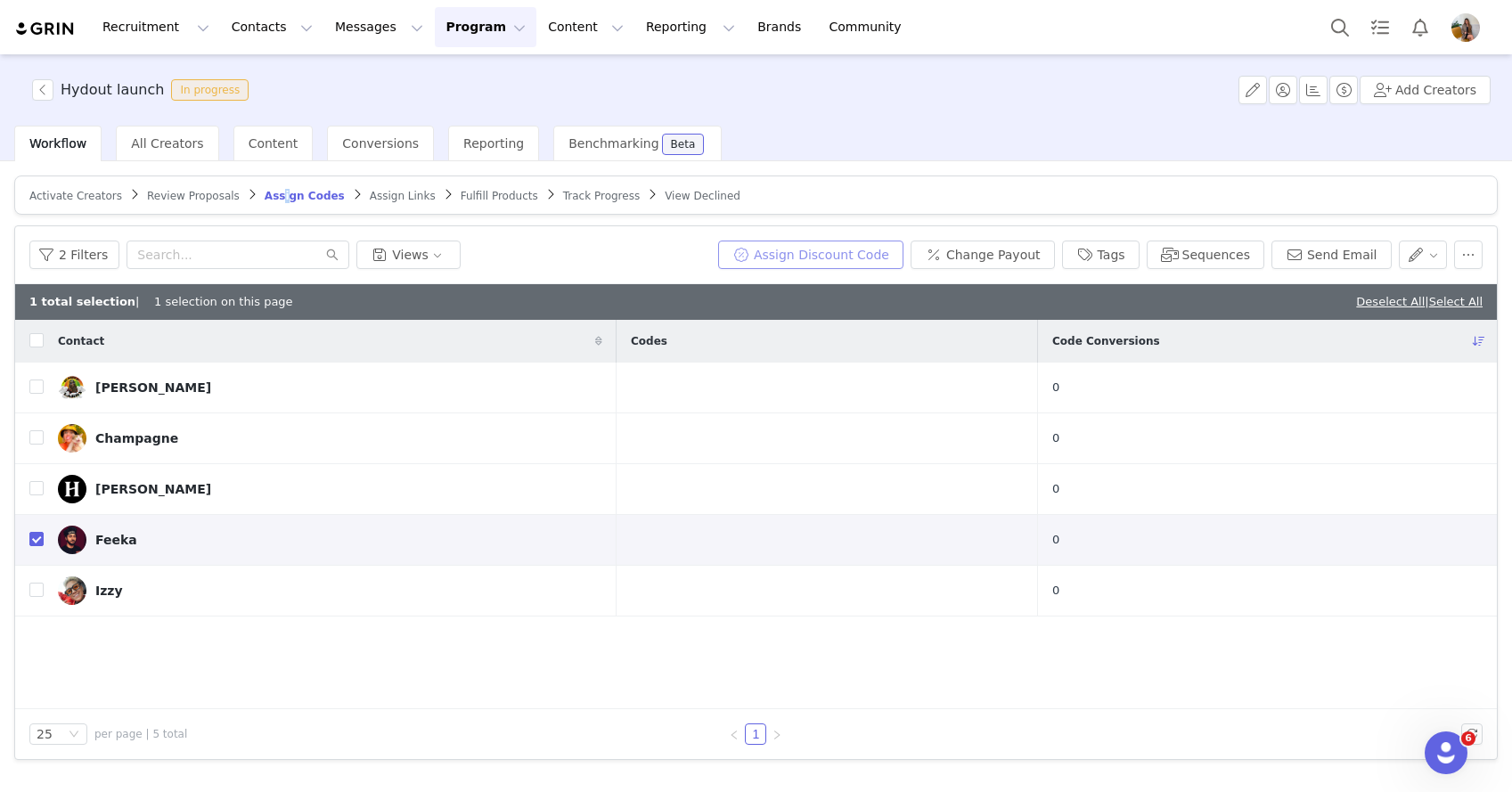
click at [865, 253] on button "Assign Discount Code" at bounding box center [811, 254] width 185 height 28
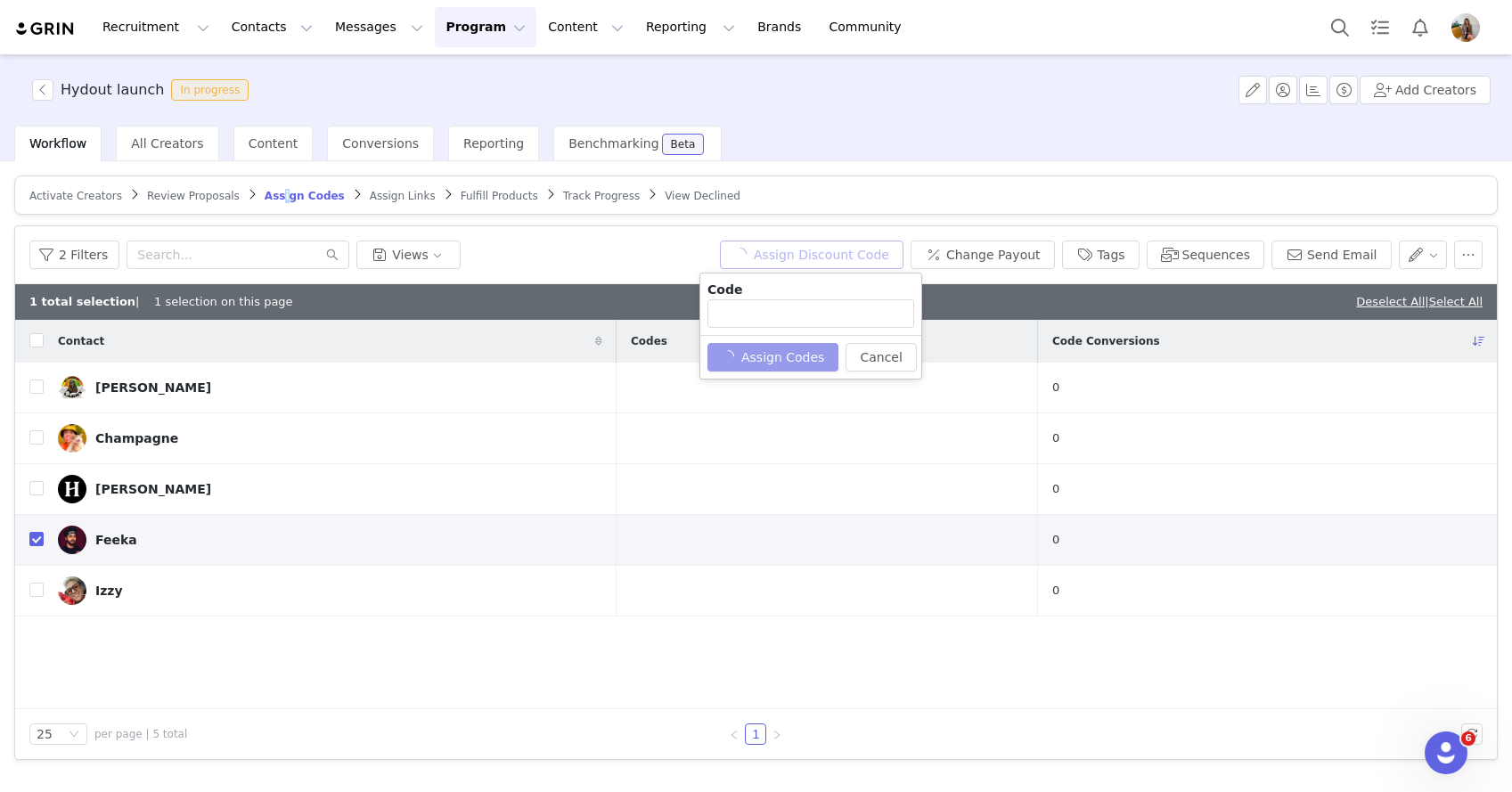
type input "FEEKADABS15"
click at [781, 359] on button "Assign Codes" at bounding box center [763, 357] width 112 height 28
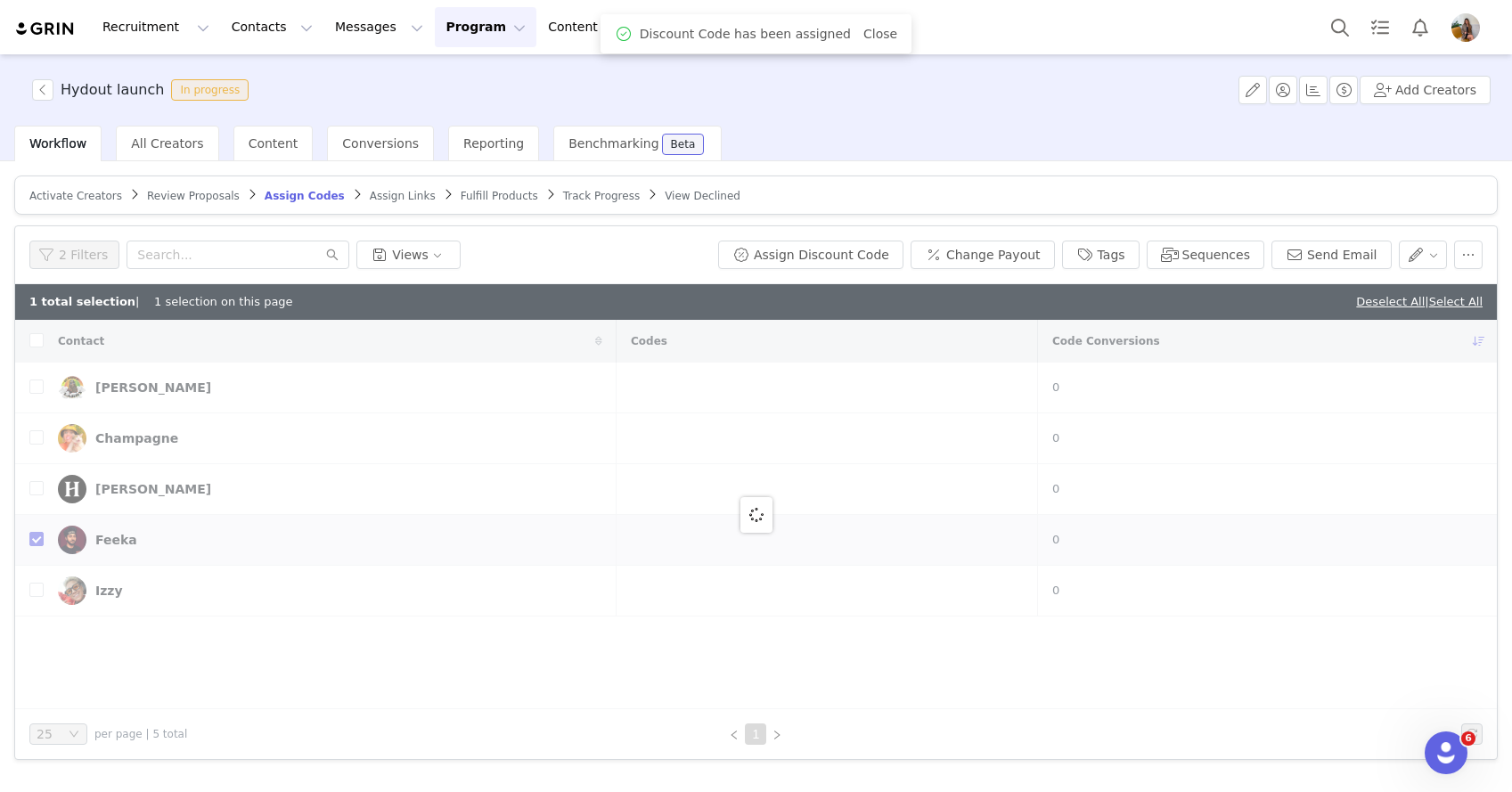
click at [401, 197] on span "Assign Links" at bounding box center [402, 196] width 66 height 13
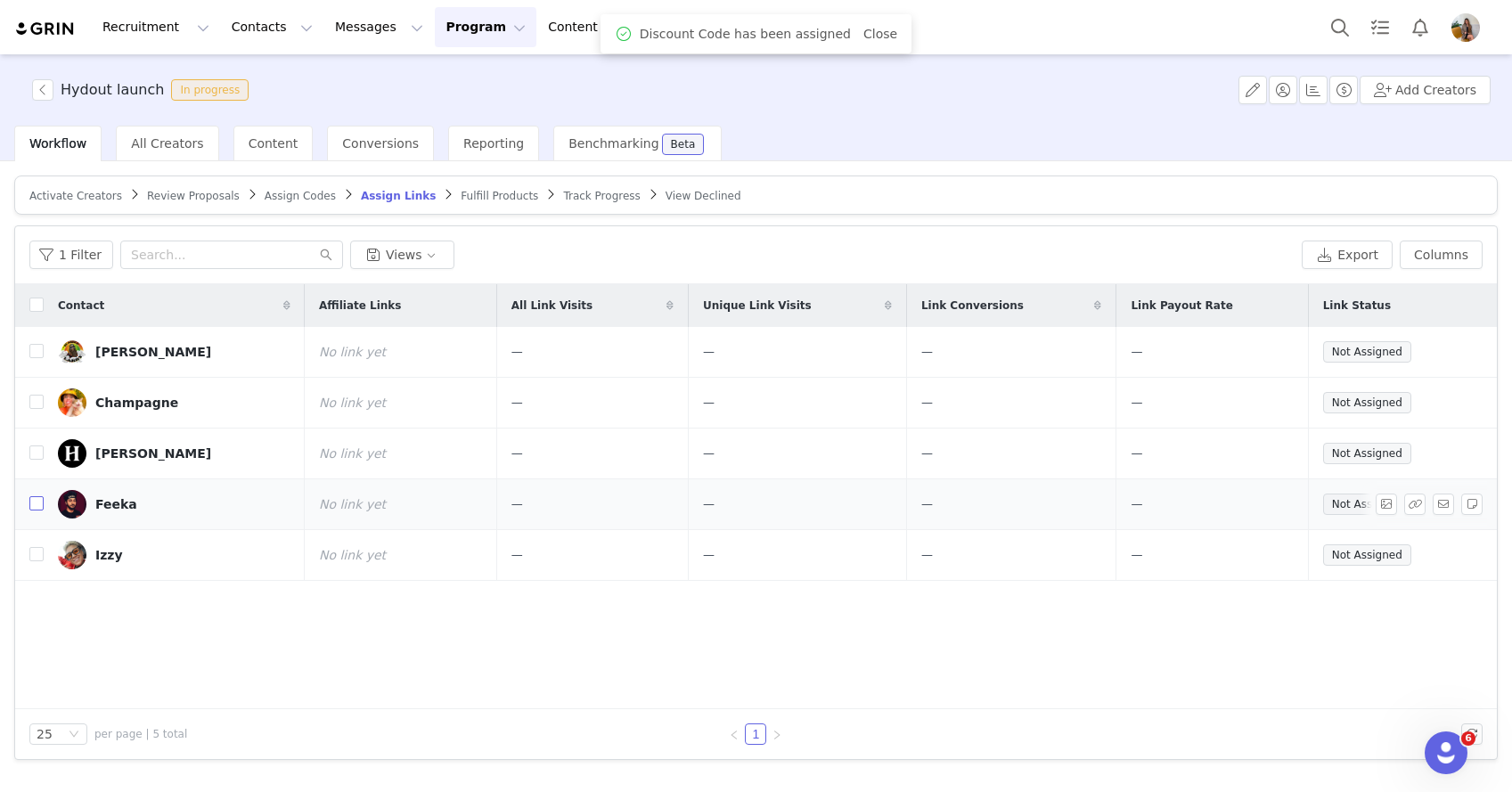
click at [36, 507] on input "checkbox" at bounding box center [36, 504] width 15 height 15
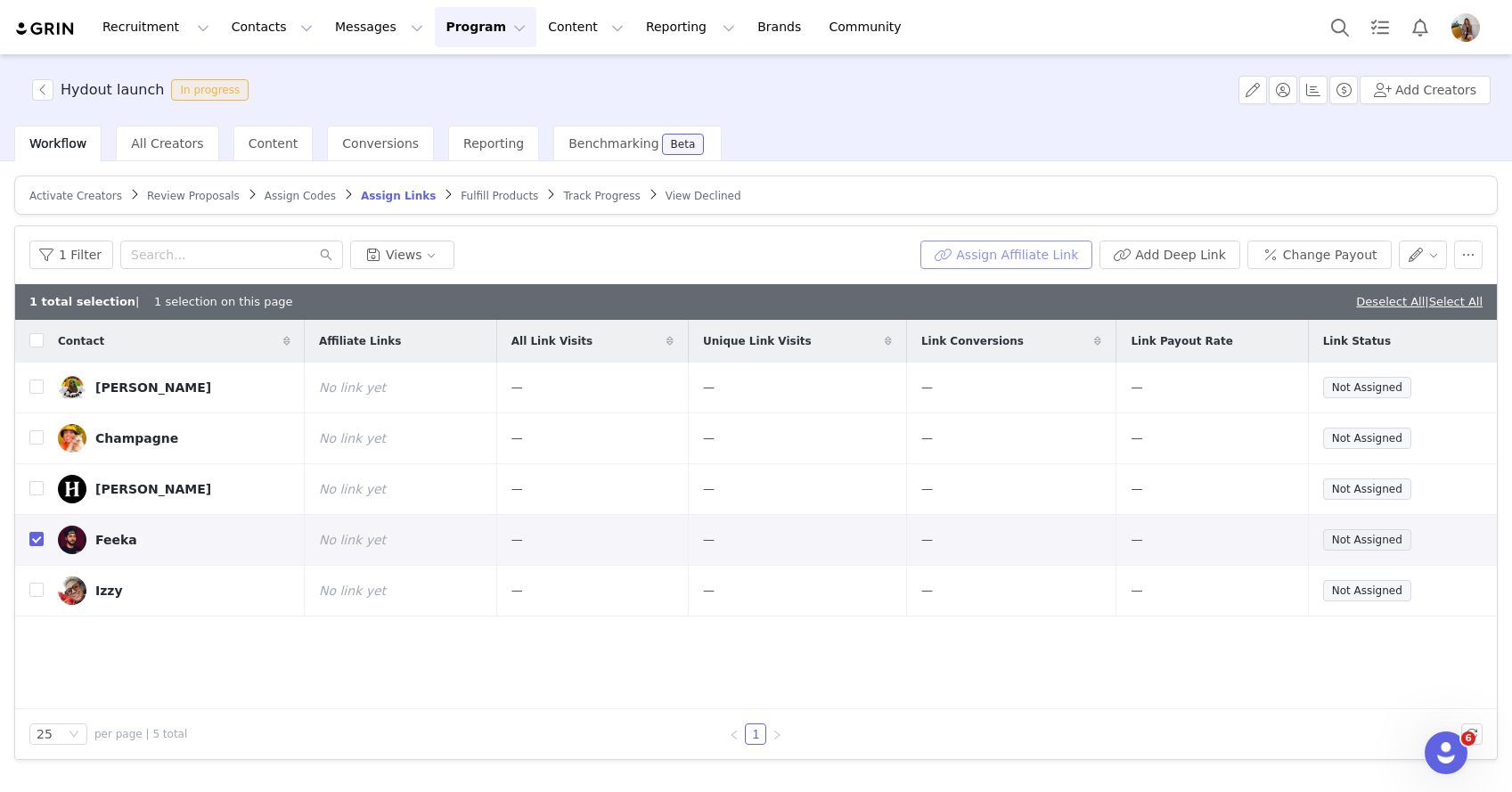
click at [1045, 255] on button "Assign Affiliate Link" at bounding box center [1006, 254] width 172 height 28
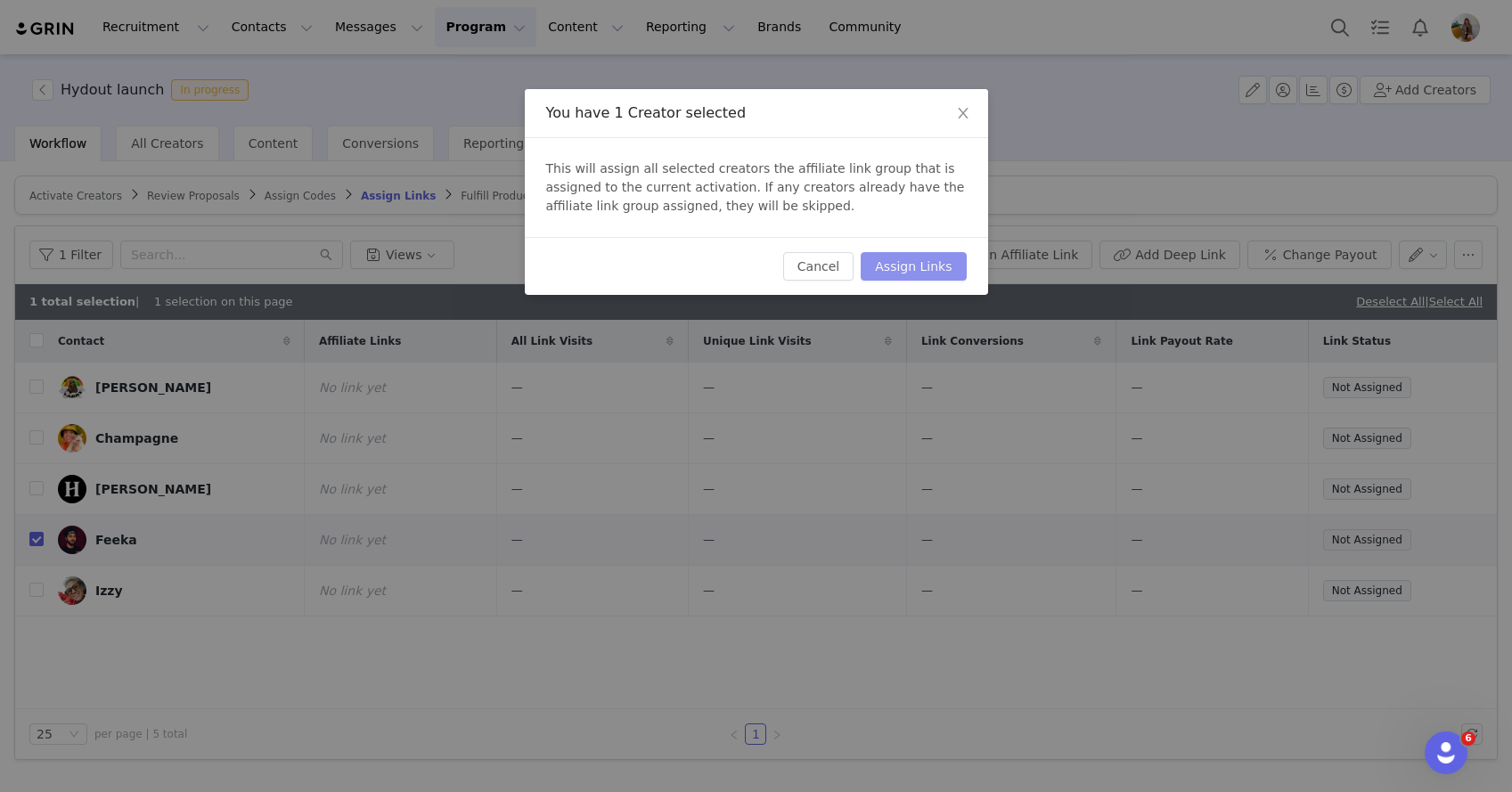
click at [912, 272] on button "Assign Links" at bounding box center [914, 266] width 105 height 28
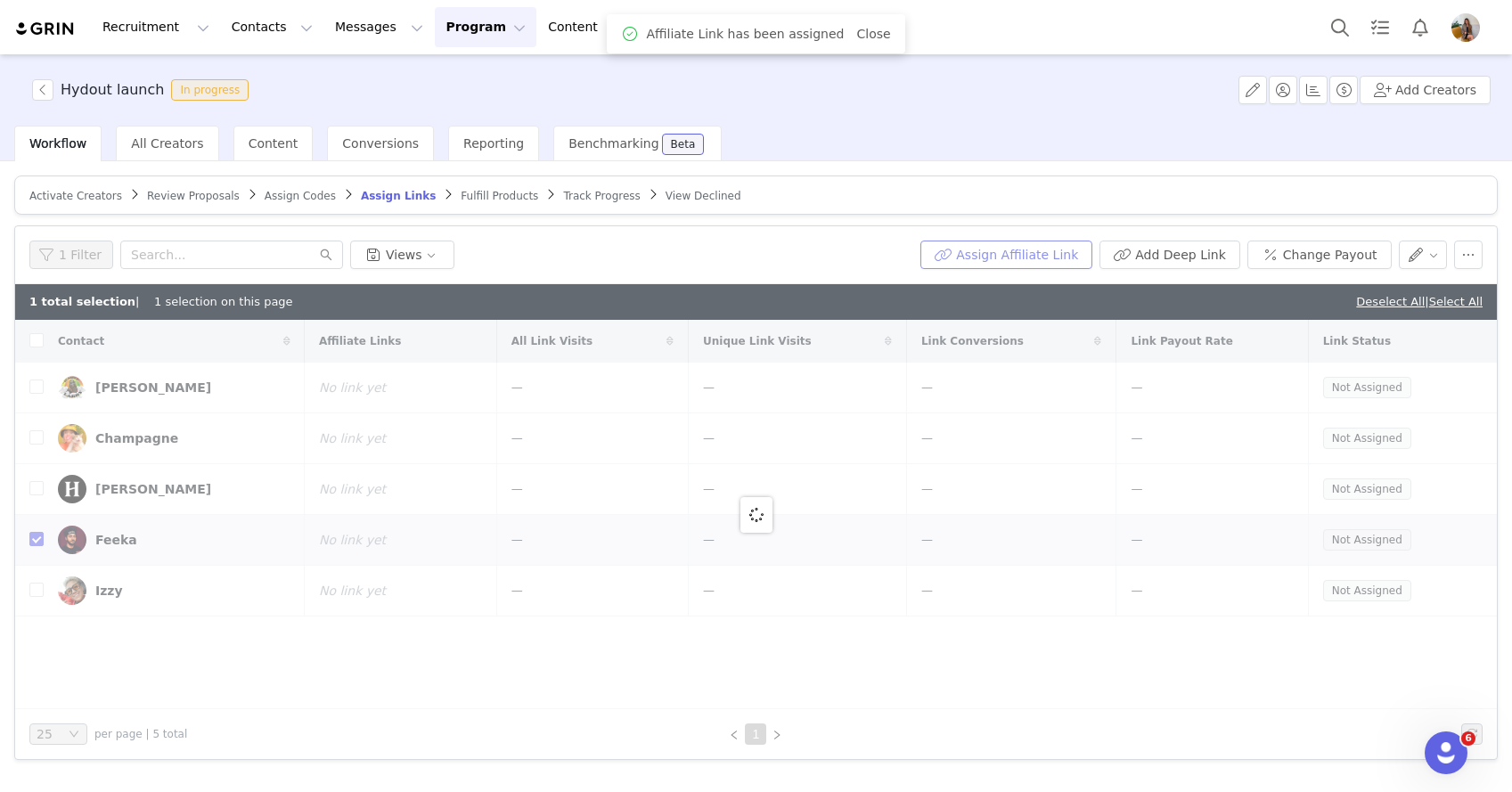
checkbox input "false"
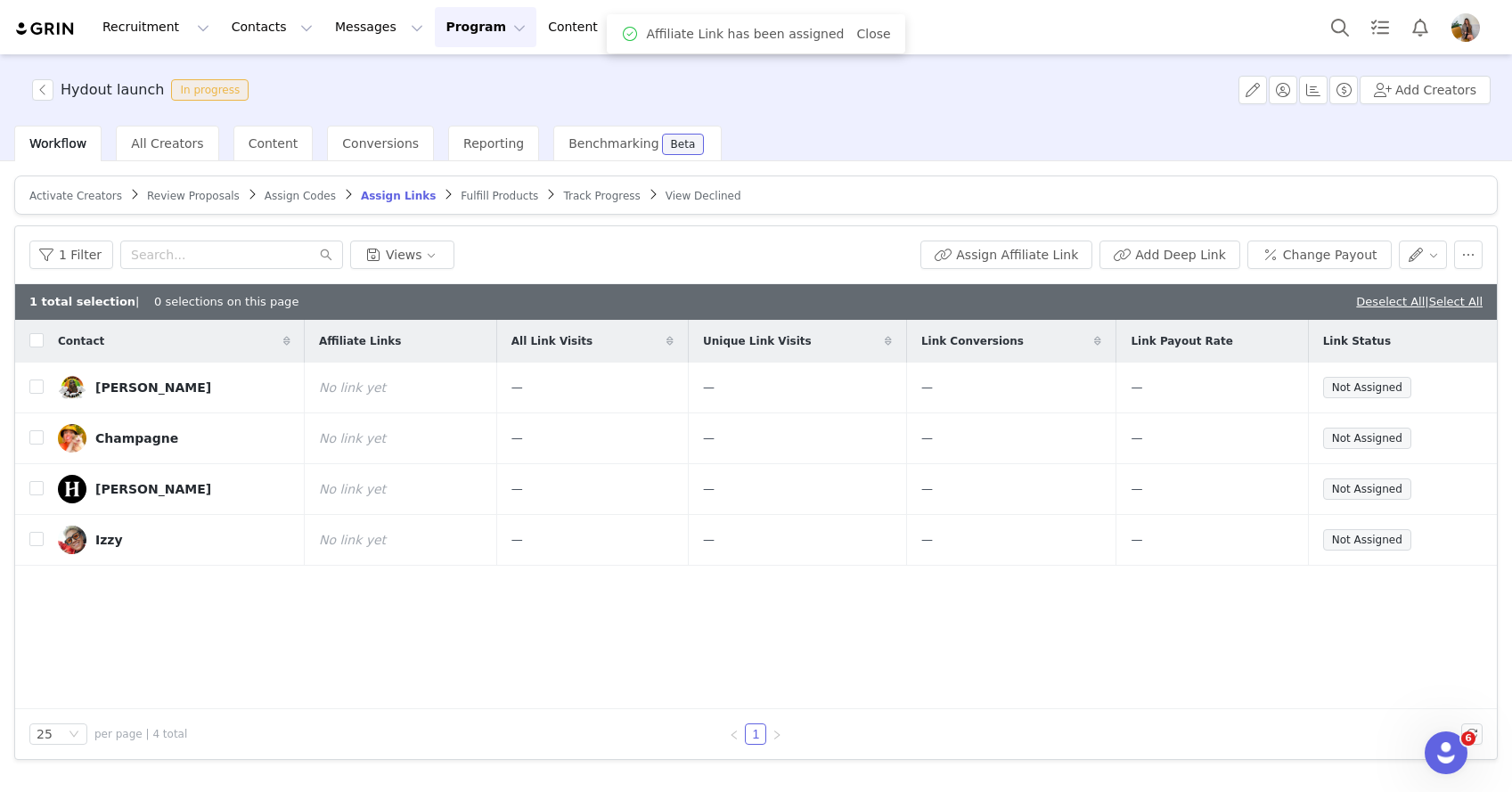
click at [502, 196] on span "Fulfill Products" at bounding box center [499, 196] width 77 height 13
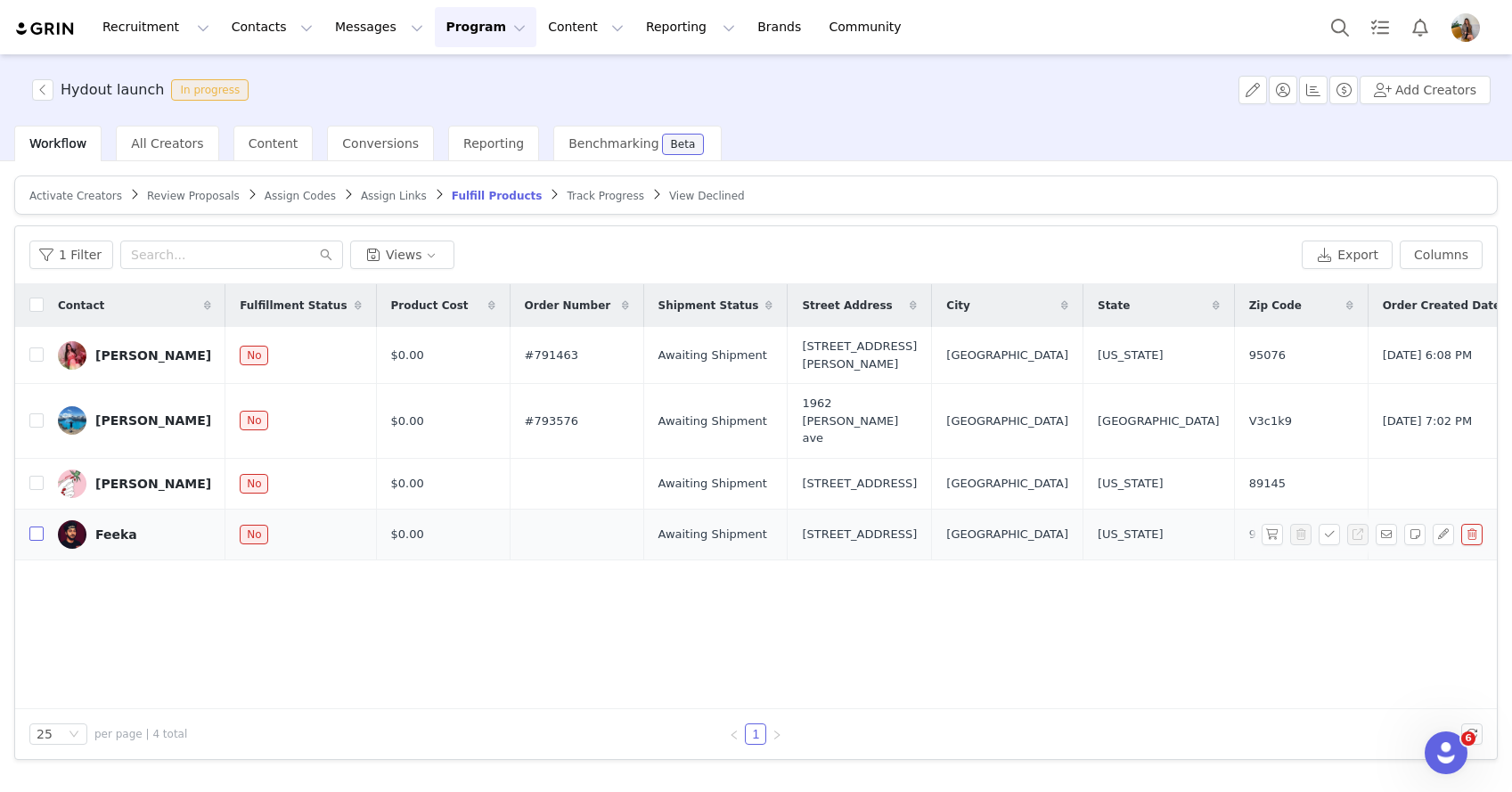
click at [40, 527] on input "checkbox" at bounding box center [36, 534] width 15 height 15
checkbox input "true"
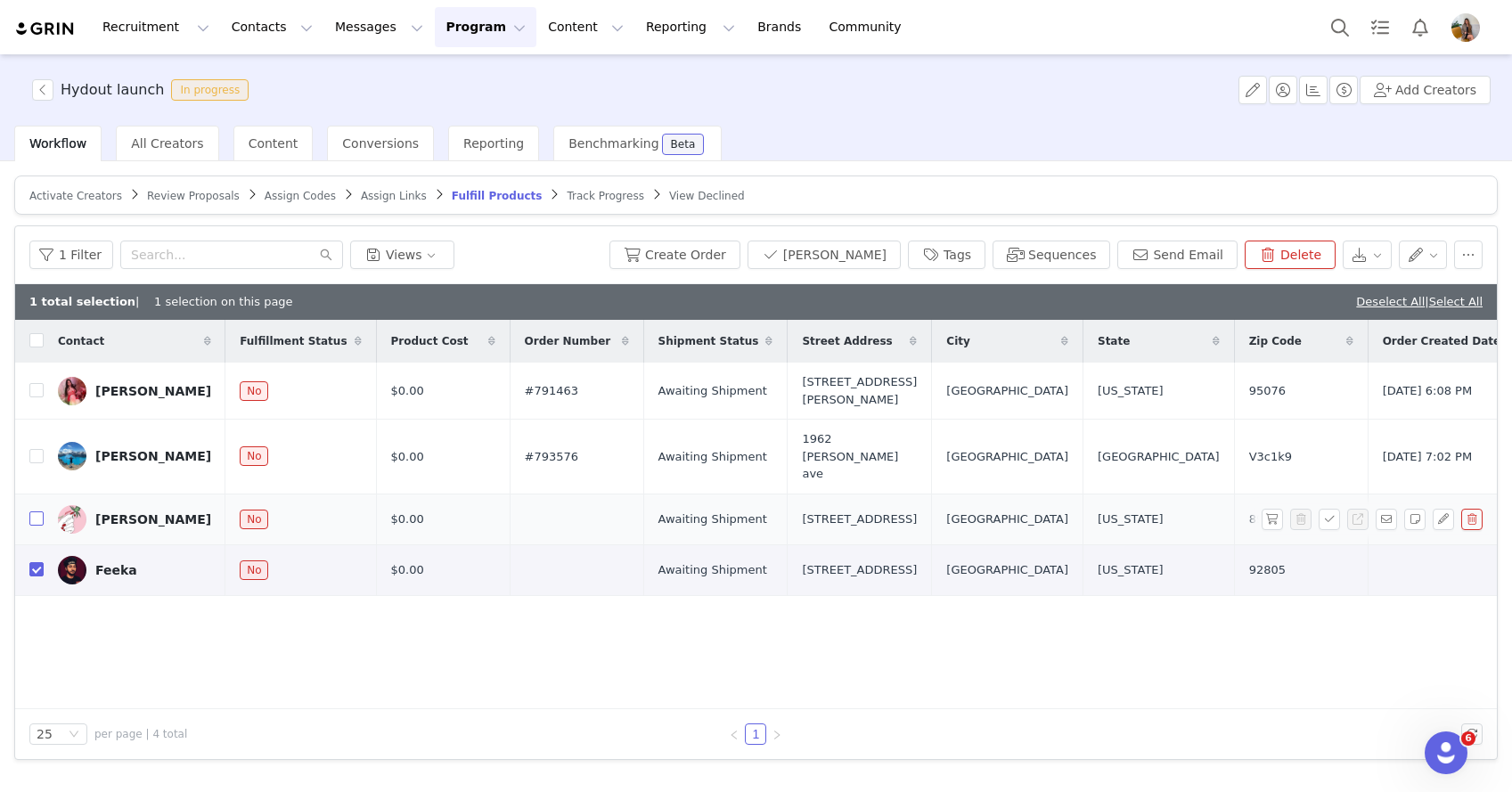
click at [38, 511] on input "checkbox" at bounding box center [36, 519] width 15 height 15
checkbox input "true"
click at [740, 261] on button "Create Order" at bounding box center [675, 254] width 131 height 28
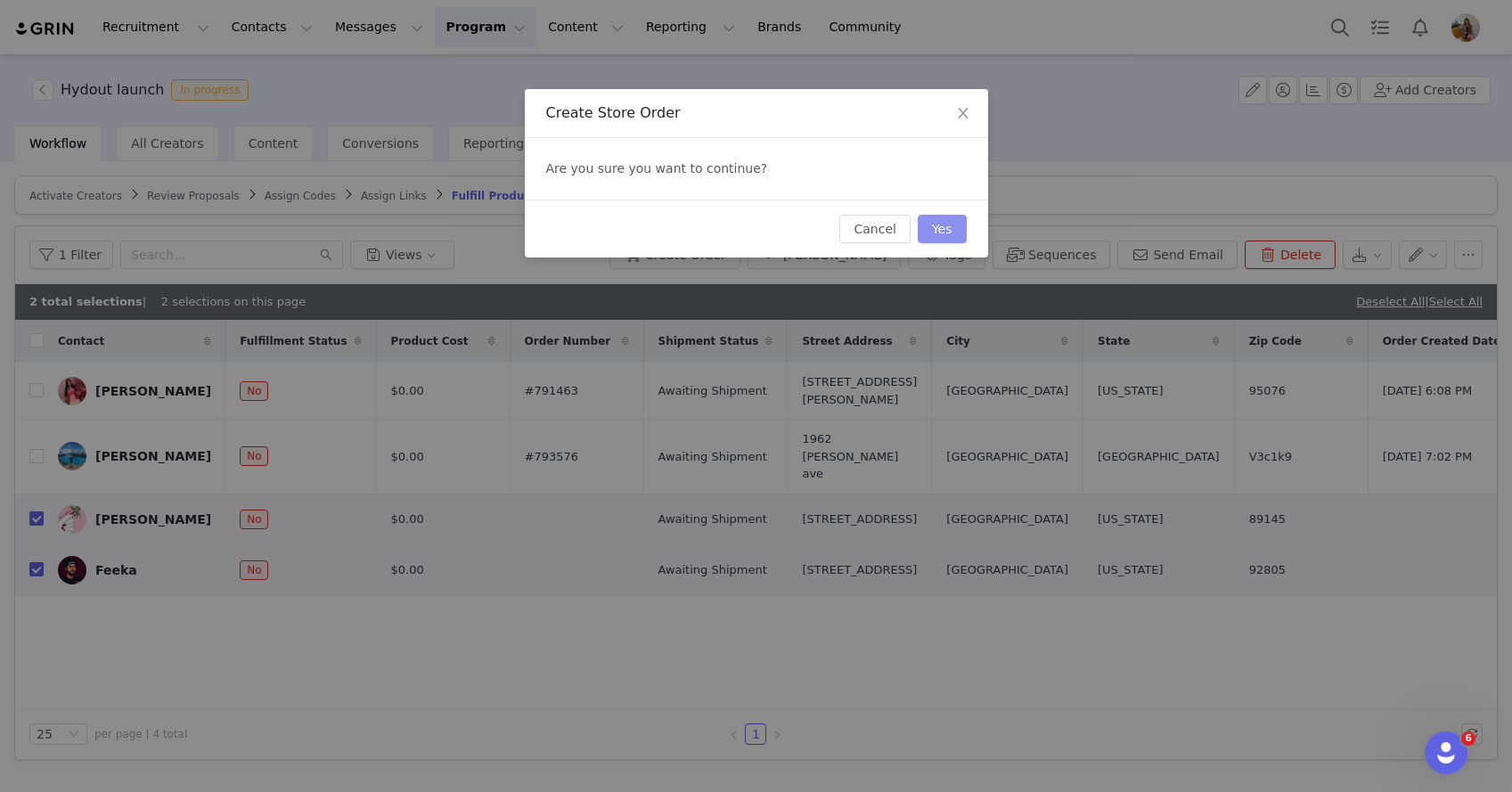
click at [945, 232] on button "Yes" at bounding box center [943, 228] width 49 height 28
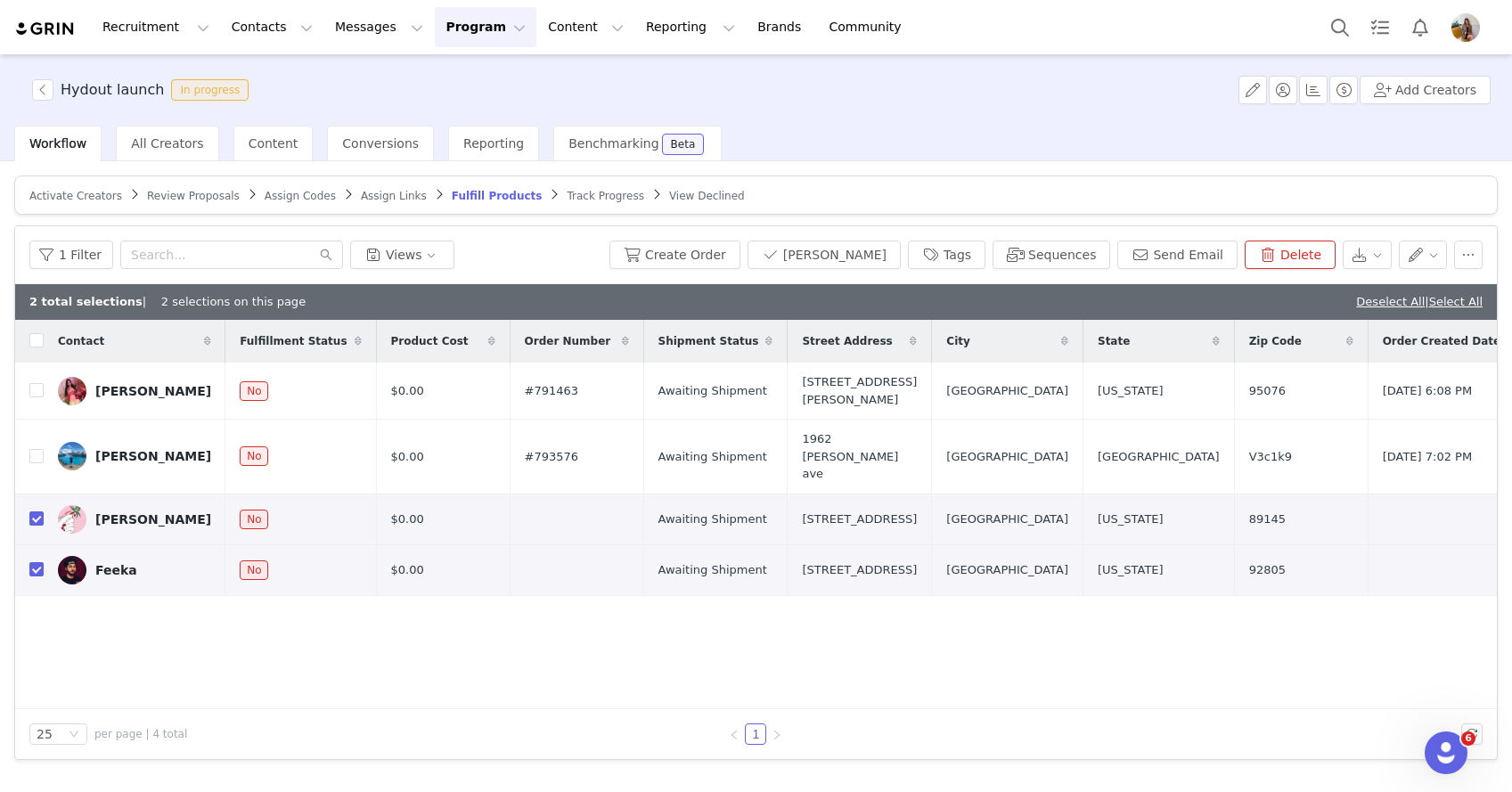
click at [590, 198] on span "Track Progress" at bounding box center [605, 196] width 76 height 13
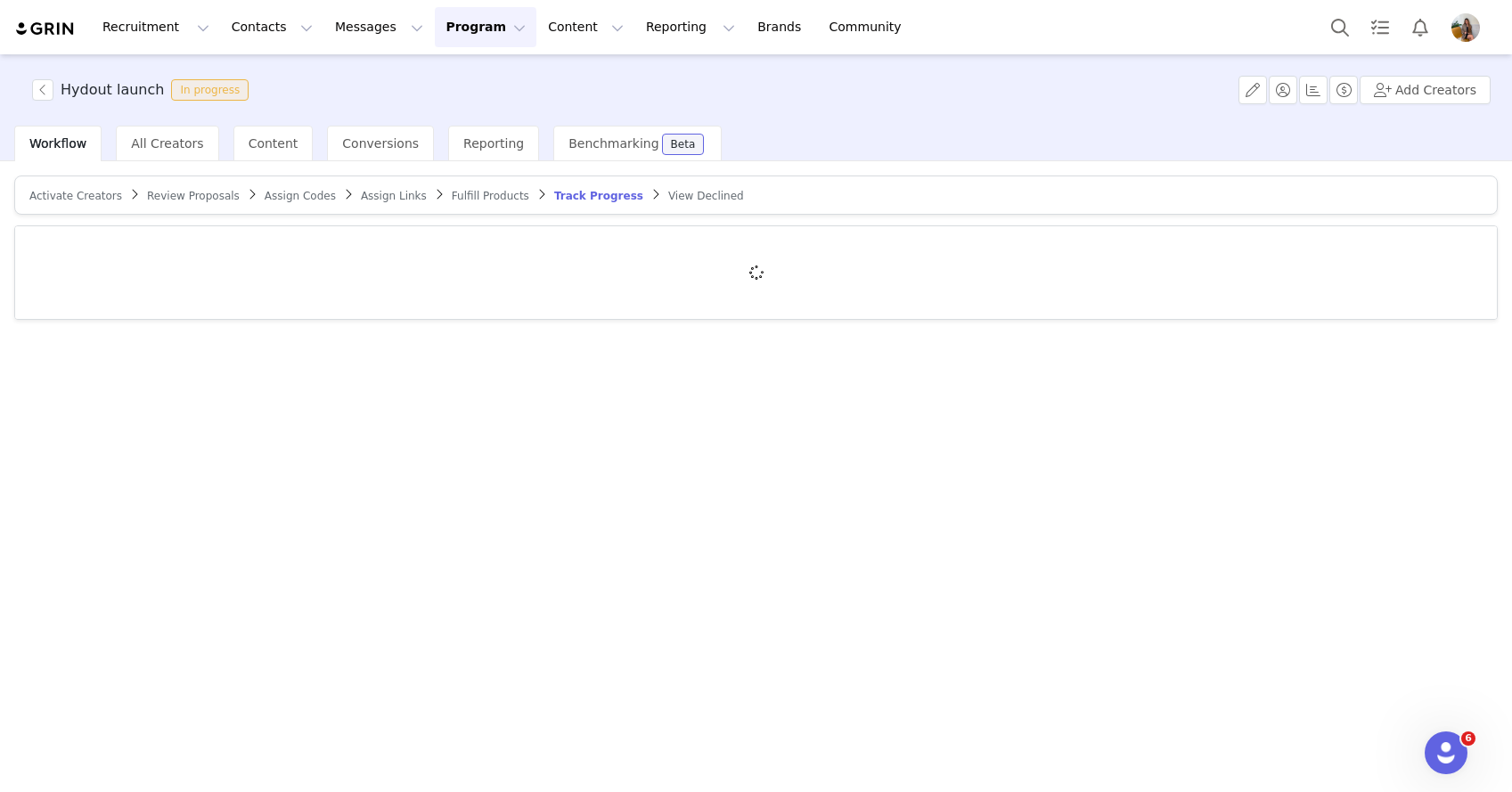
click at [493, 208] on article "Activate Creators Review Proposals Assign Codes Assign Links Fulfill Products T…" at bounding box center [756, 194] width 1484 height 39
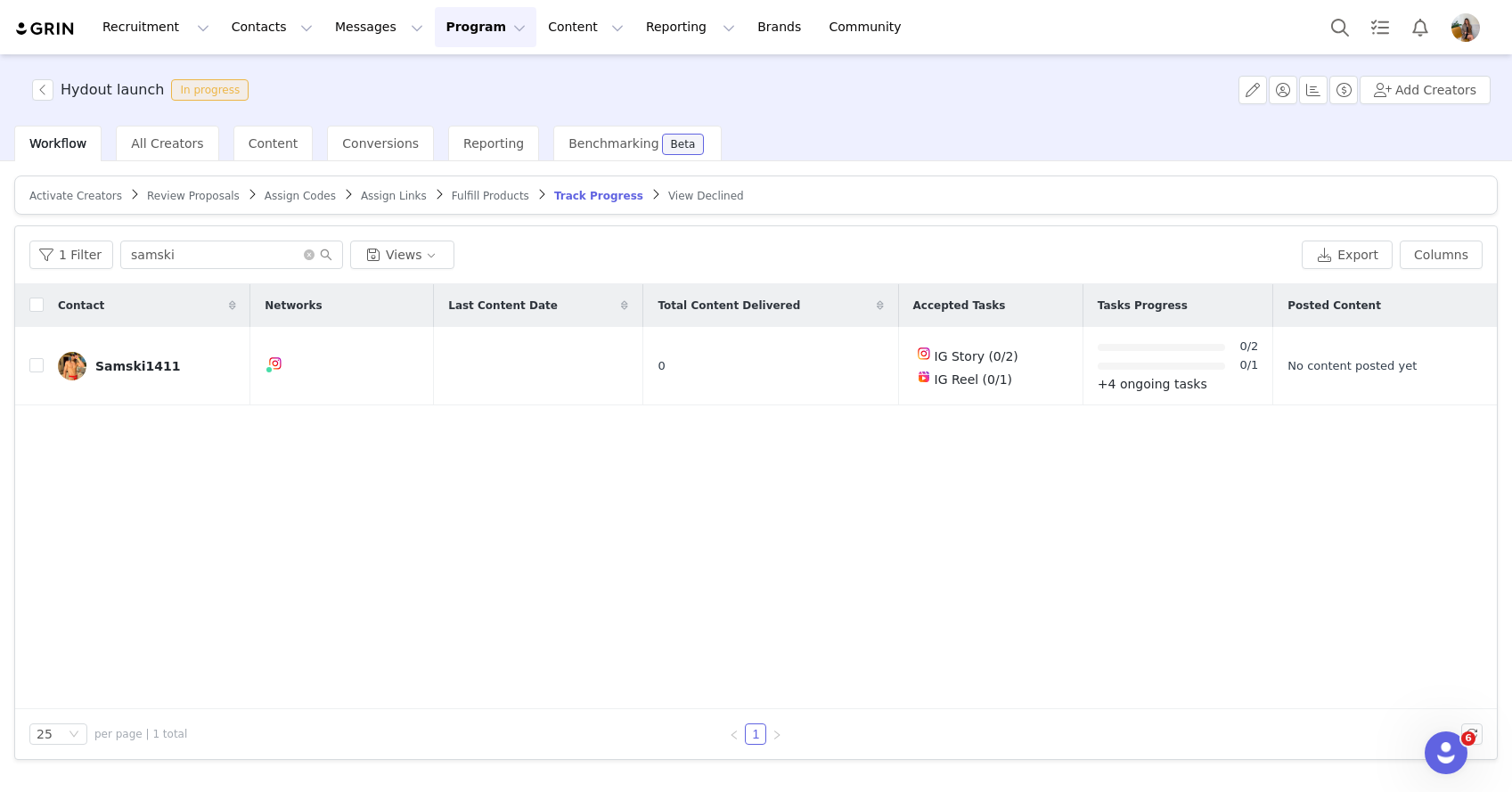
click at [492, 203] on article "Activate Creators Review Proposals Assign Codes Assign Links Fulfill Products T…" at bounding box center [756, 194] width 1484 height 39
click at [493, 197] on span "Fulfill Products" at bounding box center [489, 196] width 77 height 13
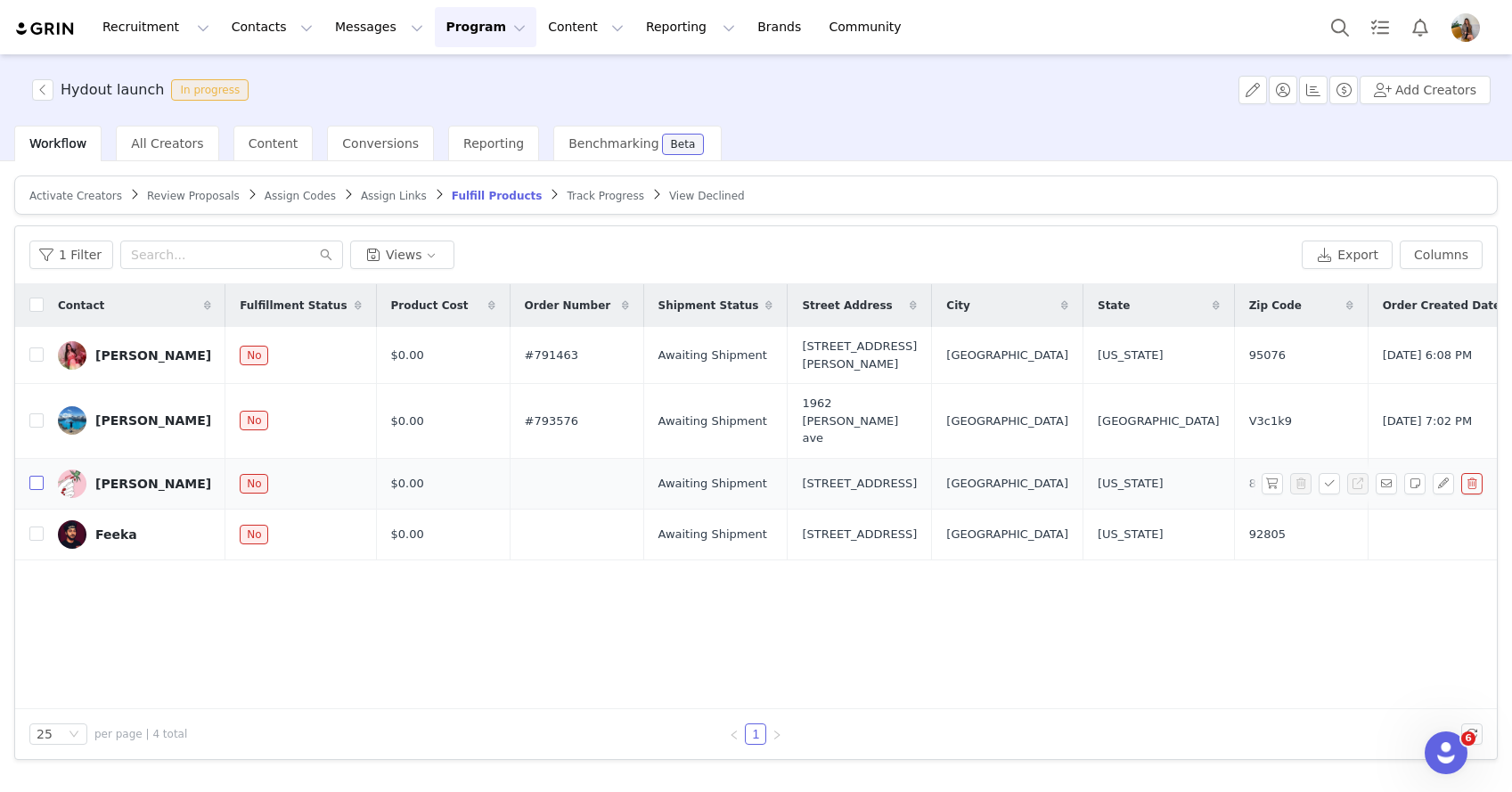
click at [38, 476] on input "checkbox" at bounding box center [36, 483] width 15 height 15
checkbox input "true"
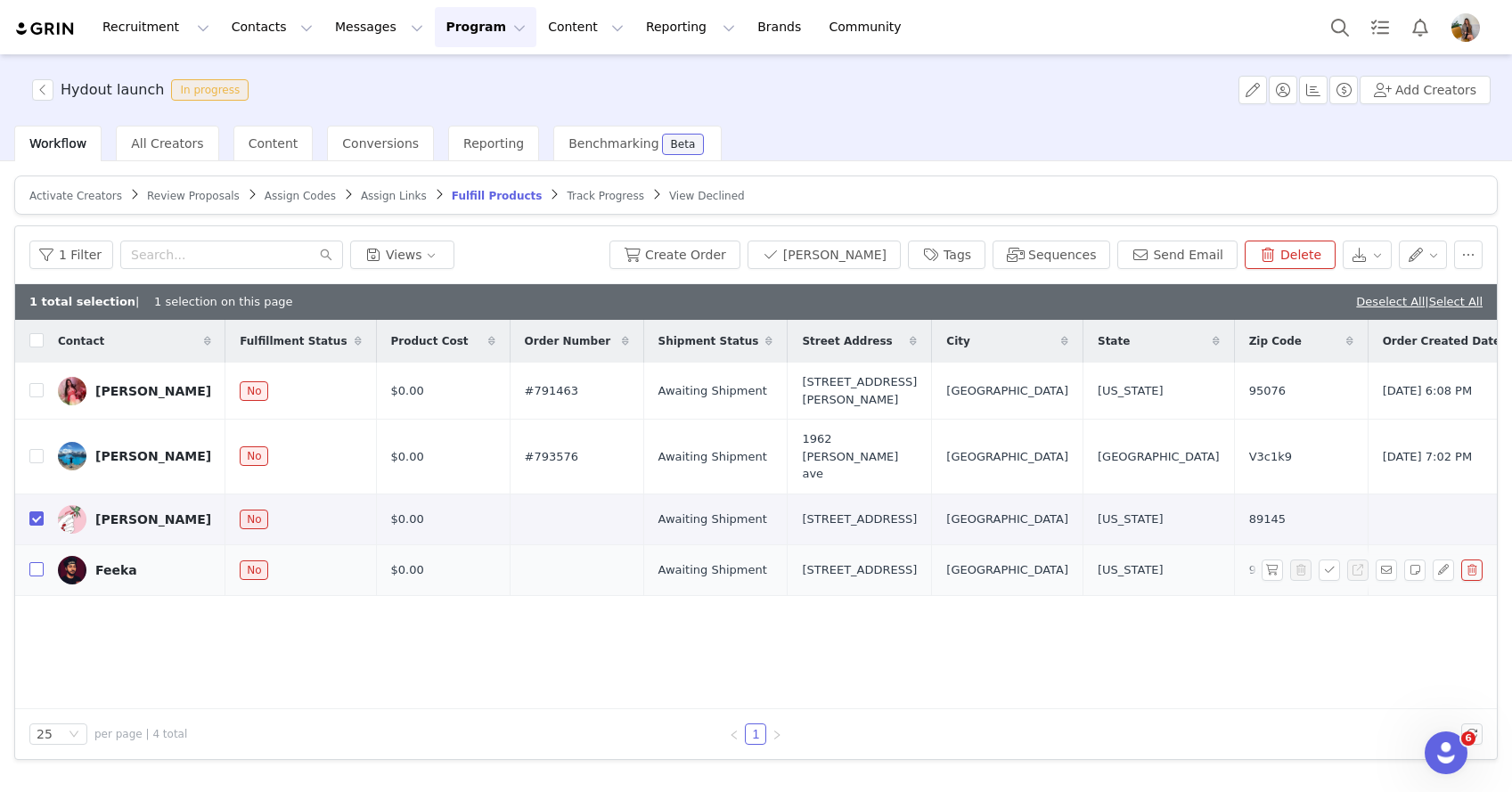
click at [31, 562] on input "checkbox" at bounding box center [36, 569] width 15 height 15
checkbox input "true"
click at [738, 259] on button "Create Order" at bounding box center [675, 254] width 131 height 28
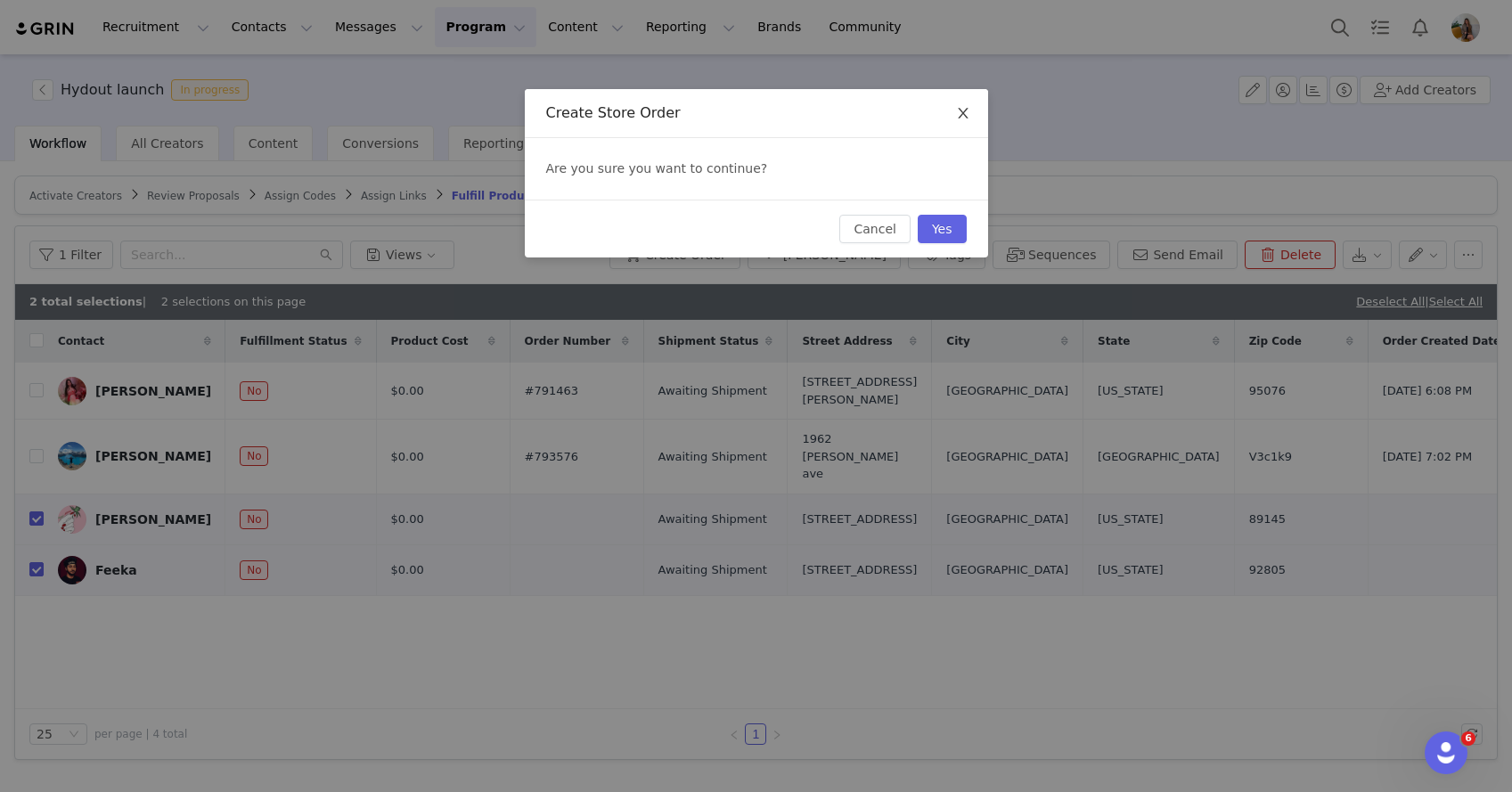
click at [967, 112] on icon "icon: close" at bounding box center [964, 114] width 15 height 15
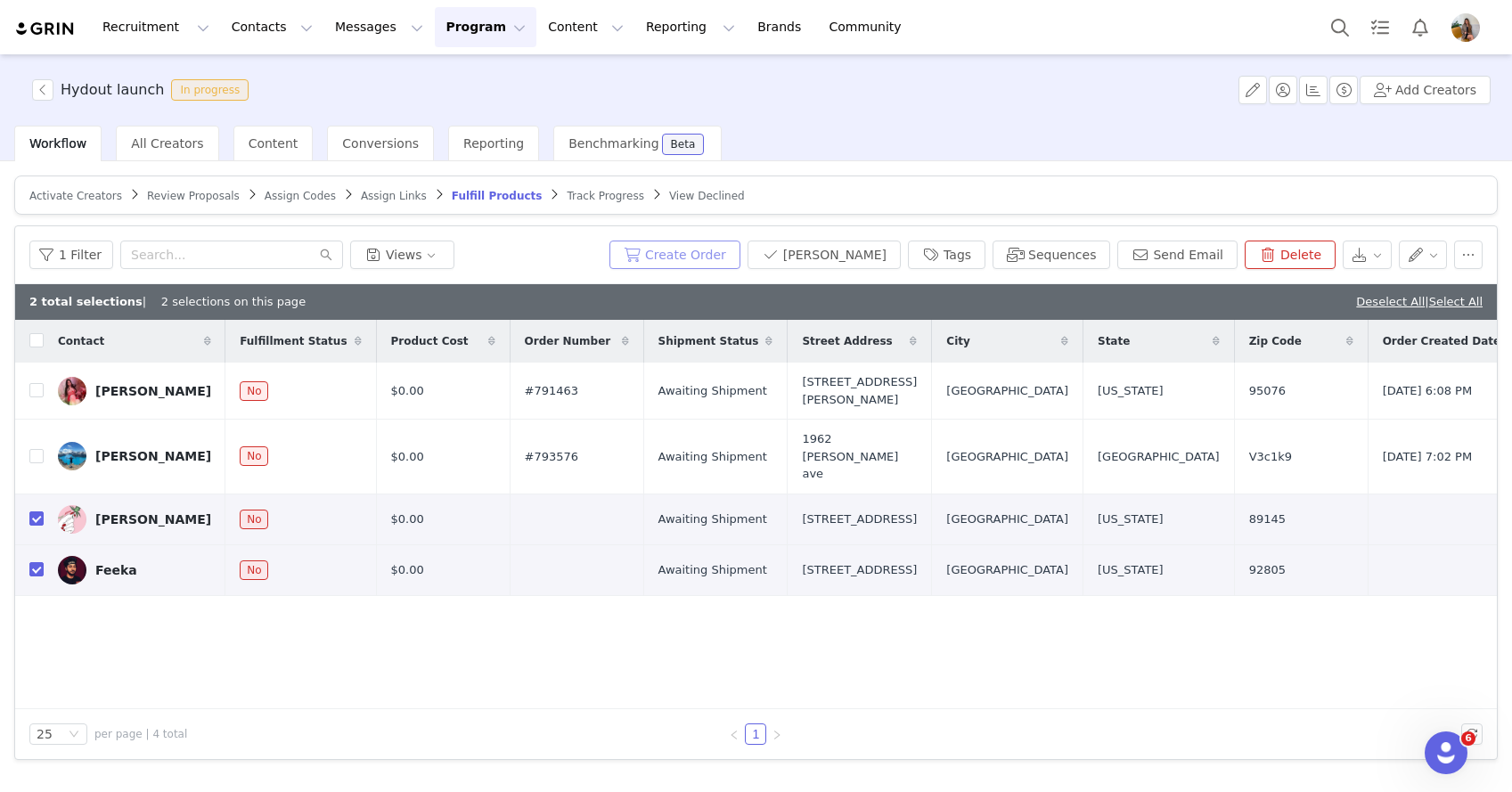
click at [725, 248] on button "Create Order" at bounding box center [675, 254] width 131 height 28
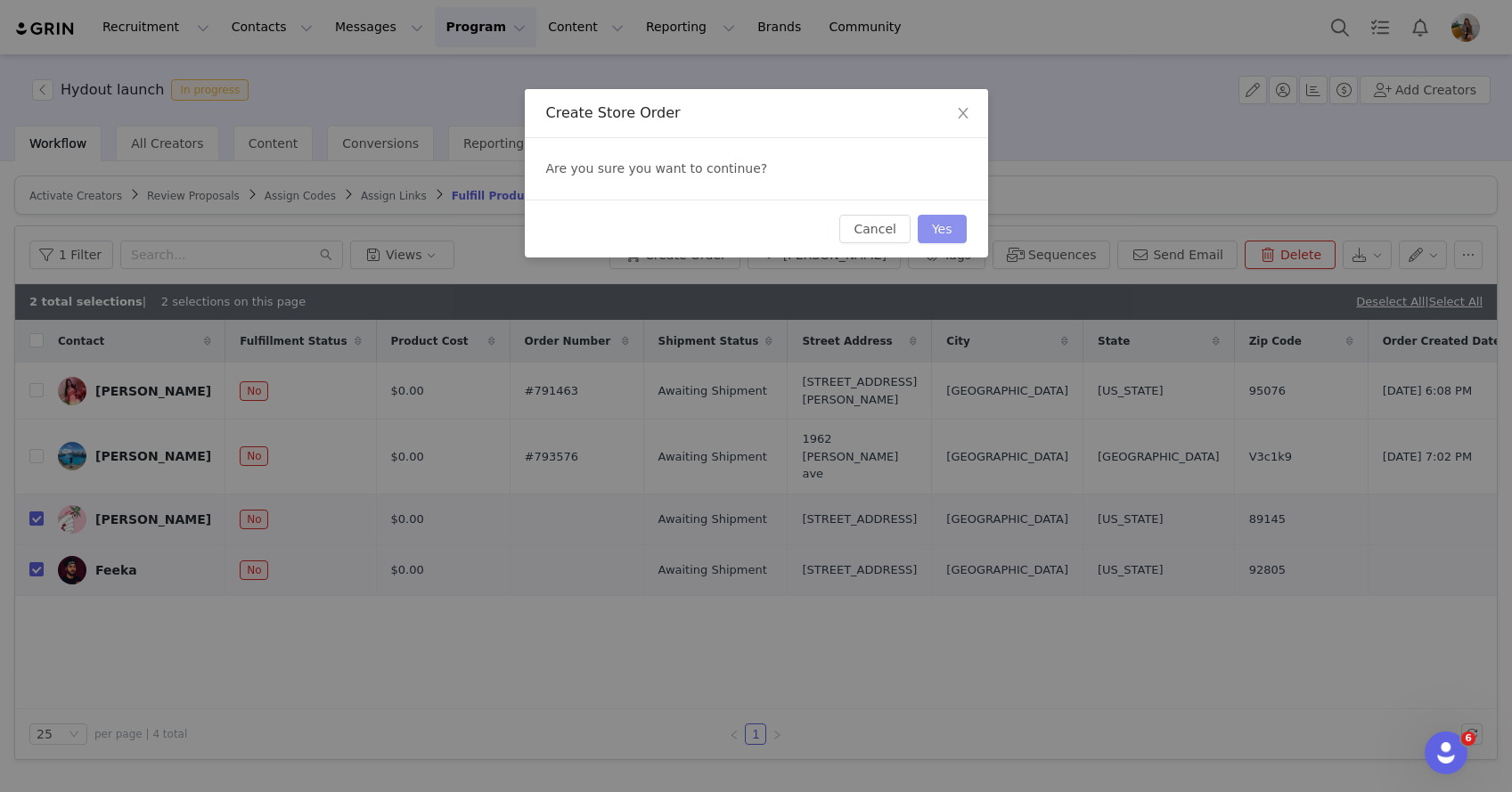
click at [945, 217] on button "Yes" at bounding box center [943, 228] width 49 height 28
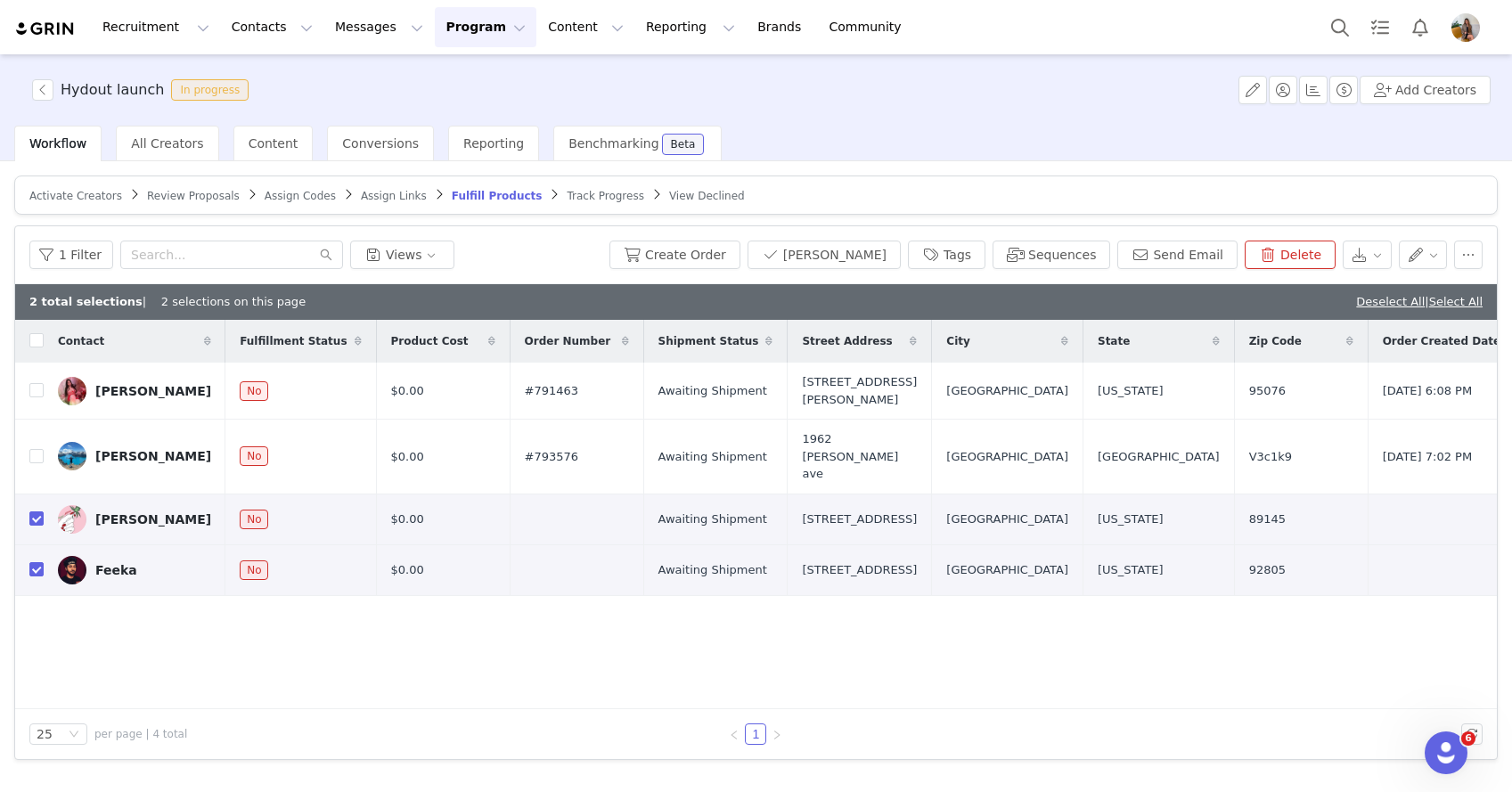
click at [177, 632] on div "Contact Fulfillment Status Product Cost Order Number Shipment Status Street Add…" at bounding box center [756, 514] width 1482 height 390
click at [1158, 252] on button "Send Email" at bounding box center [1177, 254] width 120 height 28
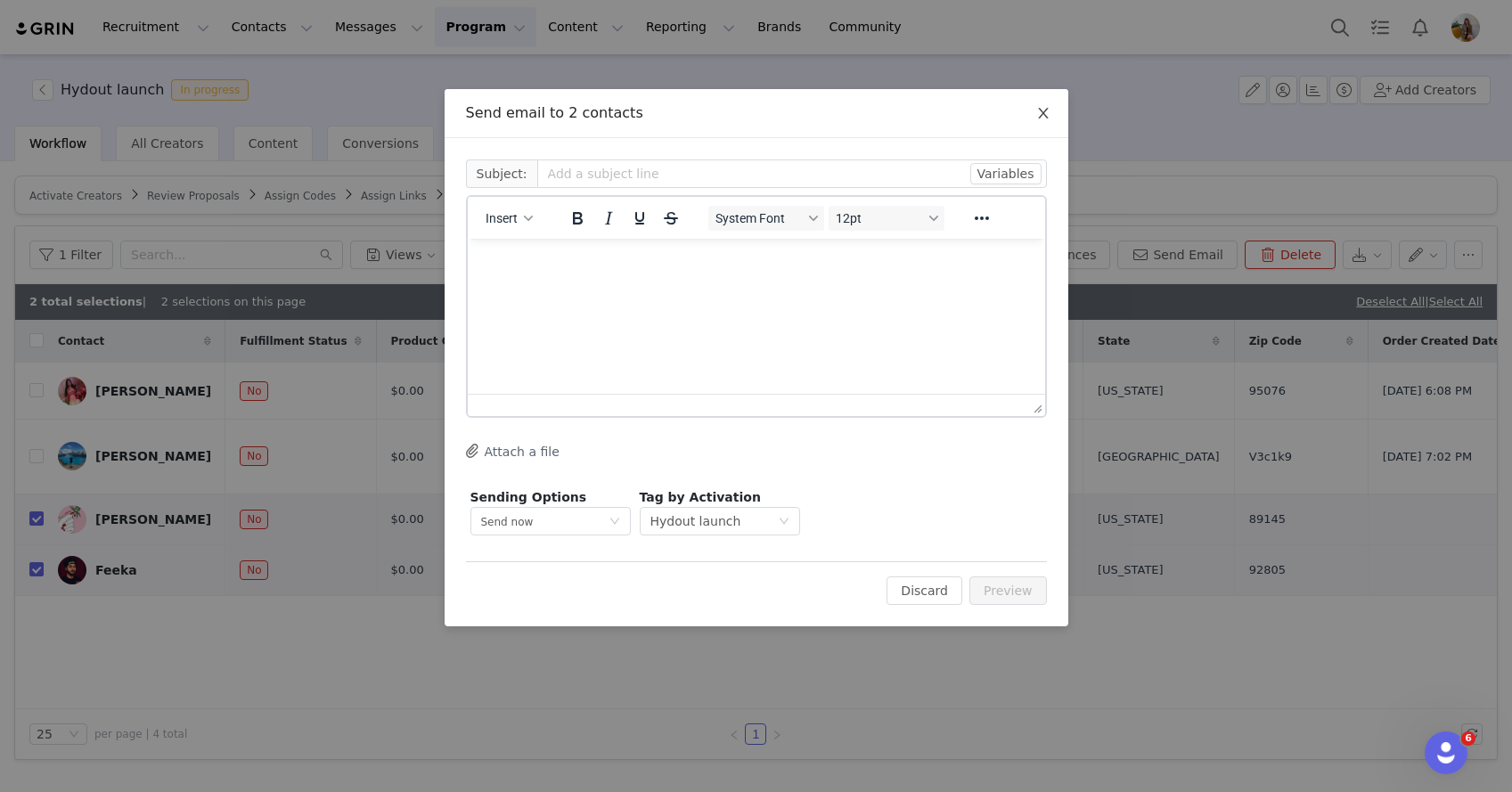
click at [1041, 116] on icon "icon: close" at bounding box center [1043, 114] width 10 height 11
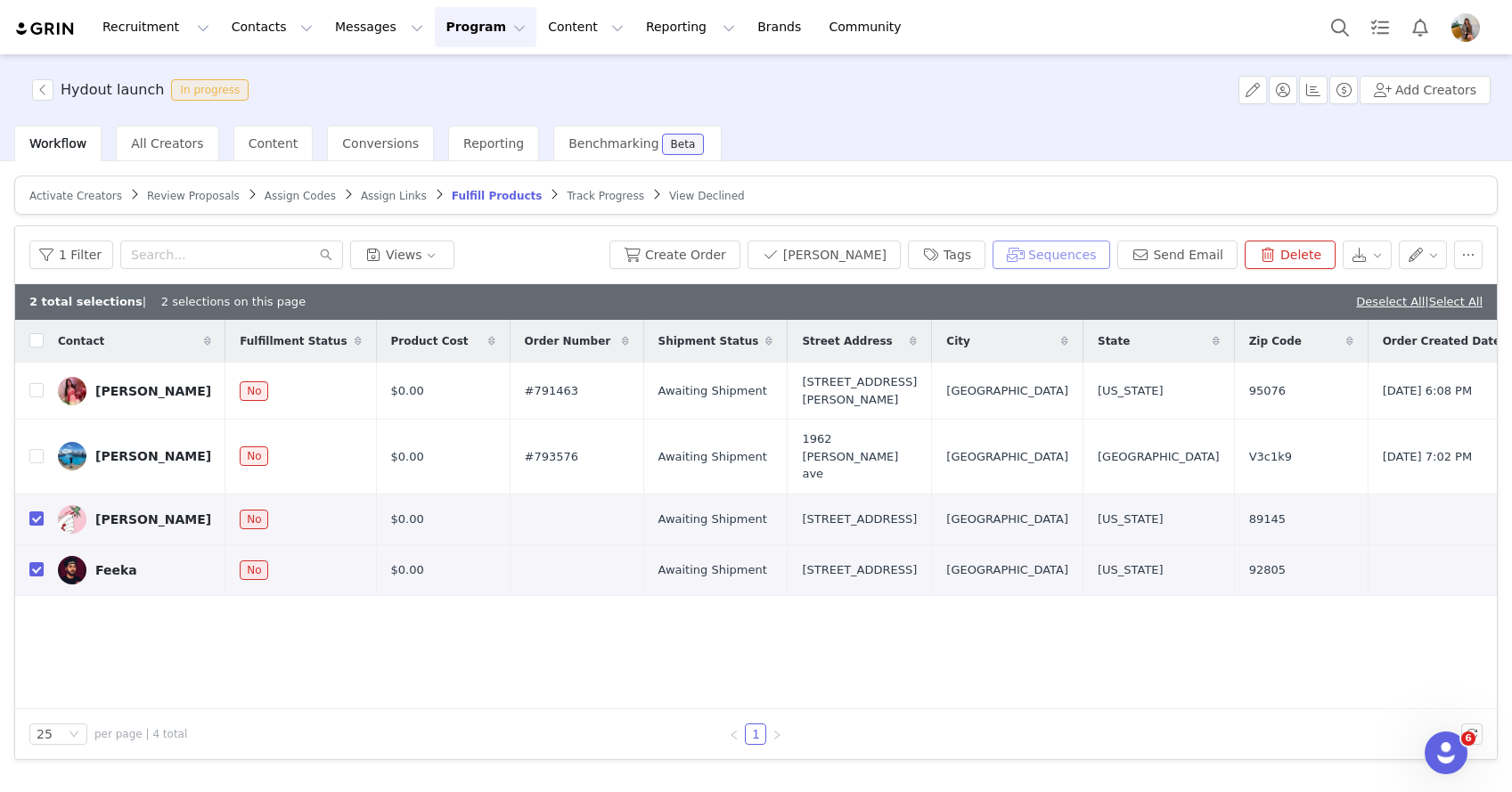
click at [1047, 251] on button "Sequences" at bounding box center [1052, 254] width 118 height 28
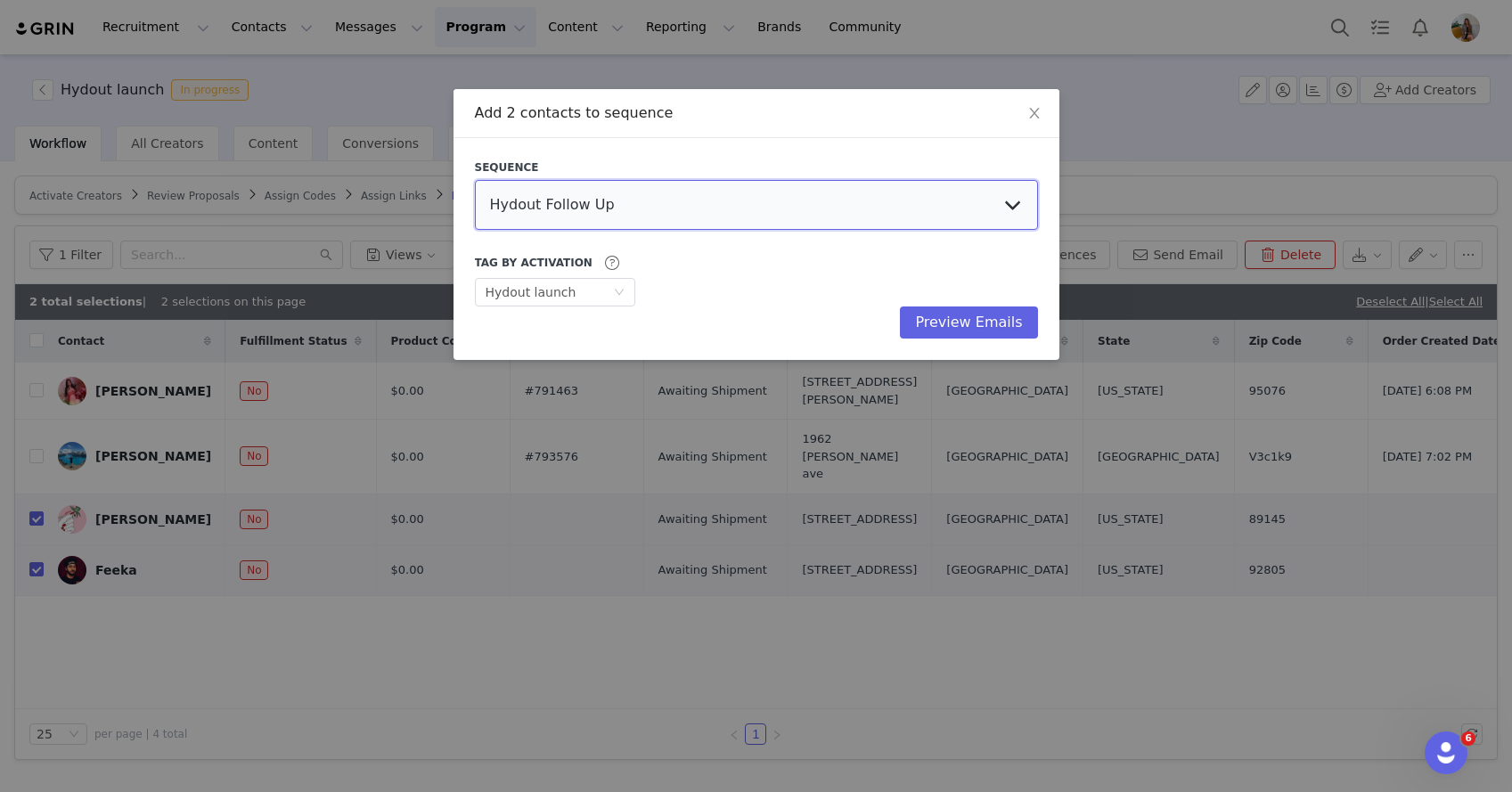
click at [619, 218] on select "Hydout Follow Up Hydout Preselects Influencer Outreach affilaite 2%- we're movi…" at bounding box center [756, 204] width 563 height 50
click at [475, 180] on select "Hydout Follow Up Hydout Preselects Influencer Outreach affilaite 2%- we're movi…" at bounding box center [756, 204] width 563 height 50
click at [613, 209] on select "Hydout Follow Up Hydout Preselects Influencer Outreach affilaite 2%- we're movi…" at bounding box center [756, 204] width 563 height 50
select select "0f38ba08-4673-404e-9e91-5390e680b5d1"
click at [475, 180] on select "Hydout Follow Up Hydout Preselects Influencer Outreach affilaite 2%- we're movi…" at bounding box center [756, 204] width 563 height 50
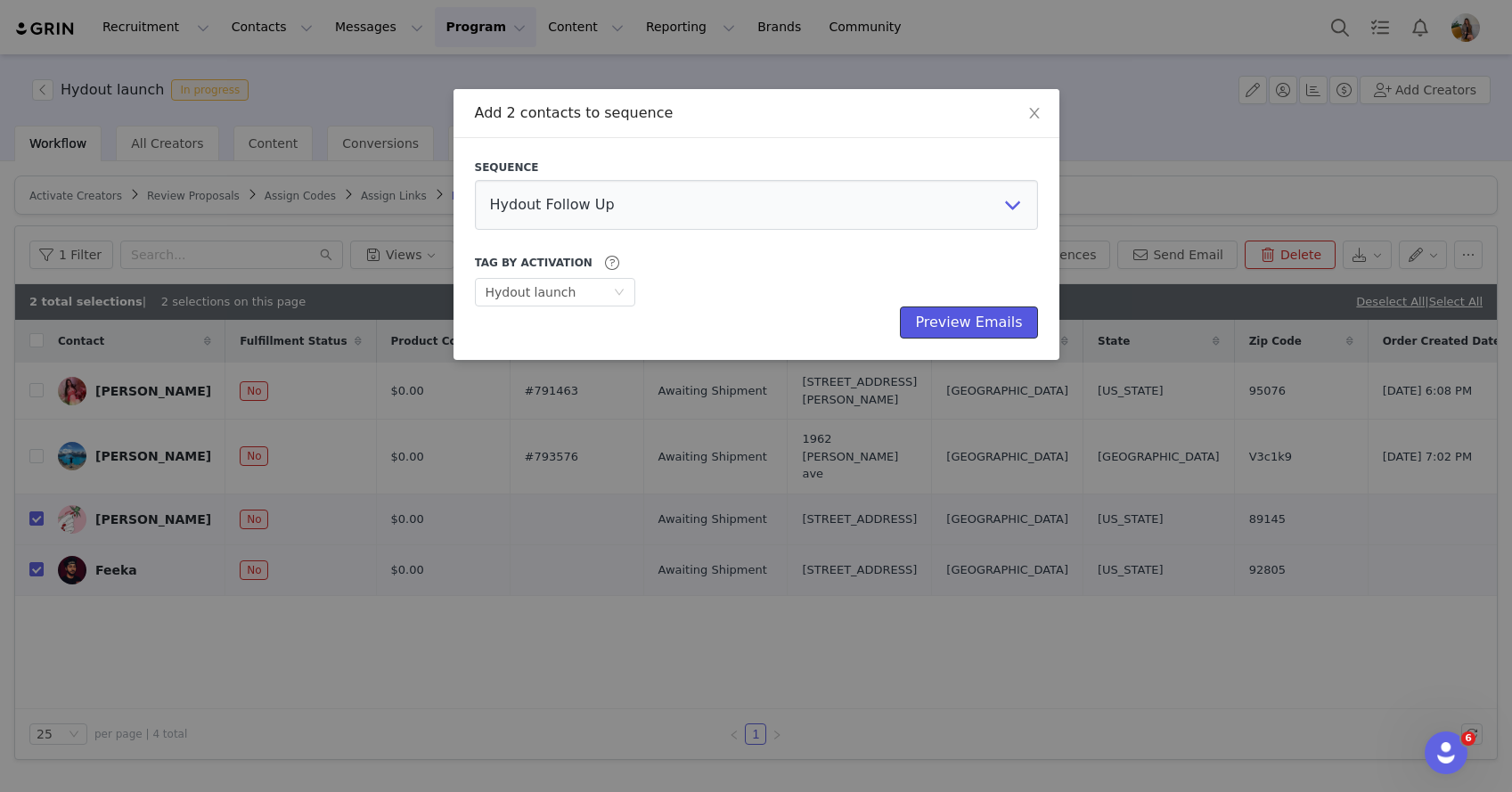
click at [1009, 330] on button "Preview Emails" at bounding box center [968, 322] width 137 height 32
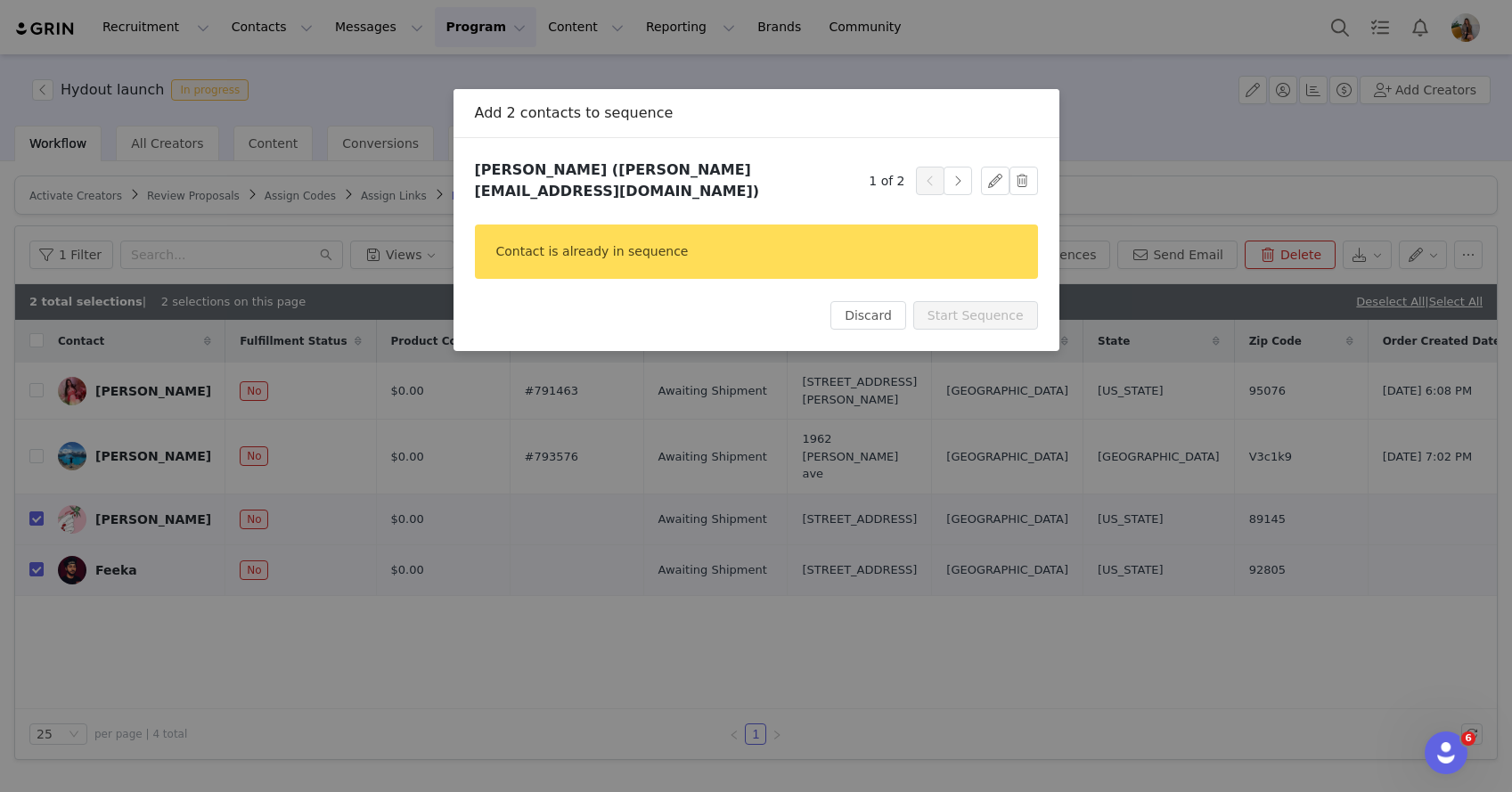
click at [975, 173] on div "1 of 2" at bounding box center [953, 180] width 168 height 28
click at [962, 173] on button "button" at bounding box center [957, 180] width 28 height 28
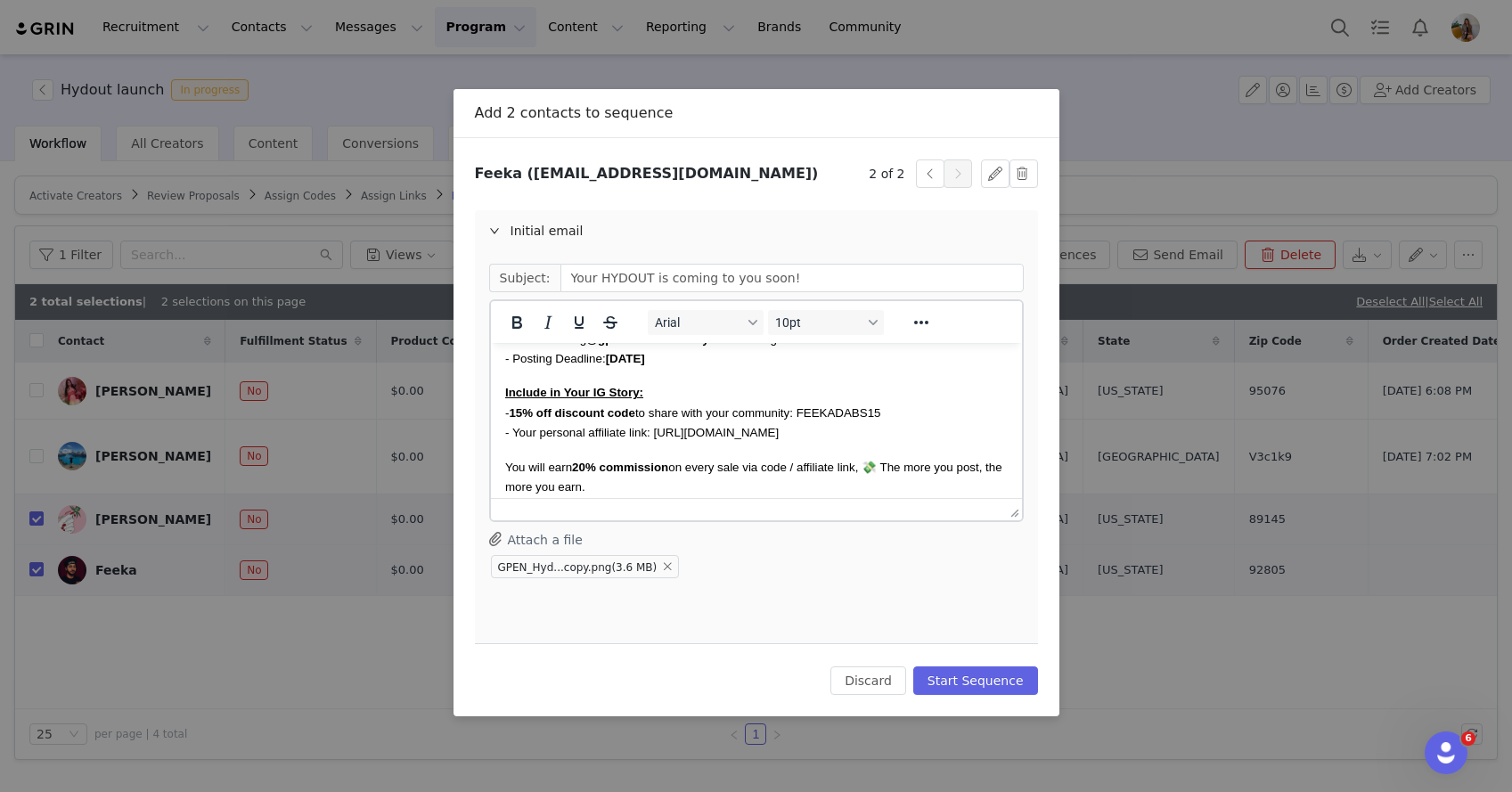
scroll to position [315, 0]
click at [973, 677] on button "Start Sequence" at bounding box center [975, 680] width 124 height 28
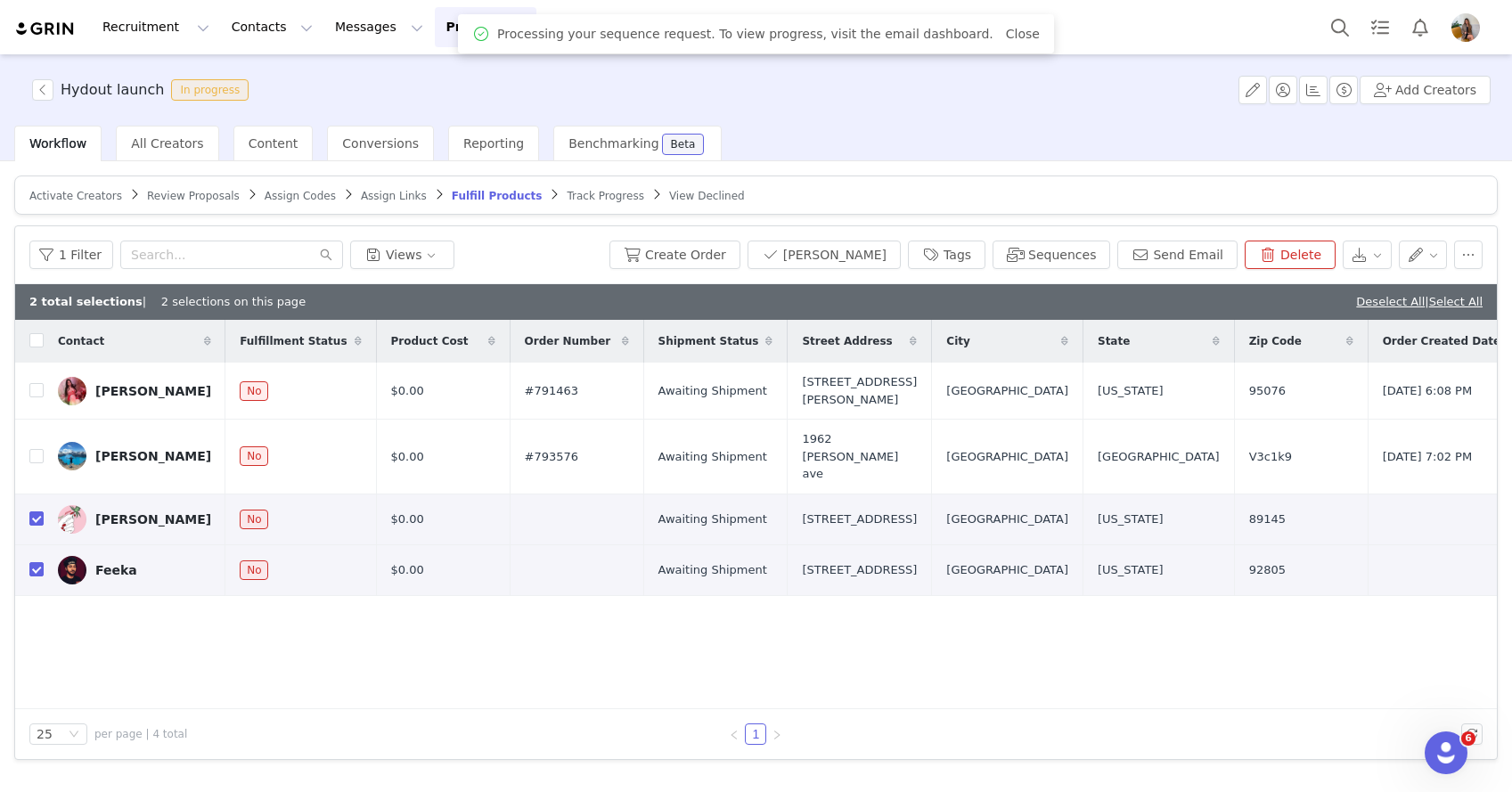
click at [412, 595] on div "Contact Fulfillment Status Product Cost Order Number Shipment Status Street Add…" at bounding box center [756, 514] width 1482 height 390
click at [50, 505] on td "[PERSON_NAME]" at bounding box center [134, 520] width 182 height 51
click at [41, 511] on input "checkbox" at bounding box center [36, 519] width 15 height 15
checkbox input "false"
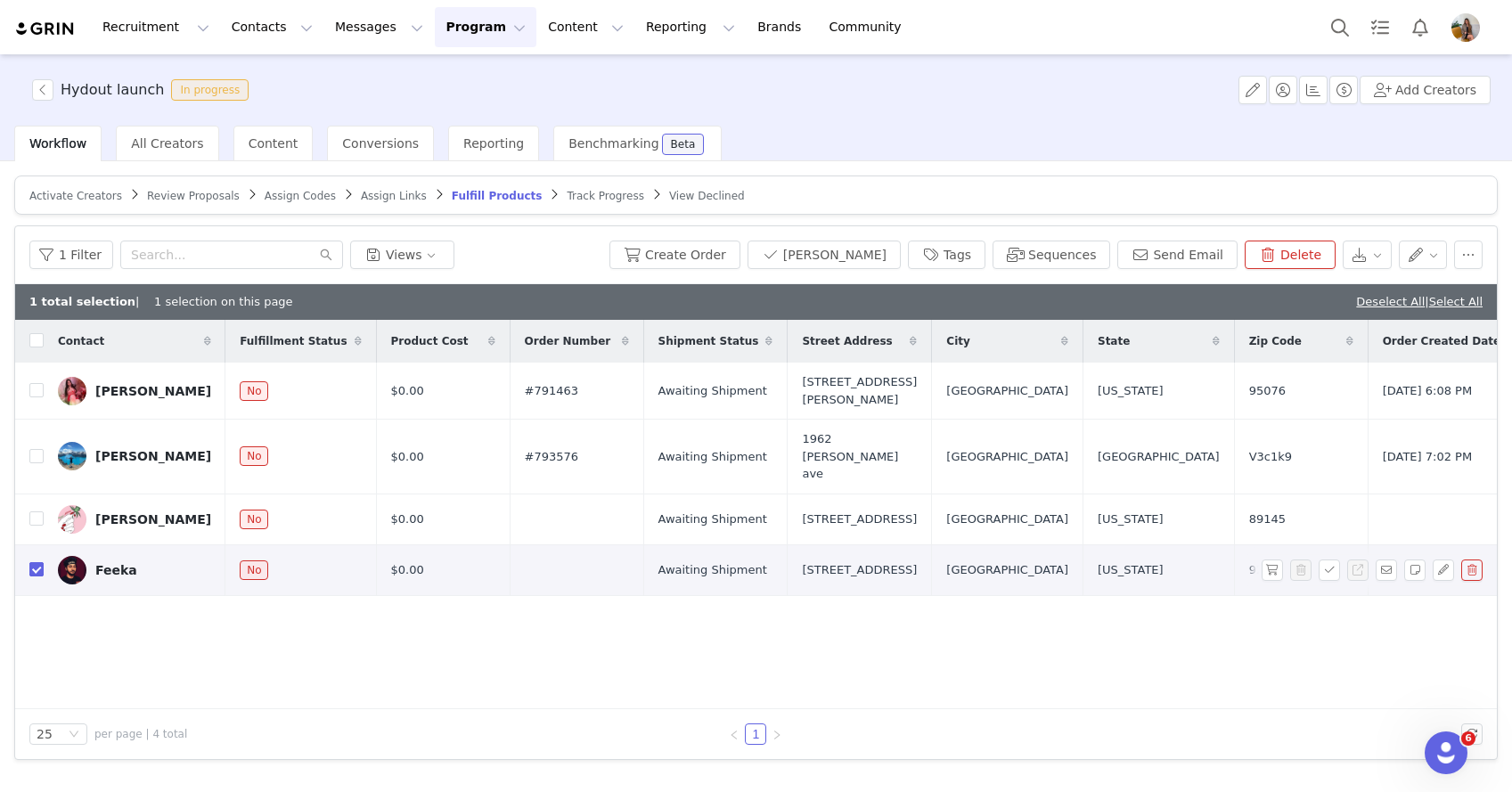
click at [41, 562] on input "checkbox" at bounding box center [36, 569] width 15 height 15
checkbox input "false"
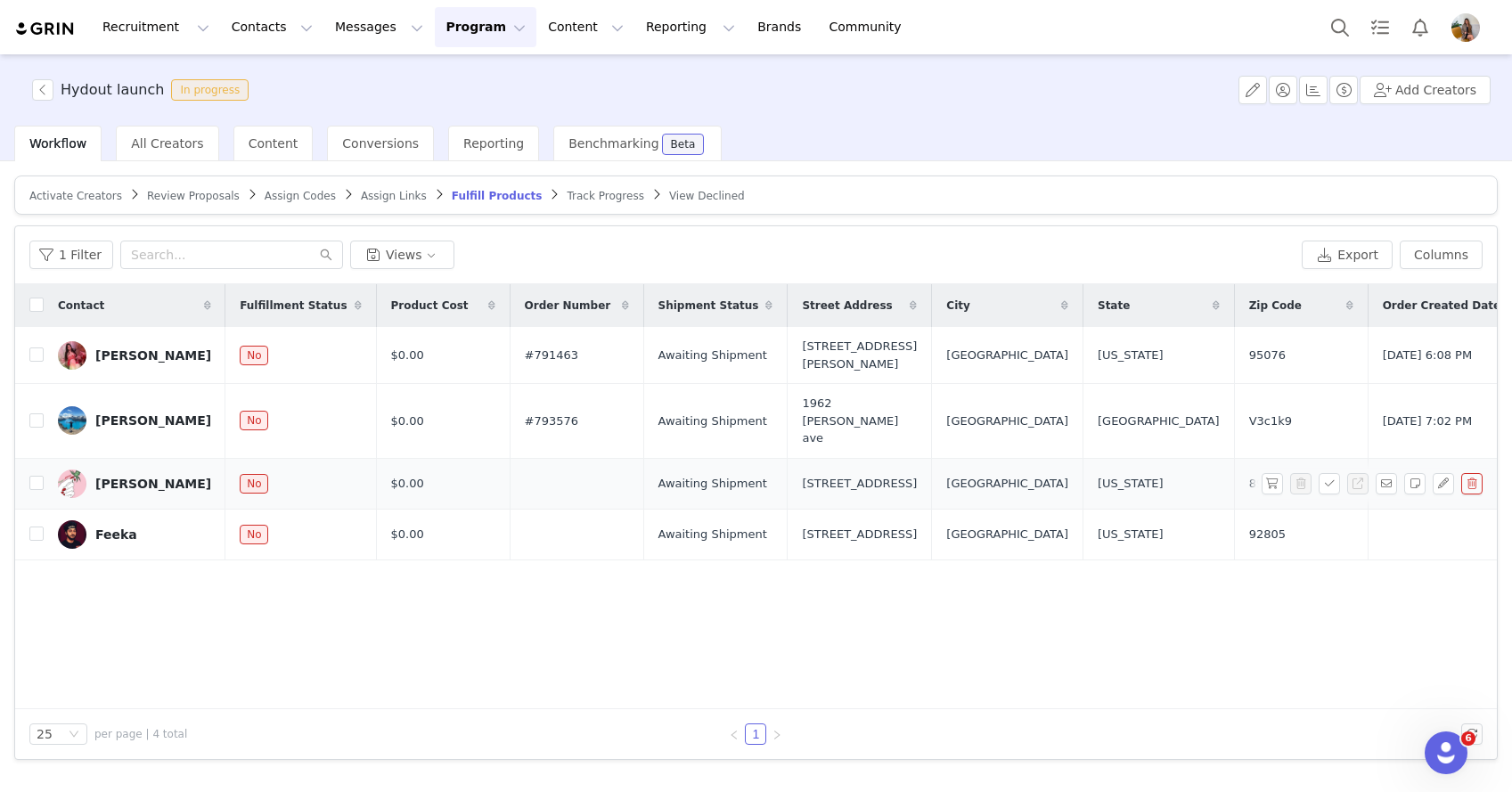
click at [128, 477] on div "[PERSON_NAME]" at bounding box center [153, 484] width 116 height 15
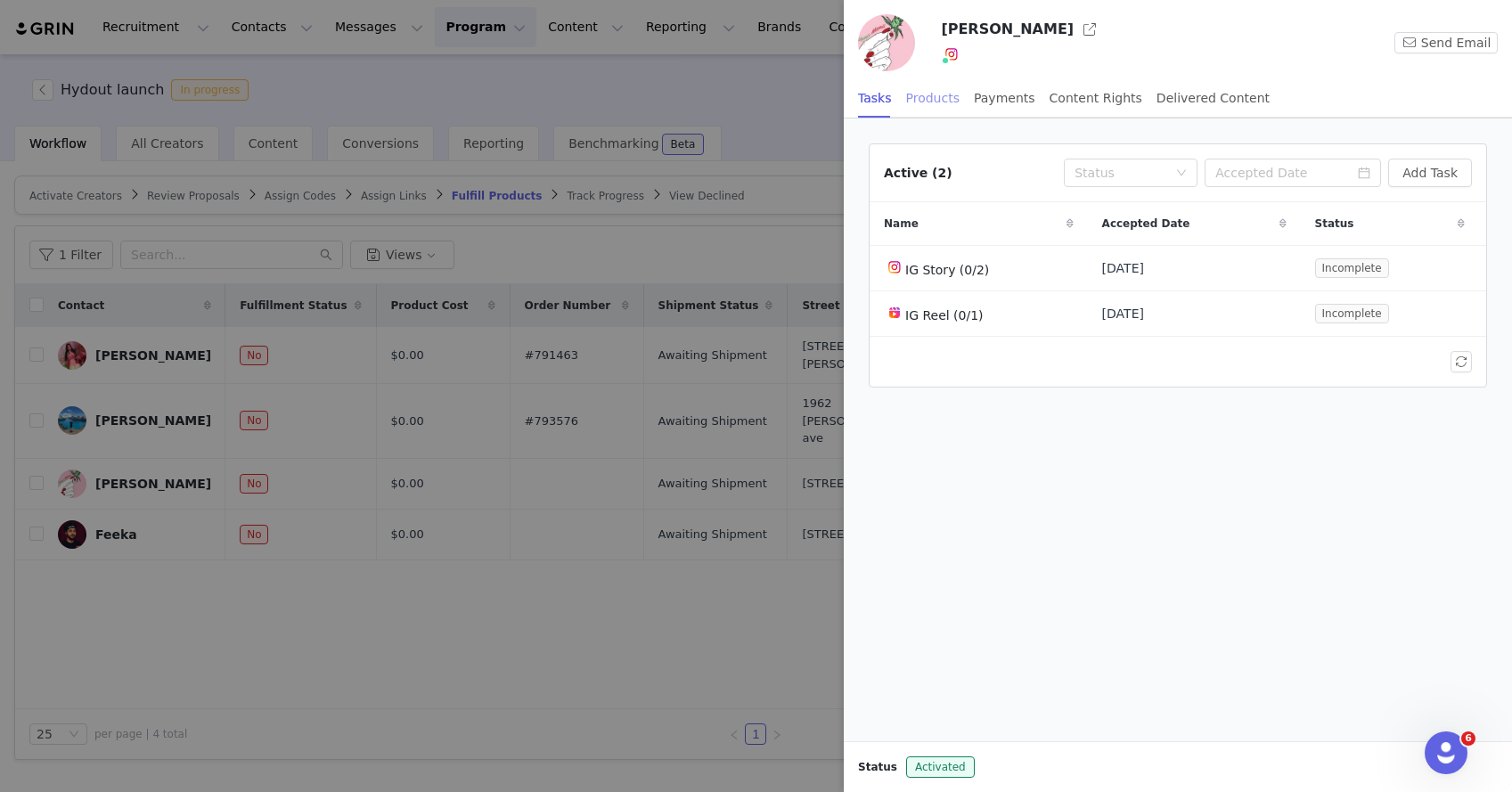
click at [944, 86] on div "Products" at bounding box center [933, 98] width 54 height 40
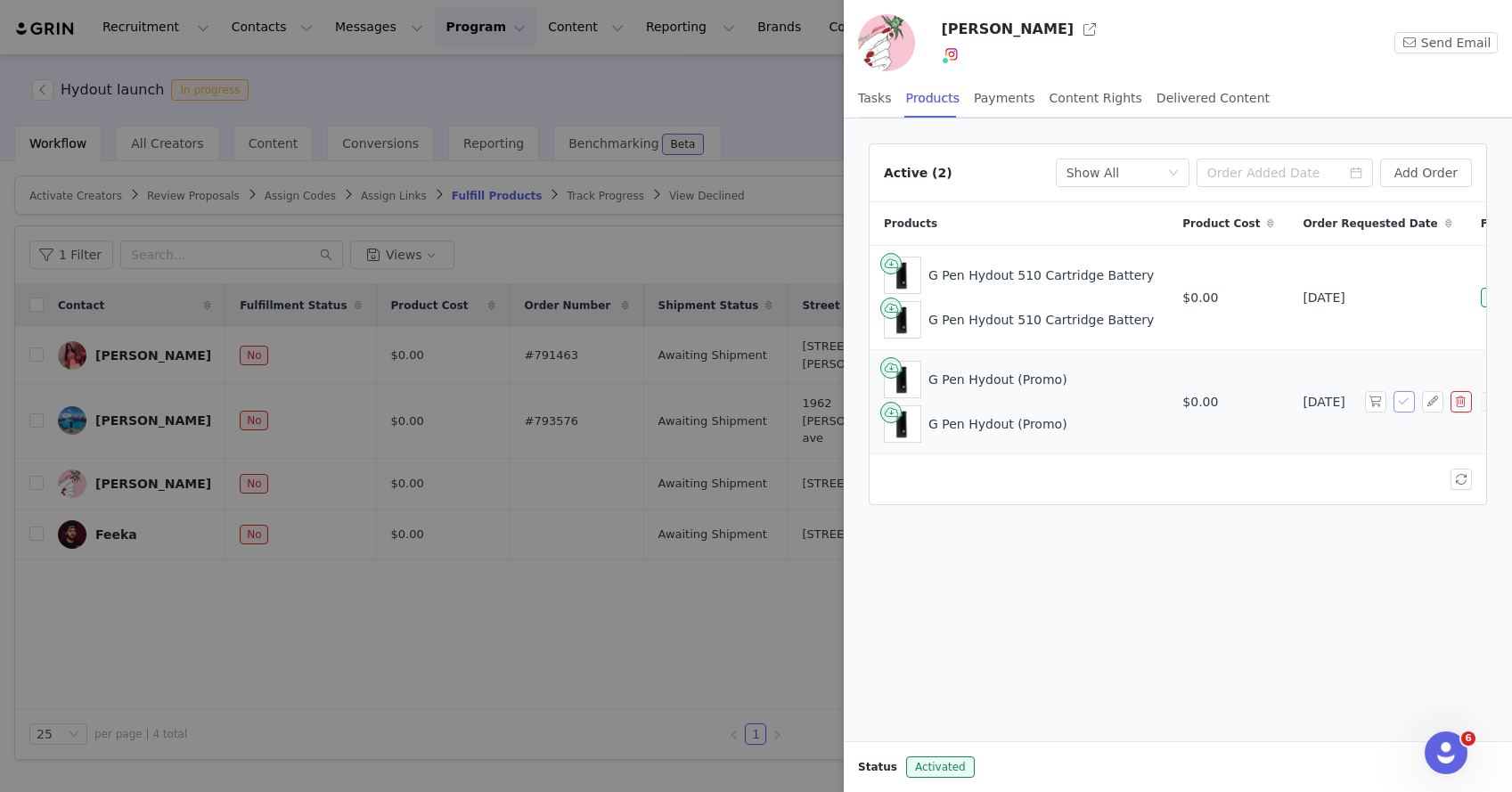
drag, startPoint x: 1399, startPoint y: 409, endPoint x: 1286, endPoint y: 391, distance: 114.4
click at [1286, 391] on tr "G Pen Hydout (Promo) G Pen Hydout (Promo) $0.00 Sep 24, 2025 No Awaiting Shipme…" at bounding box center [1322, 402] width 904 height 104
click at [1379, 405] on button "button" at bounding box center [1376, 402] width 22 height 22
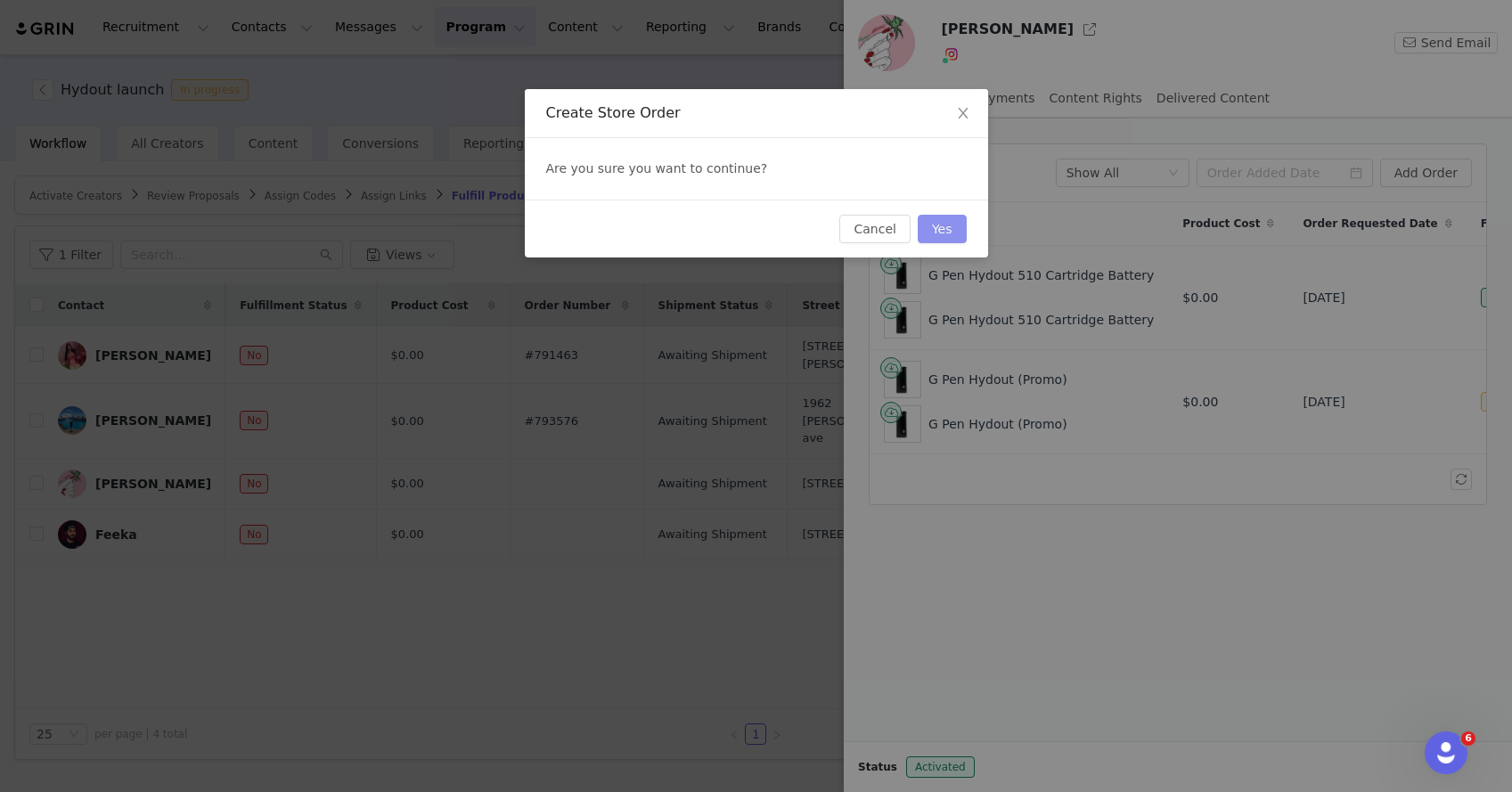
click at [950, 218] on button "Yes" at bounding box center [943, 228] width 49 height 28
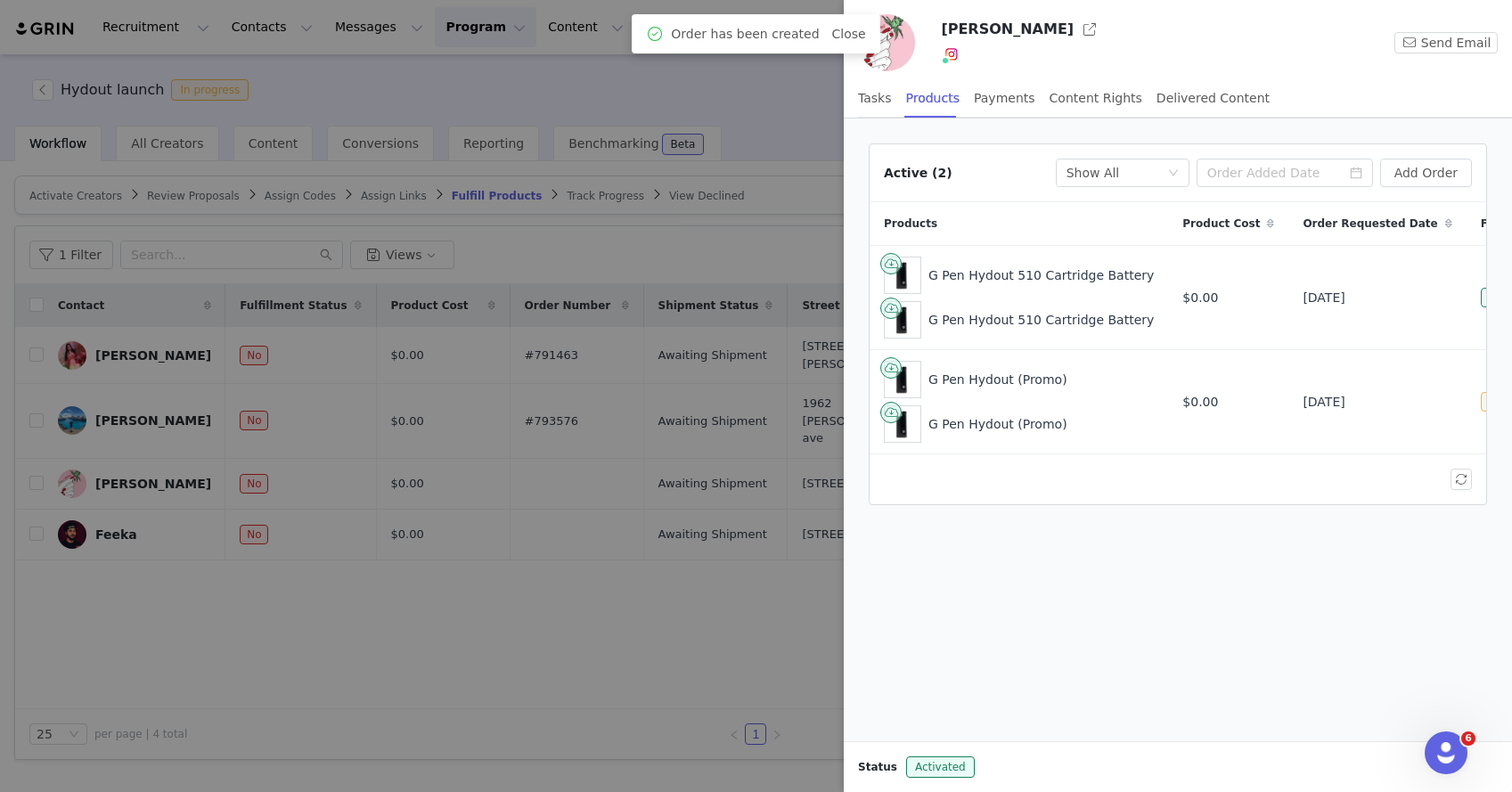
click at [618, 644] on div at bounding box center [756, 396] width 1512 height 792
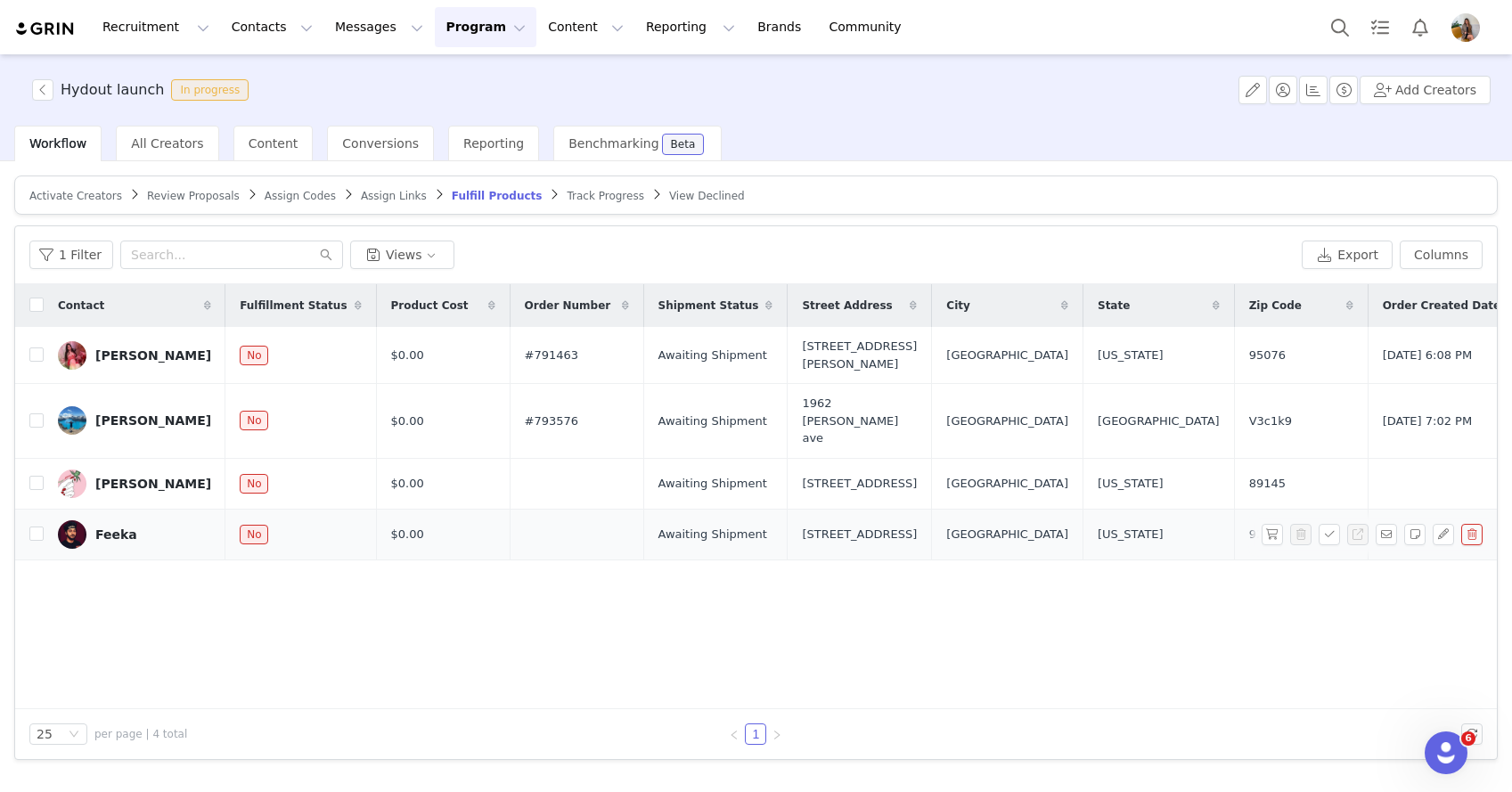
click at [131, 524] on link "Feeka" at bounding box center [134, 534] width 153 height 28
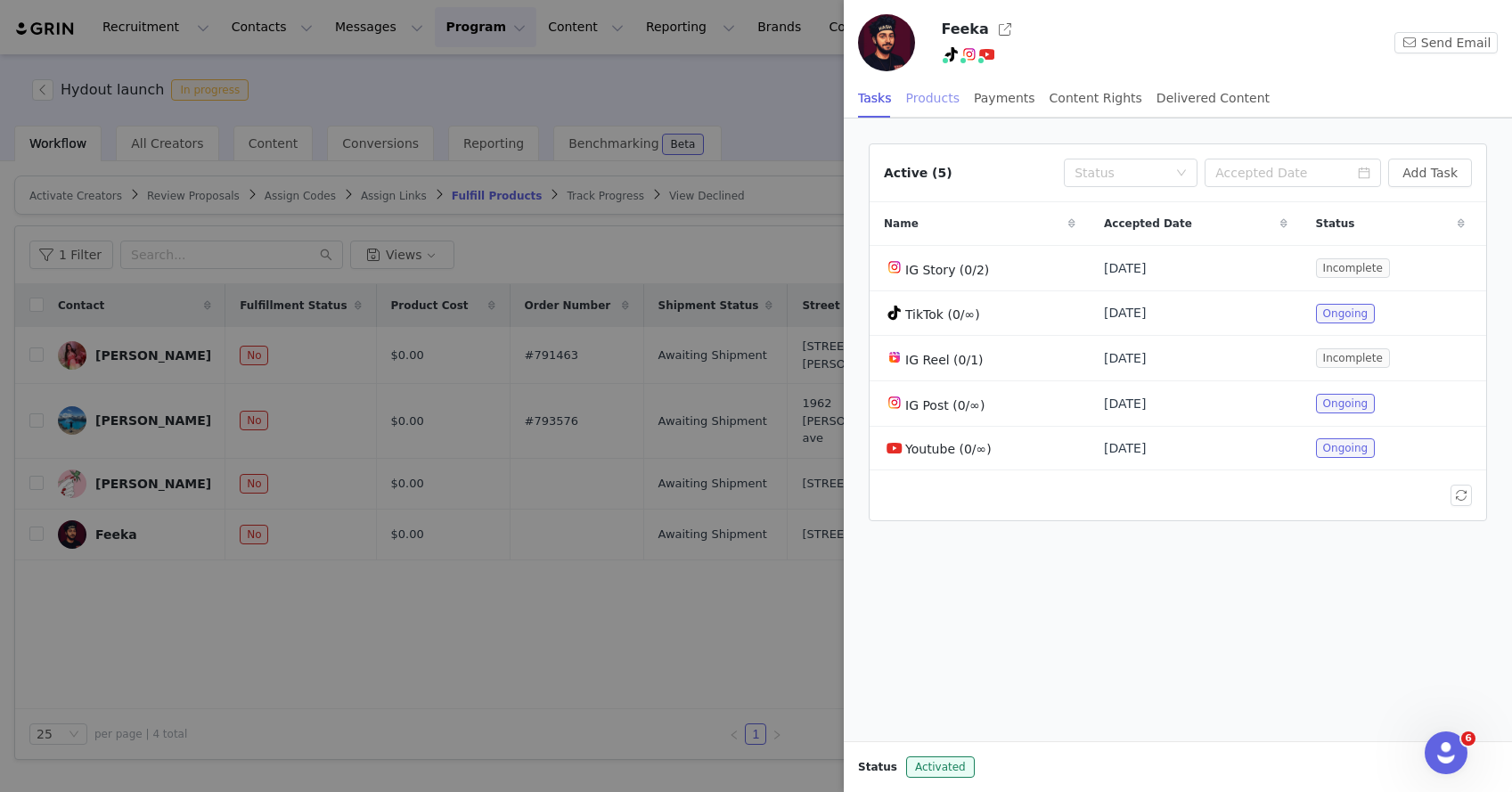
click at [950, 98] on div "Products" at bounding box center [933, 98] width 54 height 40
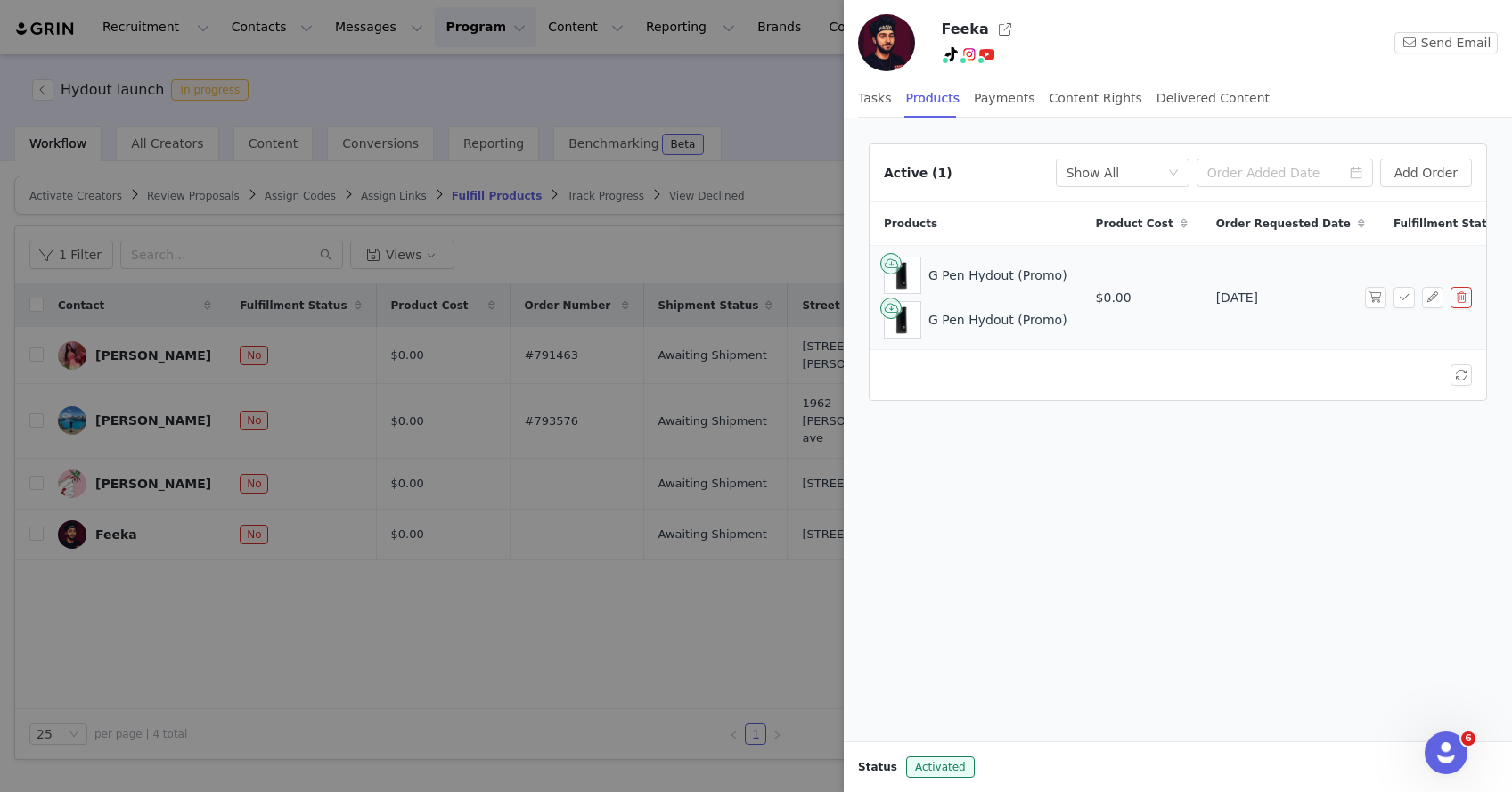
click at [1388, 293] on span at bounding box center [1379, 298] width 28 height 22
click at [1371, 293] on button "button" at bounding box center [1376, 298] width 22 height 22
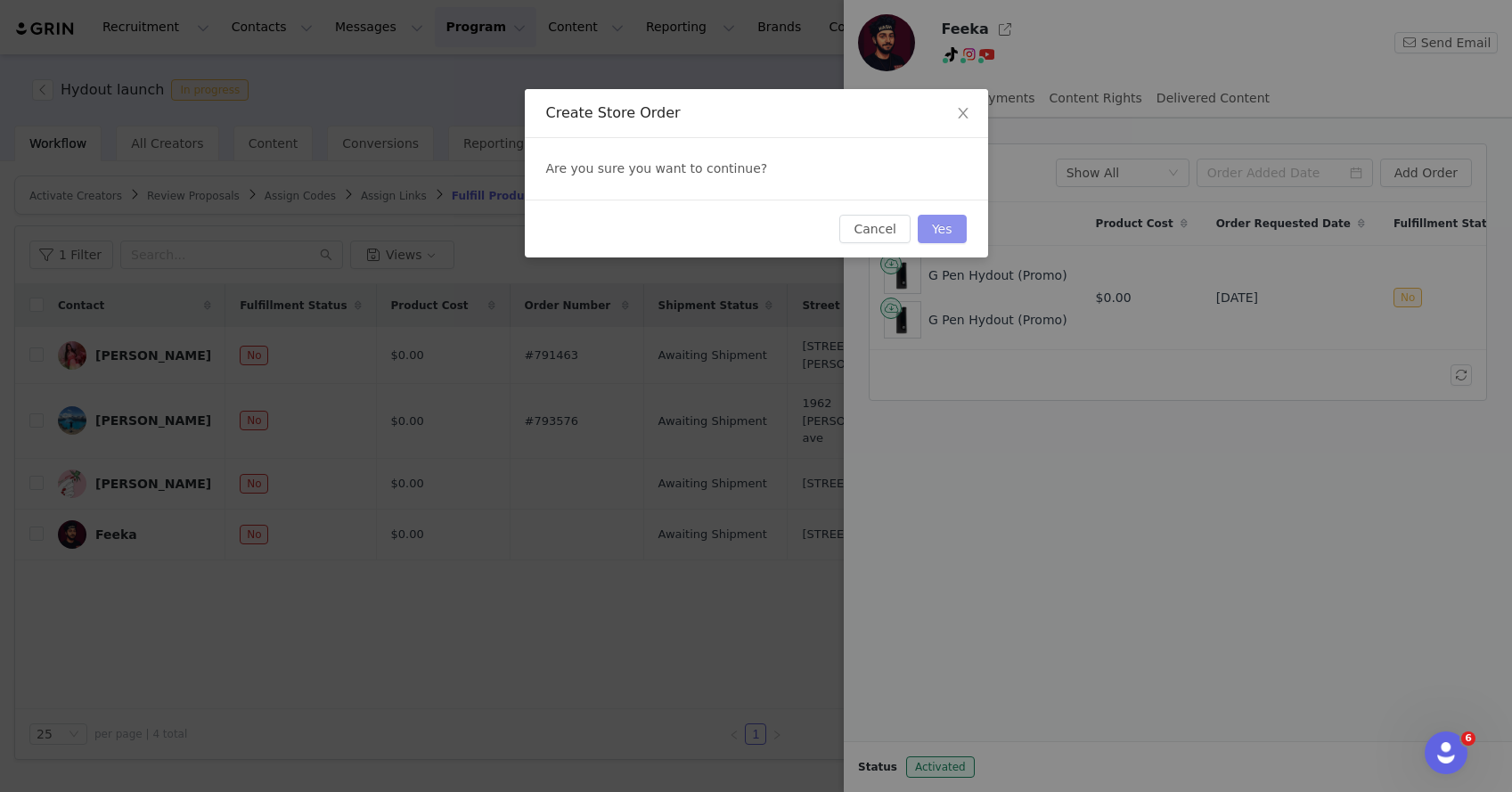
click at [954, 216] on button "Yes" at bounding box center [943, 228] width 49 height 28
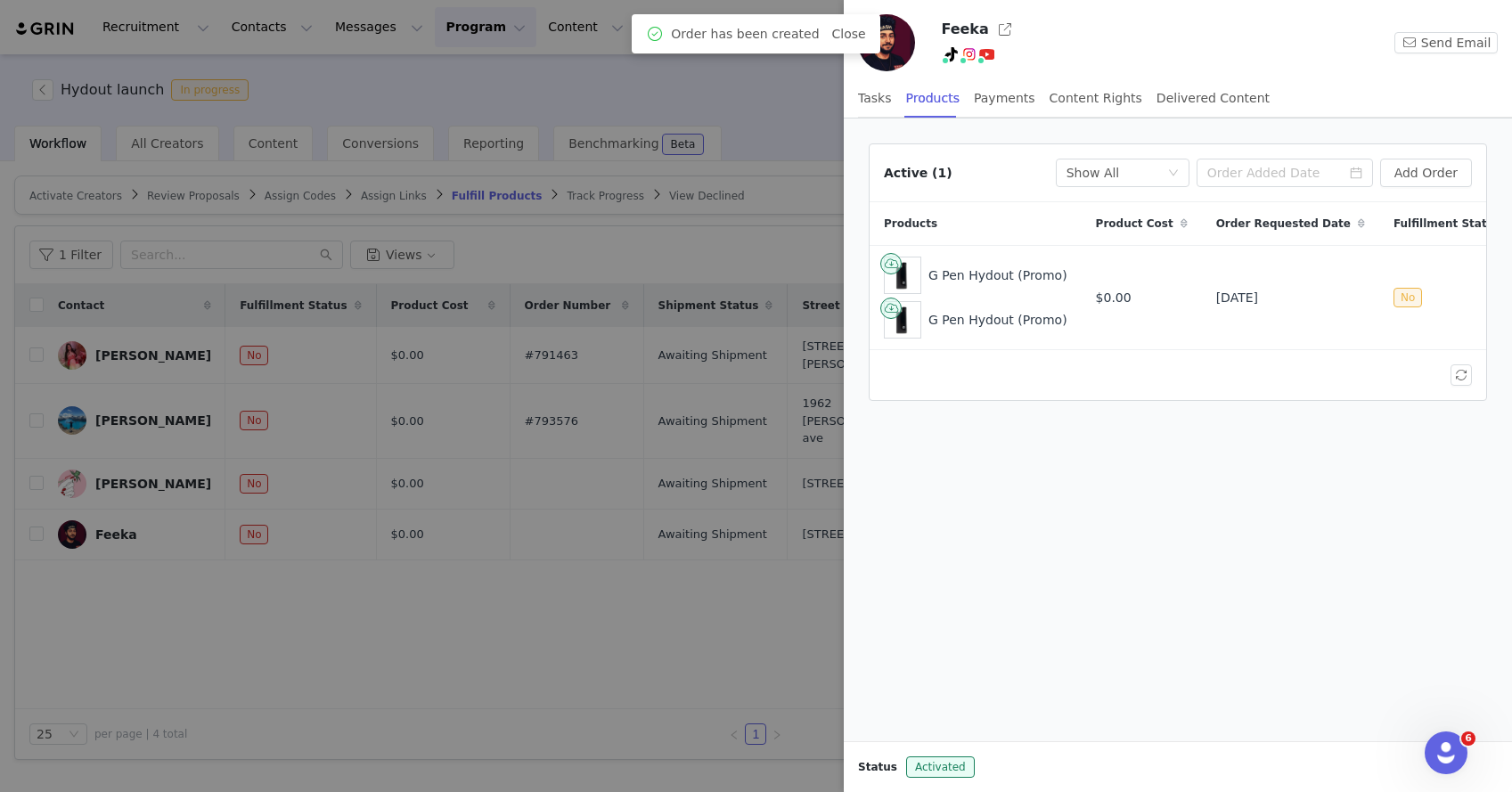
click at [473, 609] on div at bounding box center [756, 396] width 1512 height 792
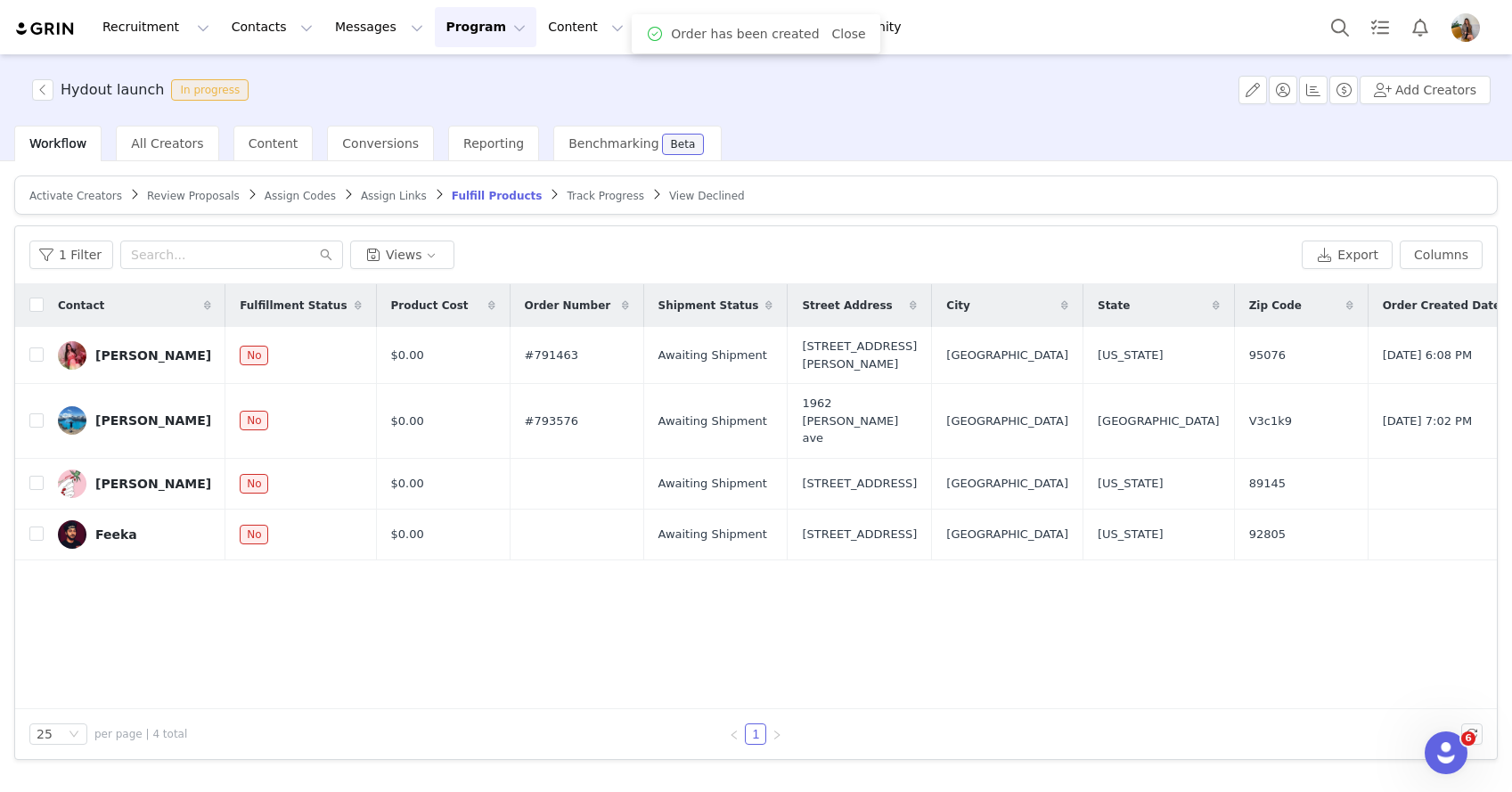
click at [1511, 609] on div at bounding box center [1512, 396] width 0 height 792
